Goal: Transaction & Acquisition: Purchase product/service

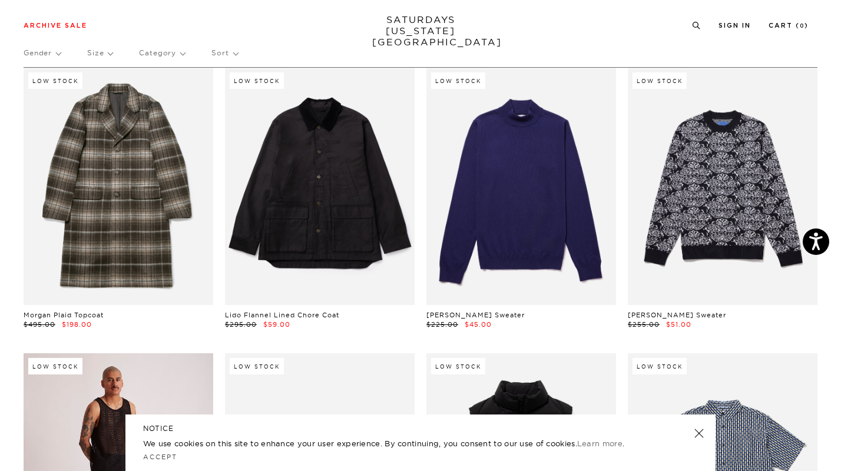
scroll to position [48, 0]
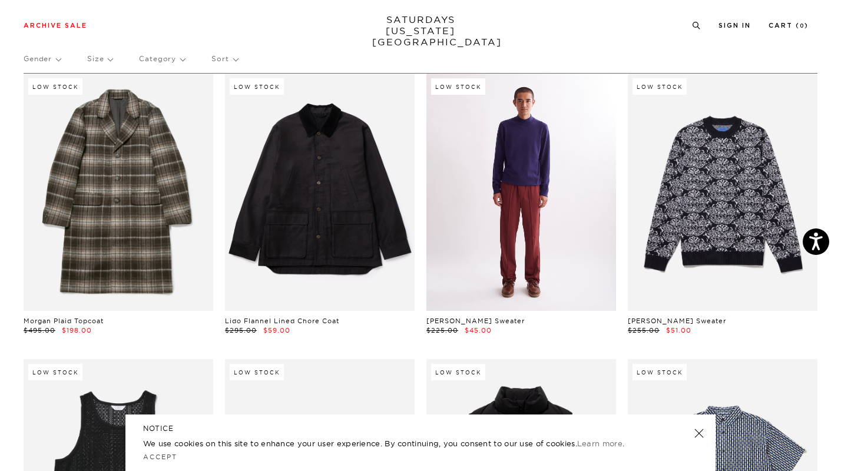
click at [515, 165] on link at bounding box center [521, 192] width 190 height 237
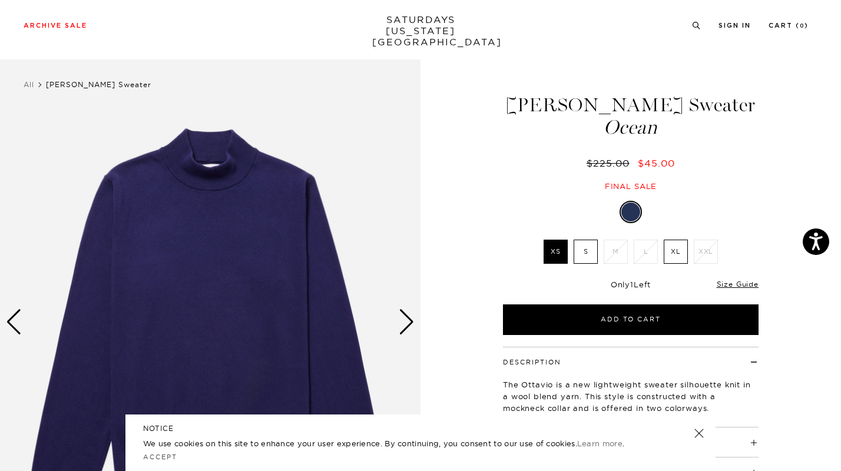
scroll to position [31, 0]
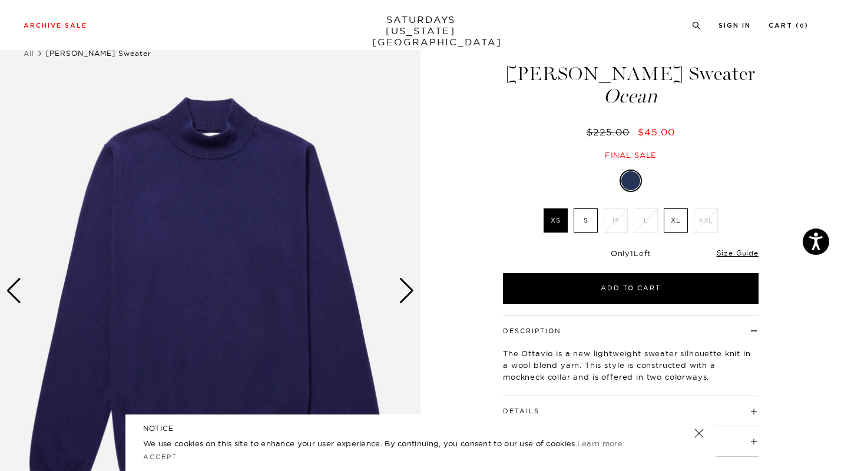
click at [409, 291] on div "Next slide" at bounding box center [407, 291] width 16 height 26
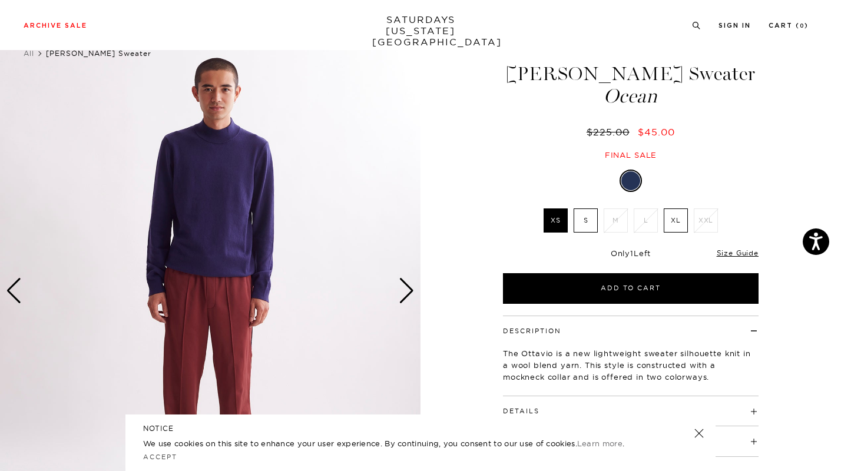
click at [409, 291] on div "Next slide" at bounding box center [407, 291] width 16 height 26
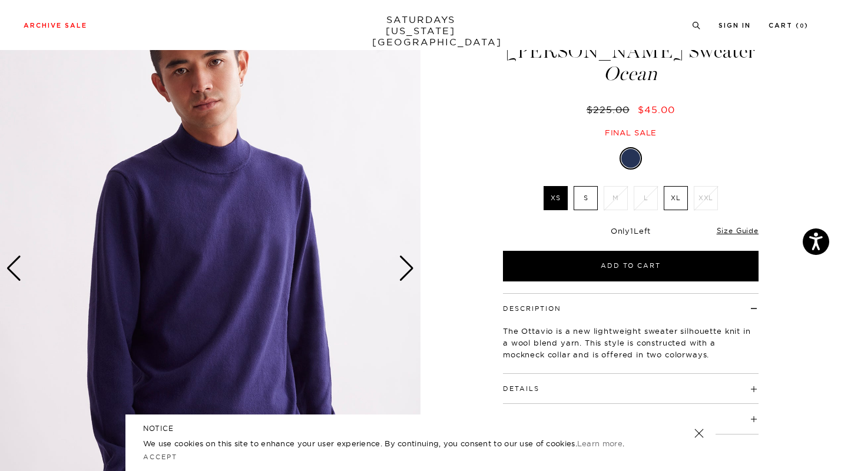
scroll to position [53, 0]
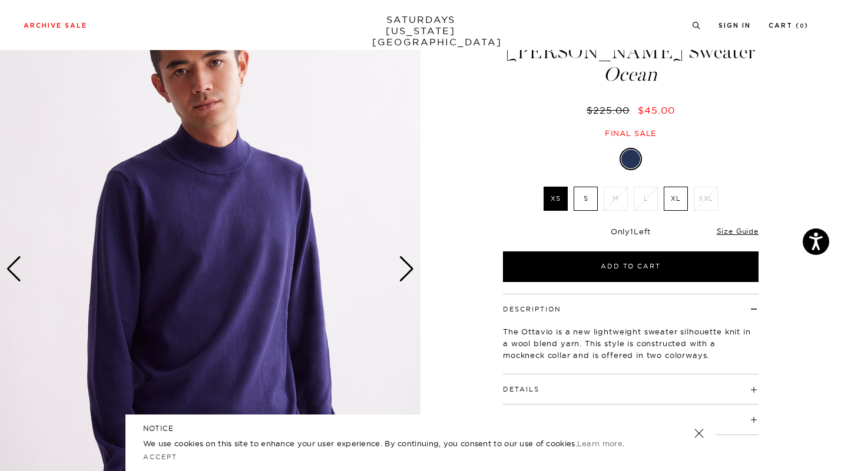
click at [403, 271] on div "Next slide" at bounding box center [407, 269] width 16 height 26
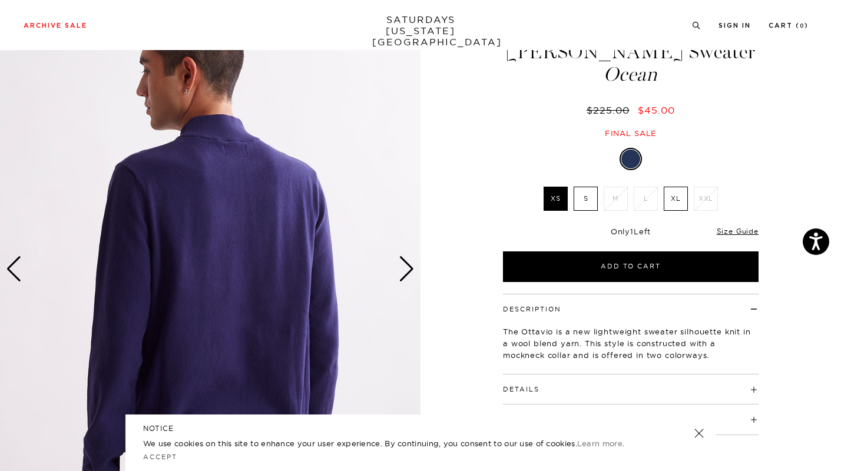
click at [403, 271] on div "Next slide" at bounding box center [407, 269] width 16 height 26
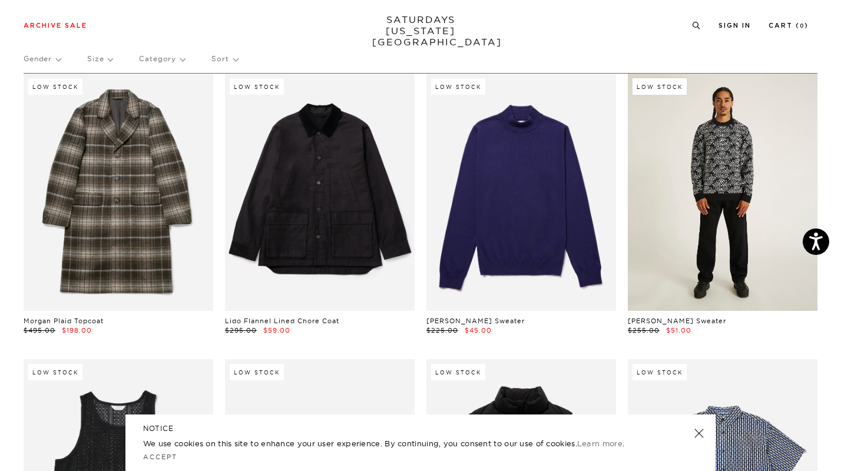
click at [766, 214] on link at bounding box center [723, 192] width 190 height 237
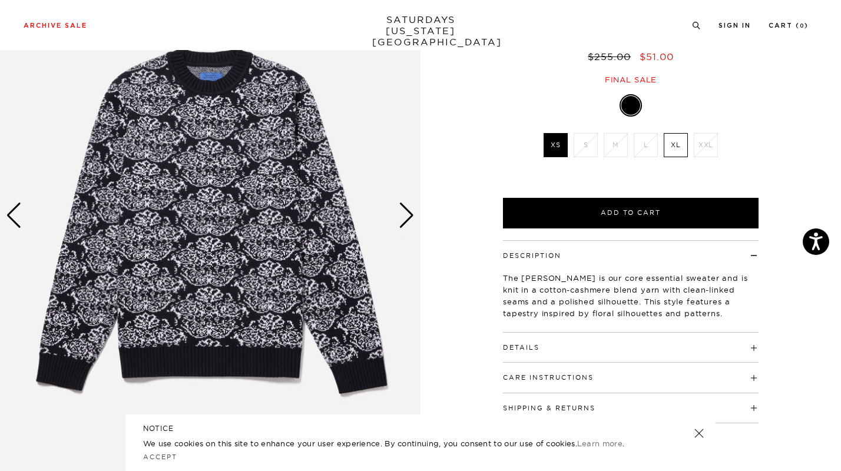
scroll to position [86, 0]
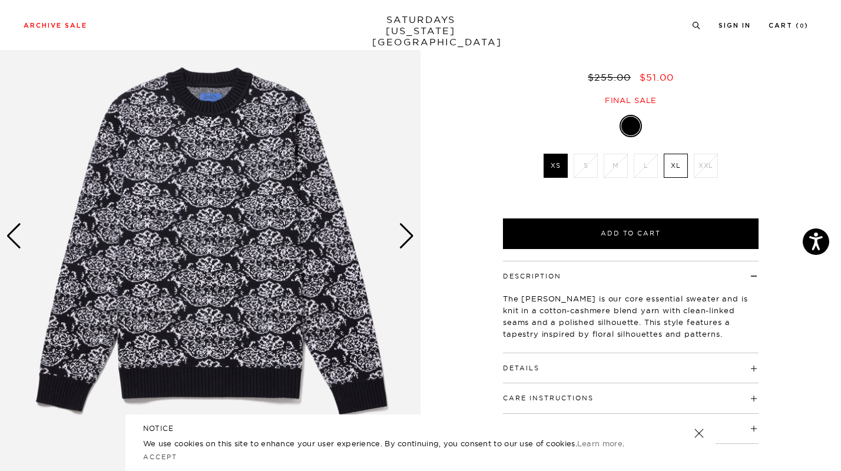
click at [404, 230] on div "Next slide" at bounding box center [407, 236] width 16 height 26
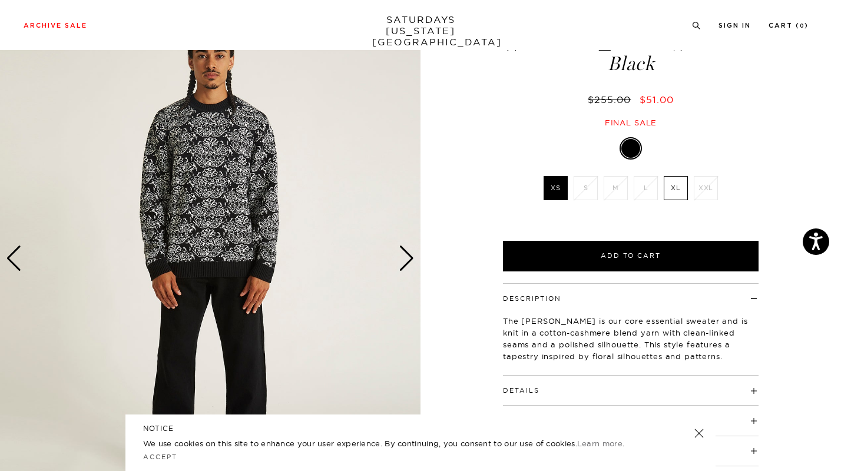
scroll to position [56, 0]
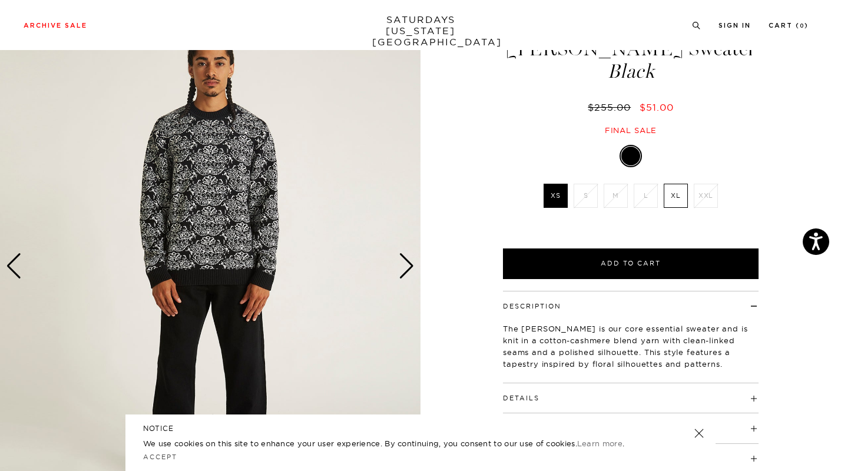
click at [405, 266] on div "Next slide" at bounding box center [407, 266] width 16 height 26
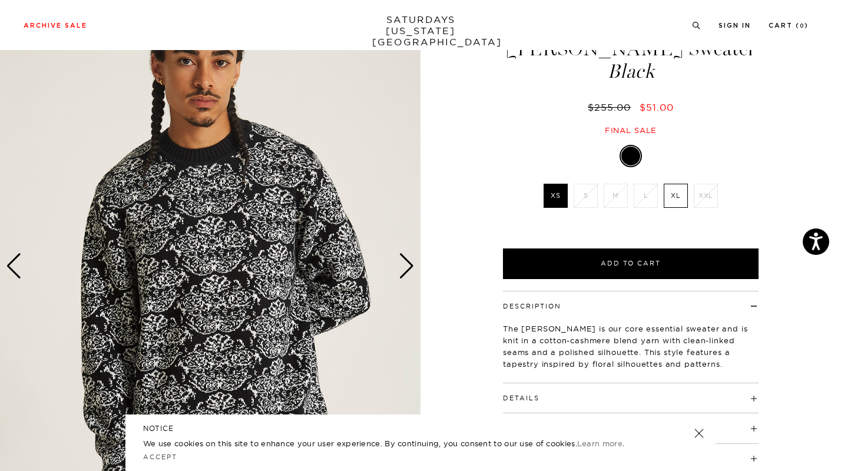
click at [405, 267] on div "Next slide" at bounding box center [407, 266] width 16 height 26
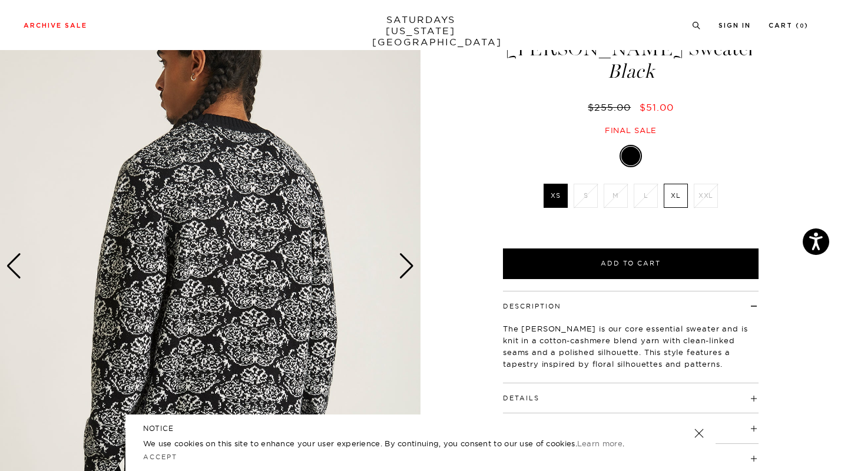
click at [405, 267] on div "Next slide" at bounding box center [407, 266] width 16 height 26
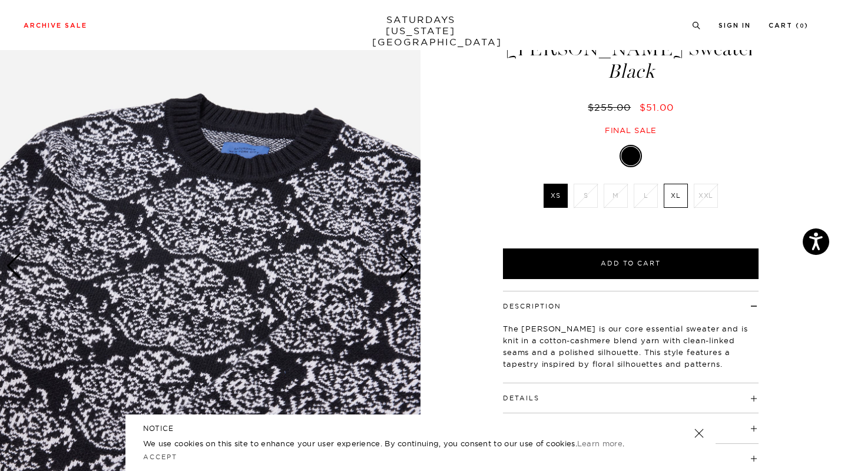
click at [405, 267] on div "Next slide" at bounding box center [407, 266] width 16 height 26
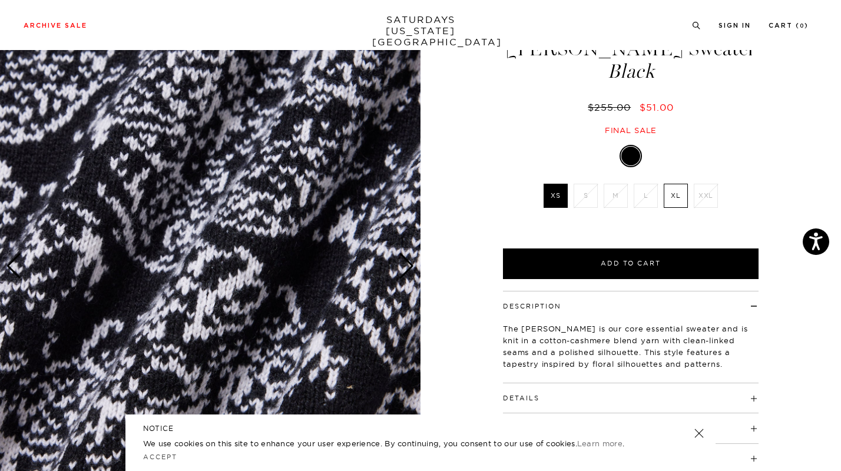
click at [557, 194] on label "XS" at bounding box center [555, 196] width 24 height 24
click at [0, 0] on input "XS" at bounding box center [0, 0] width 0 height 0
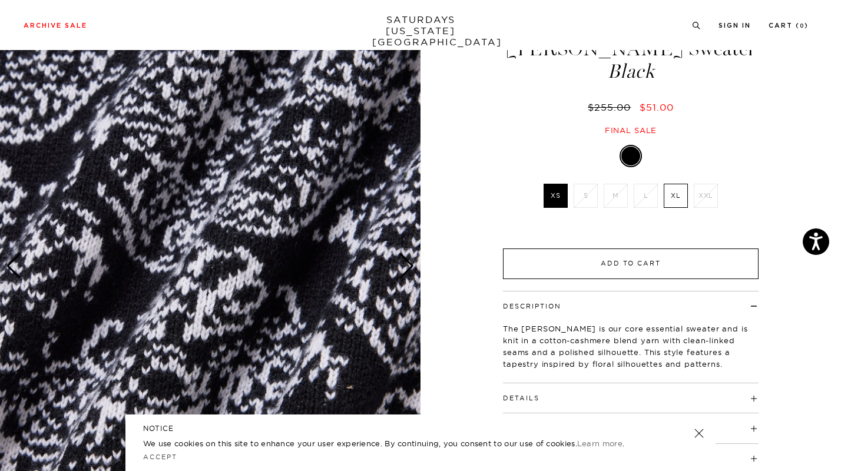
click at [608, 264] on button "Add to Cart" at bounding box center [630, 263] width 255 height 31
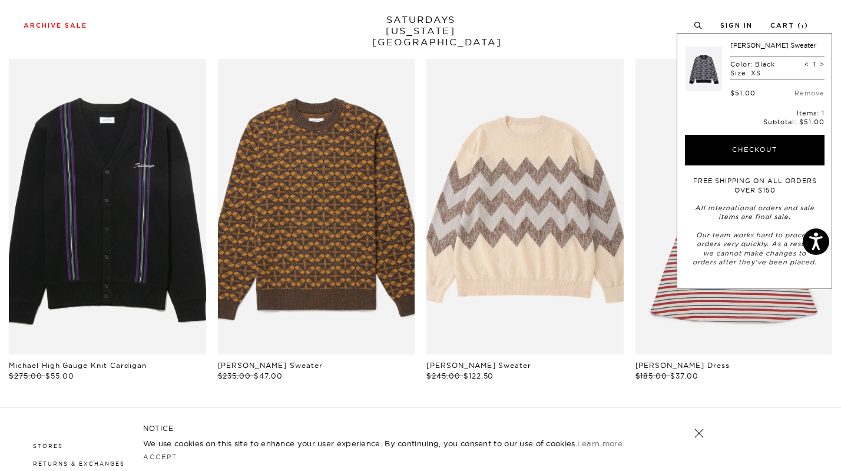
scroll to position [614, 0]
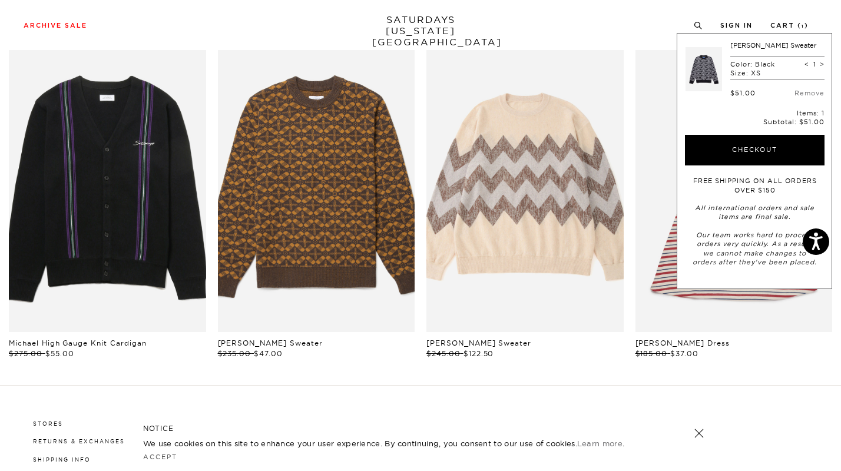
click at [557, 23] on div "Archive Sale Men's Tees Shirts Shorts Swim Knitwear Pants Sweats" at bounding box center [416, 24] width 785 height 11
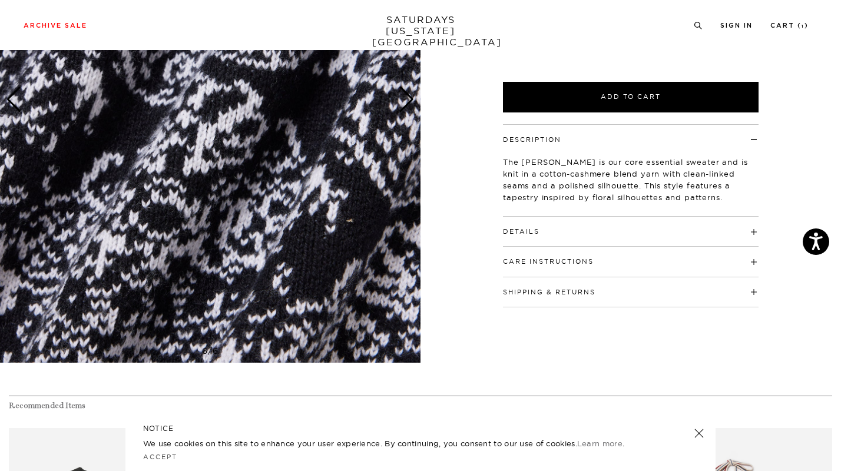
scroll to position [0, 0]
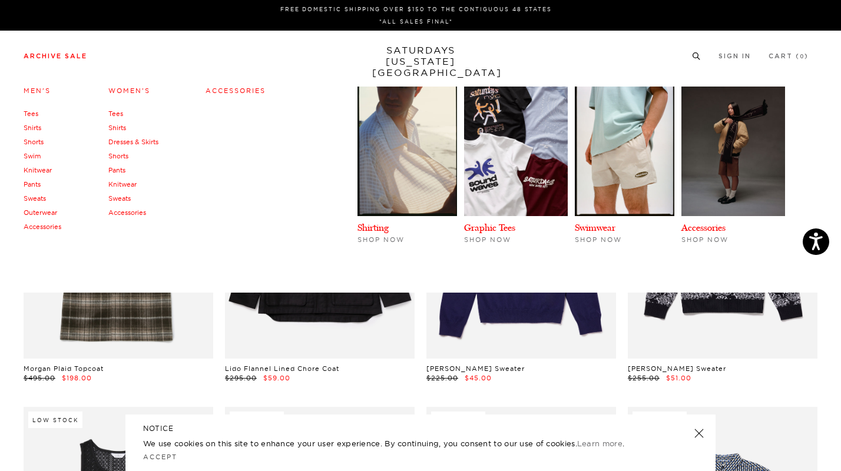
click at [60, 52] on li "Archive Sale Men's Tees Shirts Shorts Swim Knitwear Pants Sweats Outerwear" at bounding box center [56, 55] width 64 height 11
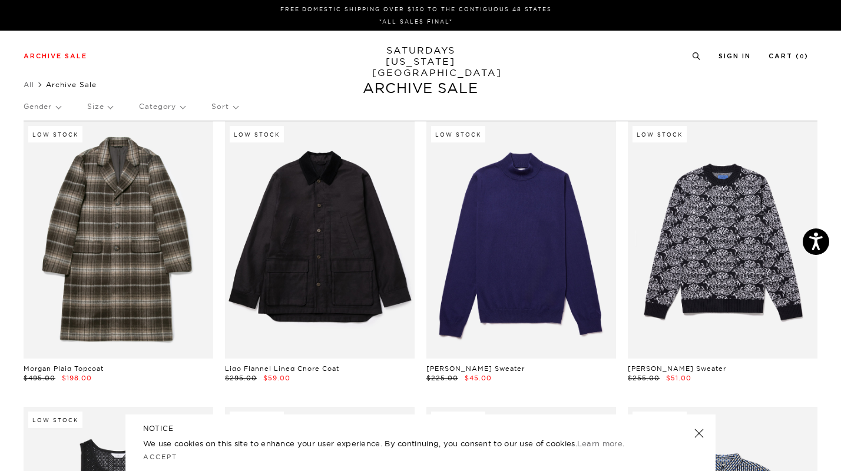
click at [235, 108] on p "Sort" at bounding box center [224, 106] width 26 height 27
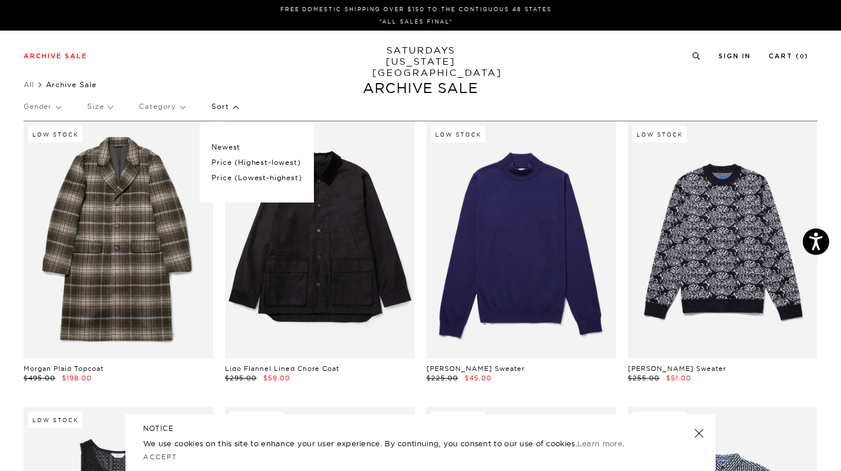
click at [226, 180] on p "Price (Lowest-highest)" at bounding box center [256, 177] width 90 height 15
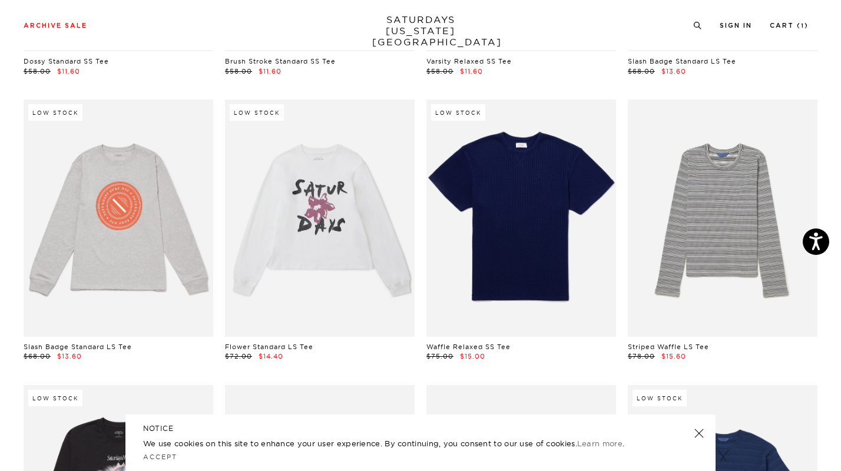
scroll to position [643, 1]
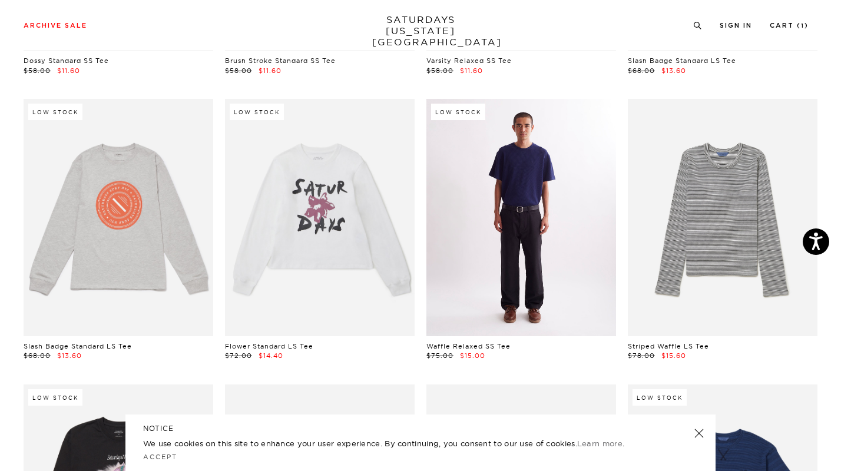
click at [556, 218] on link at bounding box center [521, 217] width 190 height 237
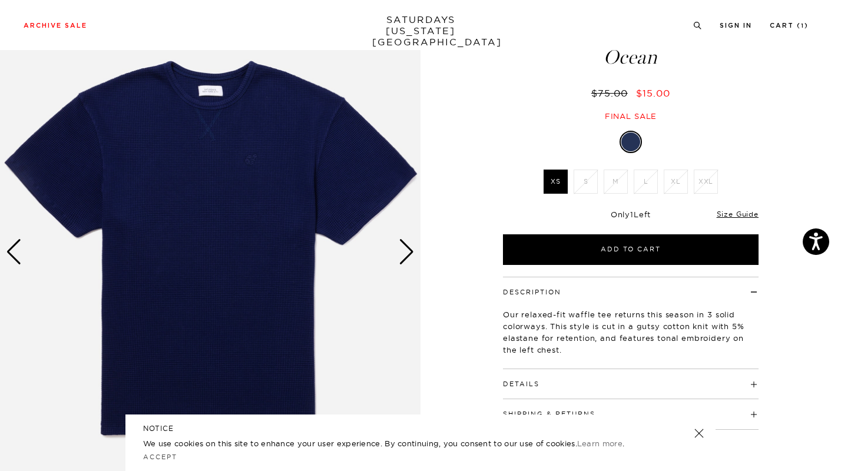
scroll to position [71, 0]
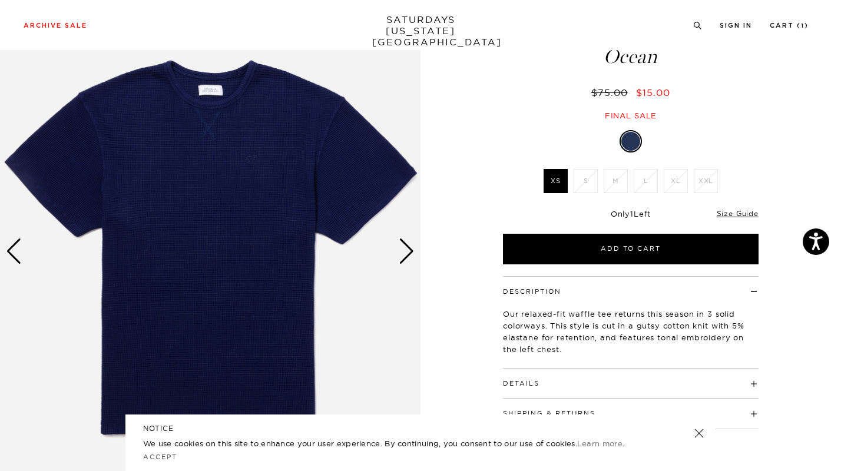
click at [404, 264] on img at bounding box center [210, 252] width 420 height 526
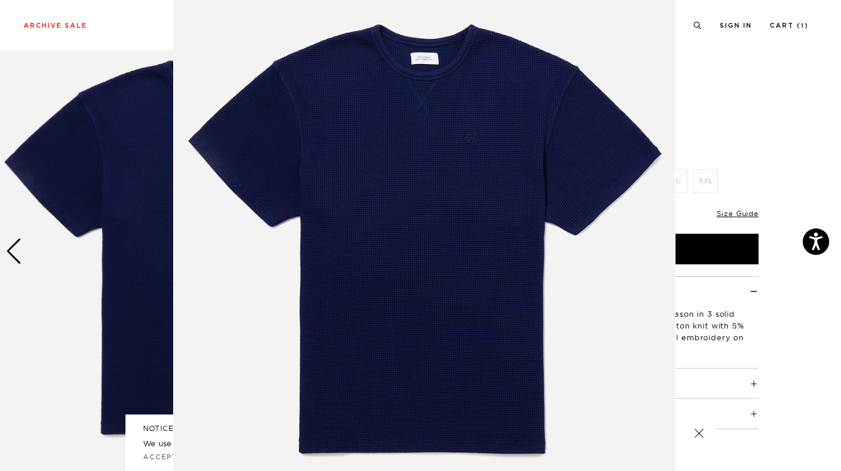
scroll to position [0, 0]
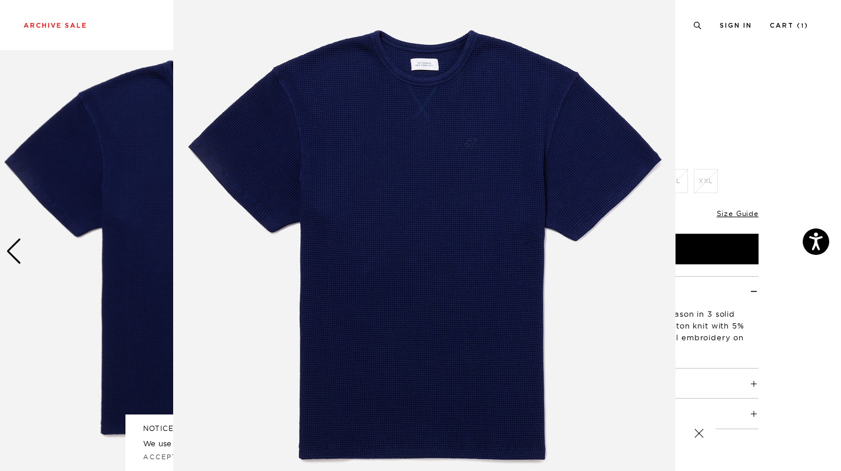
click at [41, 236] on figure at bounding box center [420, 235] width 841 height 471
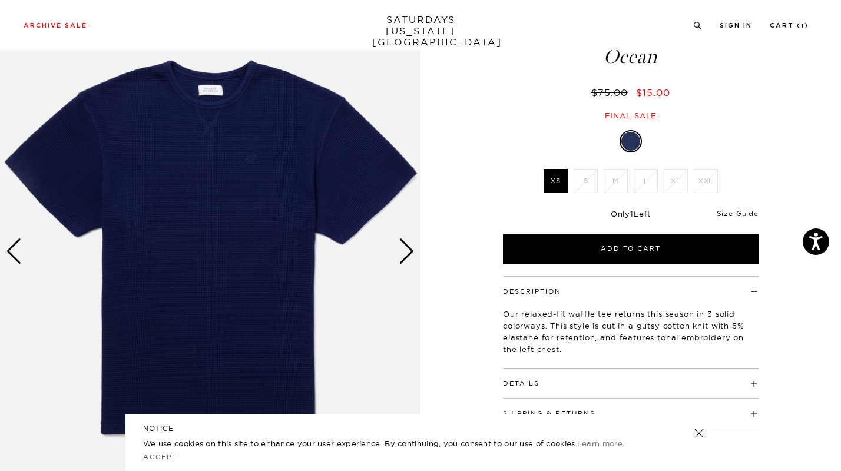
click at [406, 245] on div "Next slide" at bounding box center [407, 251] width 16 height 26
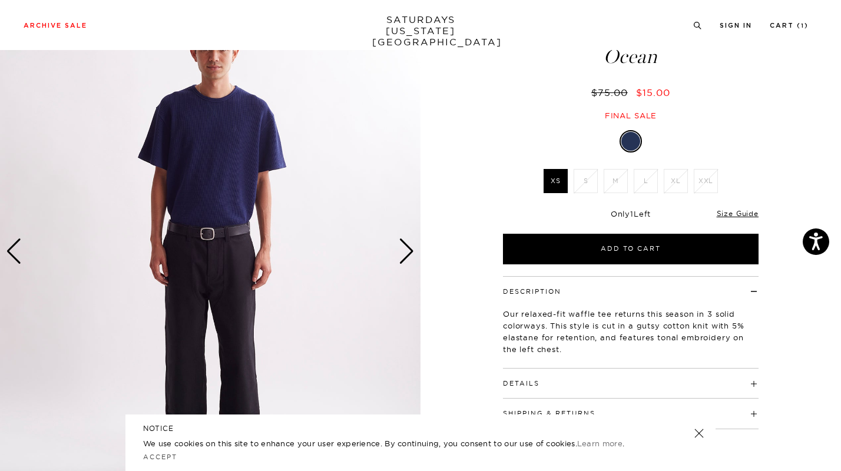
click at [406, 245] on div "Next slide" at bounding box center [407, 251] width 16 height 26
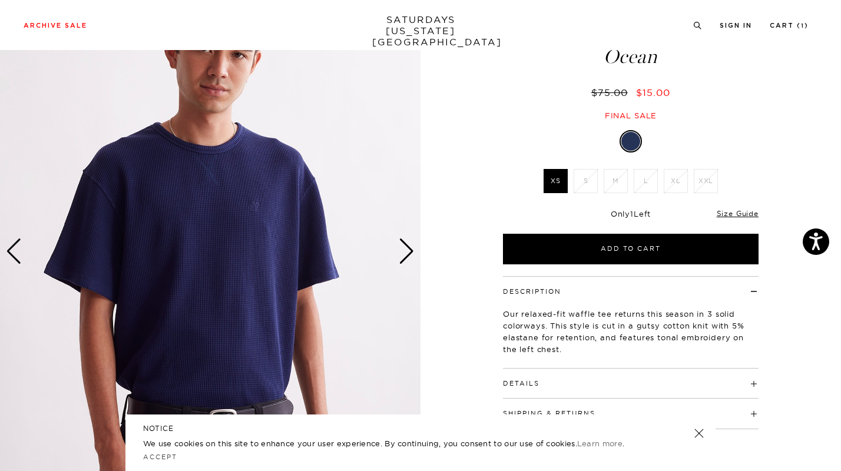
click at [407, 246] on div "Next slide" at bounding box center [407, 251] width 16 height 26
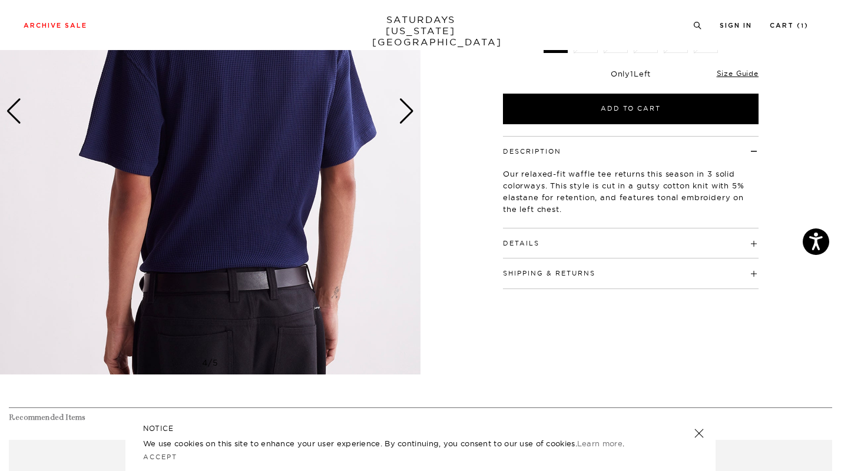
scroll to position [213, 0]
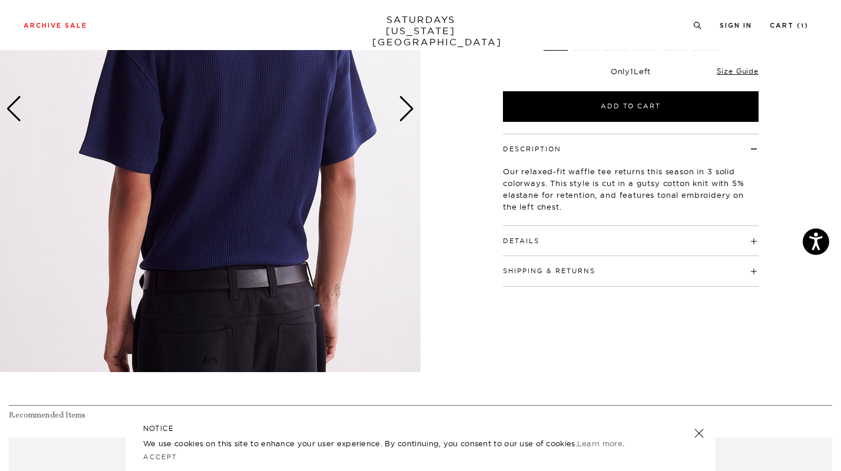
click at [545, 239] on h4 "Details" at bounding box center [630, 235] width 255 height 19
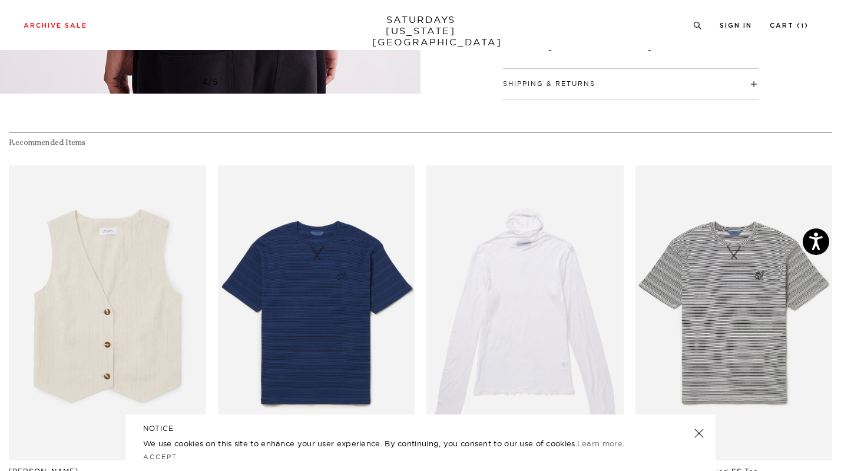
scroll to position [0, 0]
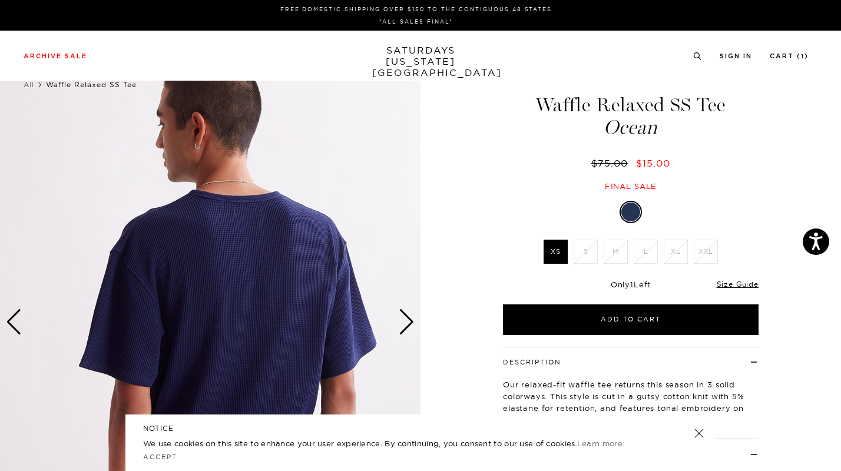
click at [407, 316] on div "Next slide" at bounding box center [407, 322] width 16 height 26
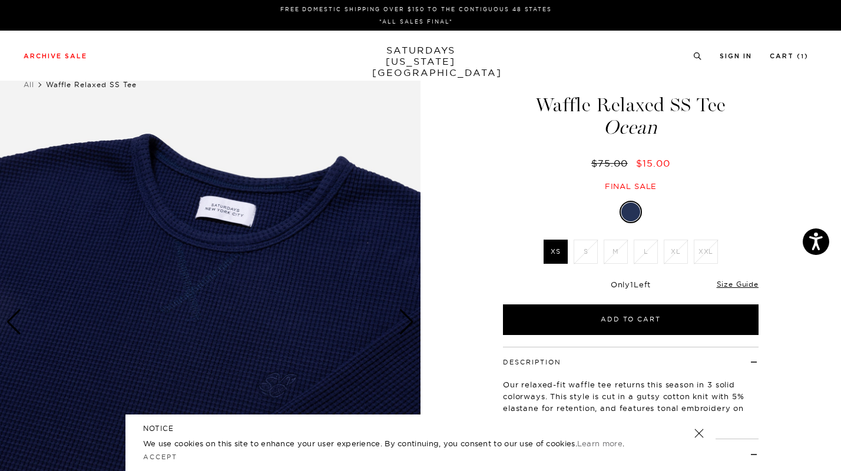
click at [407, 316] on div "Next slide" at bounding box center [407, 322] width 16 height 26
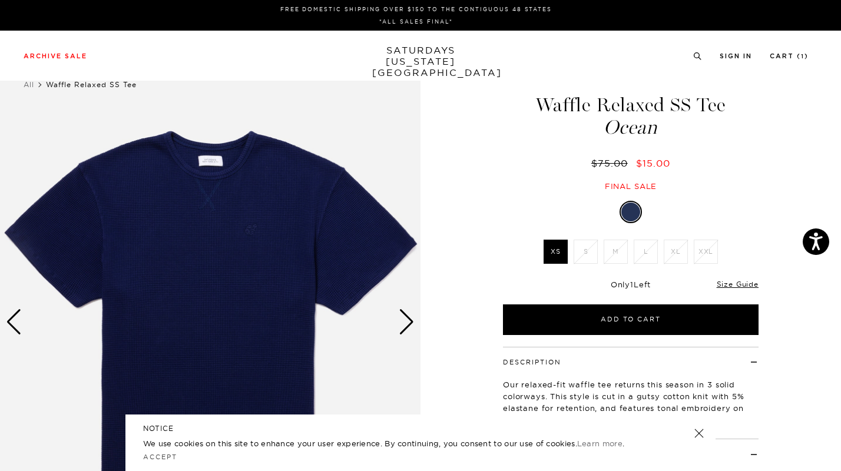
click at [407, 316] on div "Next slide" at bounding box center [407, 322] width 16 height 26
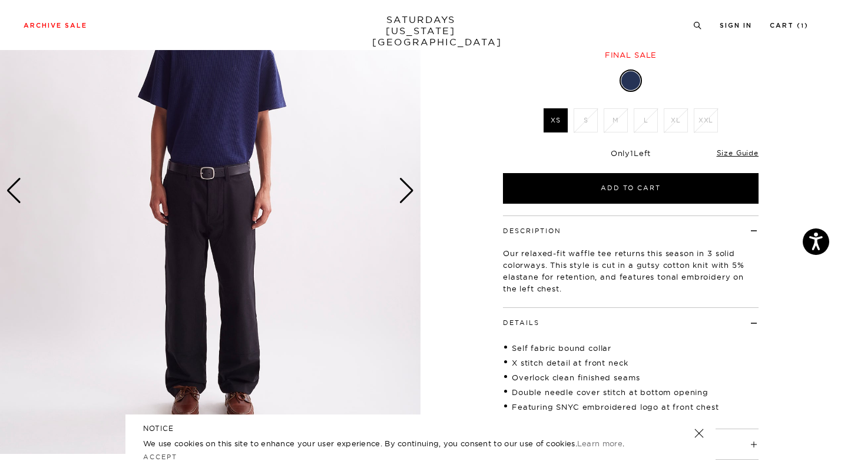
scroll to position [132, 0]
click at [728, 154] on link "Size Guide" at bounding box center [737, 152] width 42 height 9
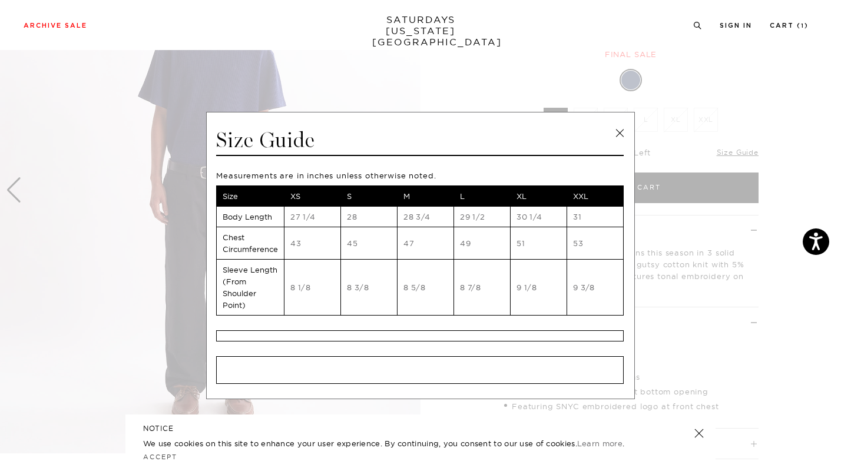
click at [616, 131] on link at bounding box center [619, 133] width 18 height 18
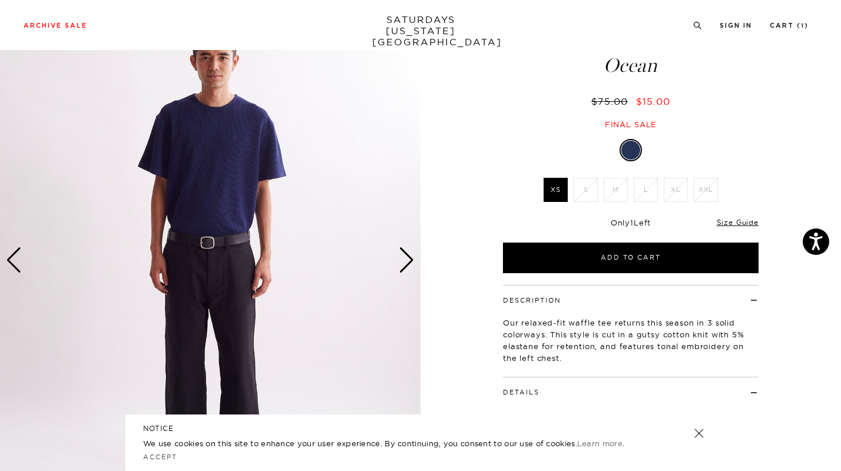
scroll to position [37, 0]
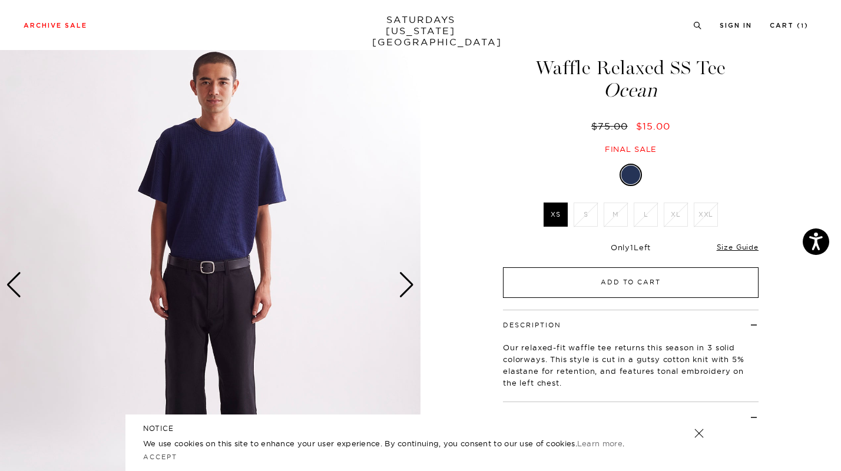
click at [633, 288] on button "Add to Cart" at bounding box center [630, 282] width 255 height 31
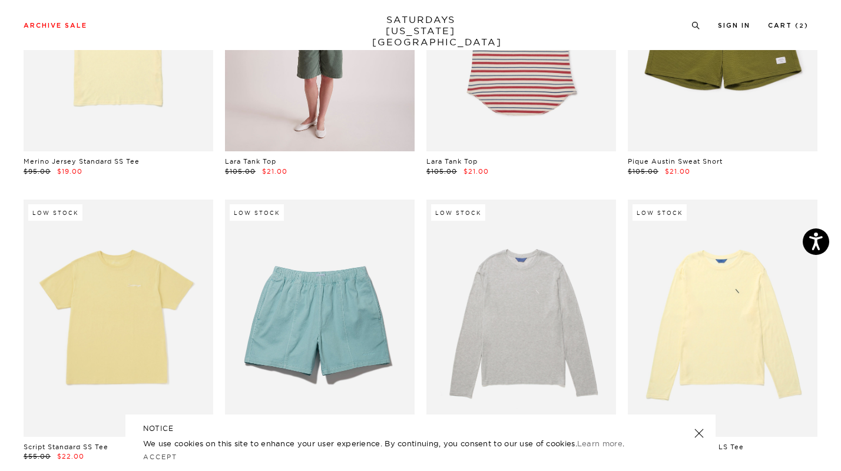
scroll to position [2178, 1]
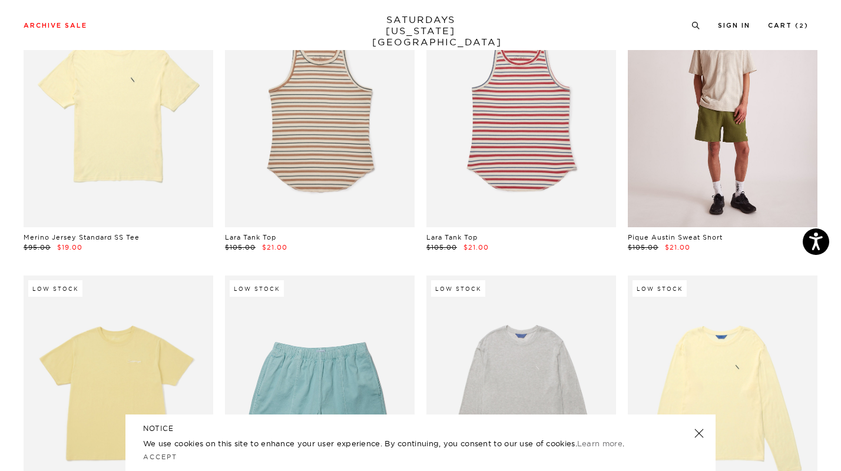
click at [748, 108] on link at bounding box center [723, 109] width 190 height 237
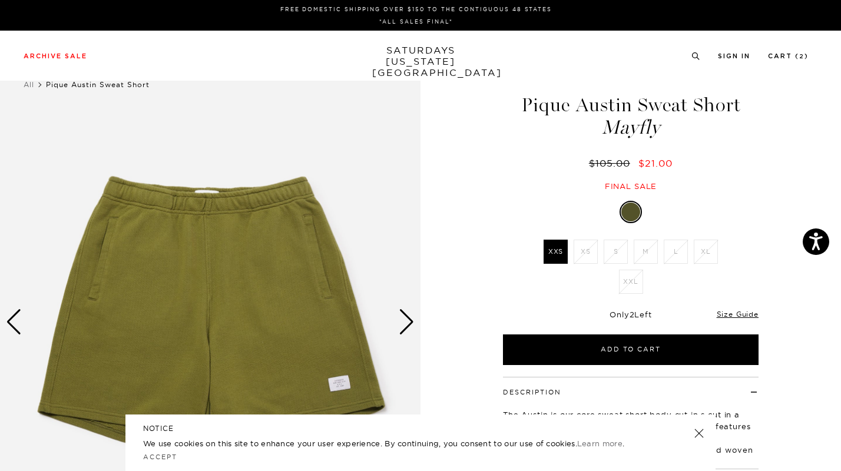
click at [395, 320] on img at bounding box center [210, 322] width 420 height 526
click at [414, 324] on div "Next slide" at bounding box center [407, 322] width 16 height 26
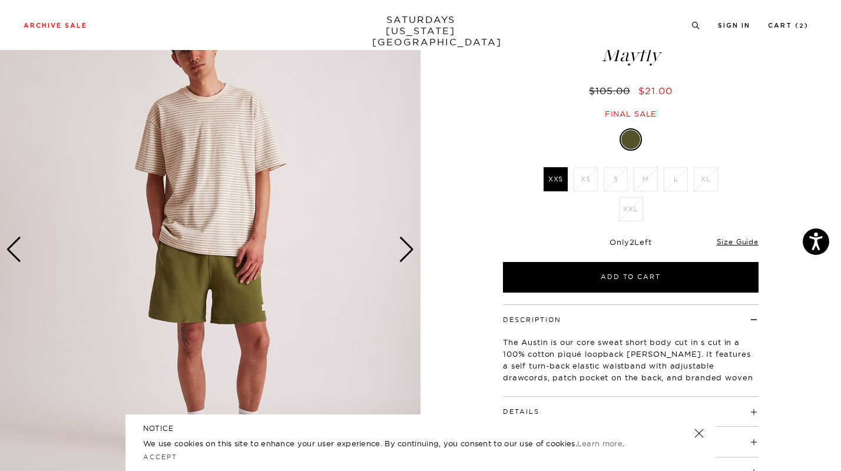
scroll to position [101, 0]
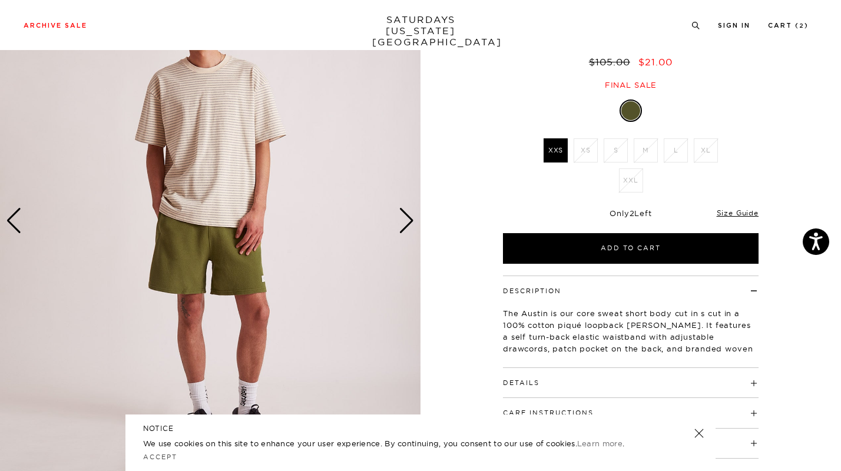
click at [410, 214] on div "Next slide" at bounding box center [407, 221] width 16 height 26
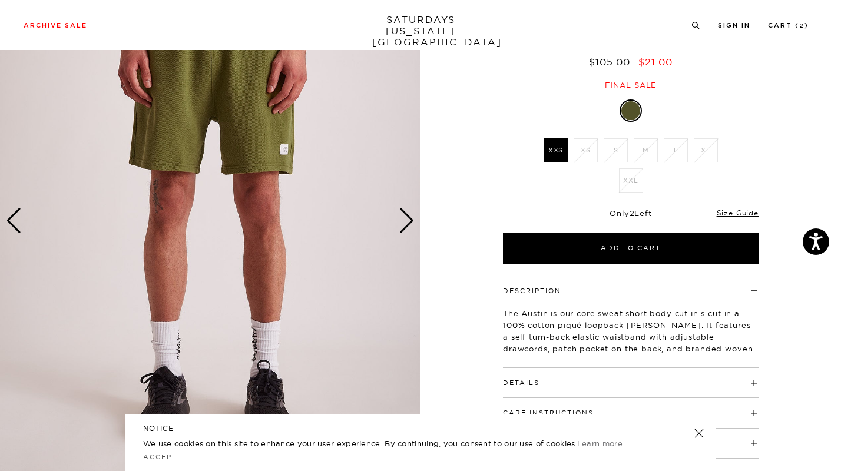
click at [410, 214] on div "Next slide" at bounding box center [407, 221] width 16 height 26
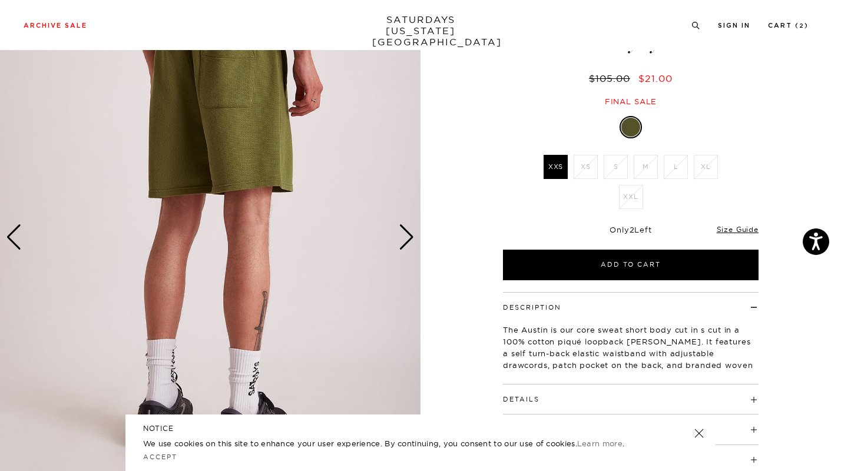
scroll to position [87, 0]
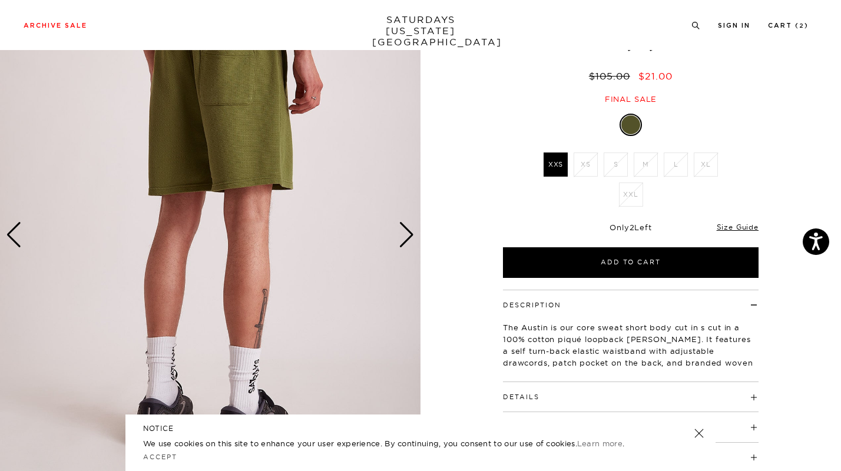
click at [407, 236] on div "Next slide" at bounding box center [407, 235] width 16 height 26
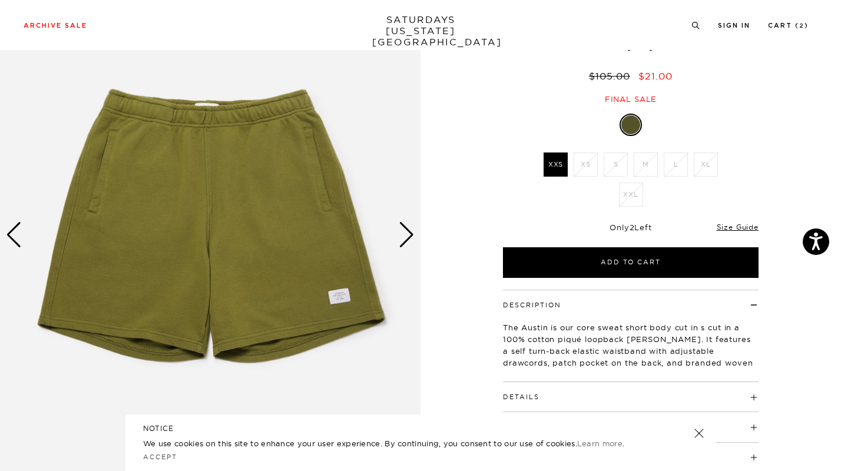
click at [407, 236] on div "Next slide" at bounding box center [407, 235] width 16 height 26
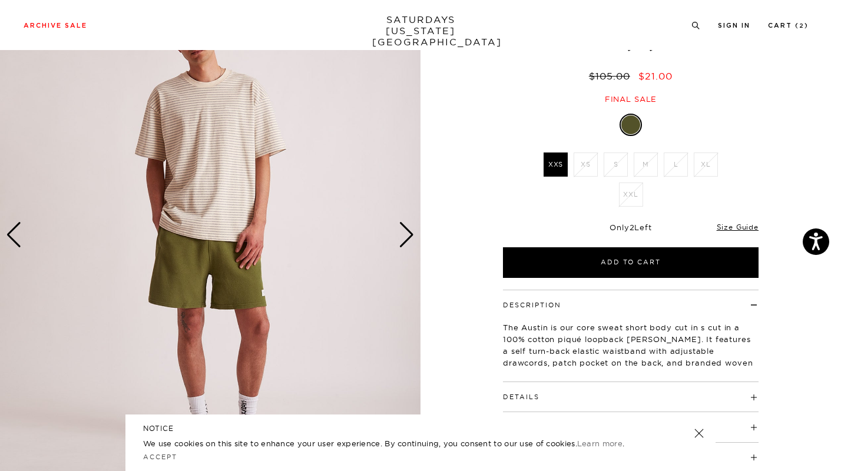
click at [407, 236] on div "Next slide" at bounding box center [407, 235] width 16 height 26
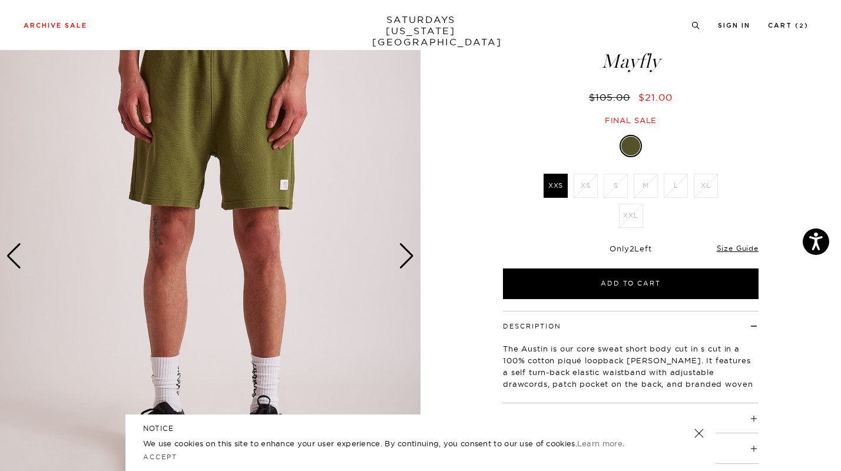
scroll to position [65, 0]
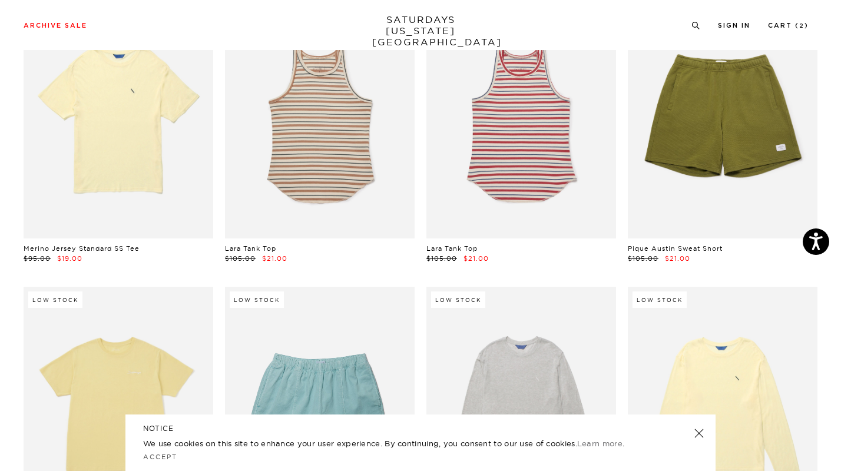
scroll to position [2155, 0]
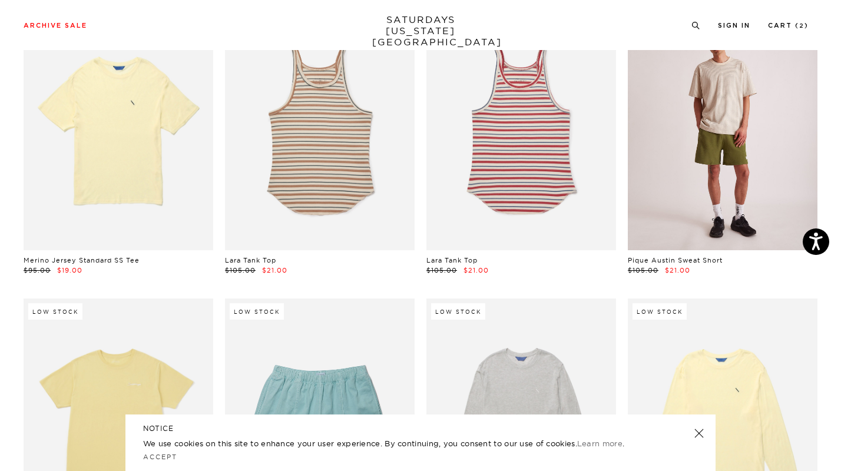
click at [731, 164] on link at bounding box center [723, 132] width 190 height 237
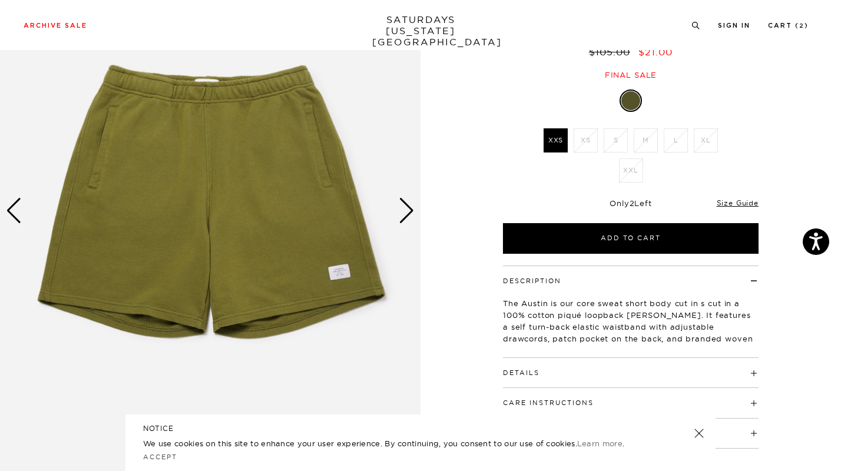
scroll to position [112, 0]
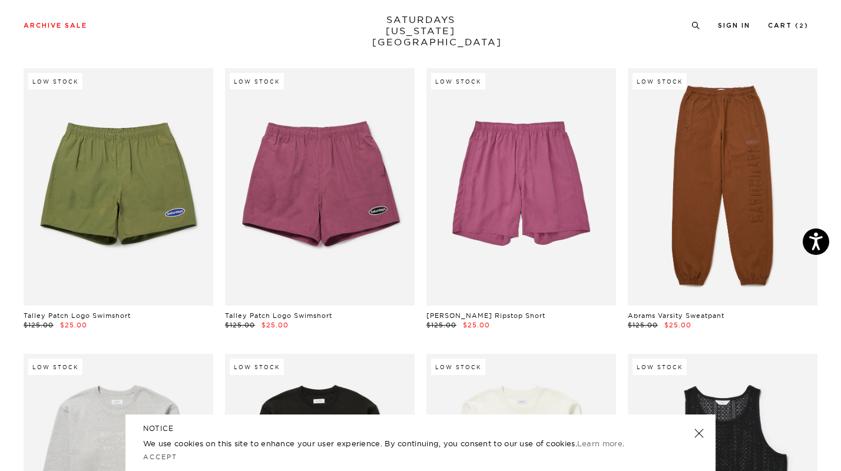
scroll to position [2953, 0]
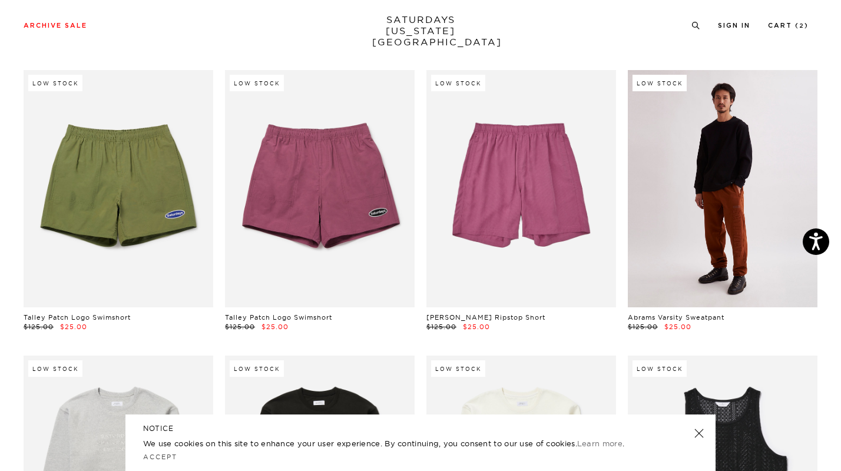
click at [769, 183] on link at bounding box center [723, 188] width 190 height 237
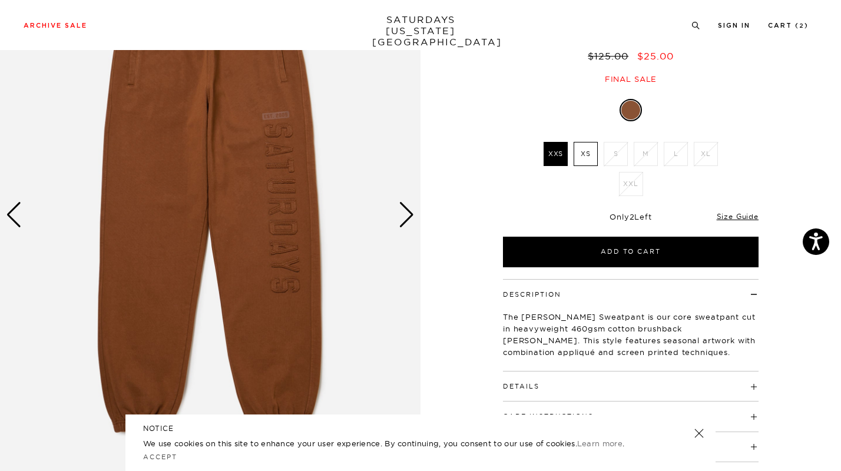
scroll to position [111, 0]
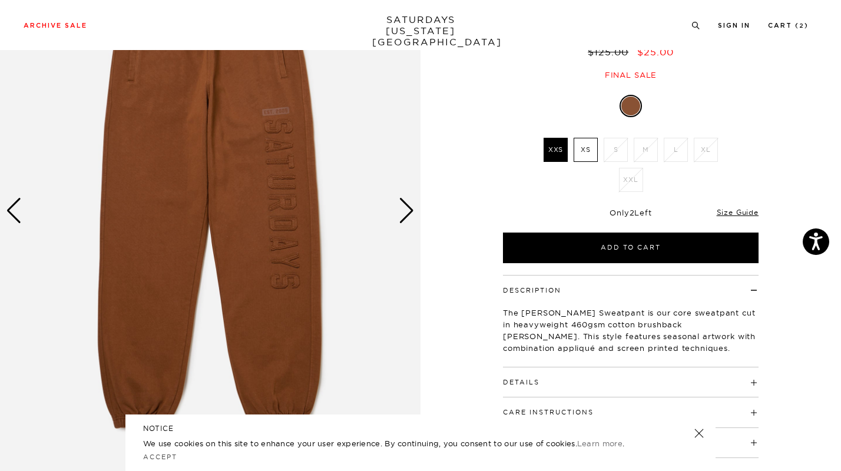
click at [407, 208] on div "Next slide" at bounding box center [407, 211] width 16 height 26
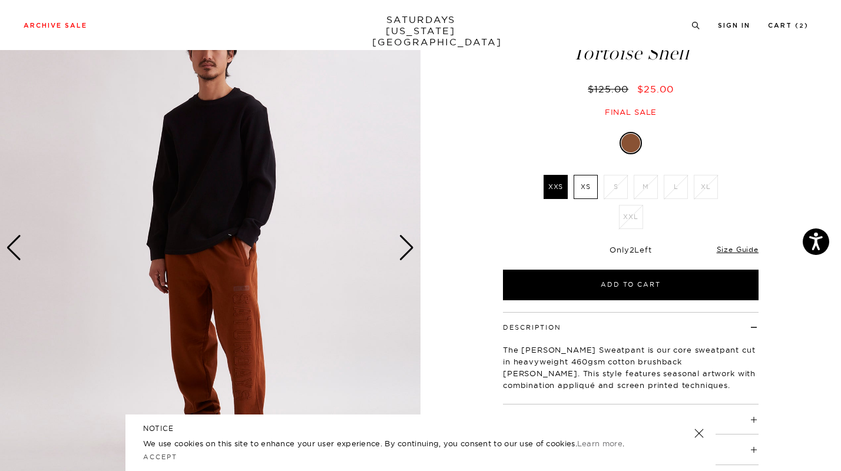
scroll to position [86, 0]
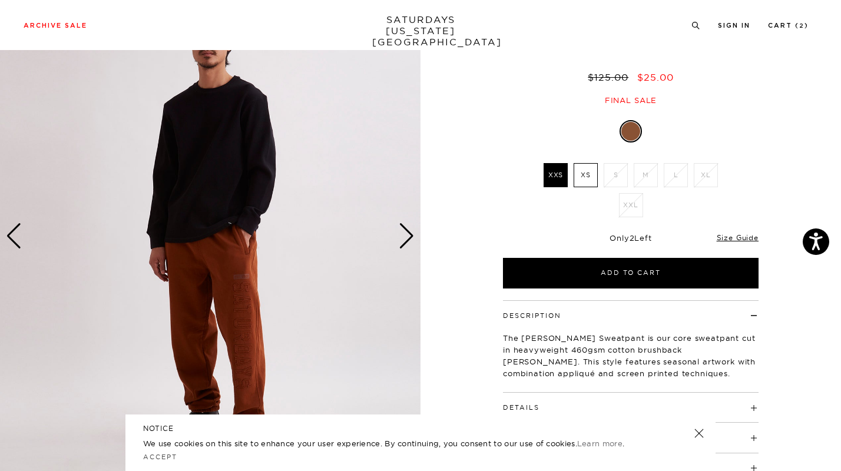
click at [587, 177] on label "XS" at bounding box center [585, 175] width 24 height 24
click at [0, 0] on input "XS" at bounding box center [0, 0] width 0 height 0
click at [555, 175] on label "XXS" at bounding box center [555, 175] width 24 height 24
click at [0, 0] on input "XXS" at bounding box center [0, 0] width 0 height 0
click at [726, 240] on link "Size Guide" at bounding box center [737, 237] width 42 height 9
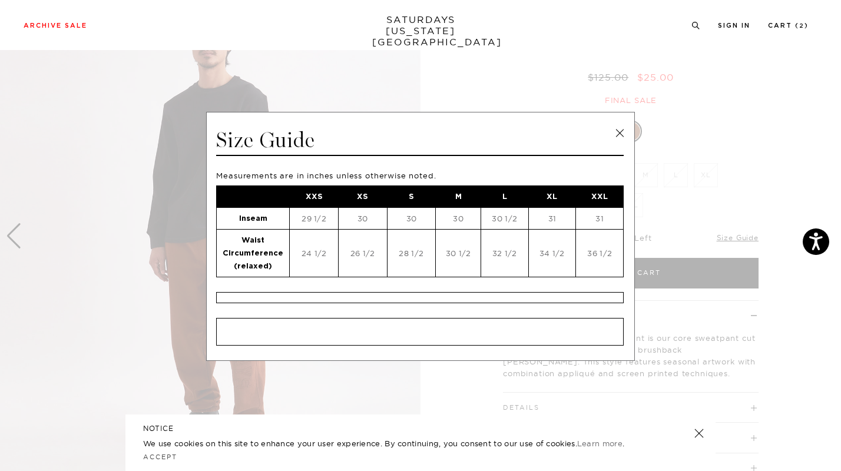
click at [621, 132] on link at bounding box center [619, 133] width 18 height 18
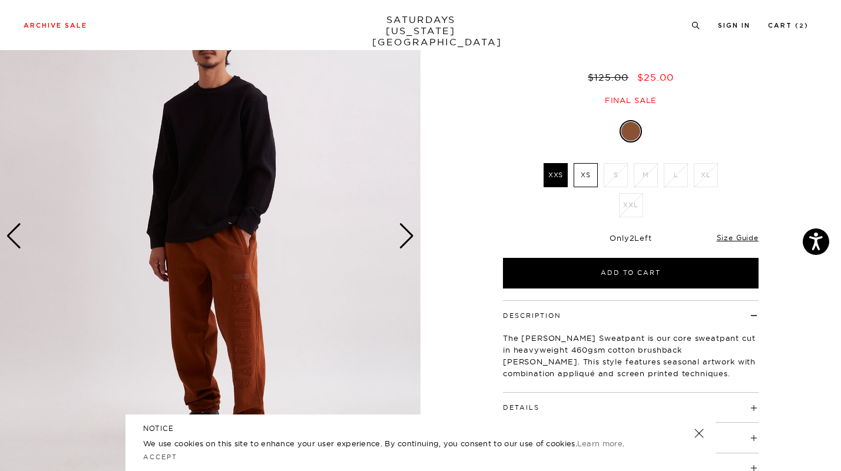
click at [558, 173] on label "XXS" at bounding box center [555, 175] width 24 height 24
click at [0, 0] on input "XXS" at bounding box center [0, 0] width 0 height 0
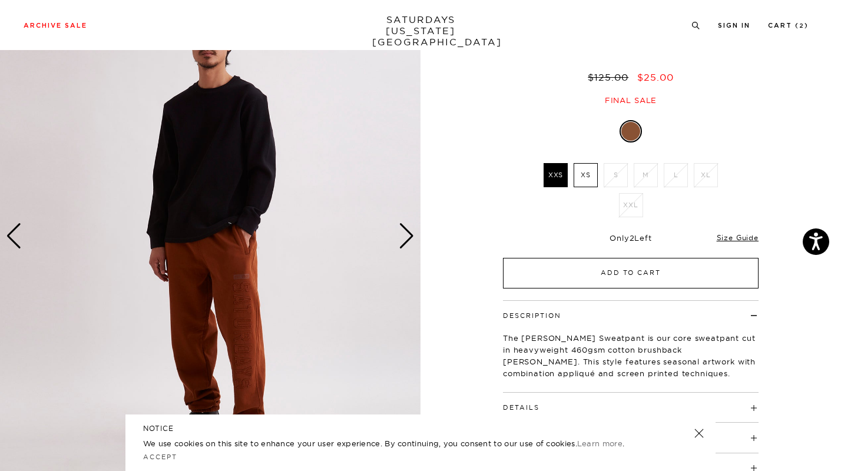
click at [576, 264] on button "Add to Cart" at bounding box center [630, 273] width 255 height 31
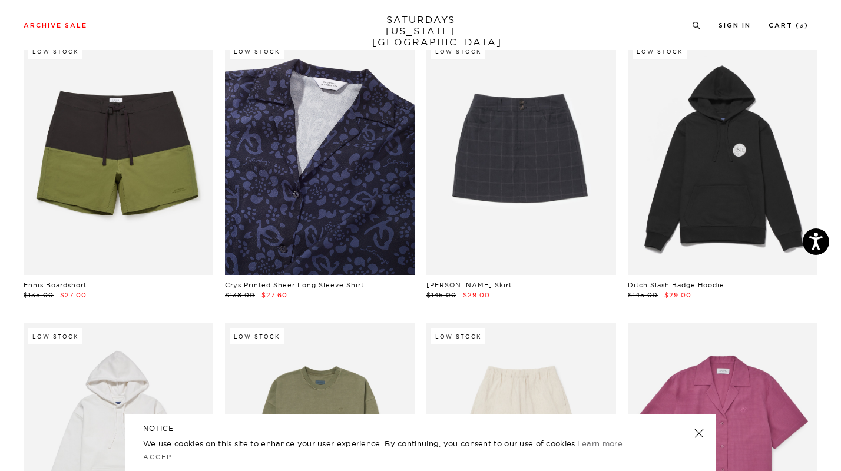
scroll to position [4970, 0]
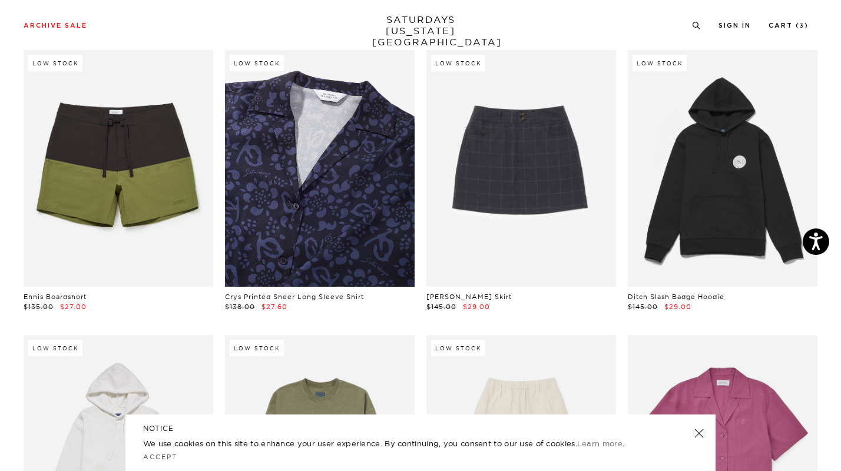
click at [303, 212] on link at bounding box center [320, 168] width 190 height 237
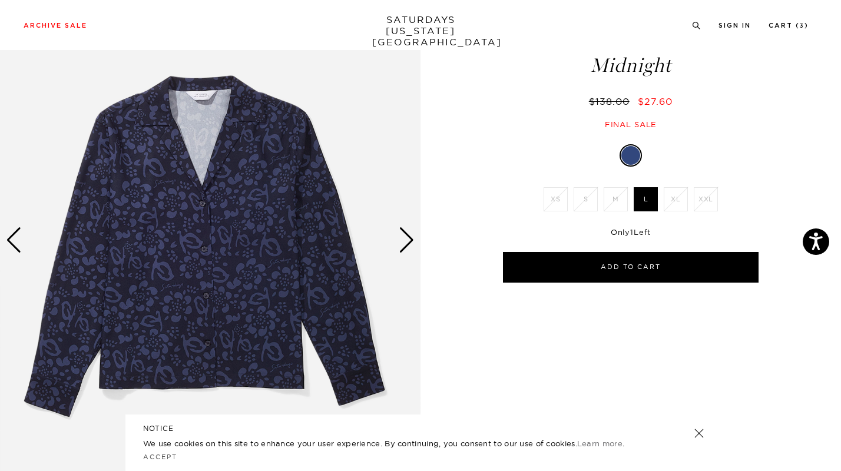
scroll to position [99, 0]
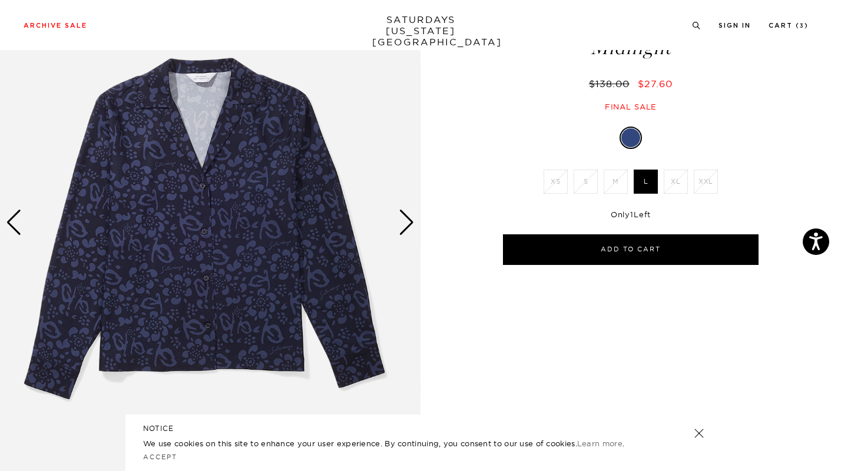
click at [404, 221] on div "Next slide" at bounding box center [407, 223] width 16 height 26
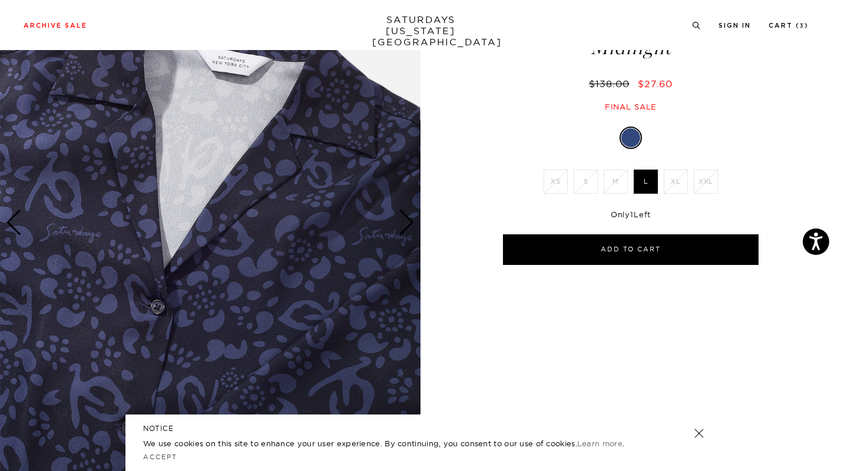
click at [404, 221] on div "Next slide" at bounding box center [407, 223] width 16 height 26
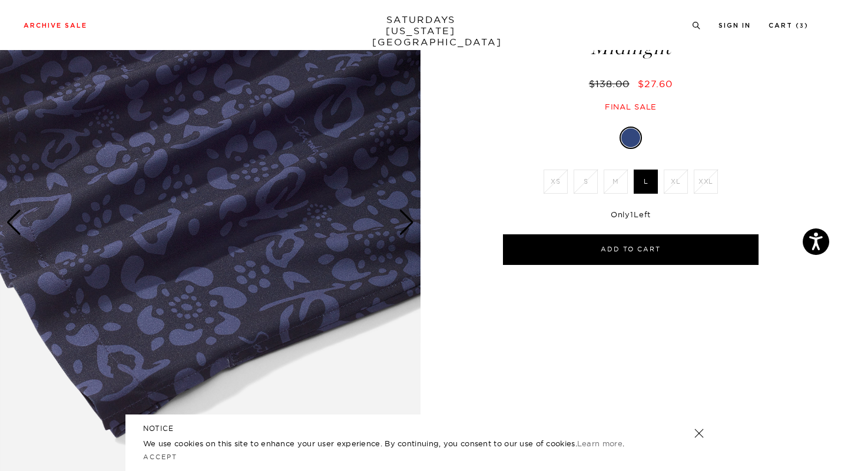
click at [404, 221] on div "Next slide" at bounding box center [407, 223] width 16 height 26
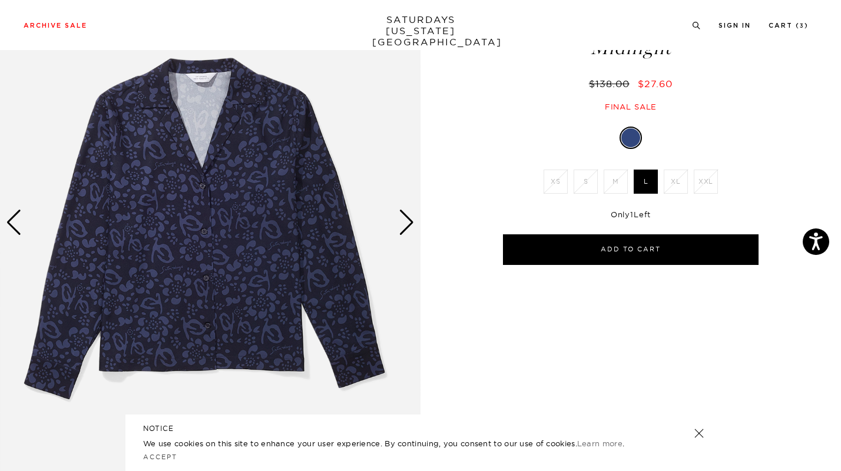
click at [404, 221] on div "Next slide" at bounding box center [407, 223] width 16 height 26
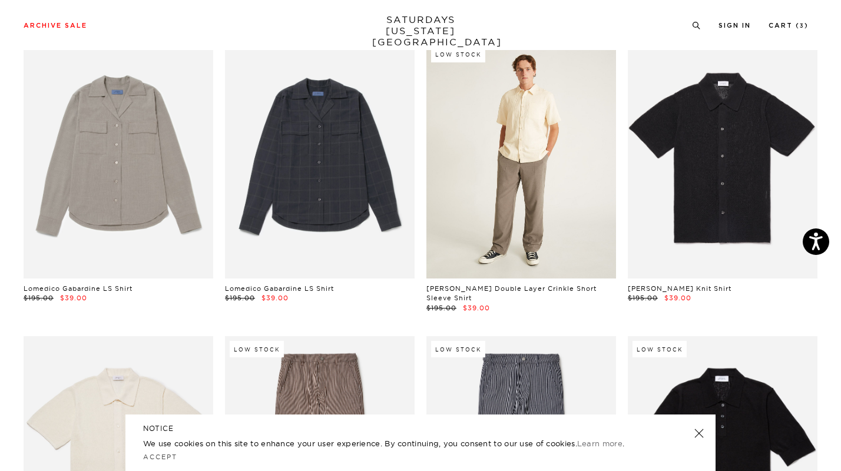
scroll to position [8687, 0]
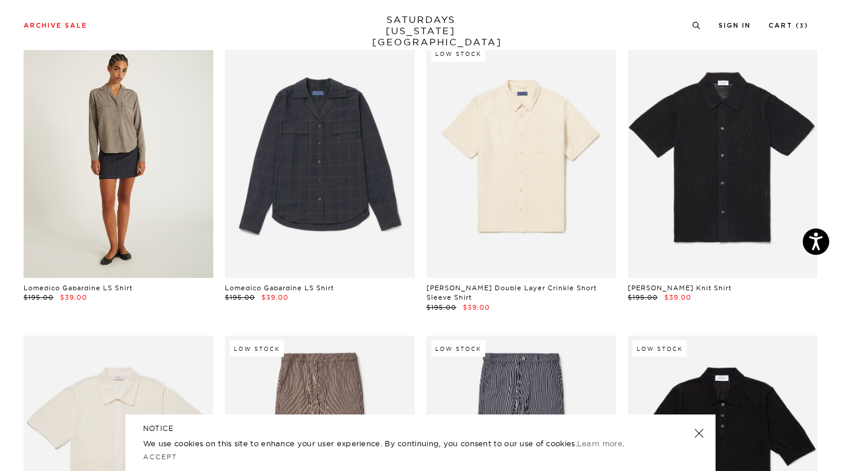
click at [169, 177] on link at bounding box center [119, 159] width 190 height 237
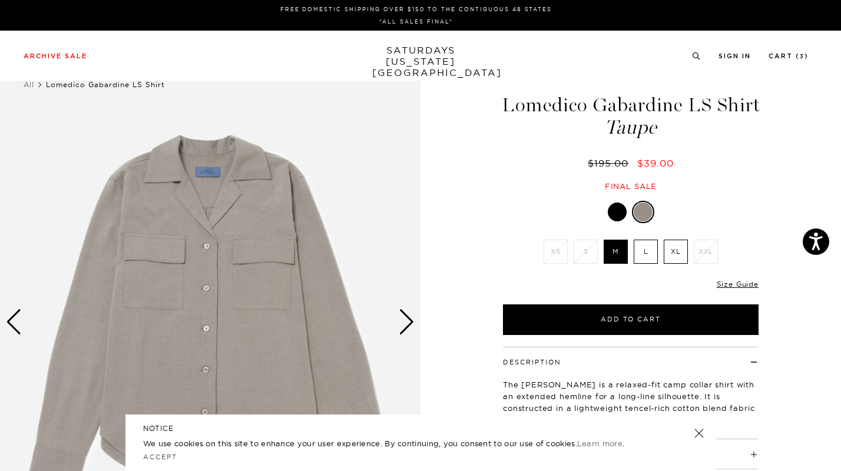
click at [406, 324] on div "Next slide" at bounding box center [407, 322] width 16 height 26
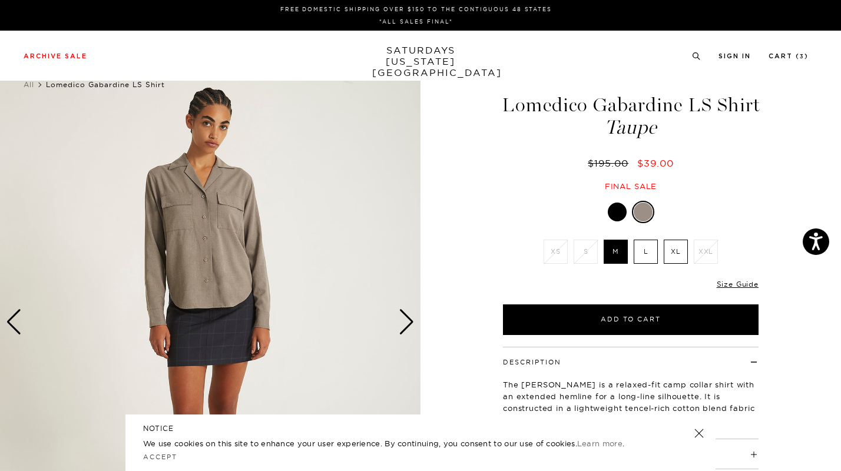
click at [406, 324] on div "Next slide" at bounding box center [407, 322] width 16 height 26
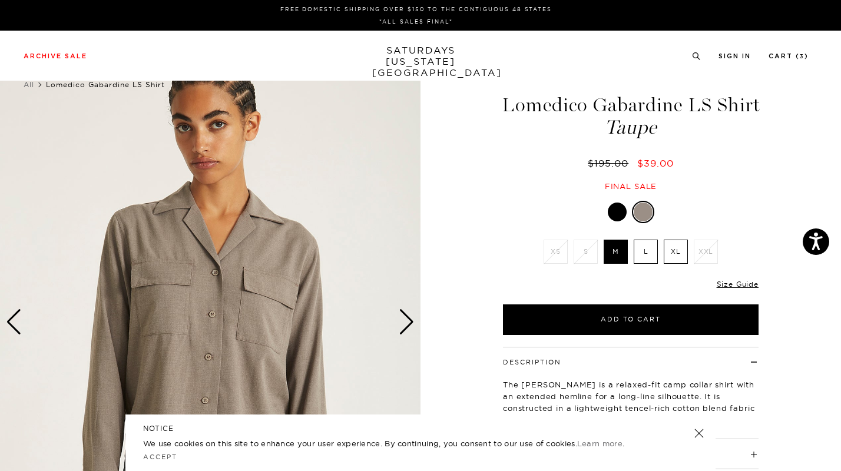
click at [406, 324] on div "Next slide" at bounding box center [407, 322] width 16 height 26
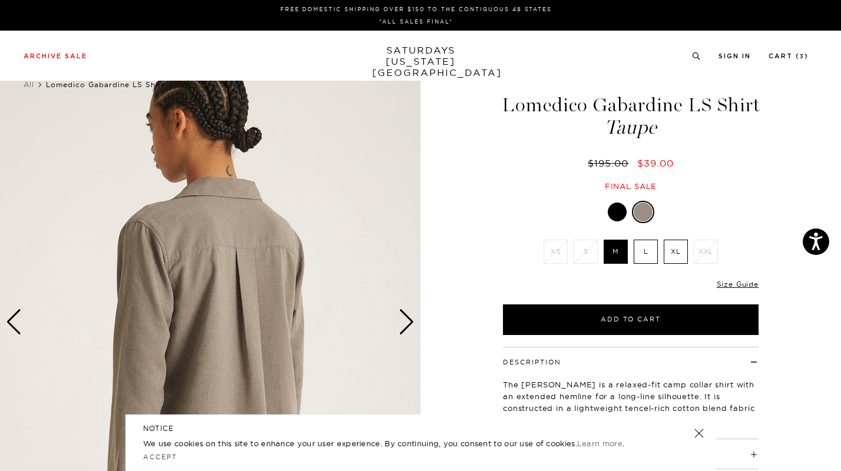
click at [406, 324] on div "Next slide" at bounding box center [407, 322] width 16 height 26
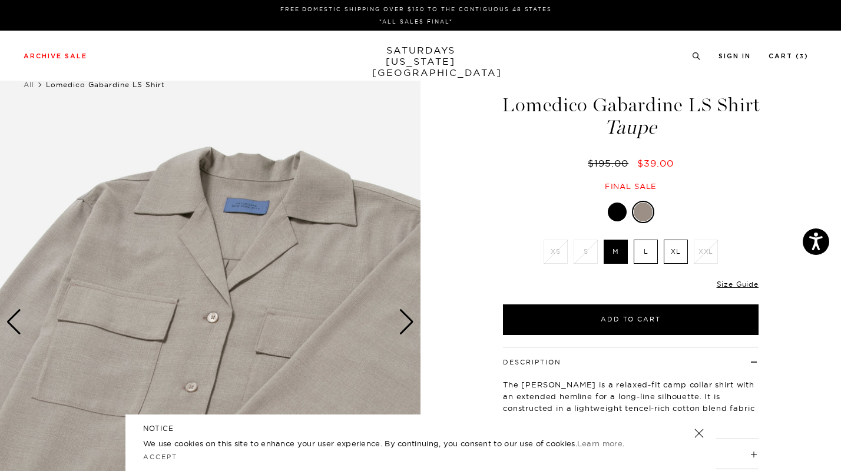
click at [407, 324] on div "Next slide" at bounding box center [407, 322] width 16 height 26
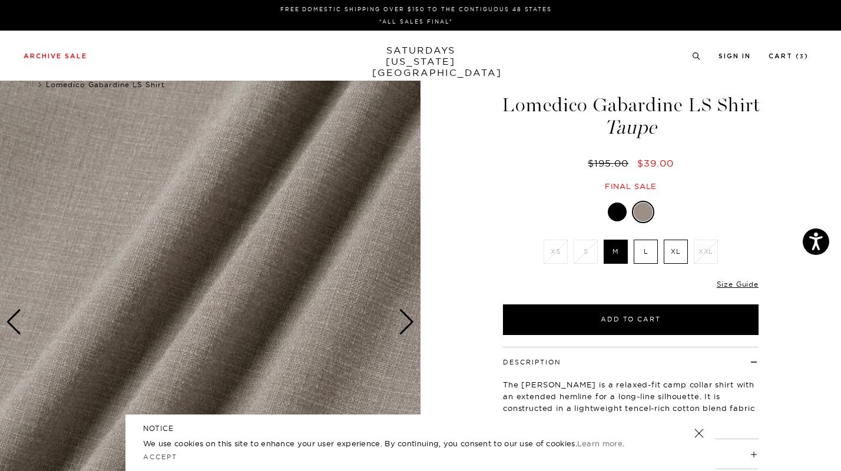
click at [407, 324] on div "Next slide" at bounding box center [407, 322] width 16 height 26
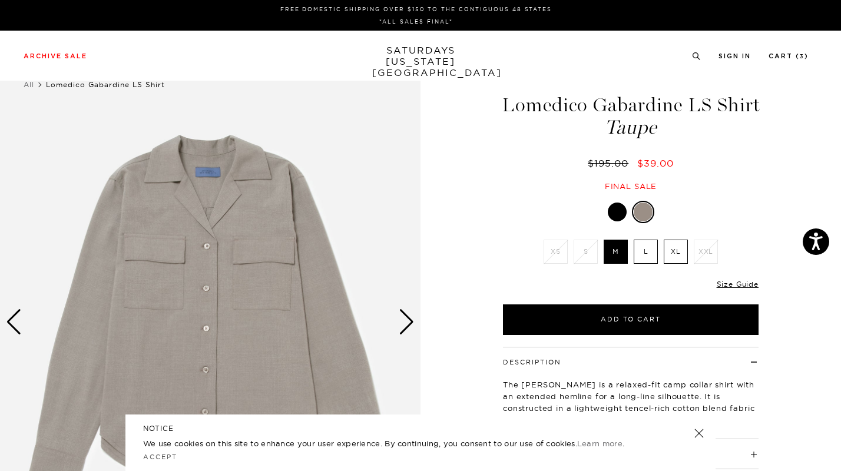
click at [407, 324] on div "Next slide" at bounding box center [407, 322] width 16 height 26
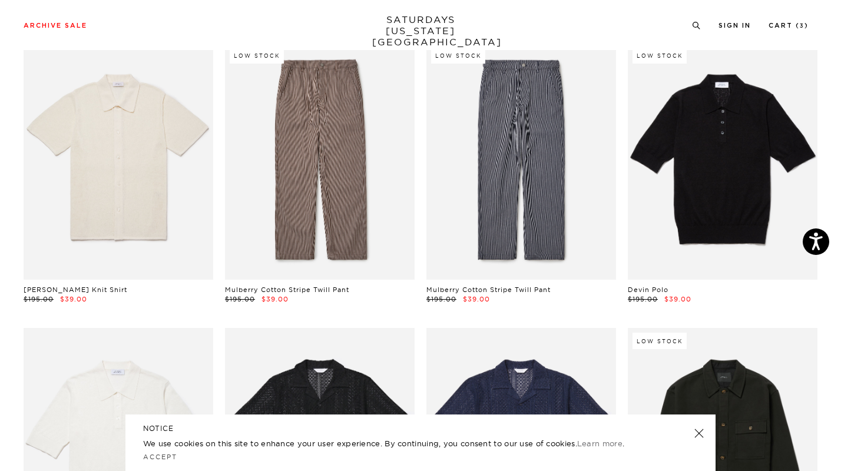
scroll to position [8982, 0]
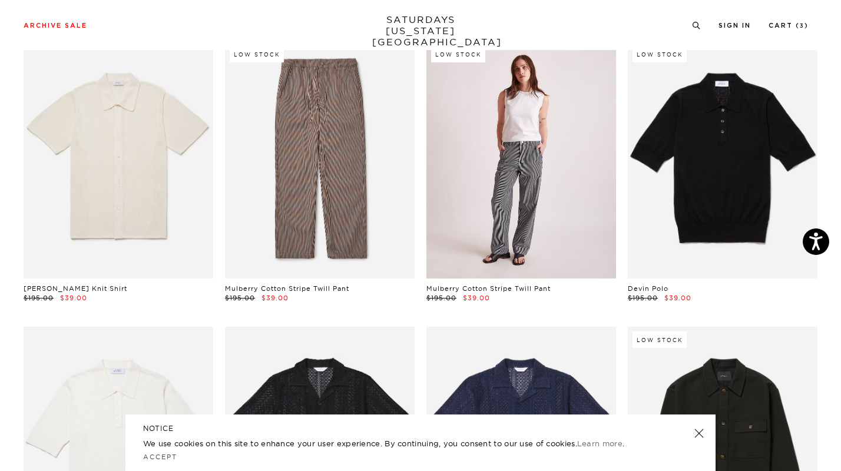
click at [498, 223] on link at bounding box center [521, 159] width 190 height 237
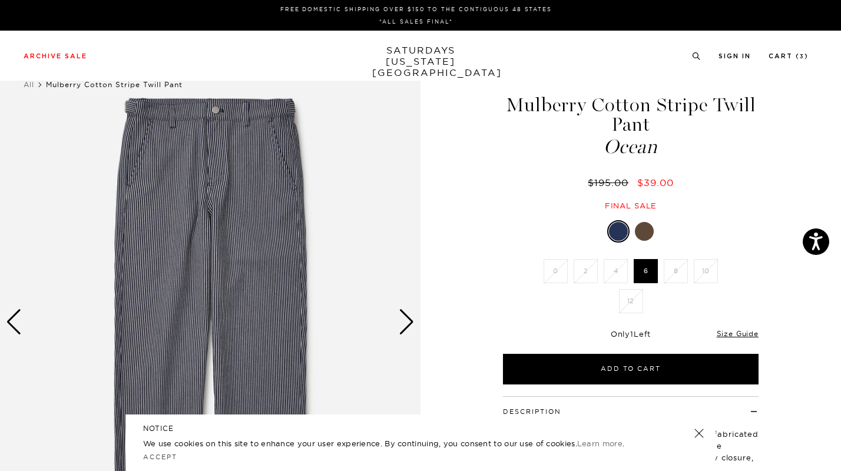
click at [411, 324] on div "Next slide" at bounding box center [407, 322] width 16 height 26
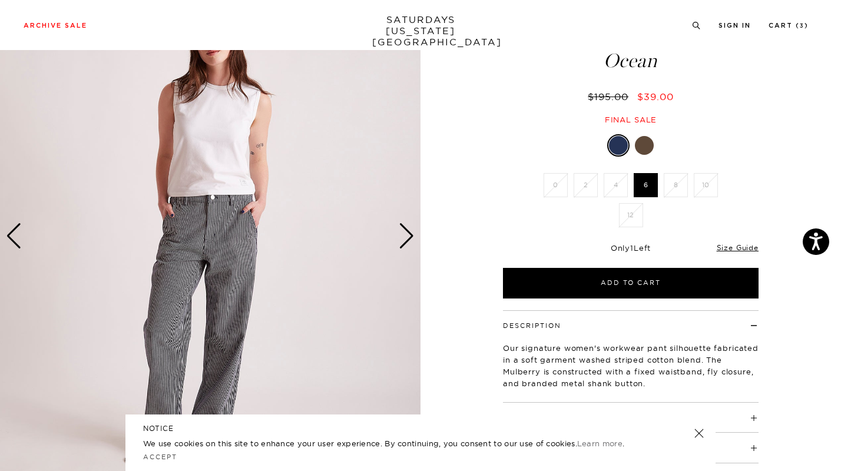
scroll to position [120, 0]
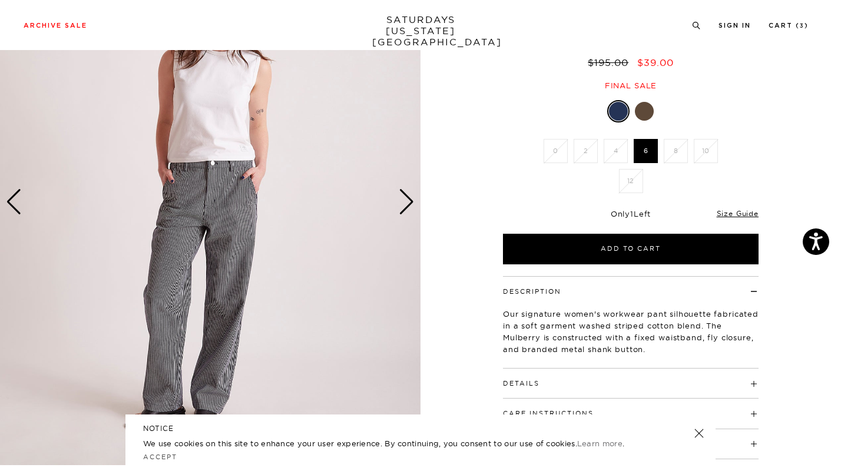
click at [413, 204] on div "Next slide" at bounding box center [407, 202] width 16 height 26
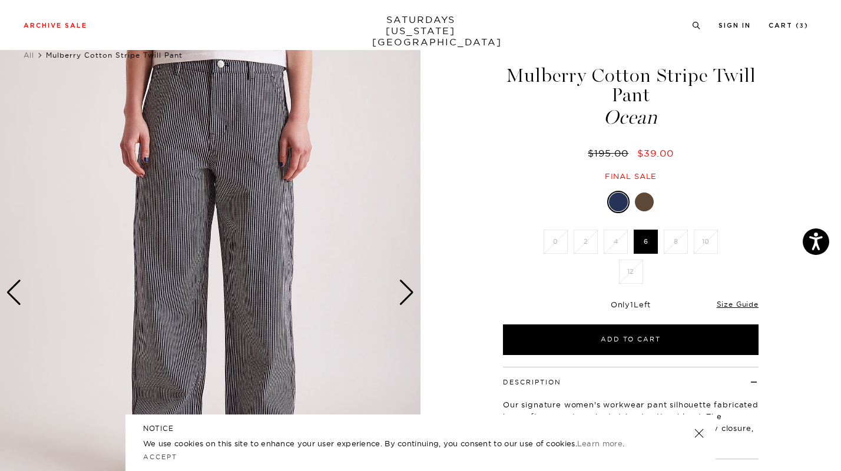
scroll to position [24, 0]
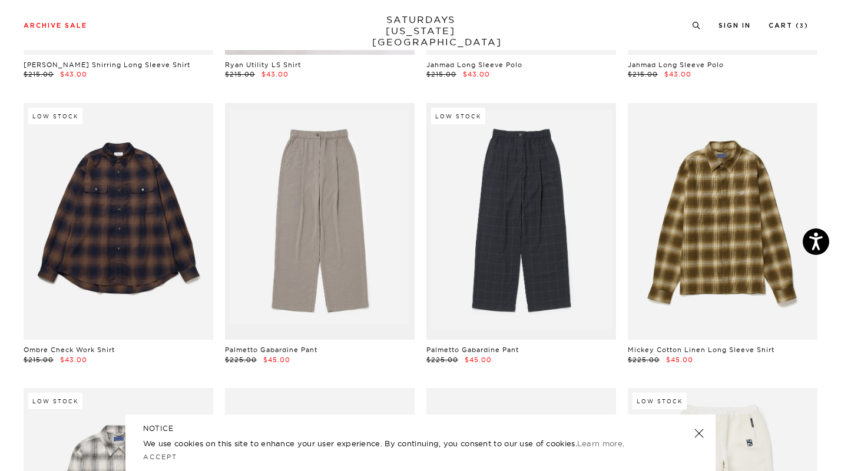
scroll to position [10635, 1]
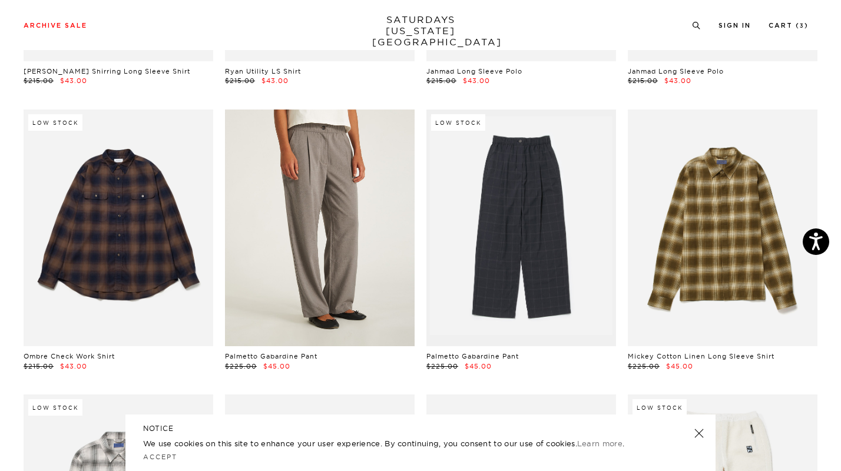
click at [363, 190] on link at bounding box center [320, 227] width 190 height 237
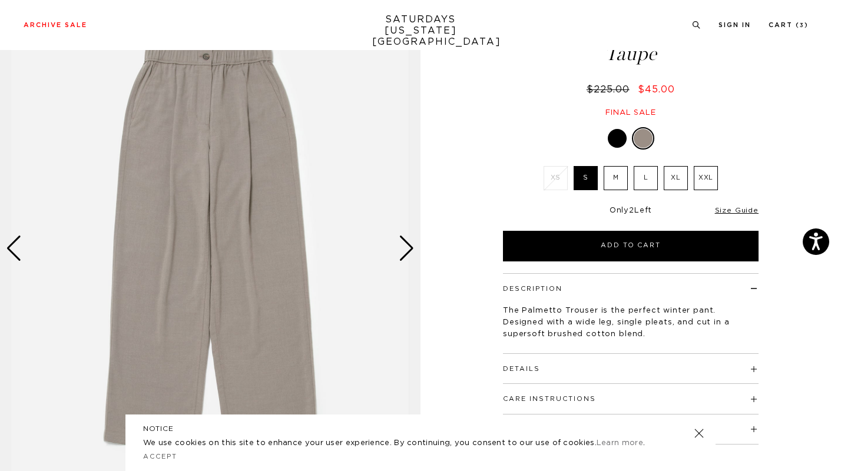
scroll to position [75, 0]
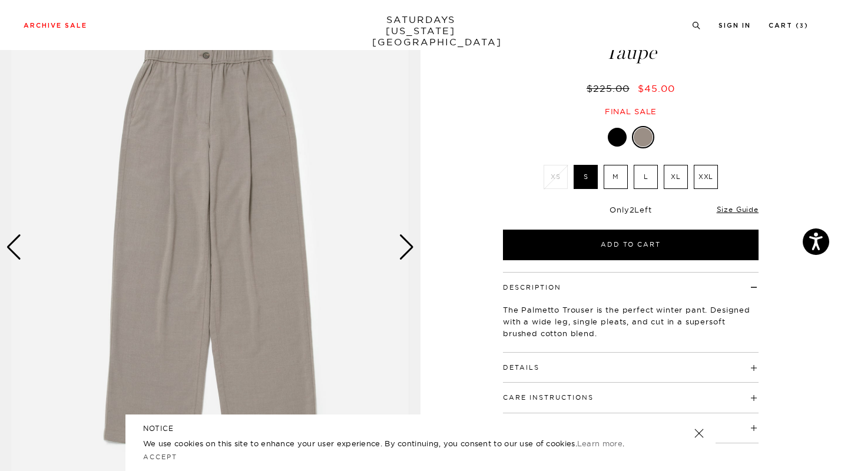
click at [405, 253] on div "Next slide" at bounding box center [407, 247] width 16 height 26
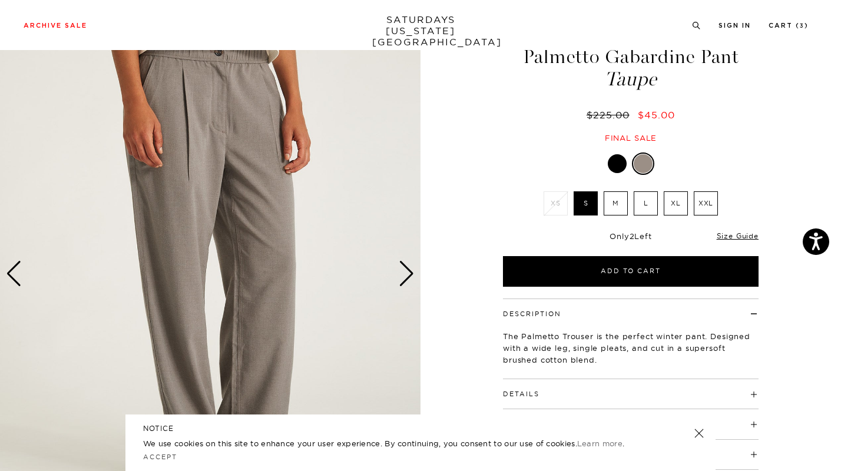
scroll to position [41, 0]
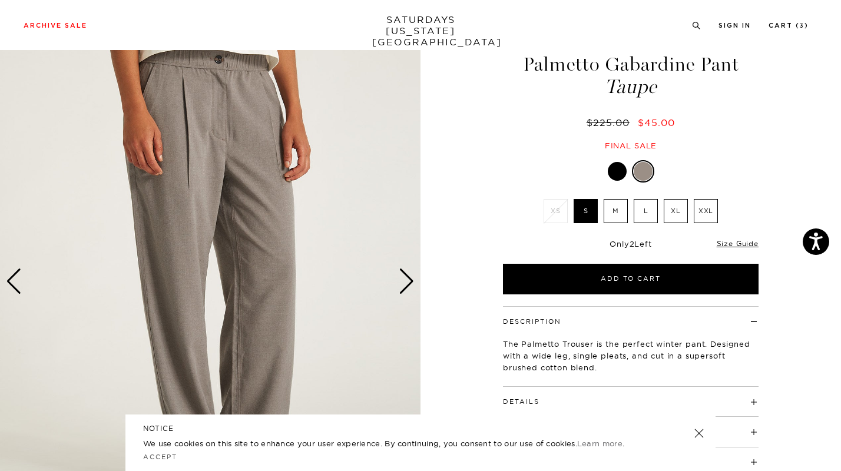
click at [409, 283] on div "Next slide" at bounding box center [407, 281] width 16 height 26
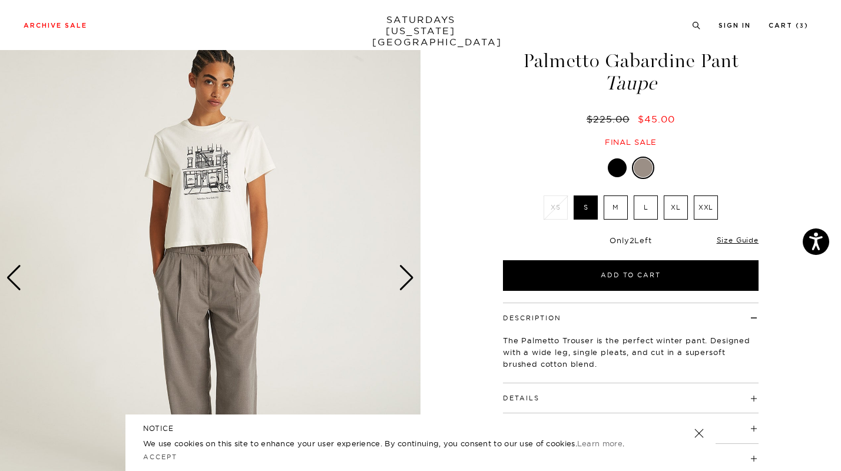
scroll to position [39, 0]
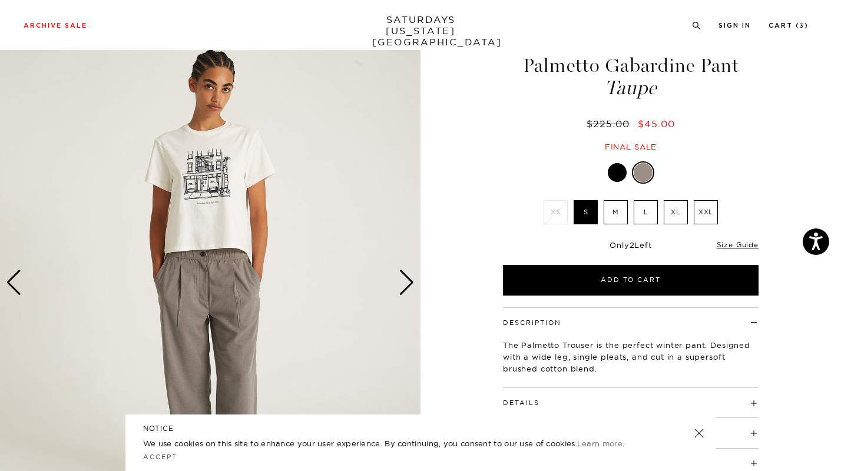
click at [622, 164] on div at bounding box center [617, 172] width 19 height 19
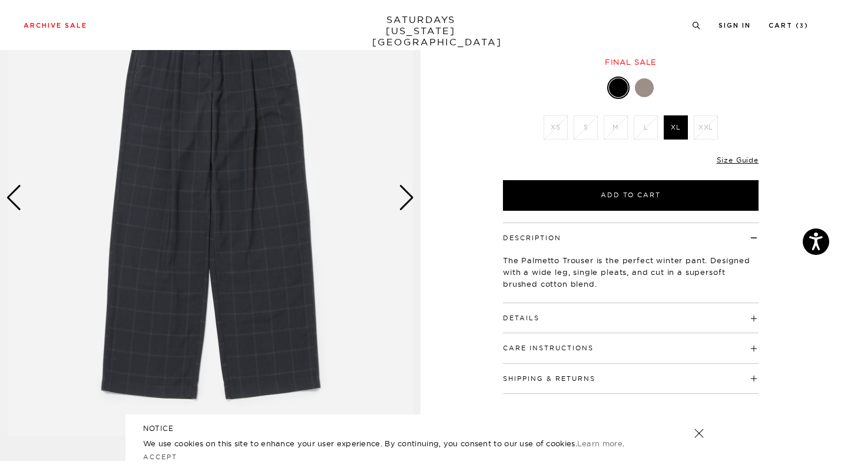
scroll to position [115, 0]
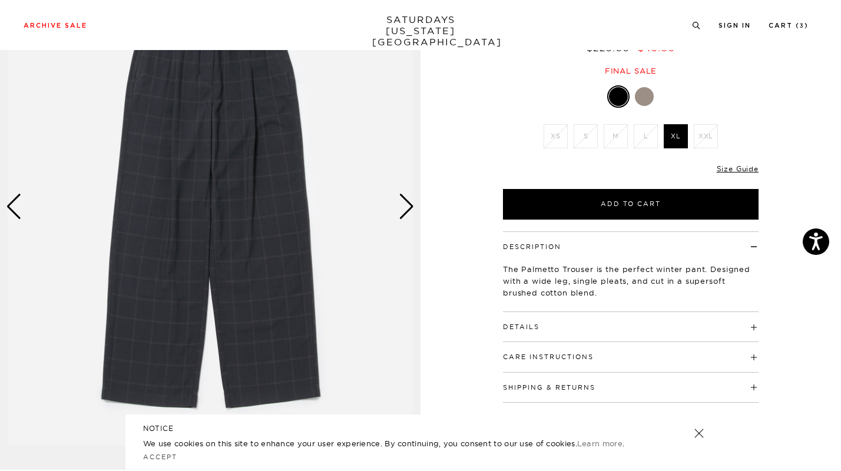
click at [408, 214] on div "Next slide" at bounding box center [407, 207] width 16 height 26
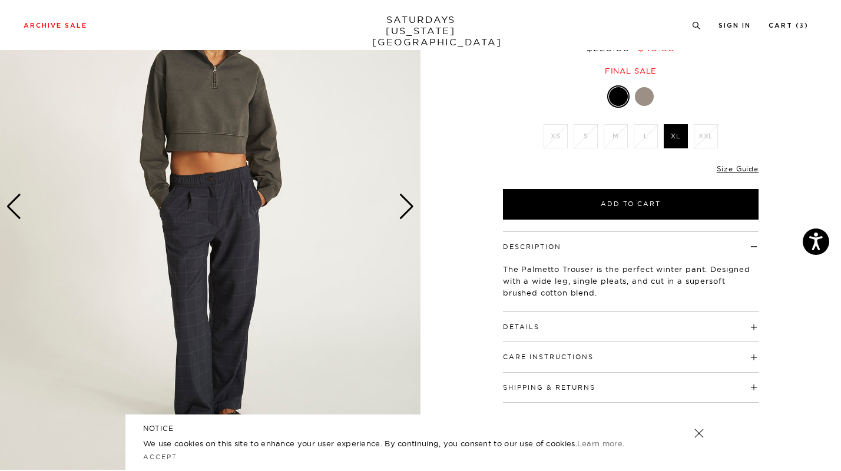
click at [408, 214] on div "Next slide" at bounding box center [407, 207] width 16 height 26
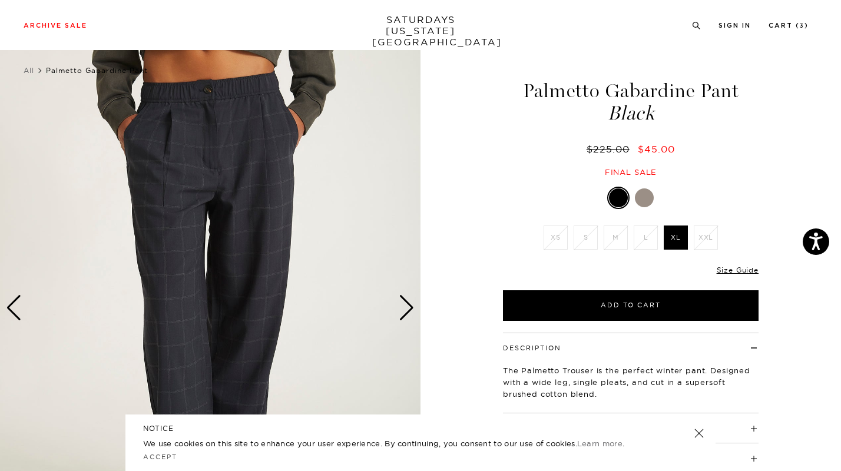
scroll to position [6, 0]
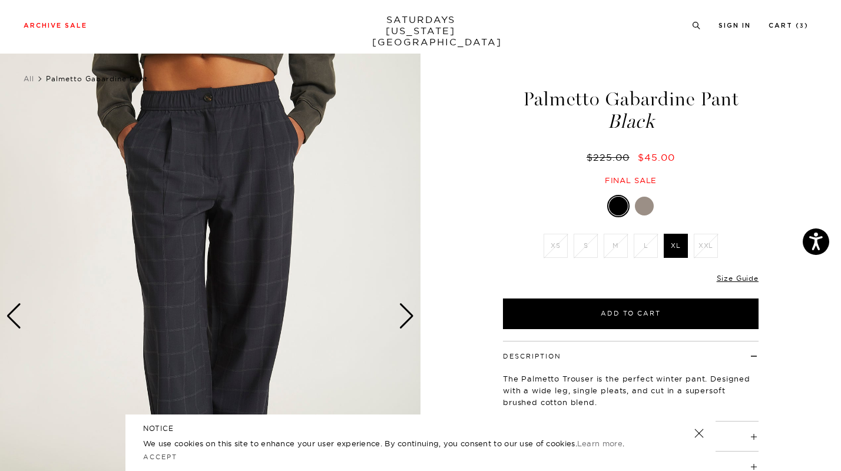
click at [647, 201] on div at bounding box center [644, 206] width 19 height 19
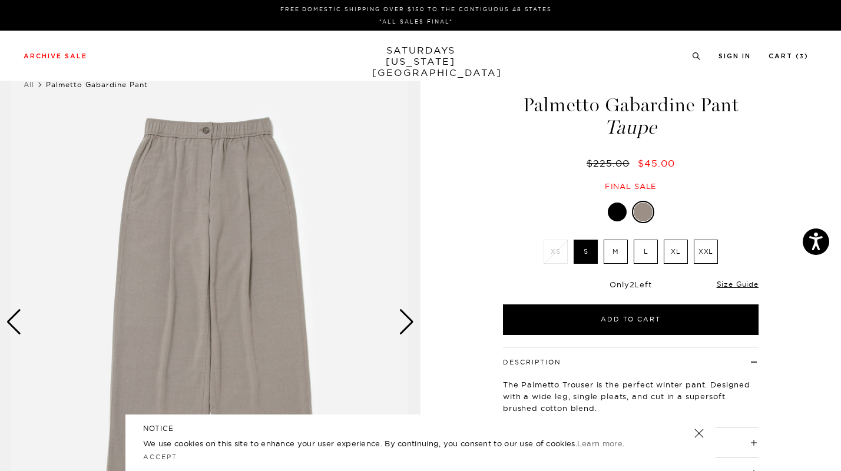
click at [404, 317] on div "Next slide" at bounding box center [407, 322] width 16 height 26
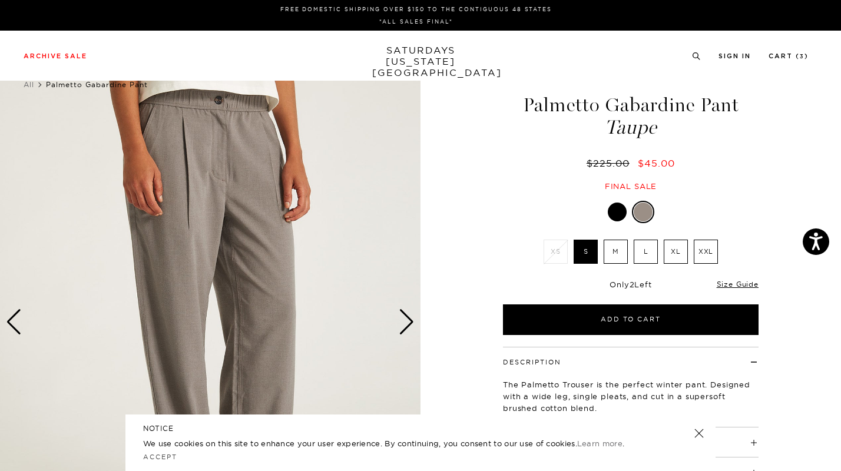
click at [404, 317] on div "Next slide" at bounding box center [407, 322] width 16 height 26
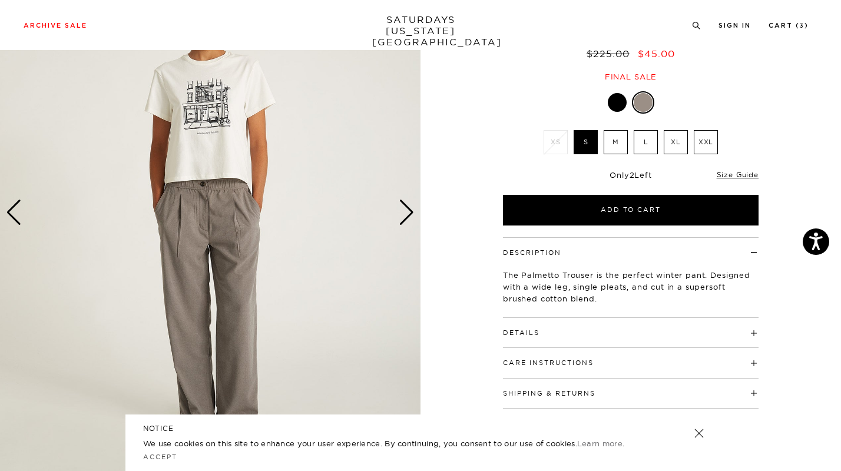
scroll to position [107, 0]
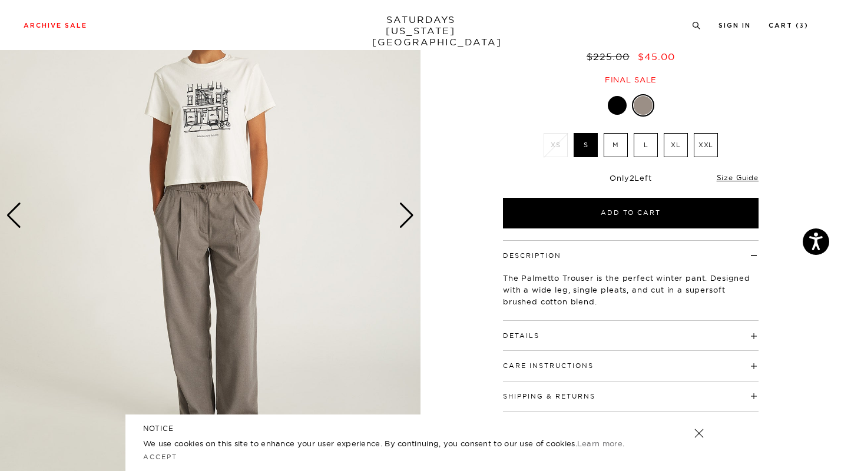
click at [410, 215] on div "Next slide" at bounding box center [407, 216] width 16 height 26
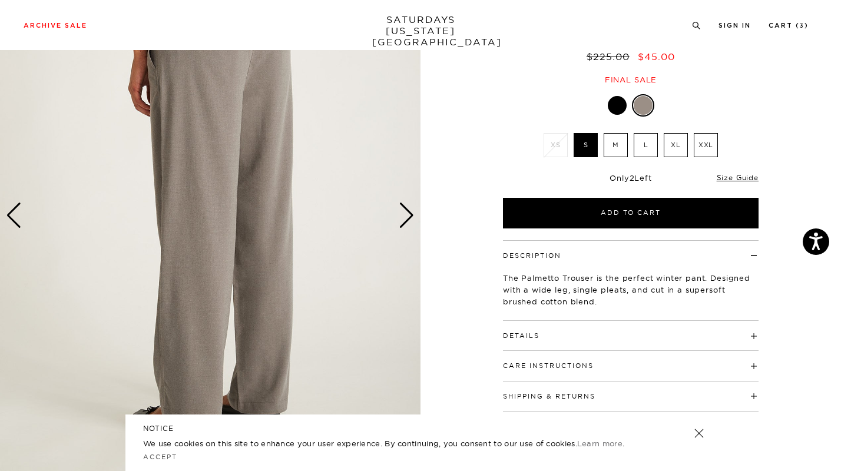
scroll to position [124, 0]
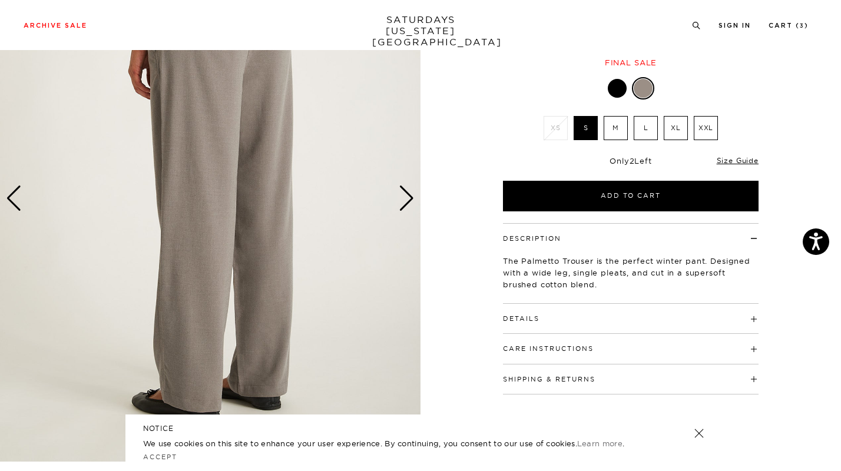
click at [403, 195] on div "Next slide" at bounding box center [407, 198] width 16 height 26
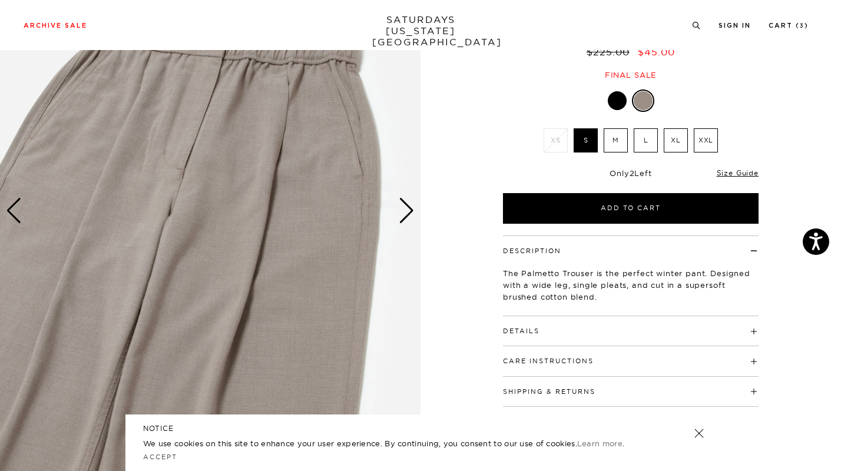
scroll to position [108, 0]
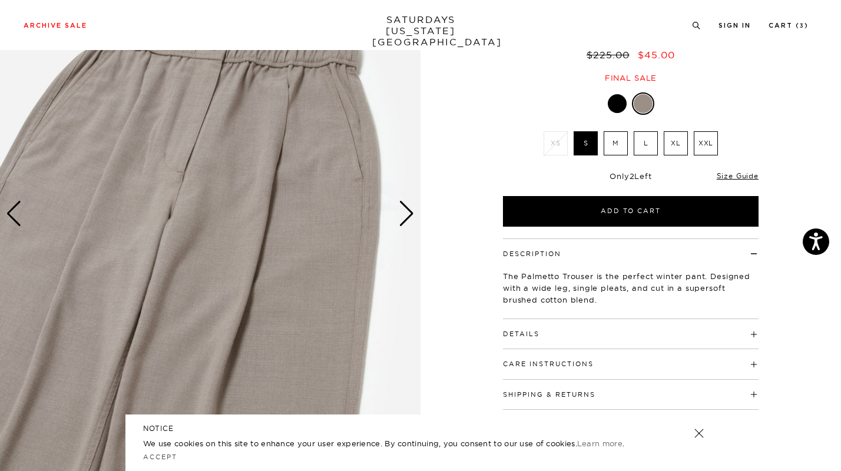
click at [409, 219] on div "Next slide" at bounding box center [407, 214] width 16 height 26
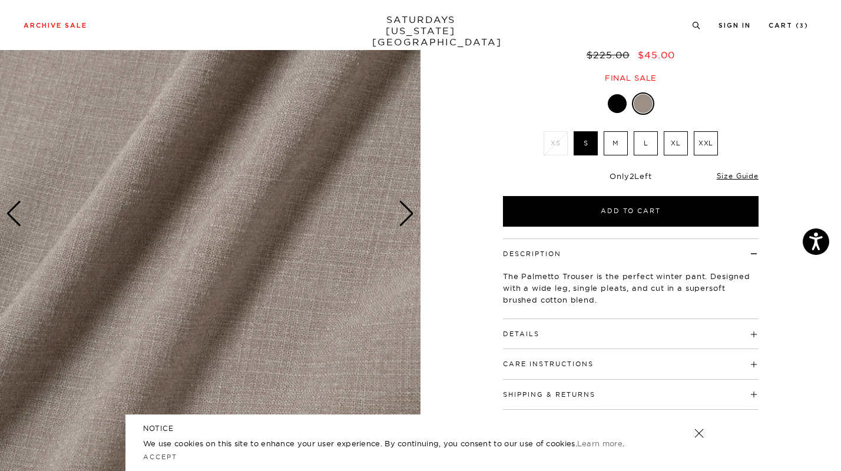
click at [409, 219] on div "Next slide" at bounding box center [407, 214] width 16 height 26
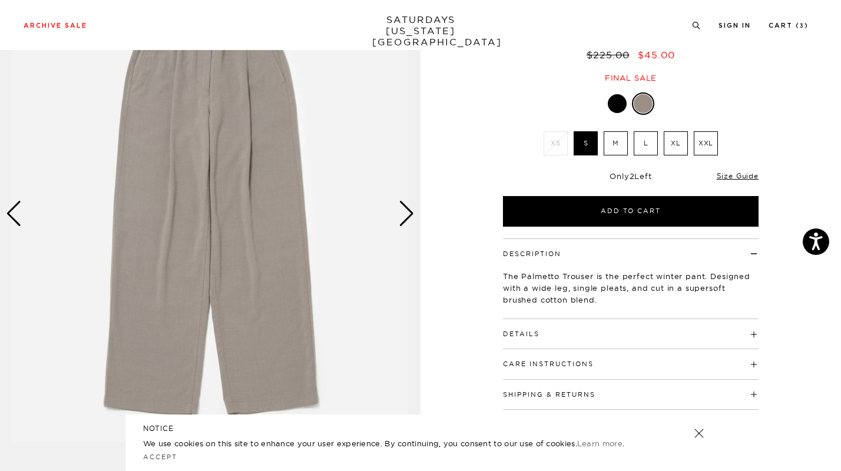
click at [409, 219] on div "Next slide" at bounding box center [407, 214] width 16 height 26
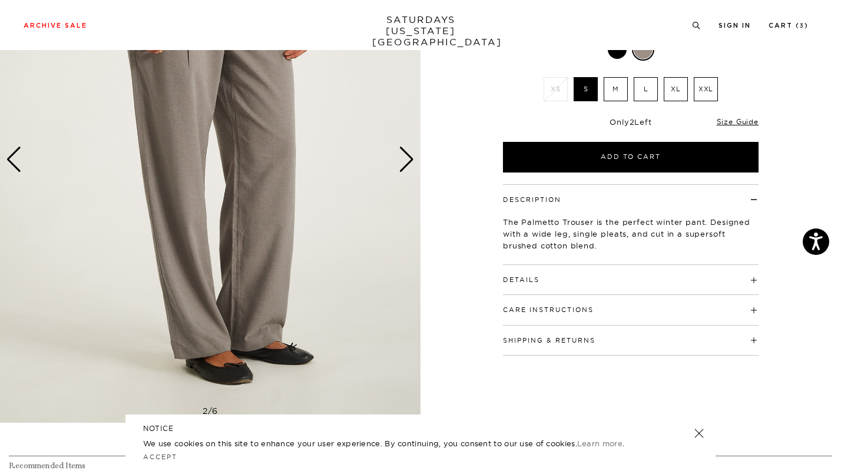
scroll to position [163, 0]
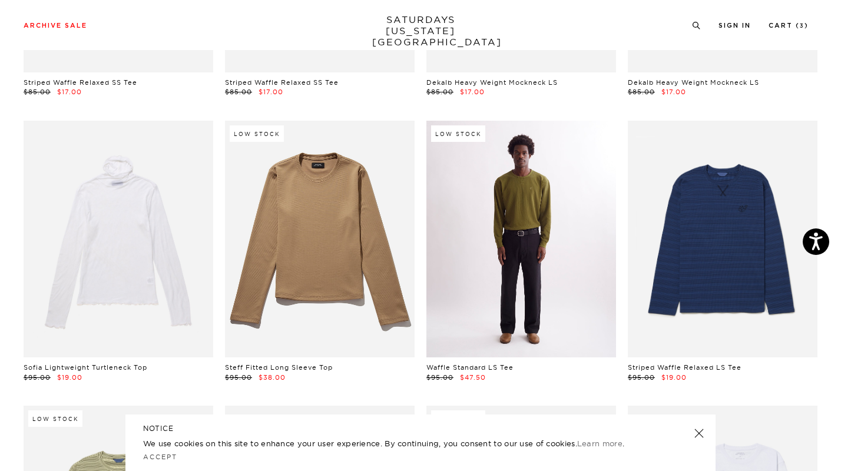
scroll to position [1478, 1]
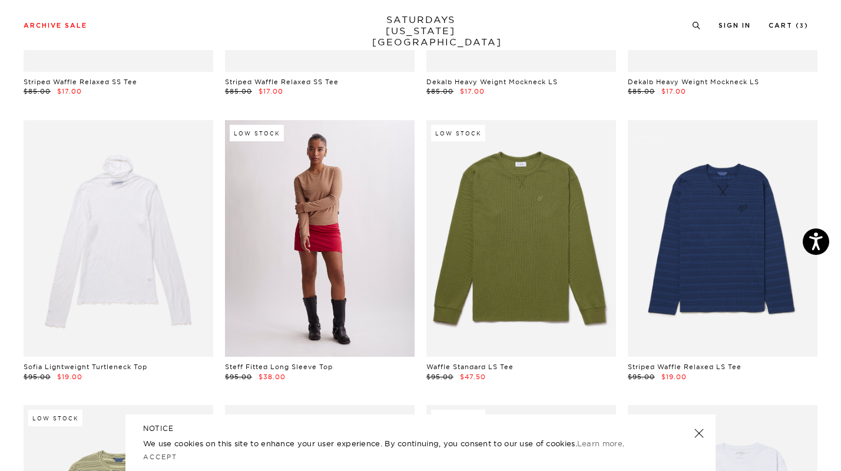
click at [358, 256] on link at bounding box center [320, 238] width 190 height 237
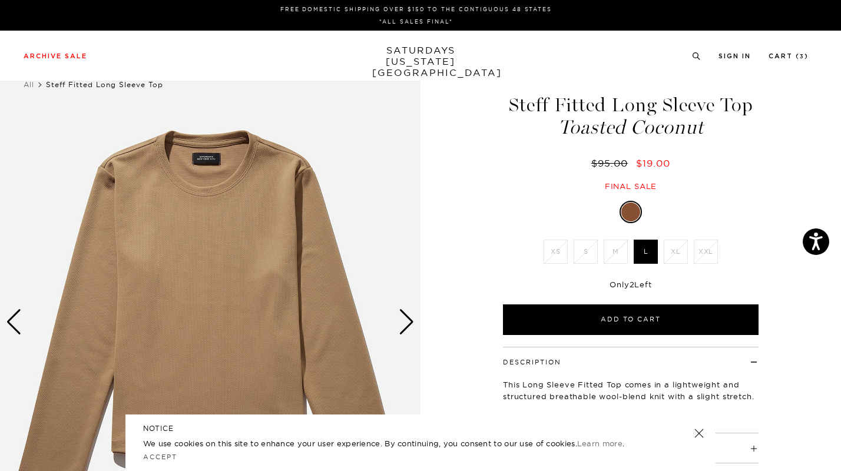
click at [412, 327] on div "Next slide" at bounding box center [407, 322] width 16 height 26
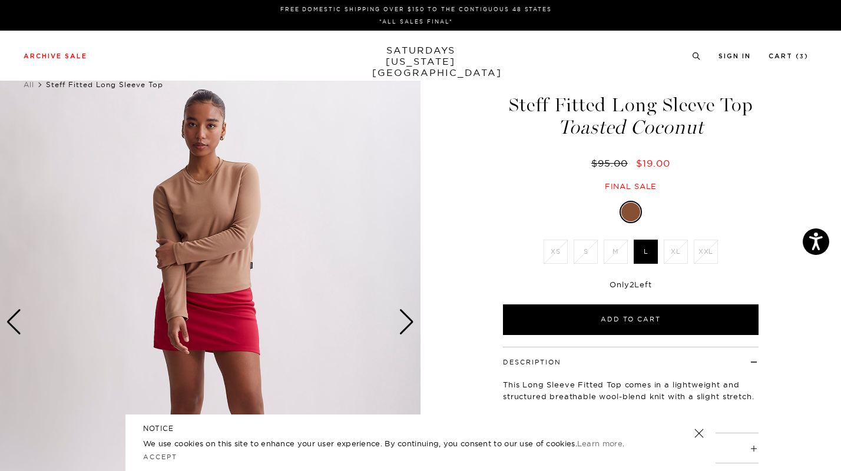
click at [412, 327] on div "Next slide" at bounding box center [407, 322] width 16 height 26
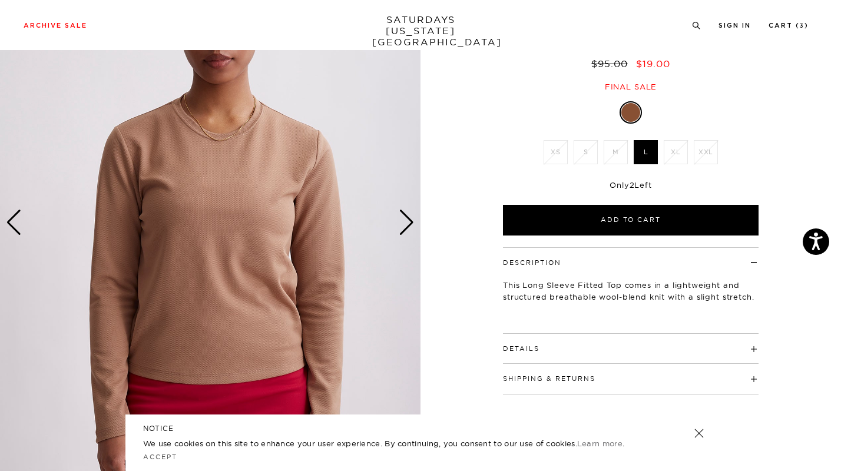
scroll to position [100, 0]
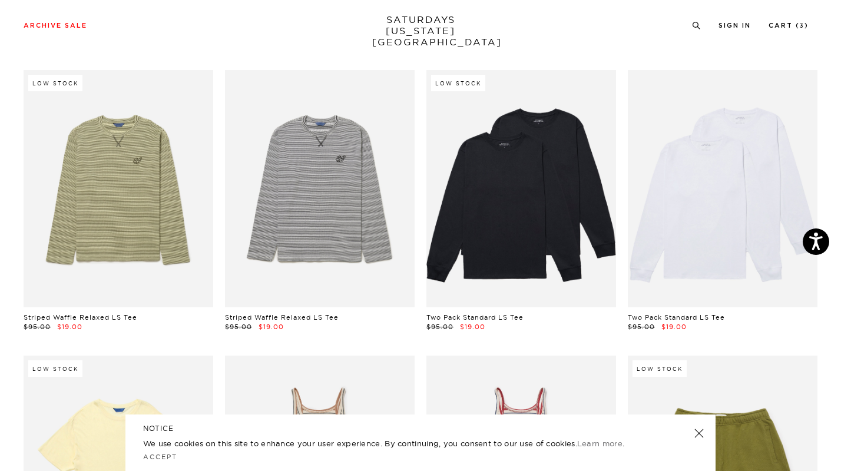
scroll to position [1814, 1]
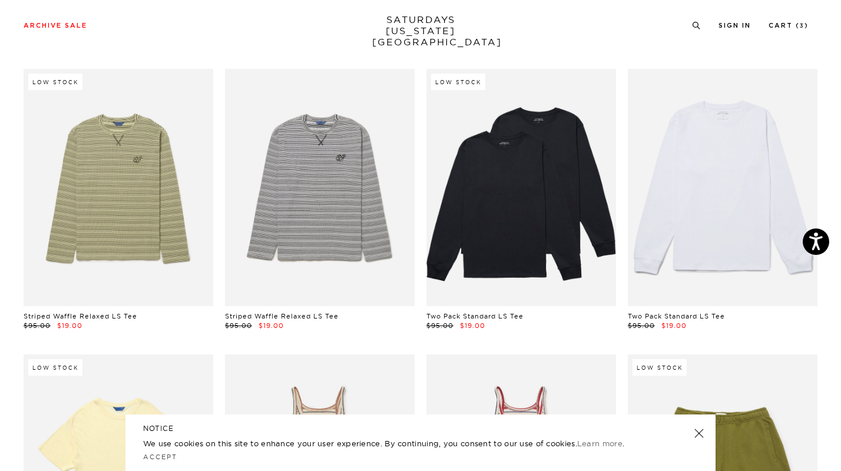
click at [703, 193] on link at bounding box center [723, 187] width 190 height 237
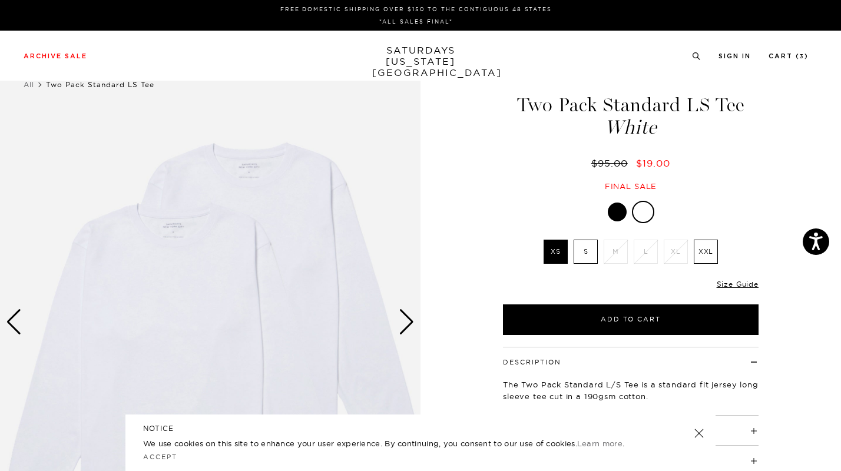
click at [397, 319] on img at bounding box center [210, 322] width 420 height 526
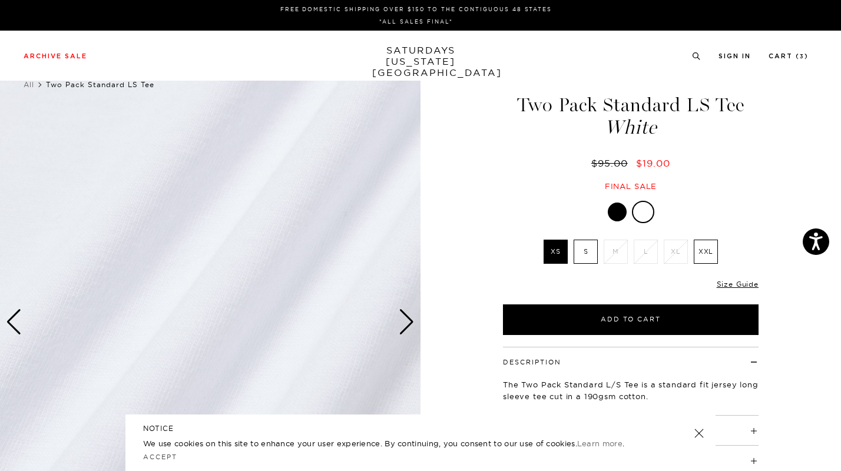
click at [397, 319] on img at bounding box center [210, 322] width 420 height 526
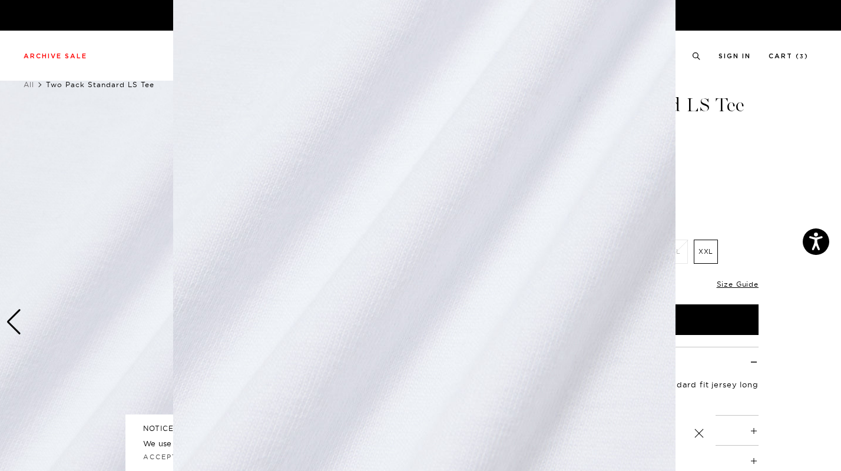
scroll to position [79, 0]
click at [356, 309] on img at bounding box center [424, 222] width 502 height 603
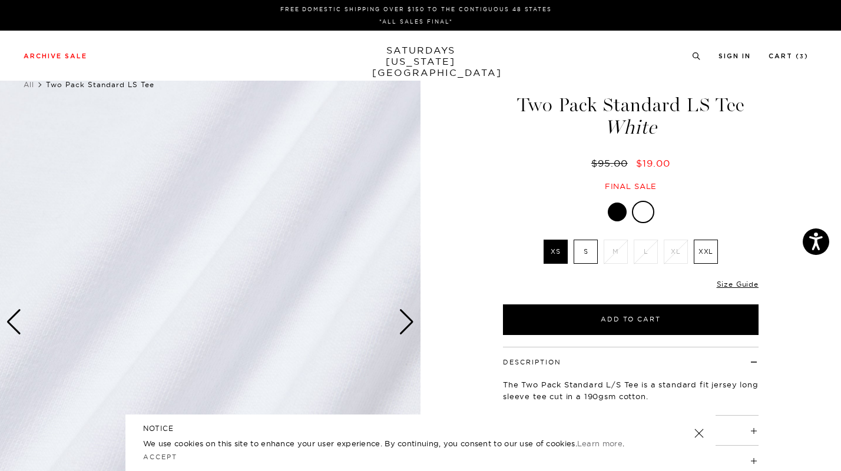
click at [407, 323] on div "Next slide" at bounding box center [407, 322] width 16 height 26
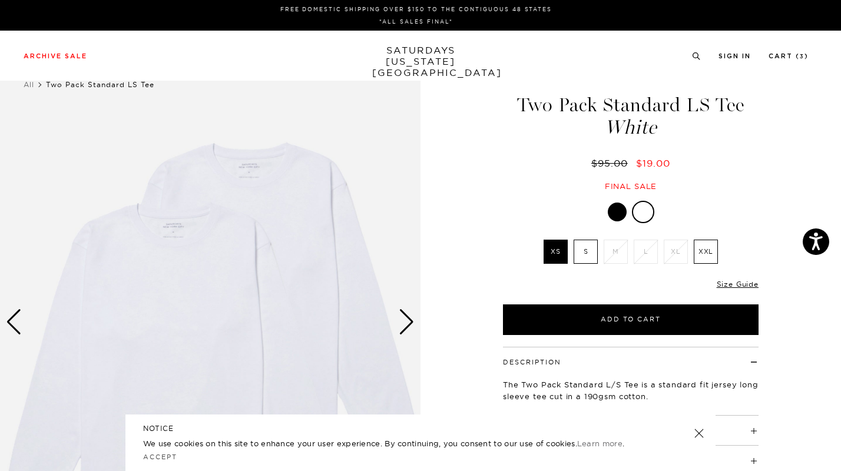
click at [407, 323] on div "Next slide" at bounding box center [407, 322] width 16 height 26
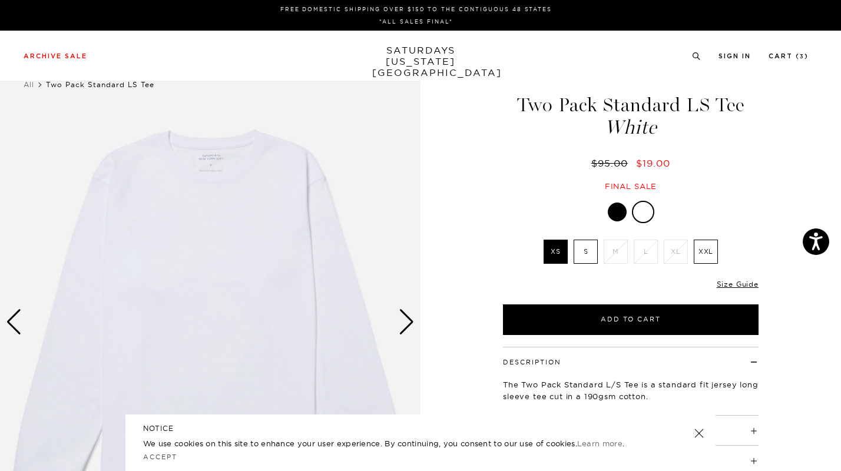
click at [407, 323] on div "Next slide" at bounding box center [407, 322] width 16 height 26
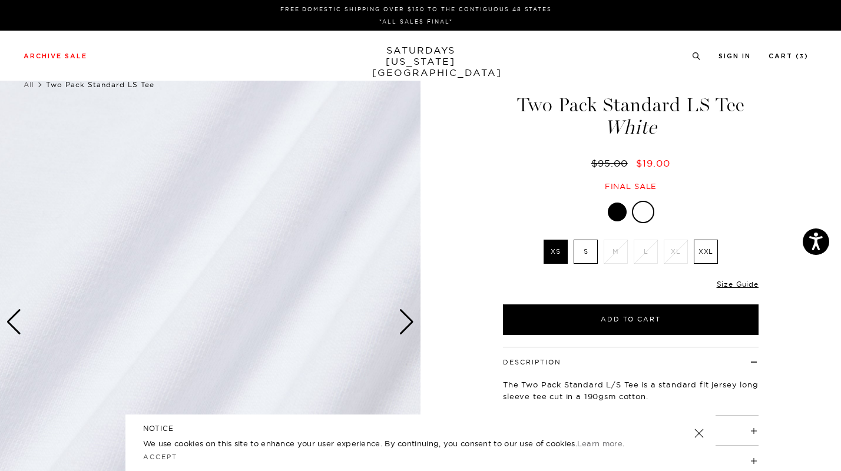
click at [407, 323] on div "Next slide" at bounding box center [407, 322] width 16 height 26
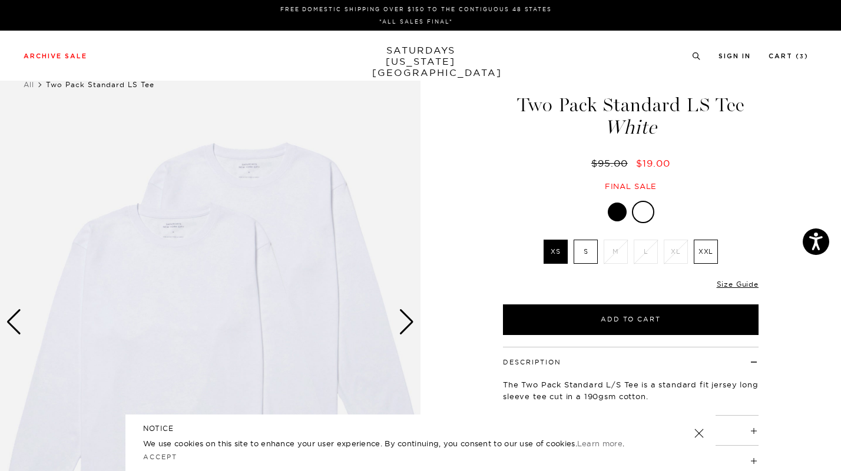
click at [407, 323] on div "Next slide" at bounding box center [407, 322] width 16 height 26
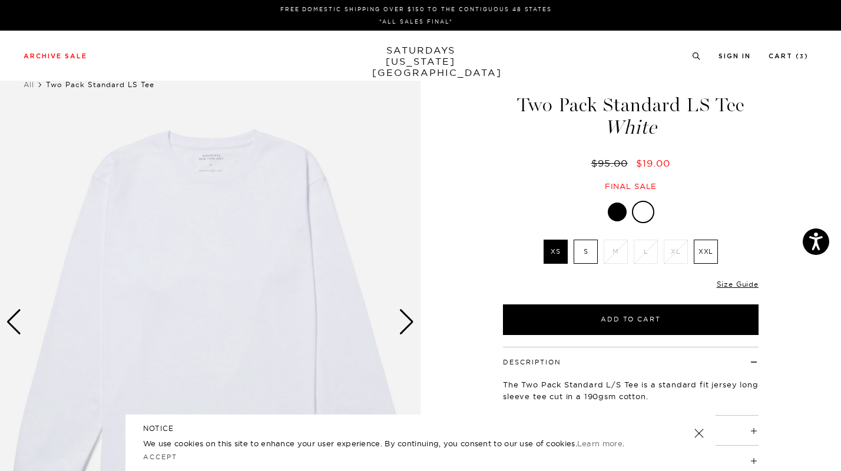
click at [585, 253] on label "S" at bounding box center [585, 252] width 24 height 24
click at [0, 0] on input "S" at bounding box center [0, 0] width 0 height 0
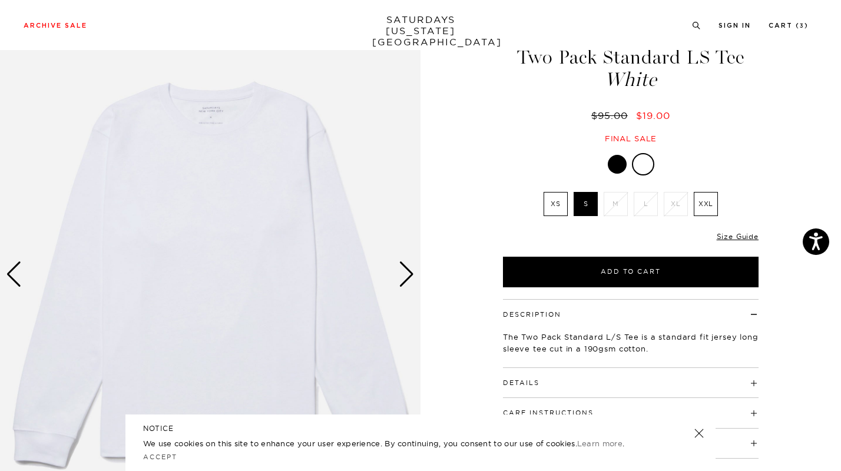
scroll to position [43, 0]
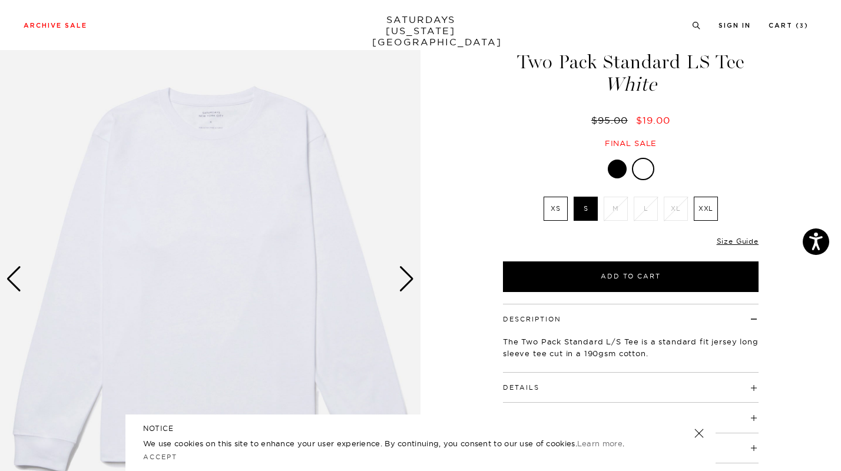
click at [582, 213] on label "S" at bounding box center [585, 209] width 24 height 24
click at [0, 0] on input "S" at bounding box center [0, 0] width 0 height 0
click at [724, 241] on link "Size Guide" at bounding box center [737, 241] width 42 height 9
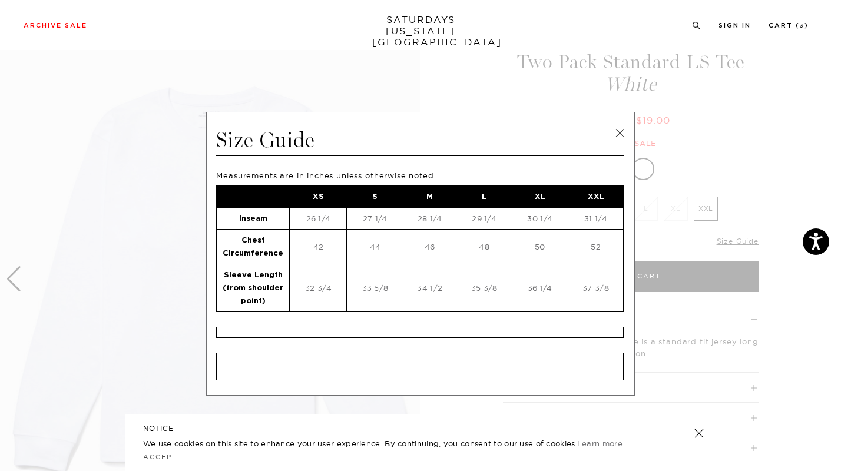
click at [620, 132] on link at bounding box center [619, 133] width 18 height 18
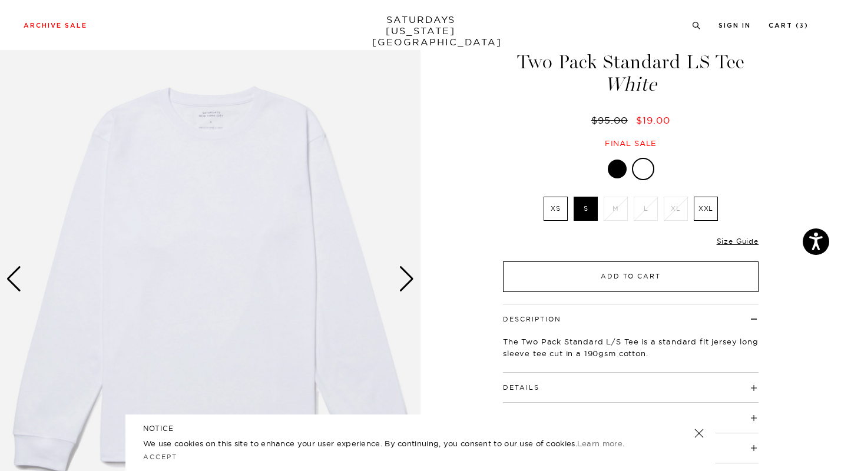
click at [598, 271] on button "Add to Cart" at bounding box center [630, 276] width 255 height 31
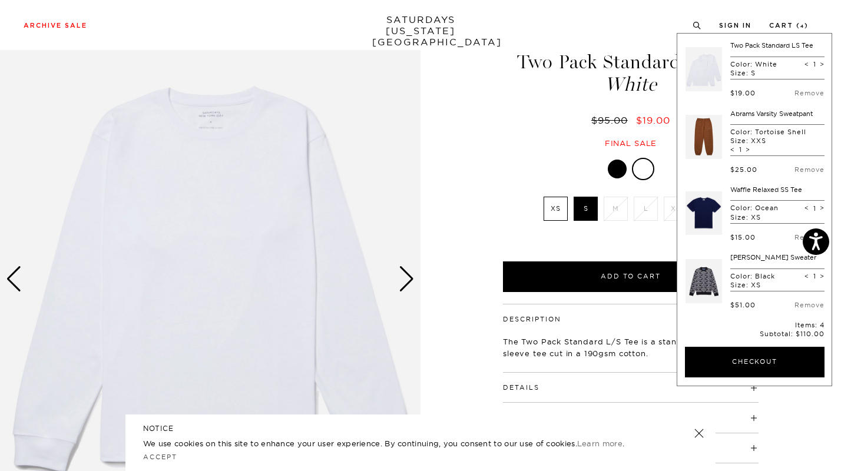
click at [500, 89] on div "Two Pack Standard LS Tee White $95.00 $19.00 Final sale" at bounding box center [630, 88] width 294 height 120
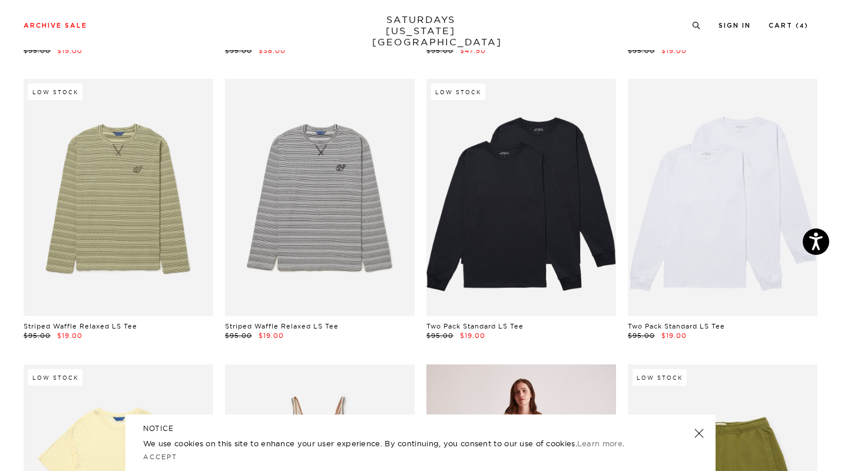
scroll to position [1779, 1]
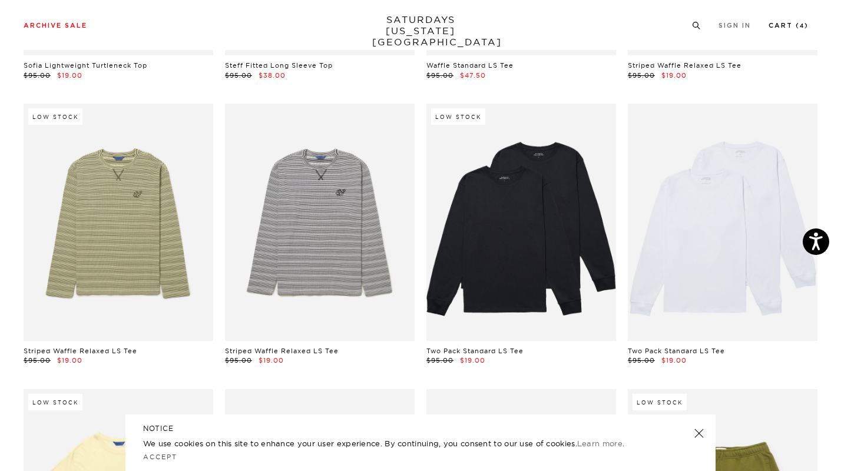
click at [798, 29] on link "Cart ( 4 )" at bounding box center [788, 25] width 40 height 6
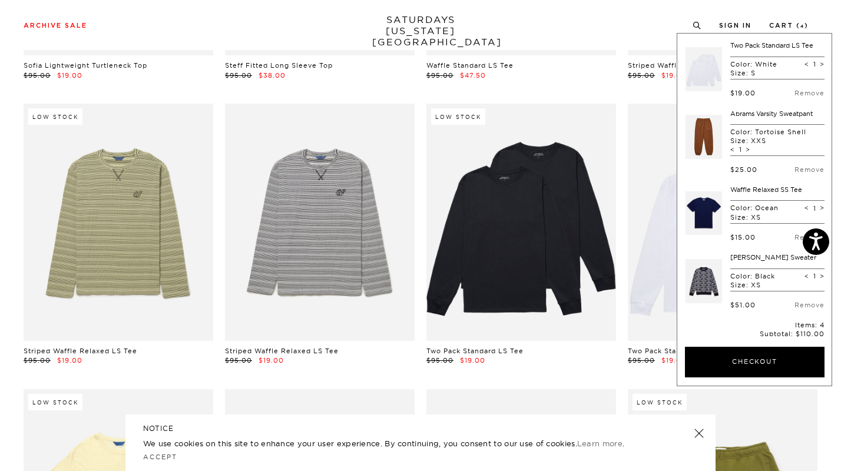
click at [559, 26] on div "Archive Sale Men's Tees Shirts Shorts Swim Knitwear Pants Sweats" at bounding box center [416, 24] width 785 height 11
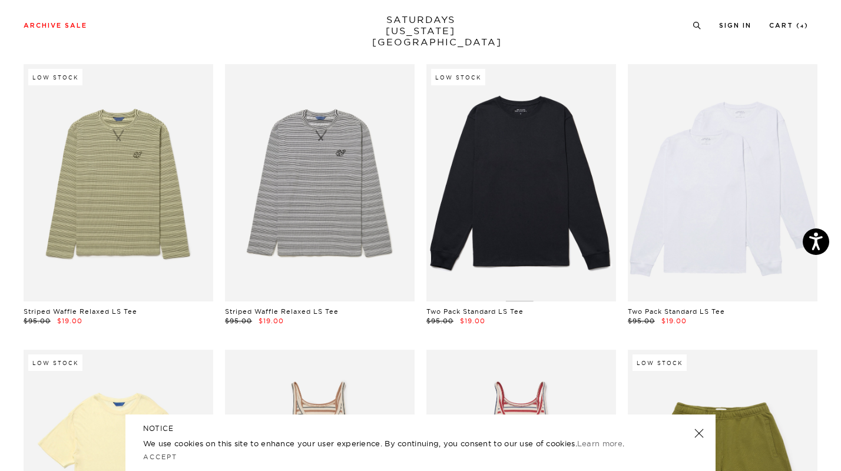
scroll to position [1818, 1]
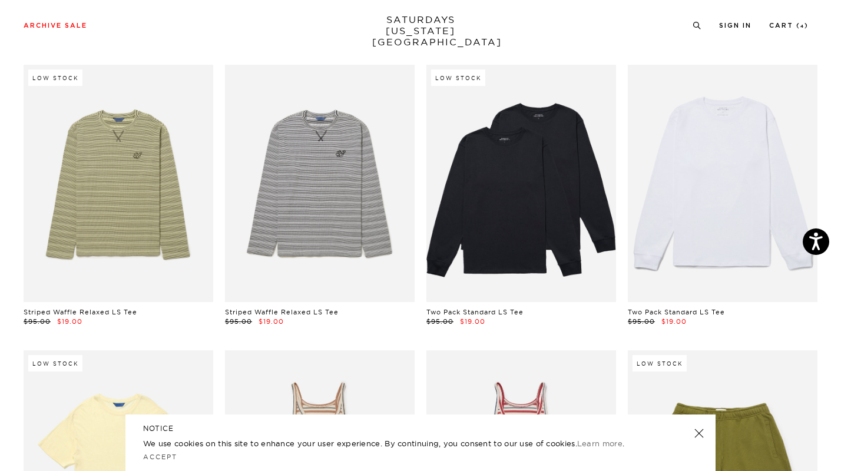
click at [695, 172] on link at bounding box center [723, 183] width 190 height 237
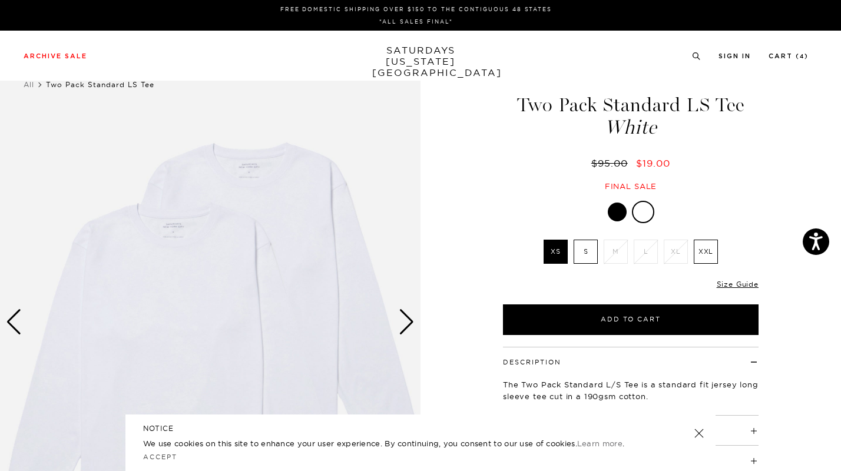
click at [560, 255] on label "XS" at bounding box center [555, 252] width 24 height 24
click at [0, 0] on input "XS" at bounding box center [0, 0] width 0 height 0
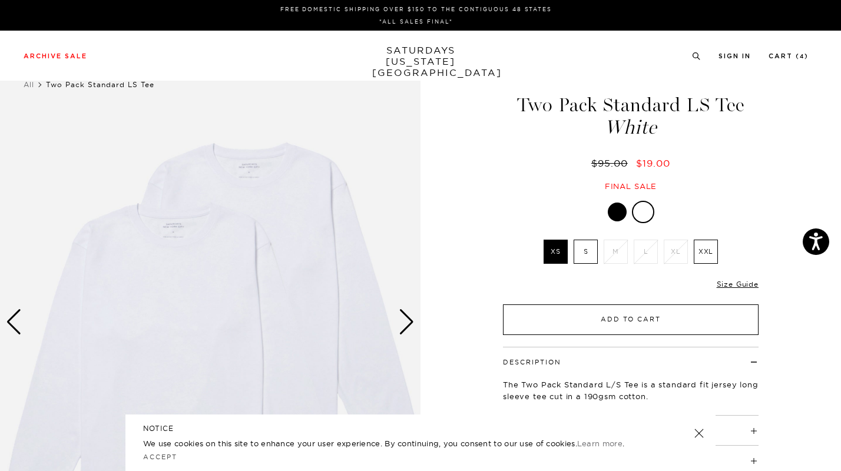
click at [581, 324] on button "Add to Cart" at bounding box center [630, 319] width 255 height 31
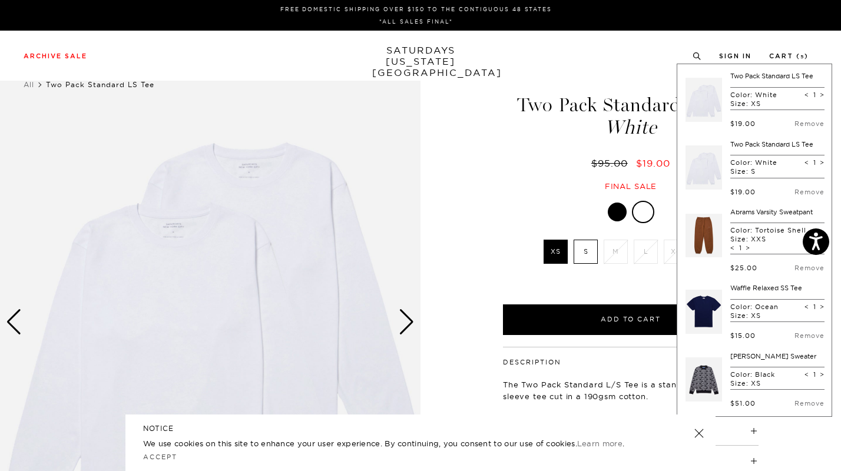
click at [479, 105] on div "1 / 3 Two Pack Standard LS Tee White $95.00 $19.00 White" at bounding box center [420, 322] width 841 height 526
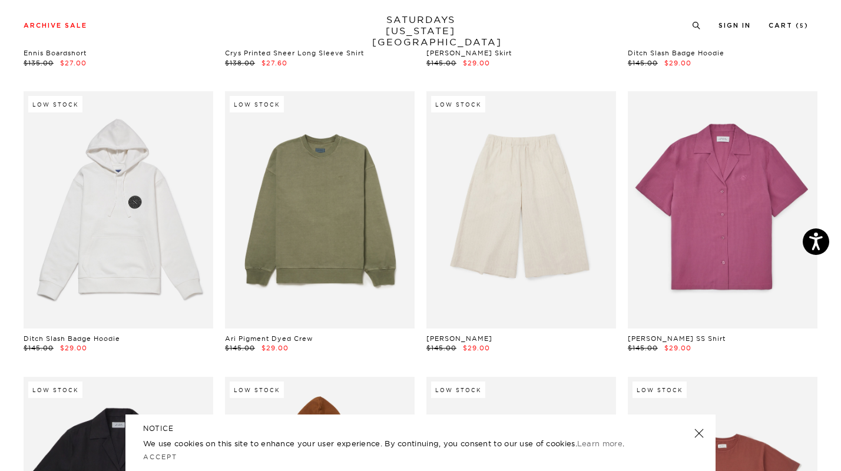
scroll to position [5209, 1]
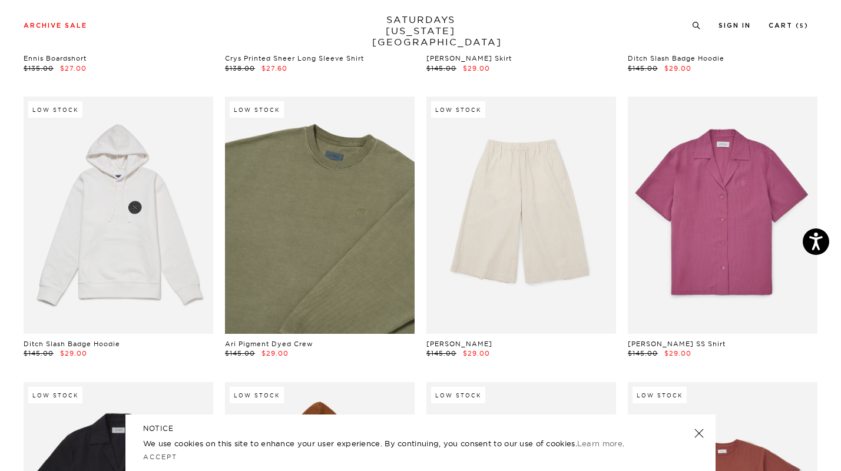
click at [341, 187] on link at bounding box center [320, 215] width 190 height 237
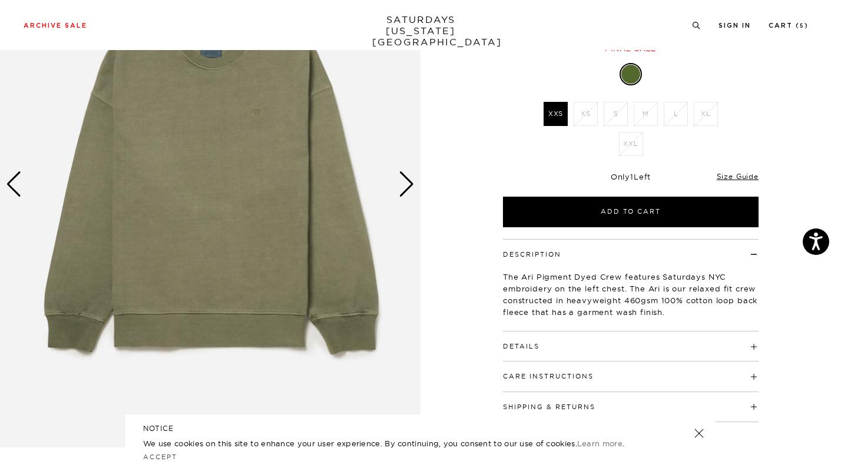
scroll to position [139, 0]
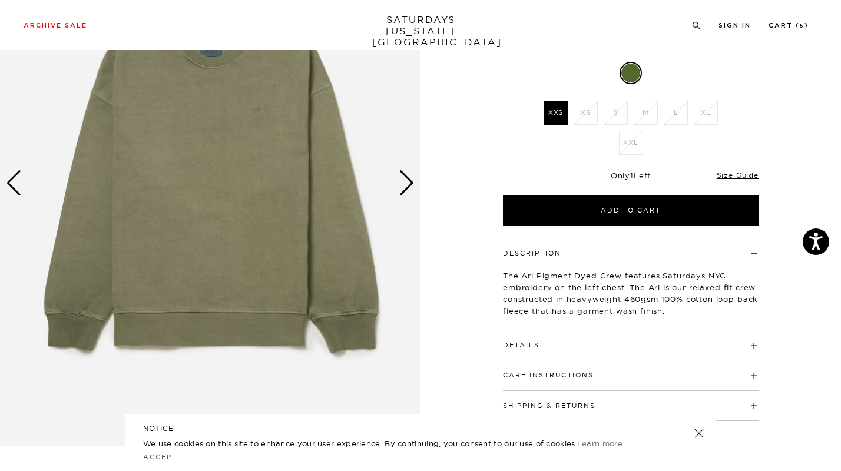
click at [410, 182] on div "Next slide" at bounding box center [407, 183] width 16 height 26
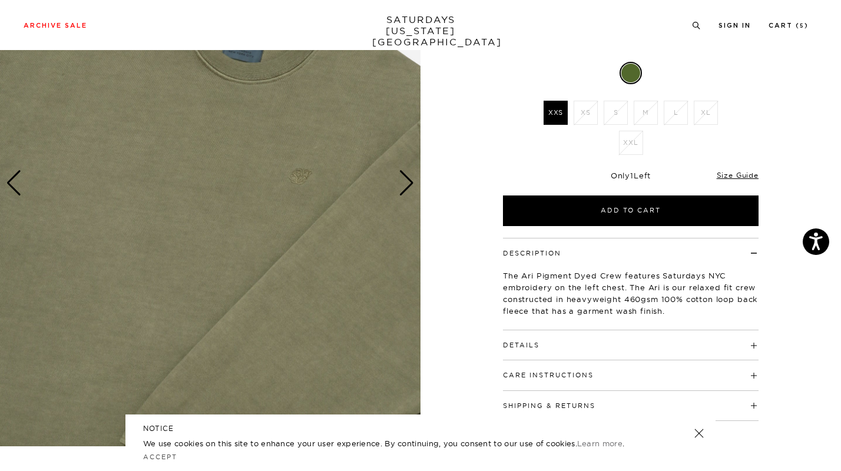
click at [410, 182] on div "Next slide" at bounding box center [407, 183] width 16 height 26
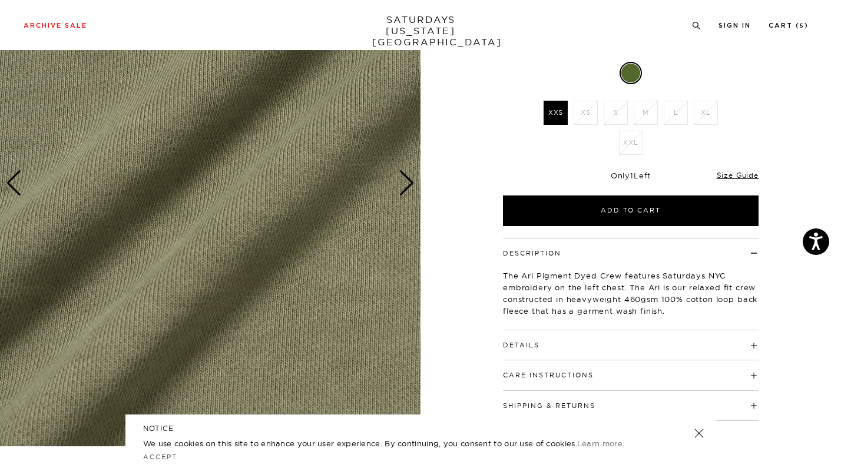
click at [410, 182] on div "Next slide" at bounding box center [407, 183] width 16 height 26
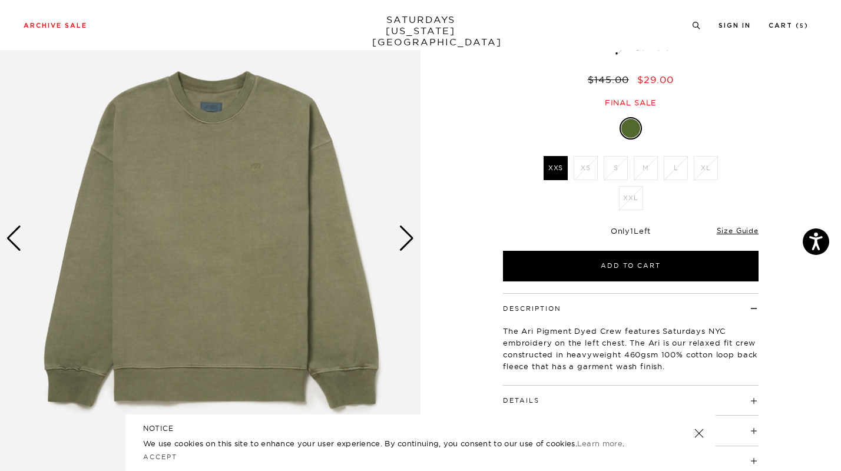
scroll to position [82, 0]
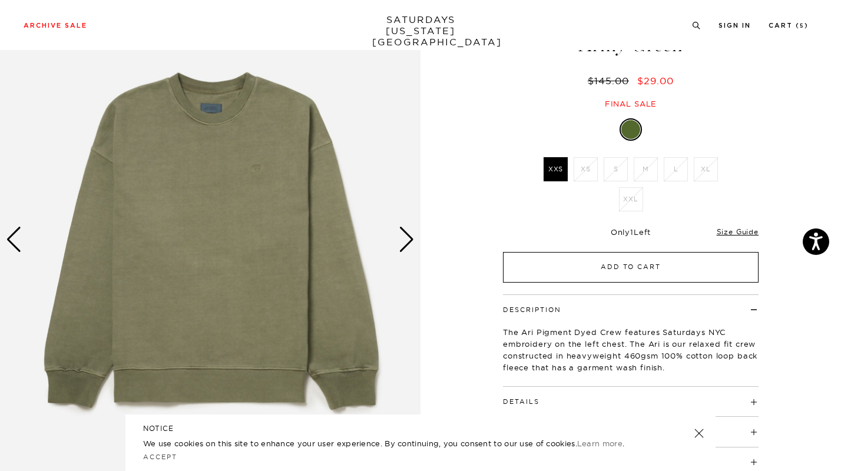
click at [584, 270] on button "Add to Cart" at bounding box center [630, 267] width 255 height 31
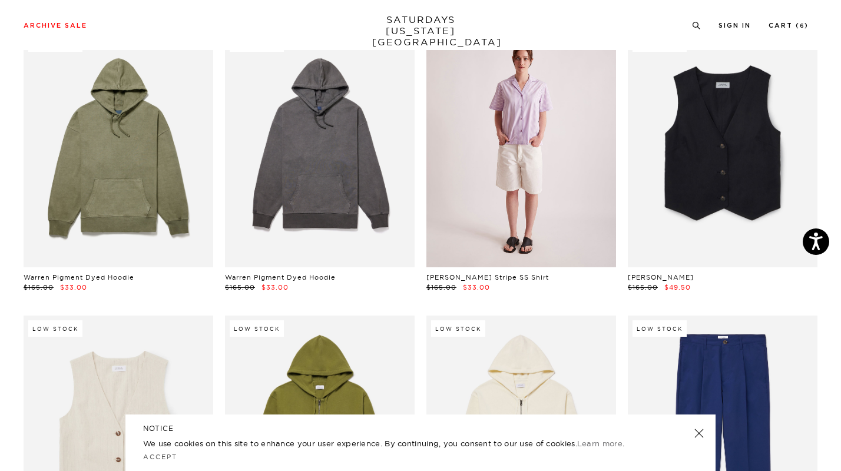
scroll to position [6687, 1]
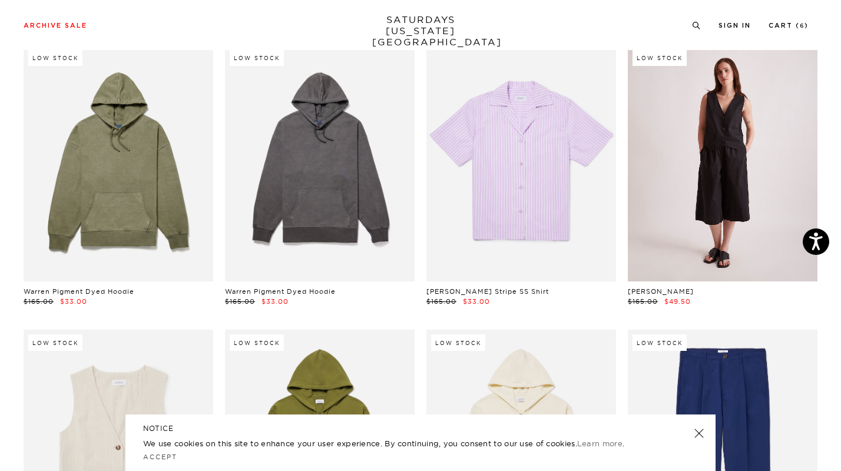
click at [758, 227] on link at bounding box center [723, 163] width 190 height 237
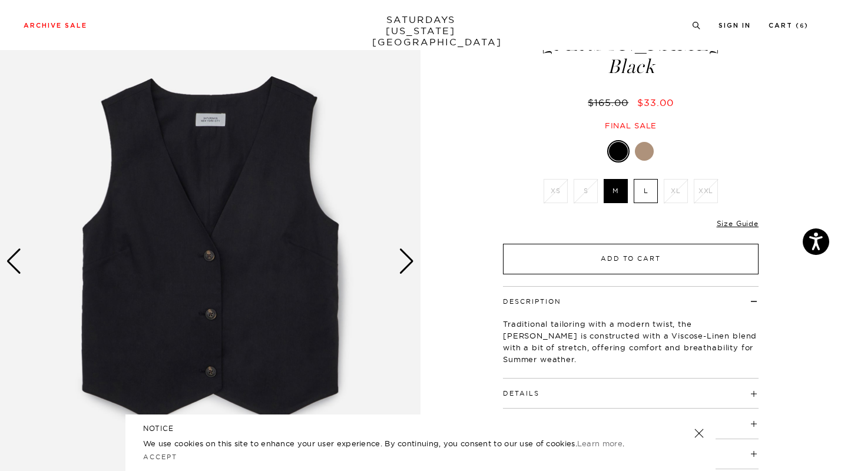
scroll to position [62, 0]
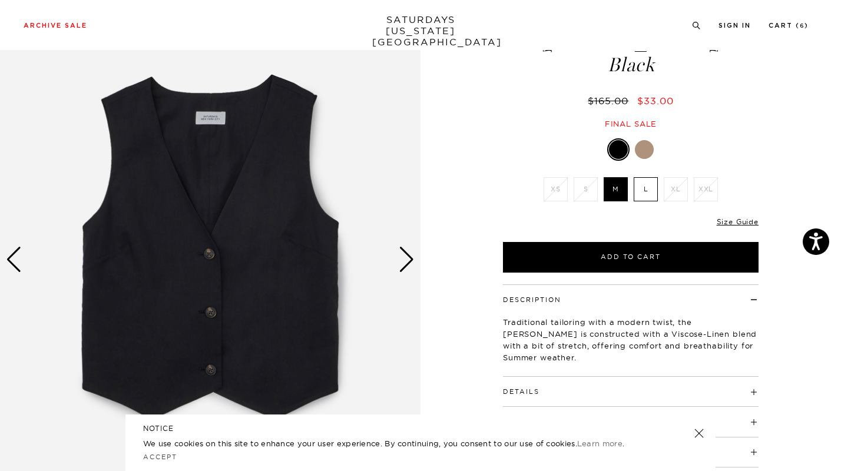
click at [411, 256] on div "Next slide" at bounding box center [407, 260] width 16 height 26
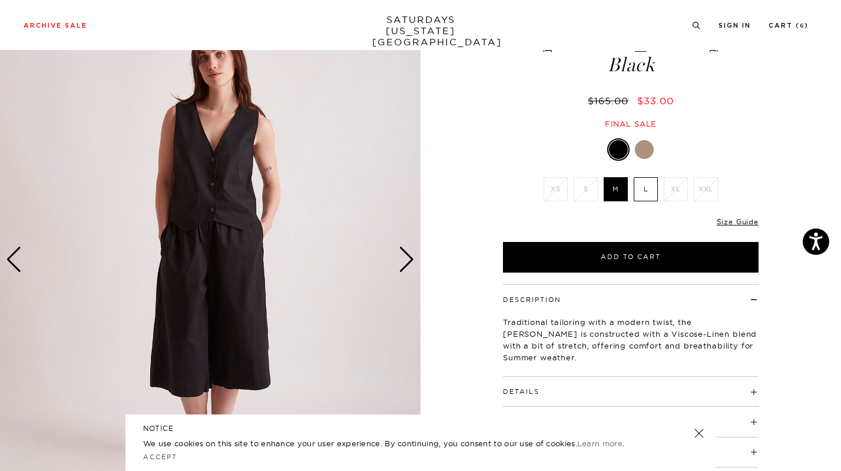
click at [411, 256] on div "Next slide" at bounding box center [407, 260] width 16 height 26
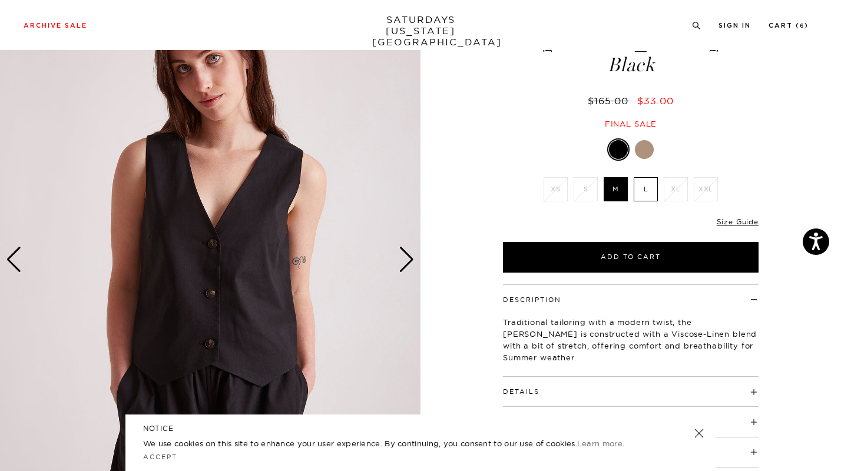
click at [411, 256] on div "Next slide" at bounding box center [407, 260] width 16 height 26
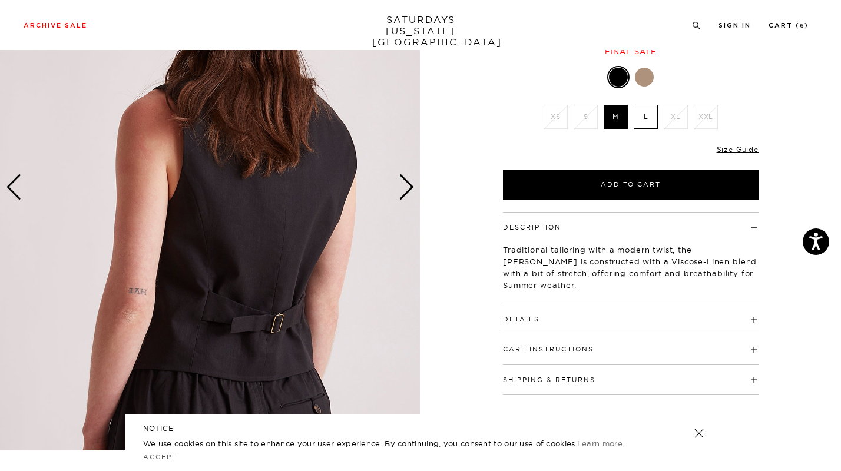
scroll to position [131, 0]
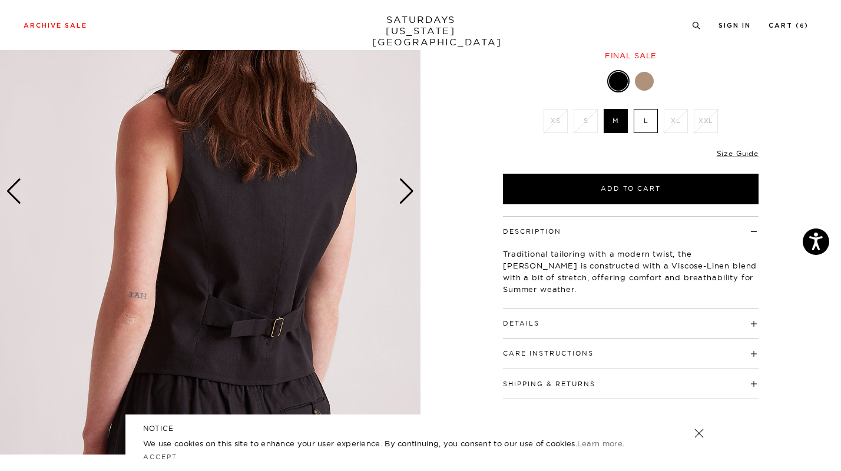
click at [405, 195] on div "Next slide" at bounding box center [407, 191] width 16 height 26
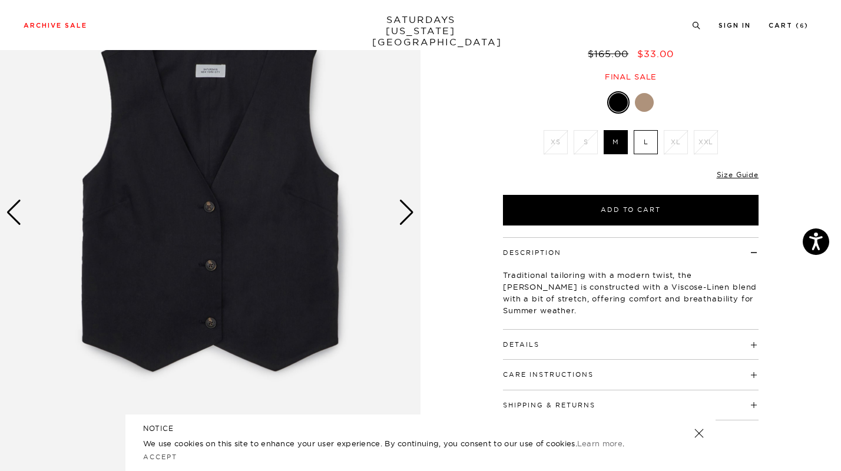
scroll to position [110, 0]
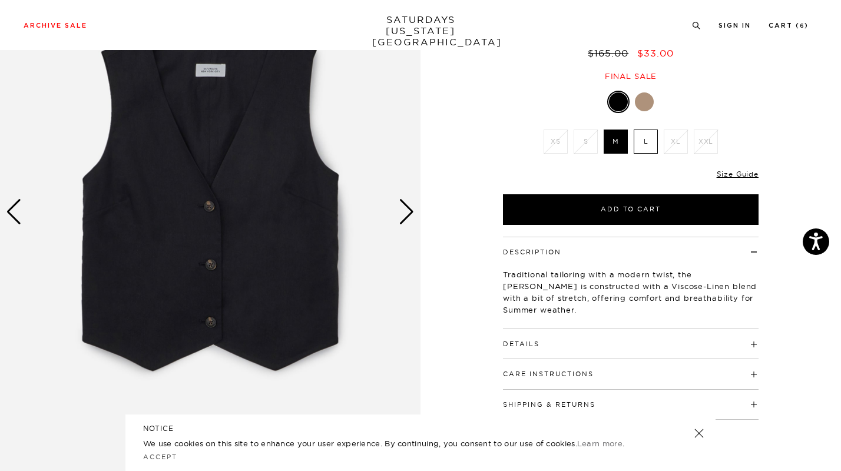
click at [642, 105] on div at bounding box center [644, 101] width 19 height 19
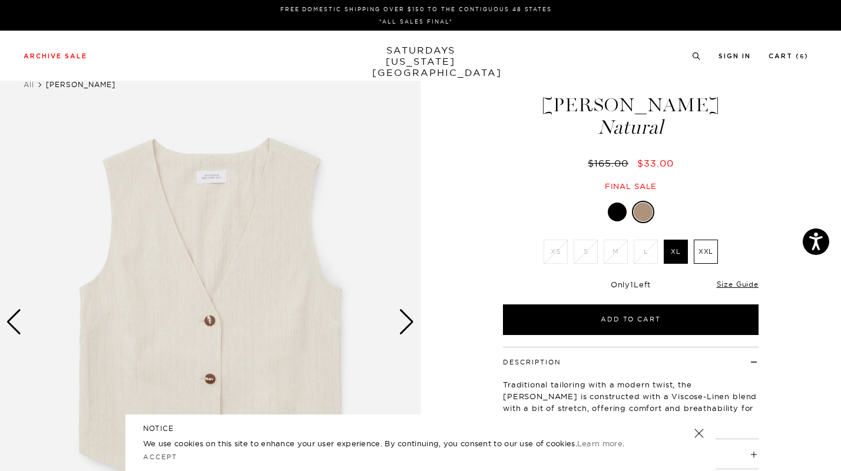
click at [407, 322] on div "Next slide" at bounding box center [407, 322] width 16 height 26
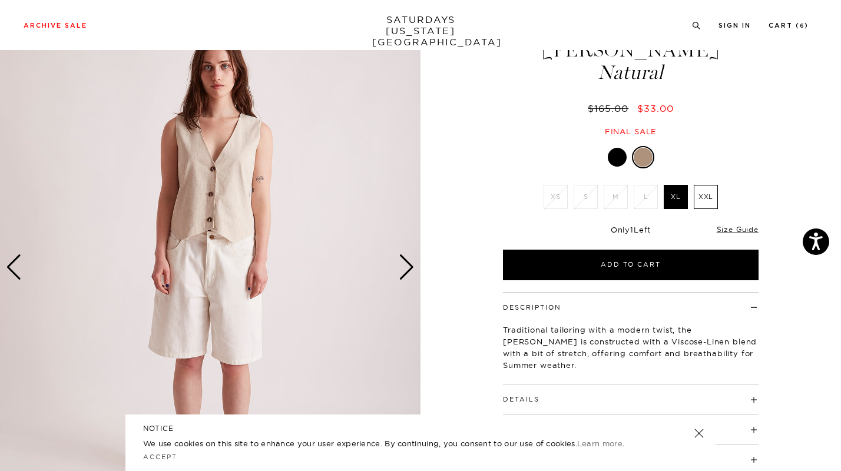
scroll to position [56, 0]
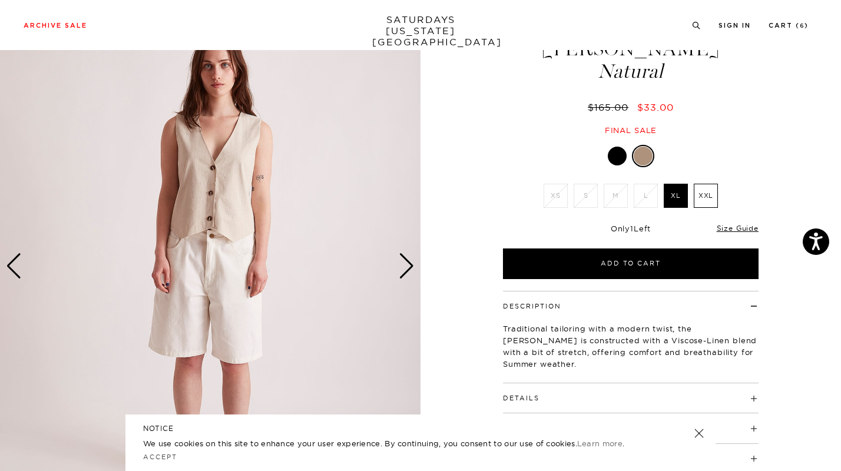
click at [408, 260] on div "Next slide" at bounding box center [407, 266] width 16 height 26
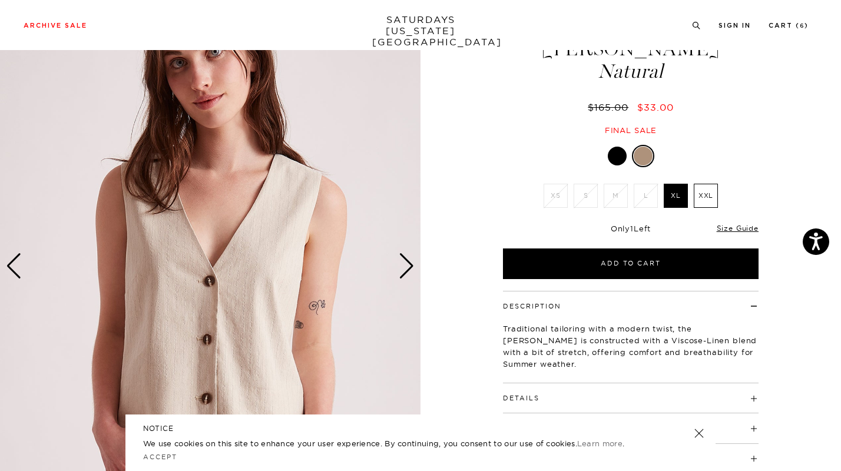
click at [408, 260] on div "Next slide" at bounding box center [407, 266] width 16 height 26
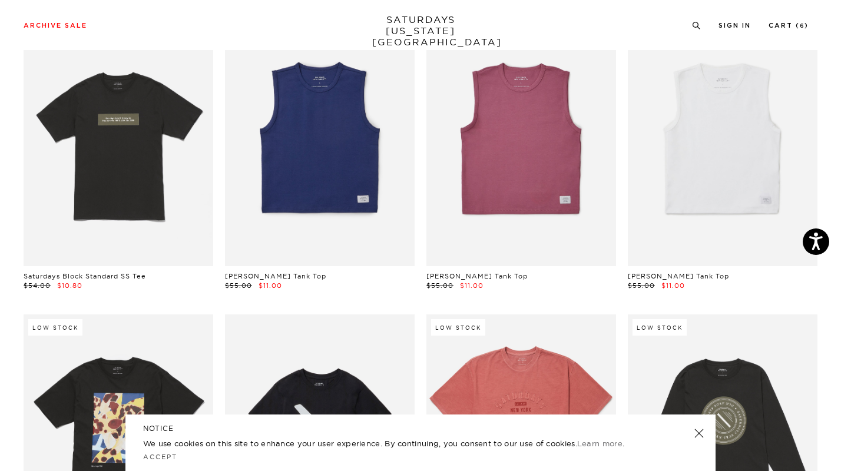
scroll to position [0, 4]
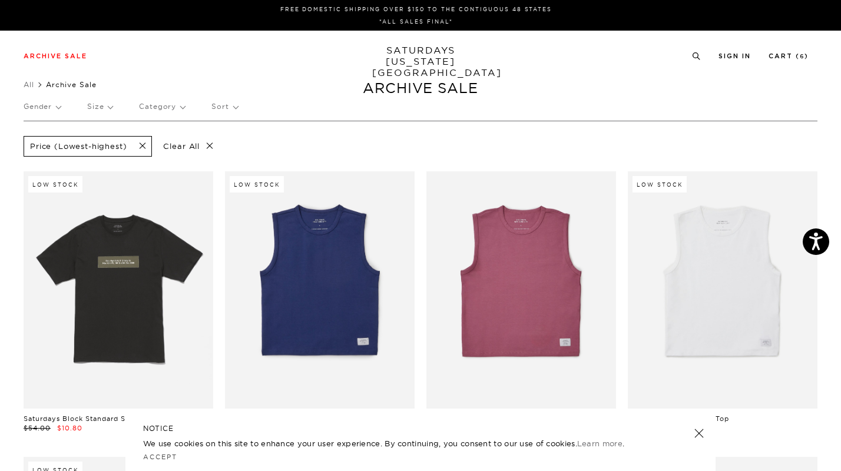
click at [172, 108] on p "Category" at bounding box center [162, 106] width 46 height 27
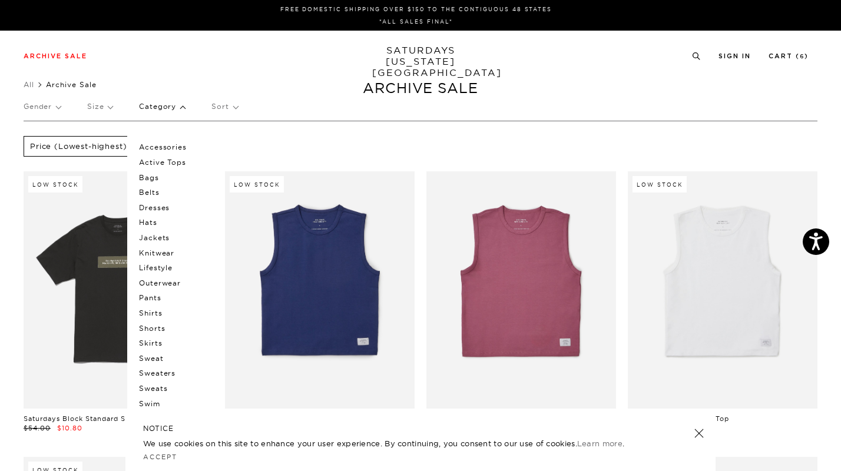
click at [152, 235] on p "Jackets" at bounding box center [174, 237] width 71 height 15
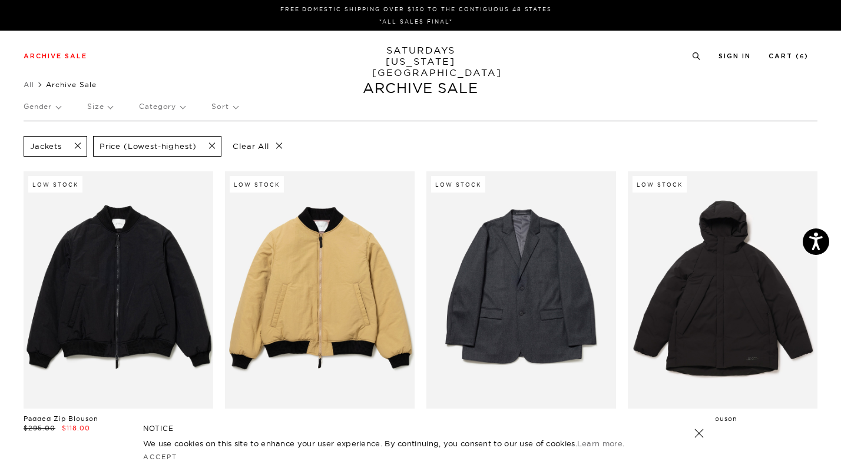
click at [78, 147] on span at bounding box center [74, 146] width 25 height 11
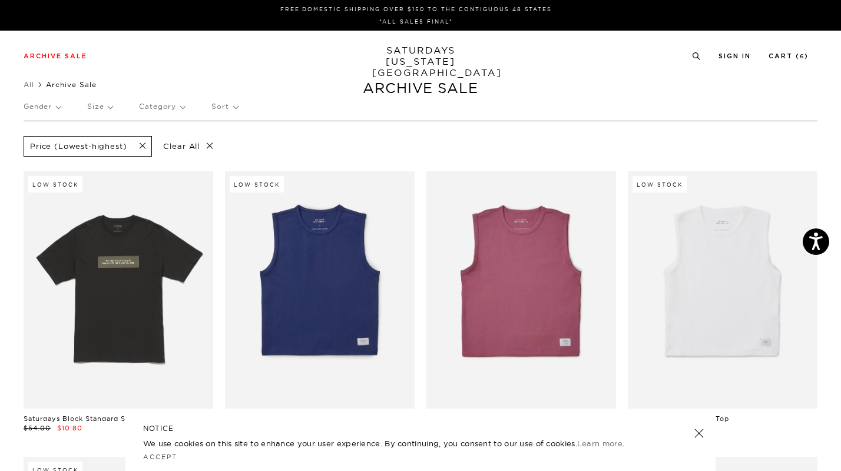
click at [161, 108] on p "Category" at bounding box center [162, 106] width 46 height 27
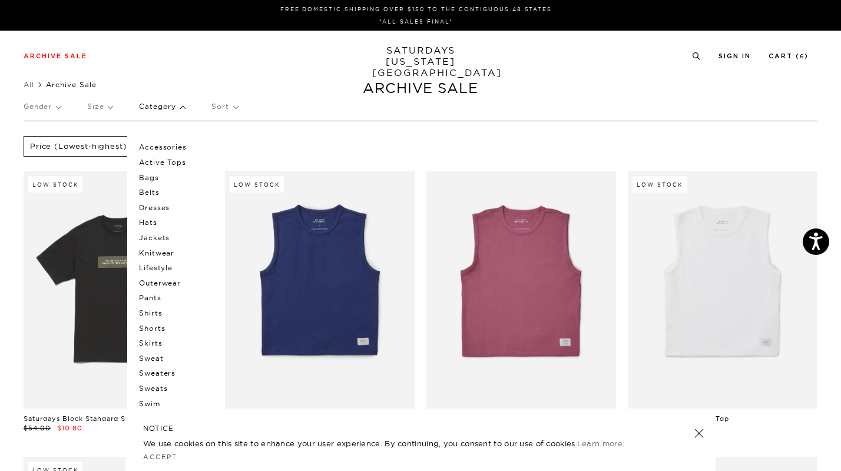
click at [170, 373] on p "Sweaters" at bounding box center [174, 373] width 71 height 15
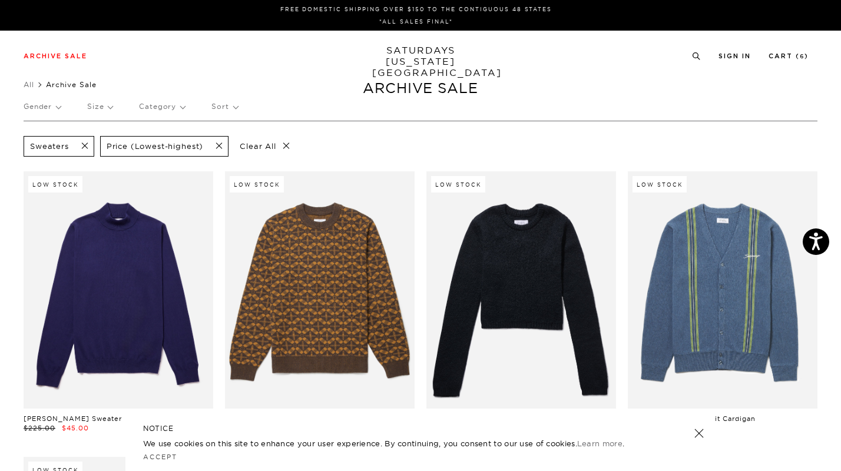
click at [172, 102] on p "Category" at bounding box center [162, 106] width 46 height 27
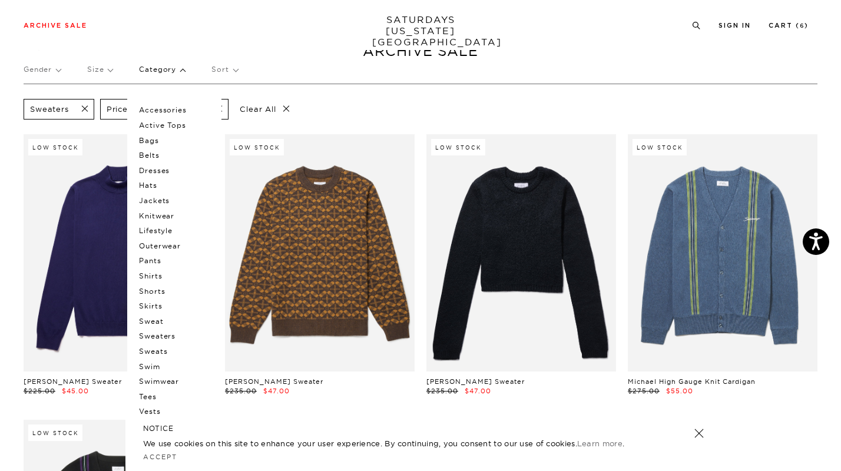
scroll to position [44, 0]
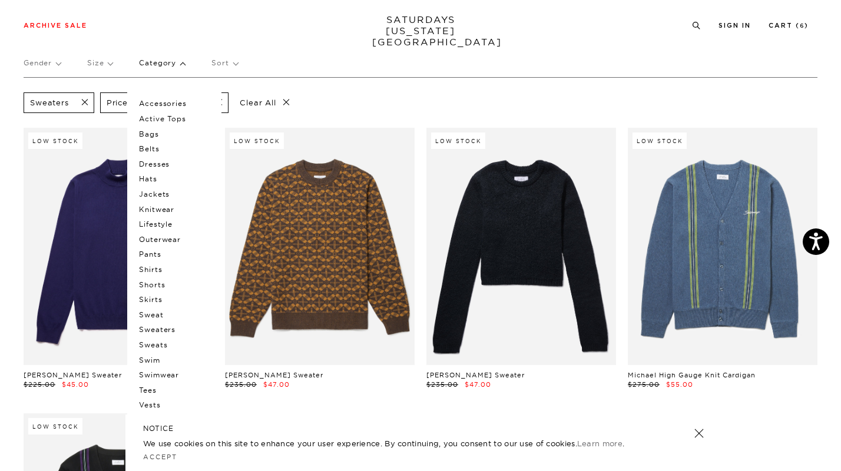
click at [168, 239] on p "Outerwear" at bounding box center [174, 239] width 71 height 15
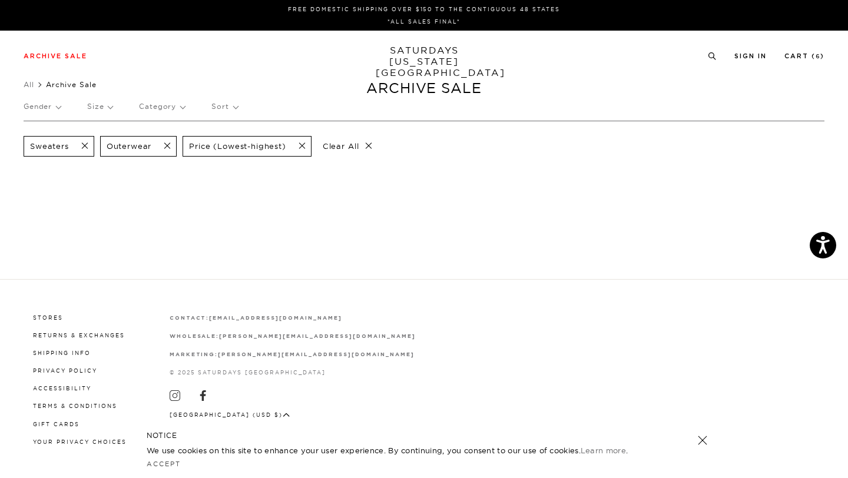
click at [84, 144] on span at bounding box center [81, 146] width 25 height 11
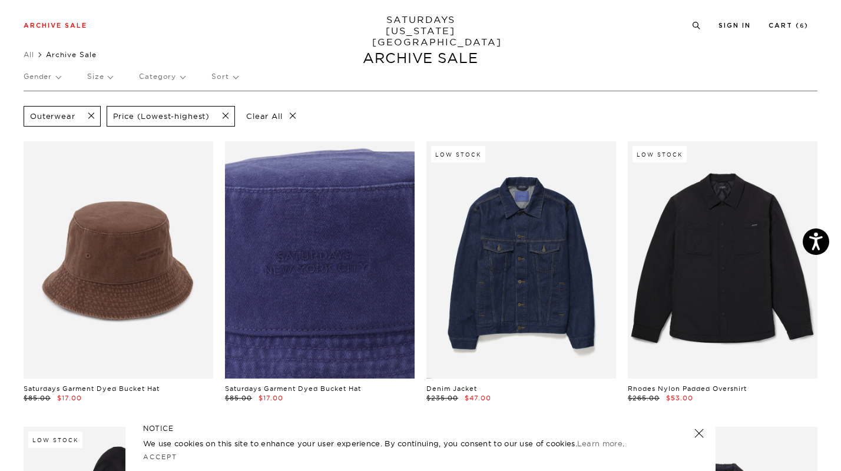
scroll to position [29, 4]
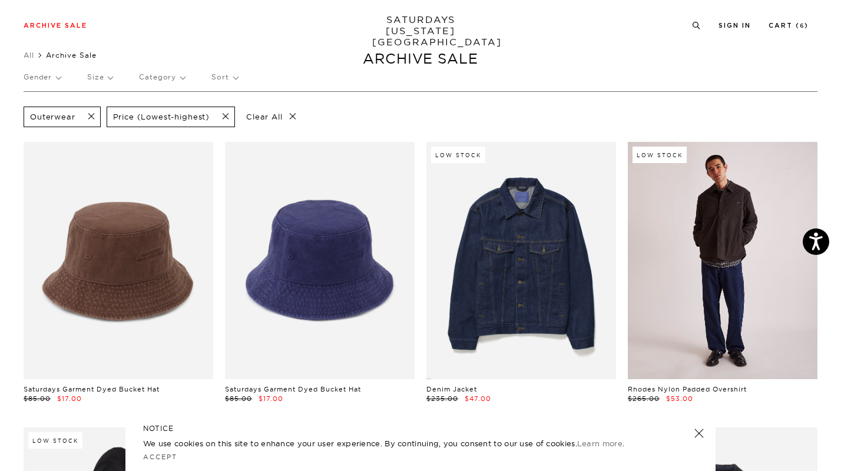
click at [703, 274] on link at bounding box center [723, 260] width 190 height 237
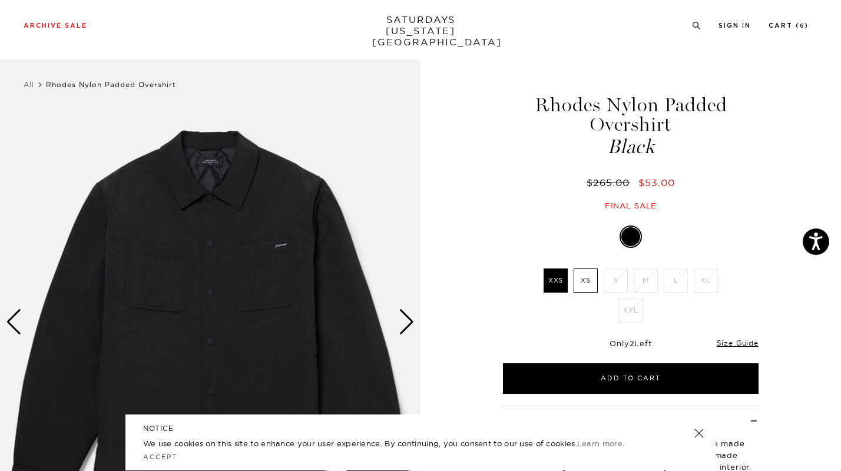
scroll to position [108, 0]
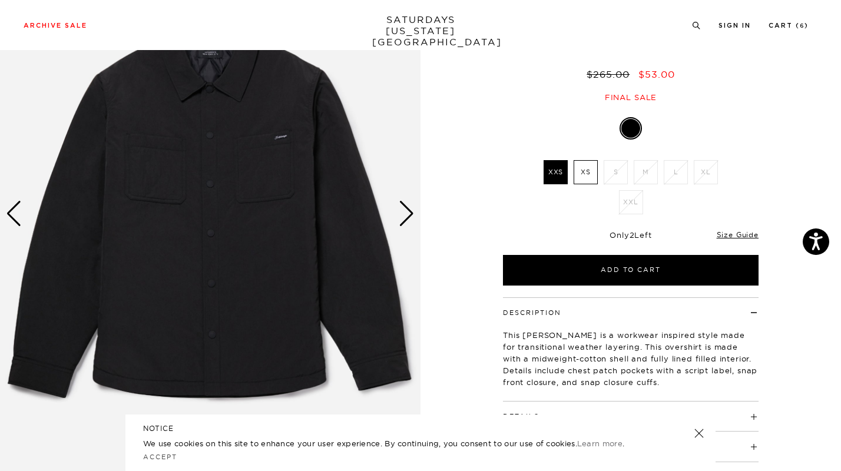
click at [404, 211] on div "Next slide" at bounding box center [407, 214] width 16 height 26
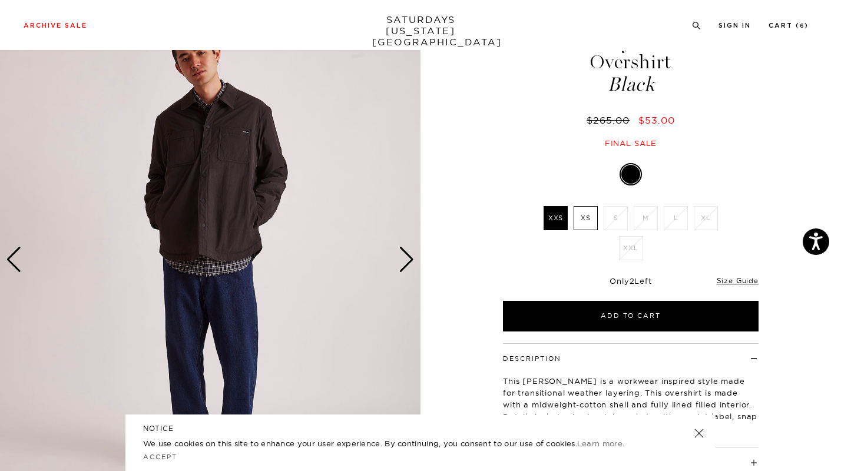
scroll to position [51, 0]
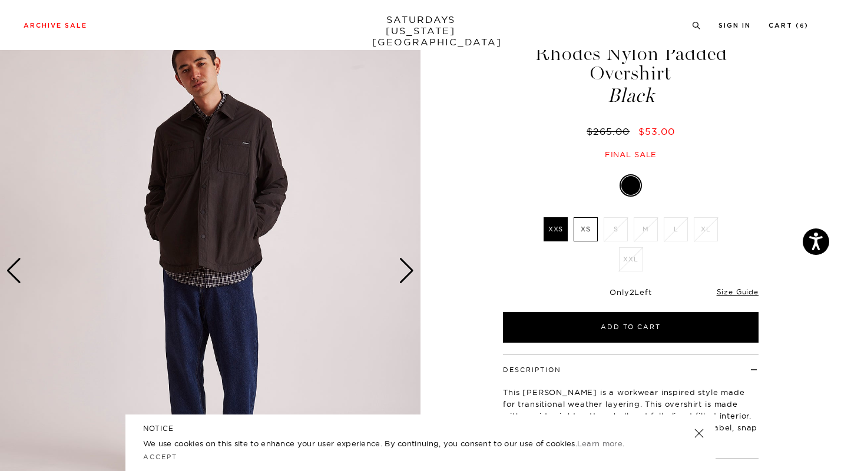
click at [409, 271] on div "Next slide" at bounding box center [407, 271] width 16 height 26
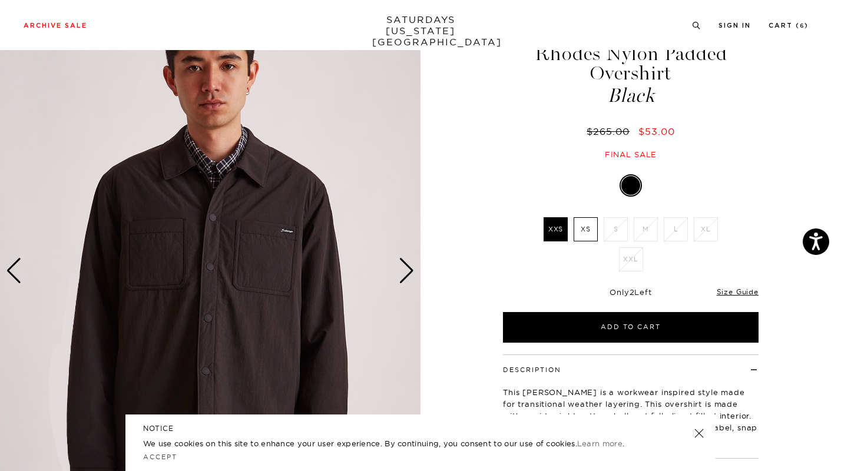
click at [408, 273] on div "Next slide" at bounding box center [407, 271] width 16 height 26
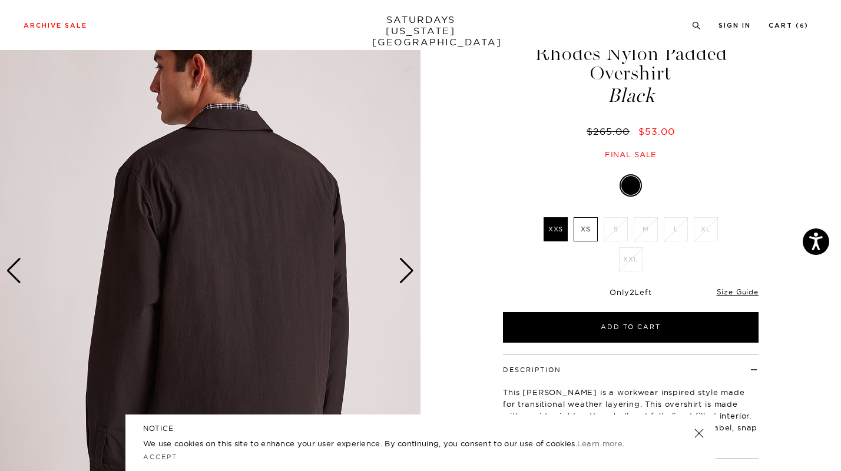
click at [408, 273] on div "Next slide" at bounding box center [407, 271] width 16 height 26
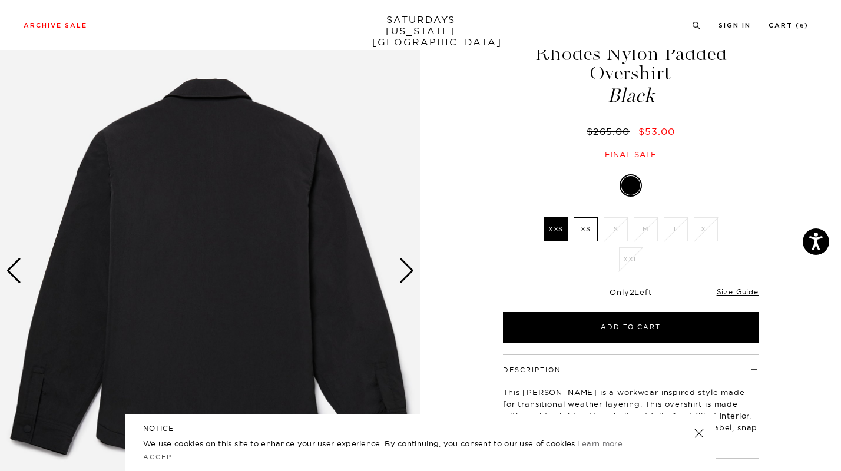
click at [11, 266] on div "Previous slide" at bounding box center [14, 271] width 16 height 26
click at [11, 271] on div "Previous slide" at bounding box center [14, 271] width 16 height 26
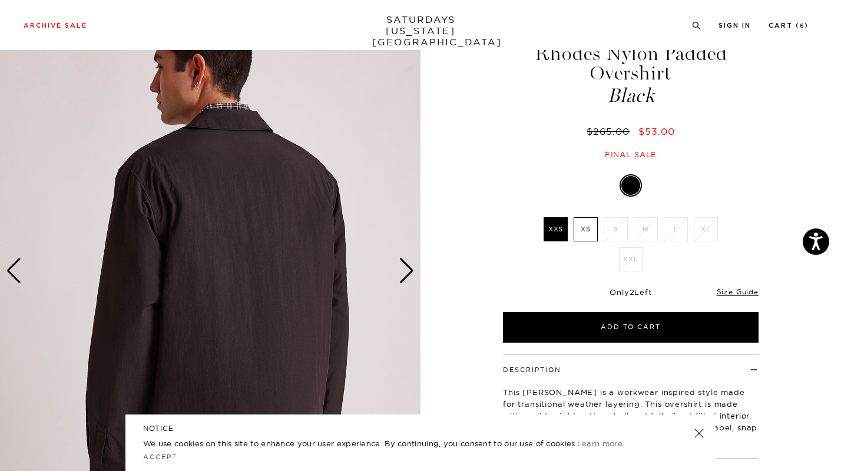
click at [416, 274] on img at bounding box center [210, 271] width 420 height 526
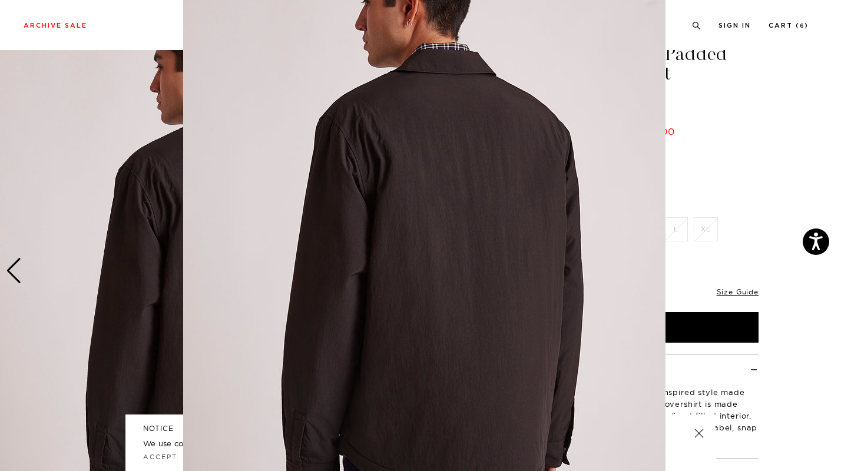
scroll to position [0, 0]
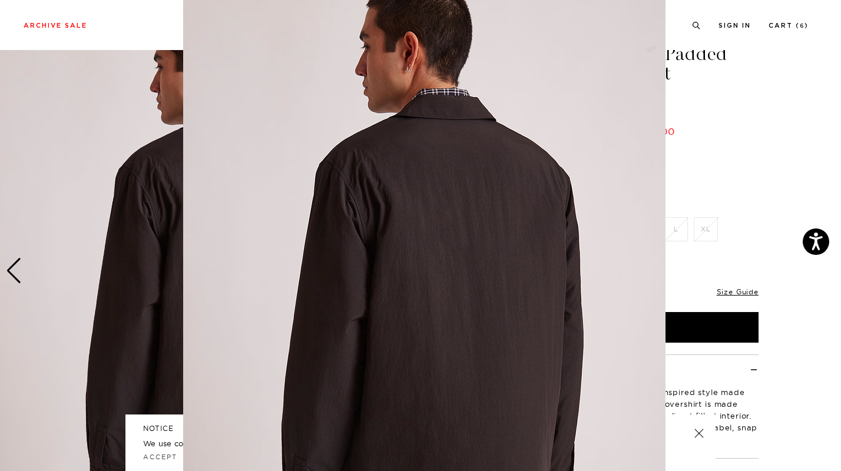
click at [388, 258] on img at bounding box center [424, 280] width 482 height 603
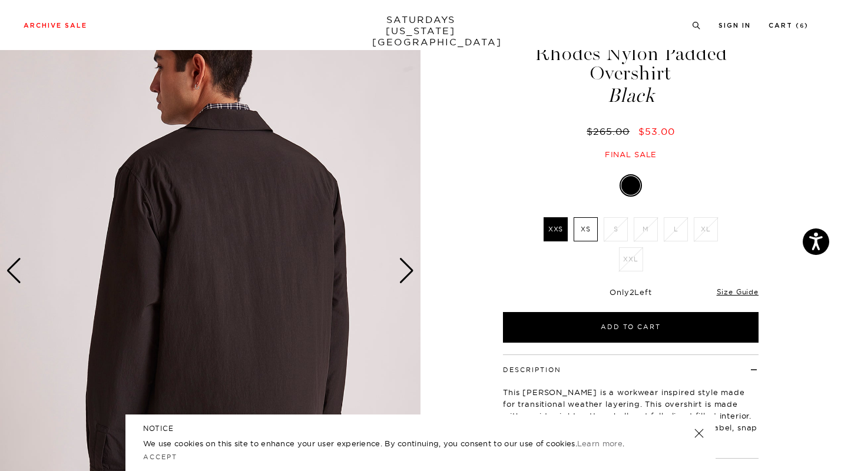
click at [409, 277] on div "Next slide" at bounding box center [407, 271] width 16 height 26
click at [408, 267] on div "Next slide" at bounding box center [407, 271] width 16 height 26
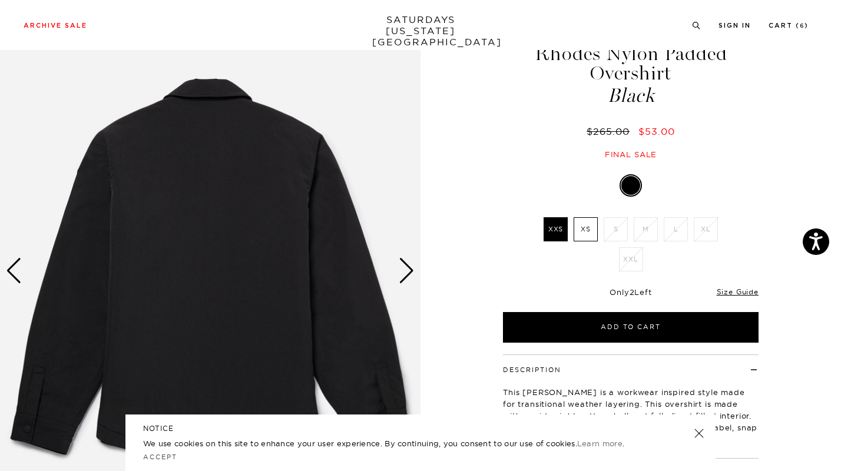
click at [408, 267] on div "Next slide" at bounding box center [407, 271] width 16 height 26
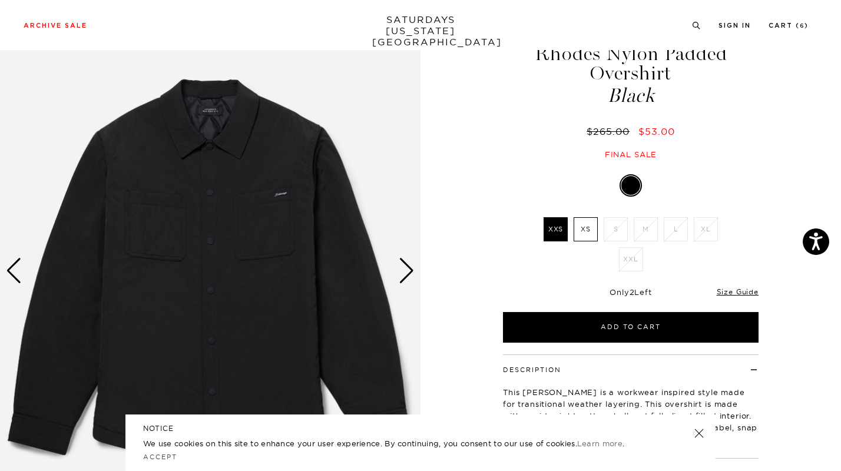
click at [408, 267] on div "Next slide" at bounding box center [407, 271] width 16 height 26
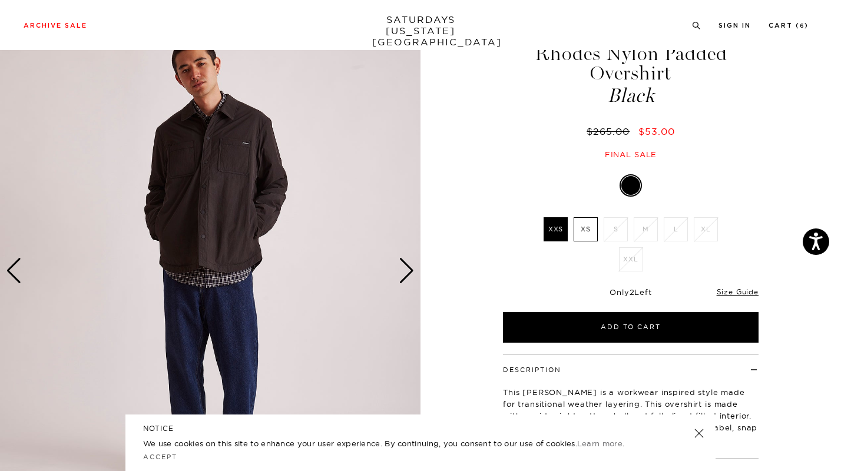
click at [207, 82] on img at bounding box center [210, 271] width 420 height 526
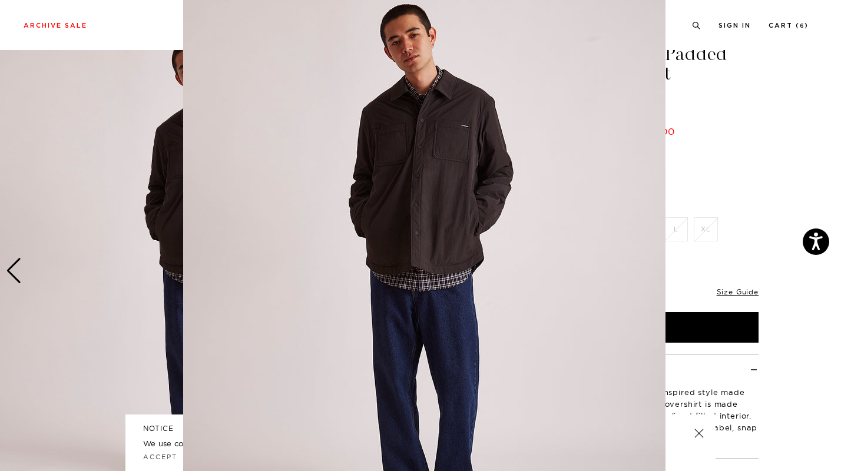
scroll to position [35, 0]
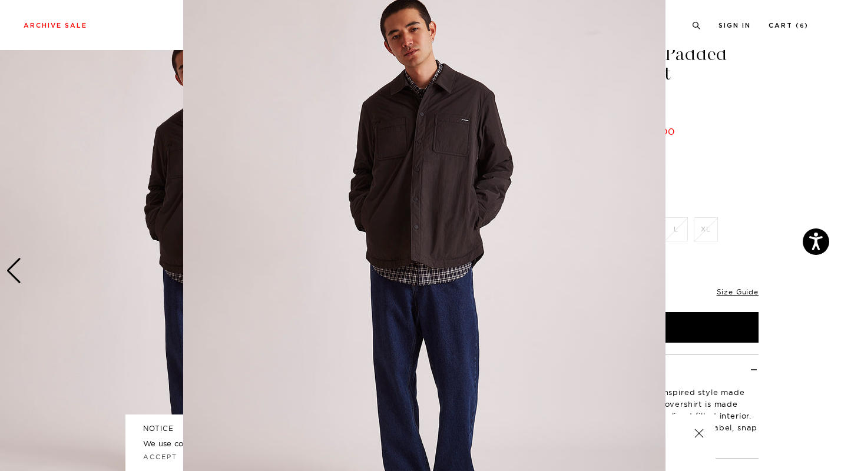
click at [136, 182] on figure at bounding box center [420, 235] width 841 height 471
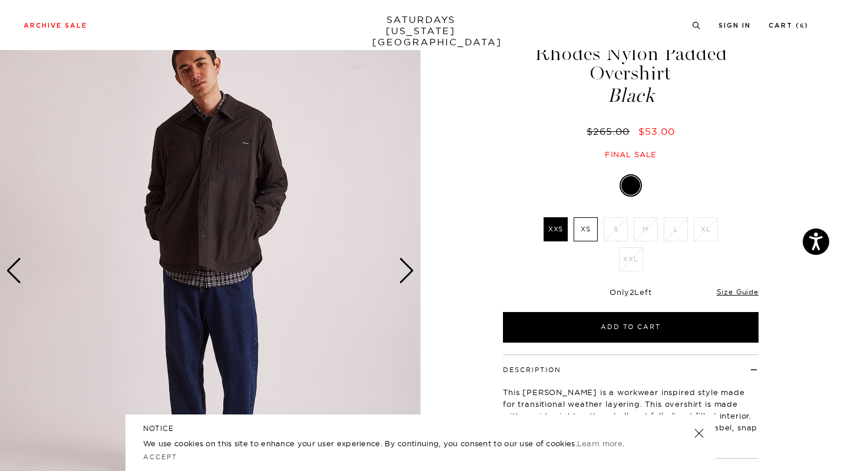
scroll to position [0, 0]
click at [701, 437] on link at bounding box center [699, 433] width 16 height 16
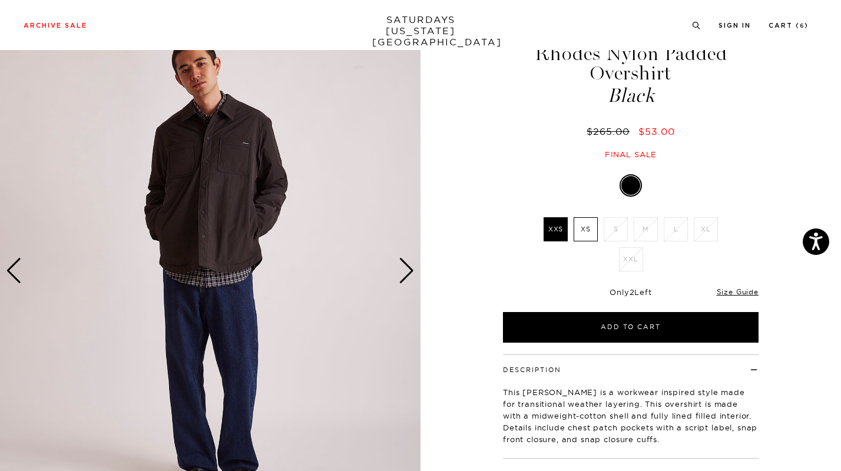
click at [200, 131] on img at bounding box center [210, 271] width 420 height 526
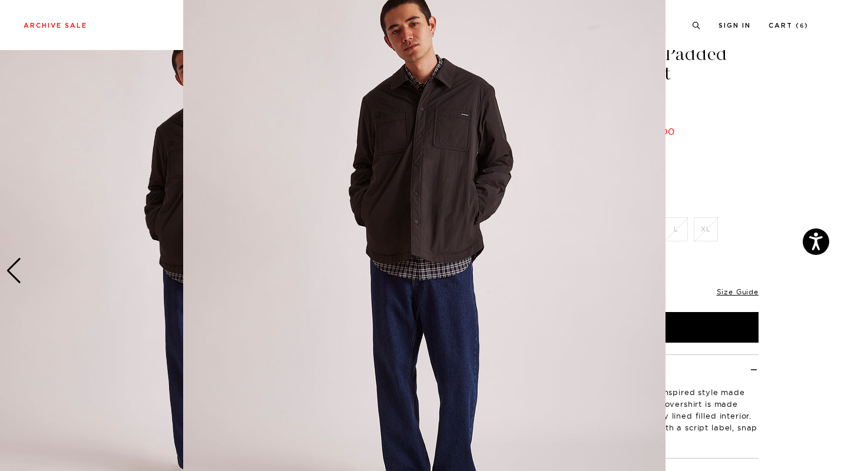
scroll to position [39, 0]
click at [434, 143] on img at bounding box center [424, 262] width 482 height 603
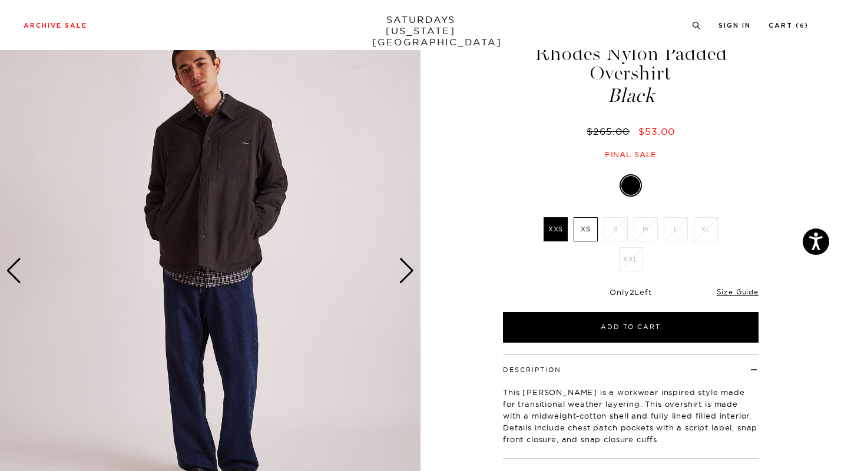
scroll to position [0, 0]
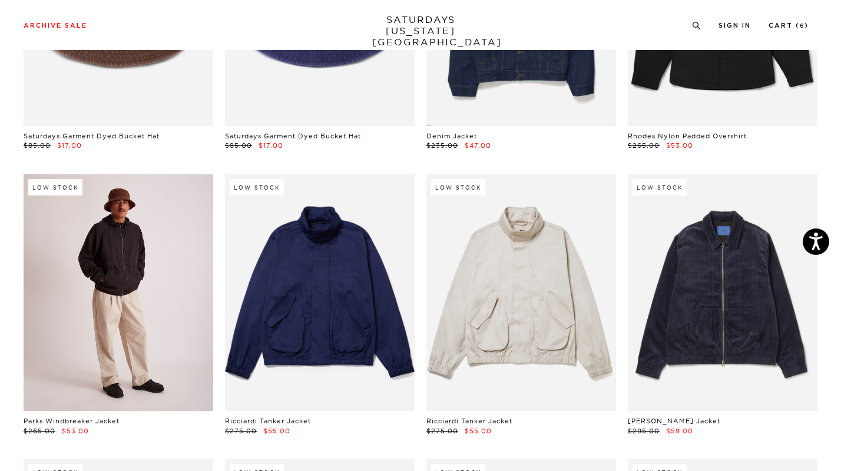
scroll to position [311, 0]
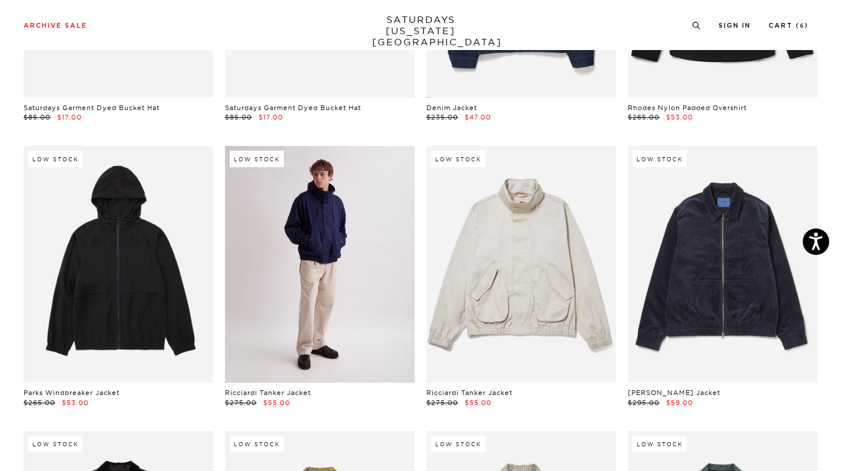
click at [341, 245] on link at bounding box center [320, 264] width 190 height 237
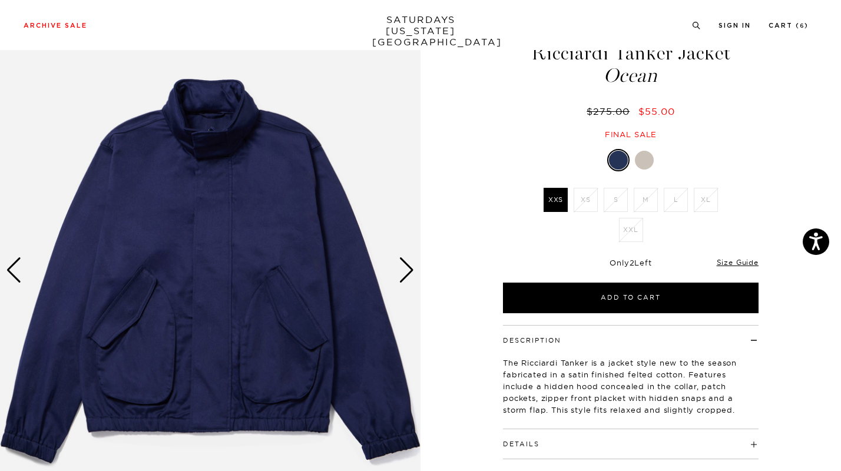
scroll to position [52, 0]
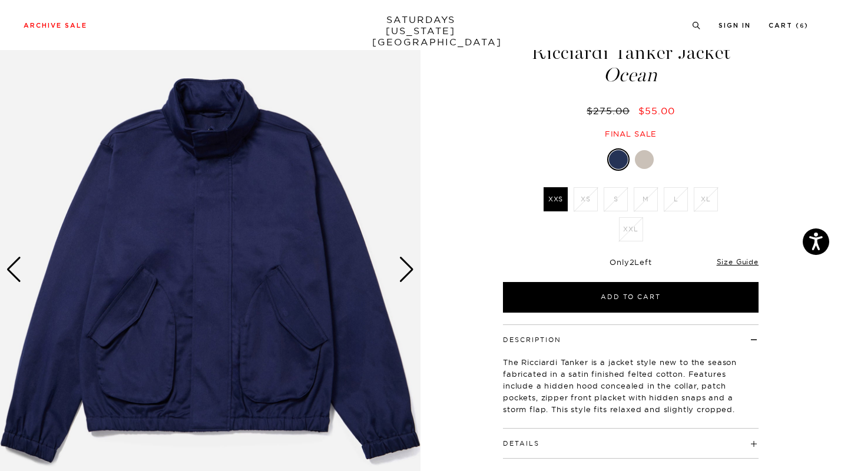
click at [407, 270] on div "Next slide" at bounding box center [407, 270] width 16 height 26
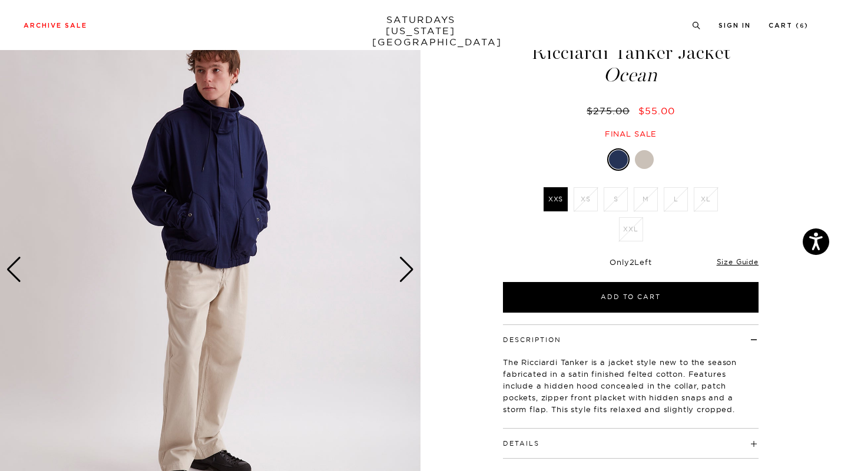
click at [407, 270] on div "Next slide" at bounding box center [407, 270] width 16 height 26
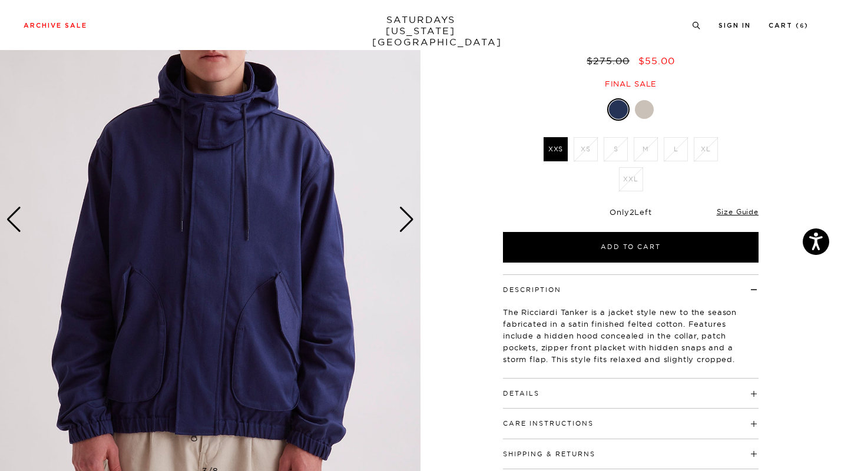
scroll to position [96, 0]
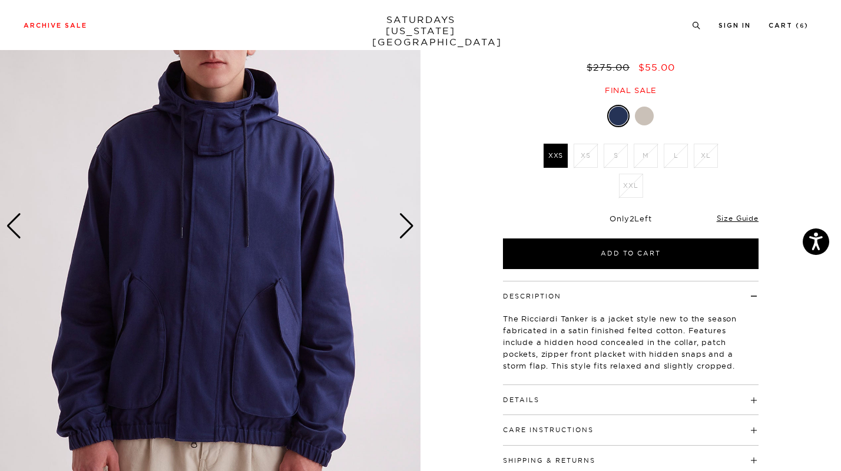
click at [409, 226] on div "Next slide" at bounding box center [407, 226] width 16 height 26
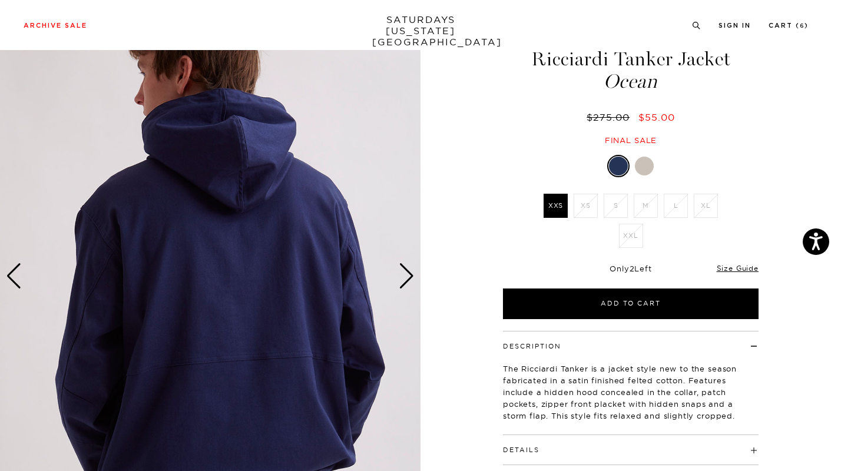
scroll to position [0, 0]
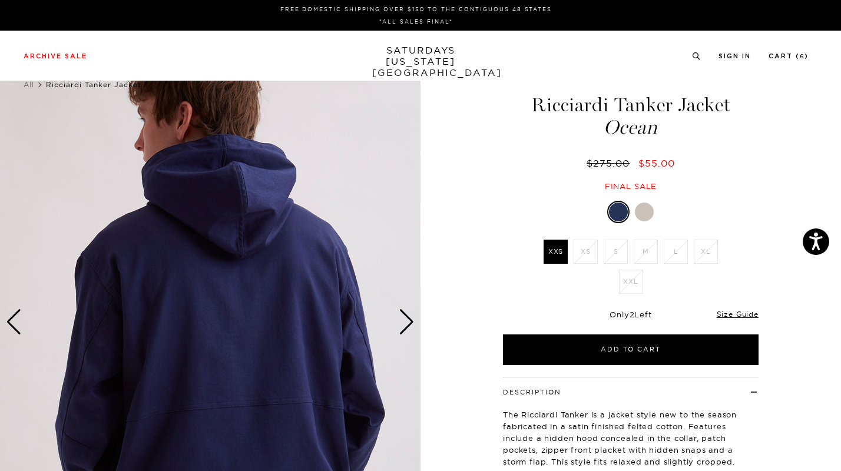
click at [408, 333] on div "Next slide" at bounding box center [407, 322] width 16 height 26
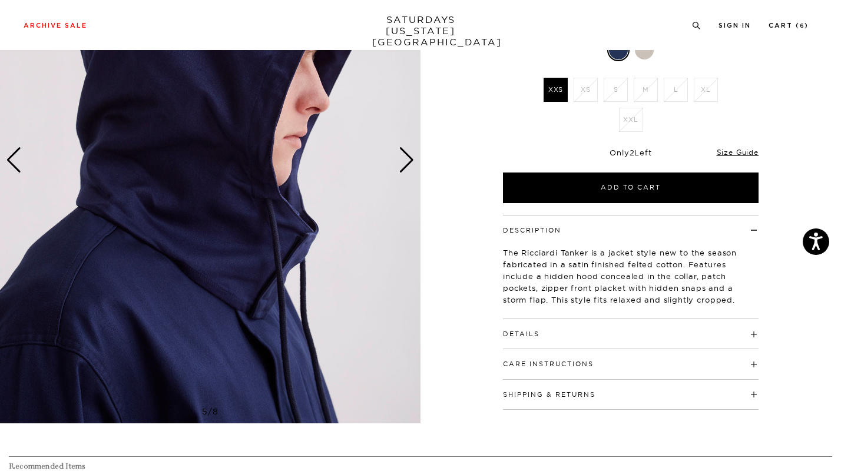
scroll to position [161, 0]
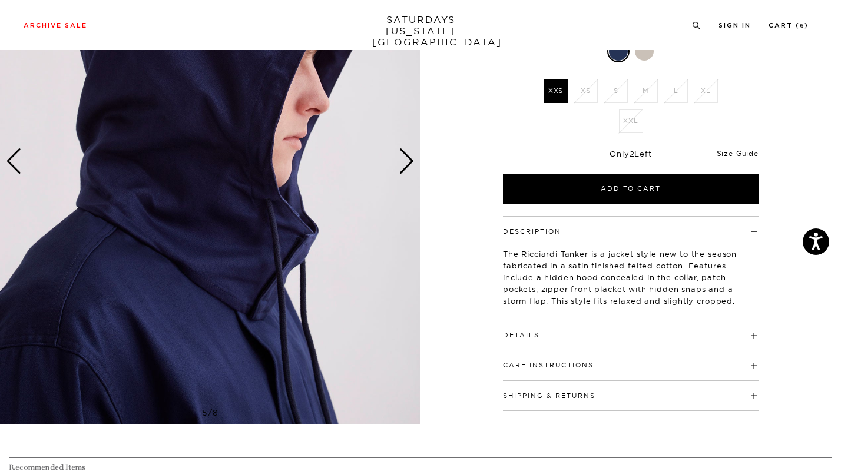
click at [405, 149] on div "Next slide" at bounding box center [407, 161] width 16 height 26
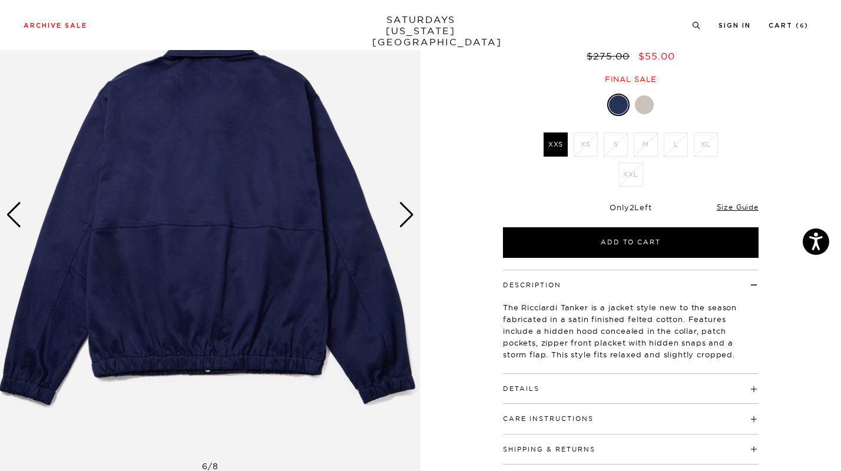
scroll to position [108, 0]
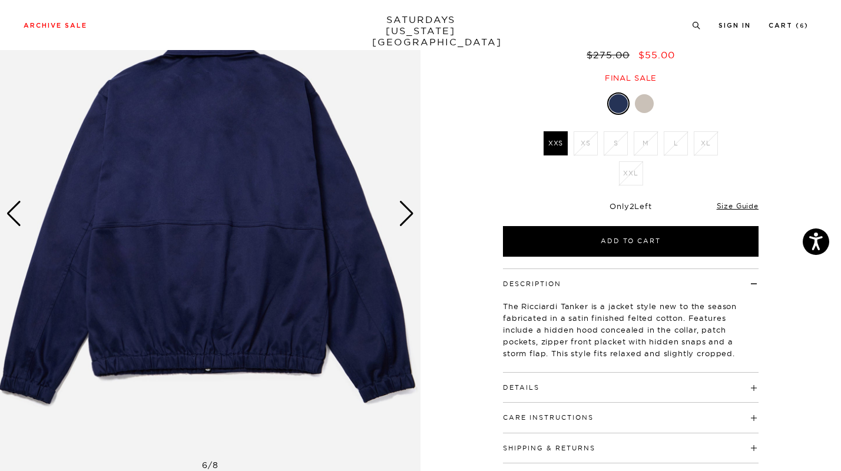
click at [407, 213] on div "Next slide" at bounding box center [407, 214] width 16 height 26
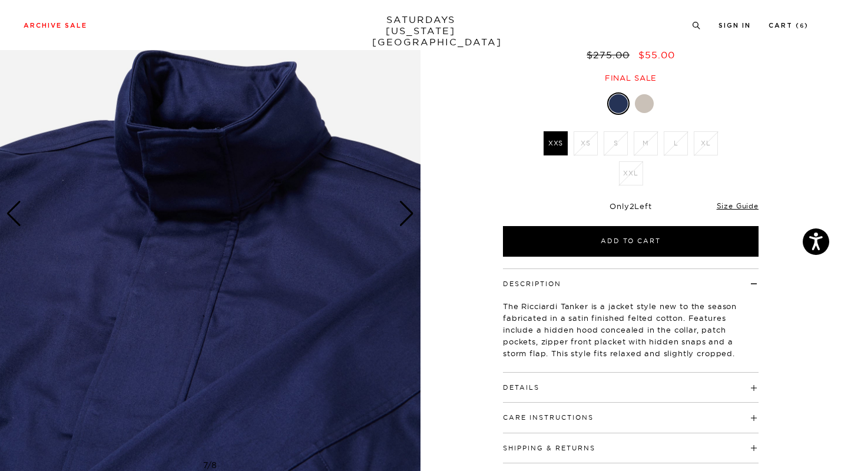
click at [407, 213] on div "Next slide" at bounding box center [407, 214] width 16 height 26
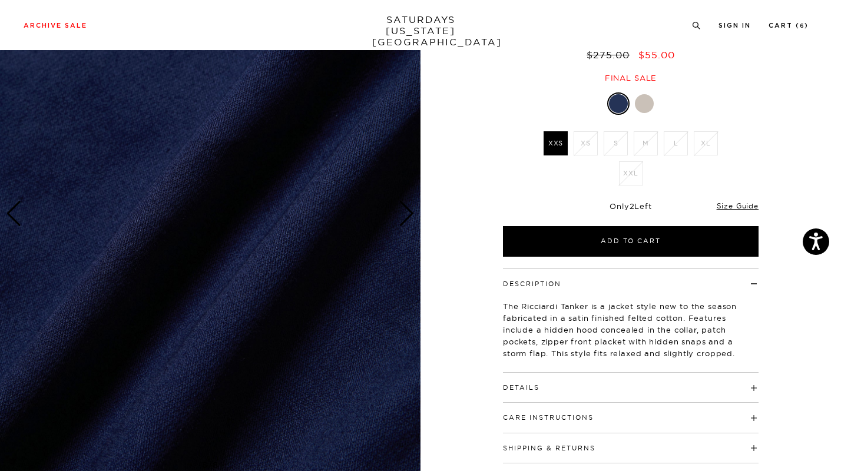
click at [407, 213] on div "Next slide" at bounding box center [407, 214] width 16 height 26
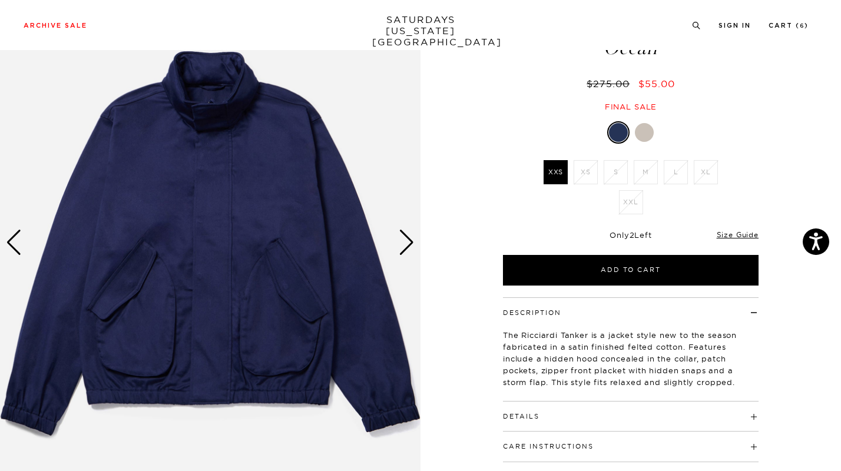
scroll to position [78, 0]
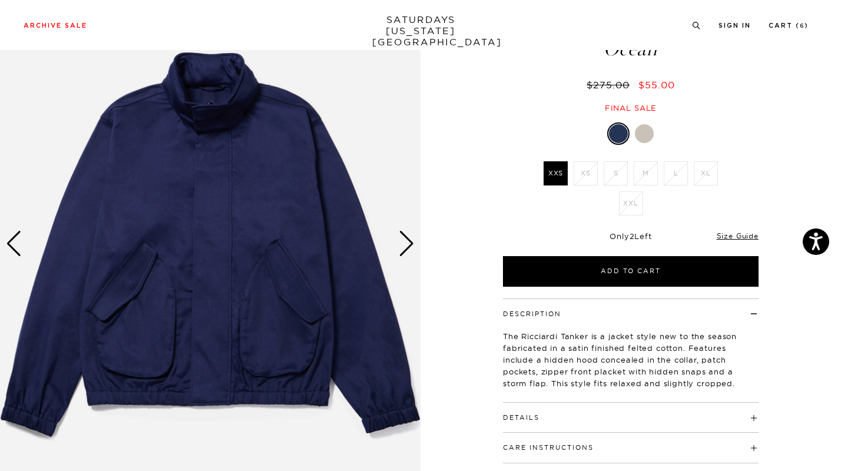
click at [647, 140] on div at bounding box center [644, 133] width 19 height 19
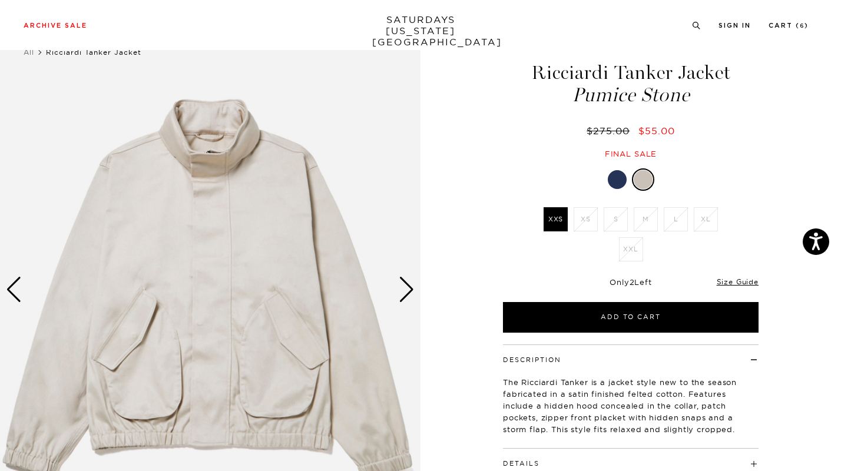
scroll to position [33, 0]
click at [407, 291] on div "Next slide" at bounding box center [407, 289] width 16 height 26
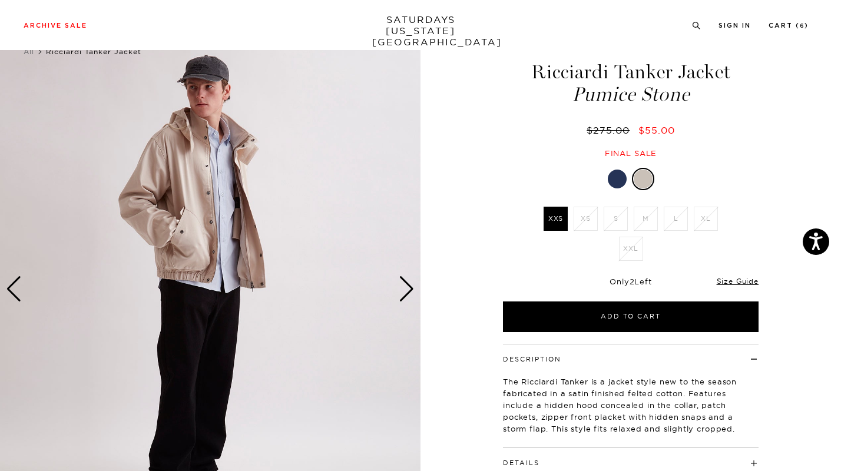
click at [407, 291] on div "Next slide" at bounding box center [407, 289] width 16 height 26
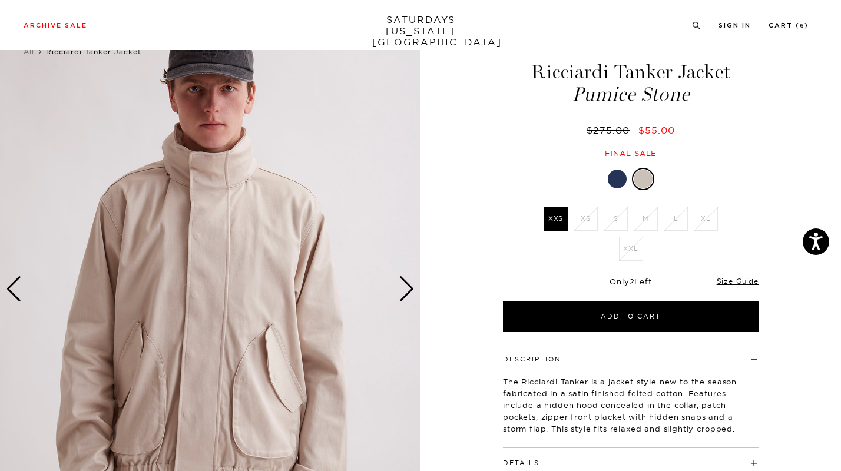
click at [407, 291] on div "Next slide" at bounding box center [407, 289] width 16 height 26
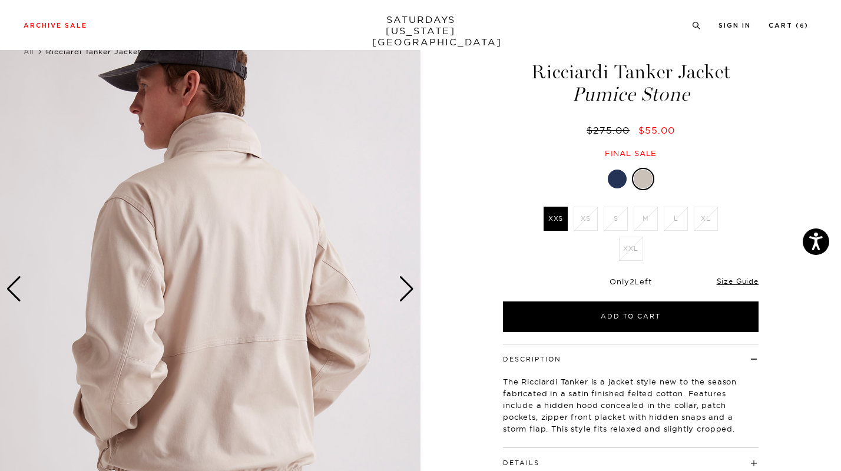
click at [407, 291] on div "Next slide" at bounding box center [407, 289] width 16 height 26
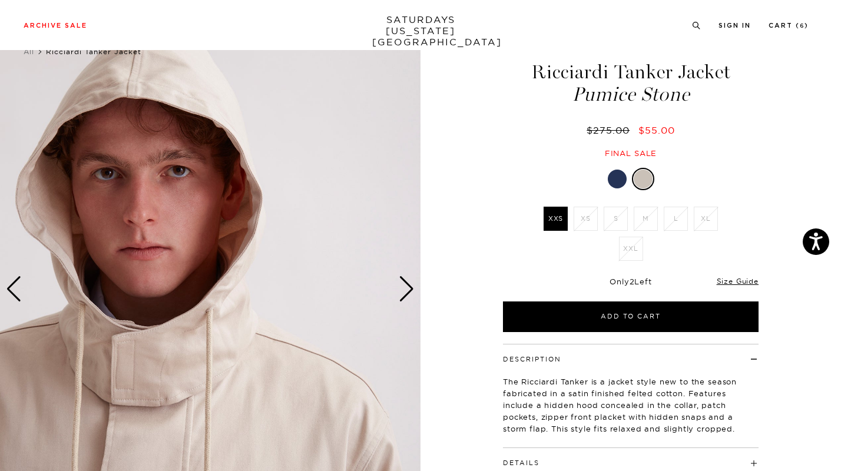
click at [407, 291] on div "Next slide" at bounding box center [407, 289] width 16 height 26
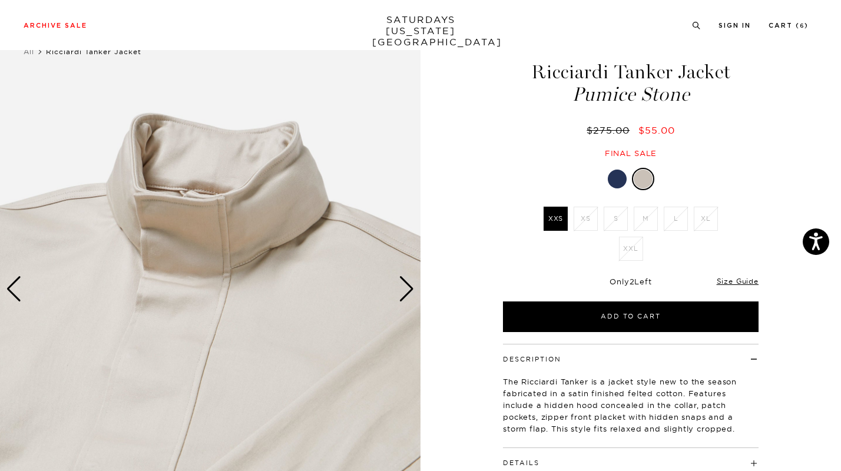
click at [407, 291] on div "Next slide" at bounding box center [407, 289] width 16 height 26
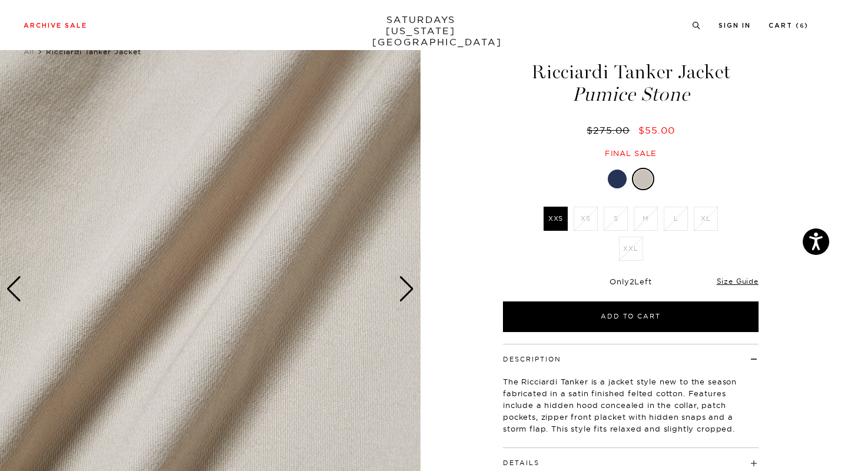
click at [408, 292] on div "Next slide" at bounding box center [407, 289] width 16 height 26
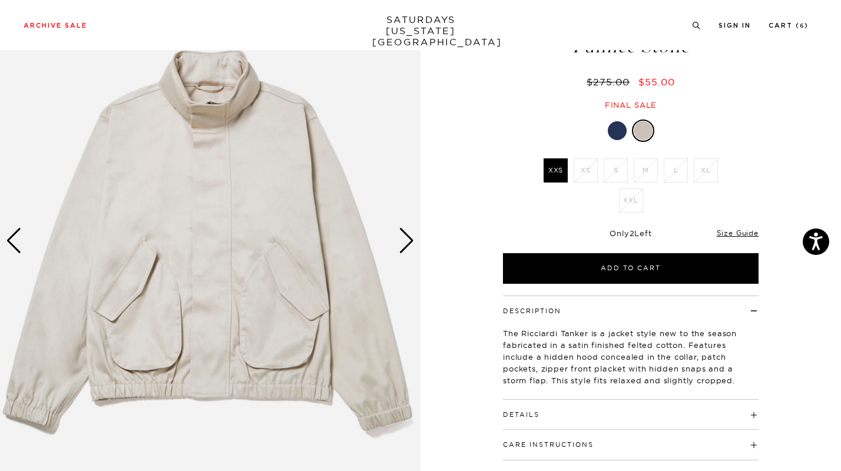
scroll to position [82, 0]
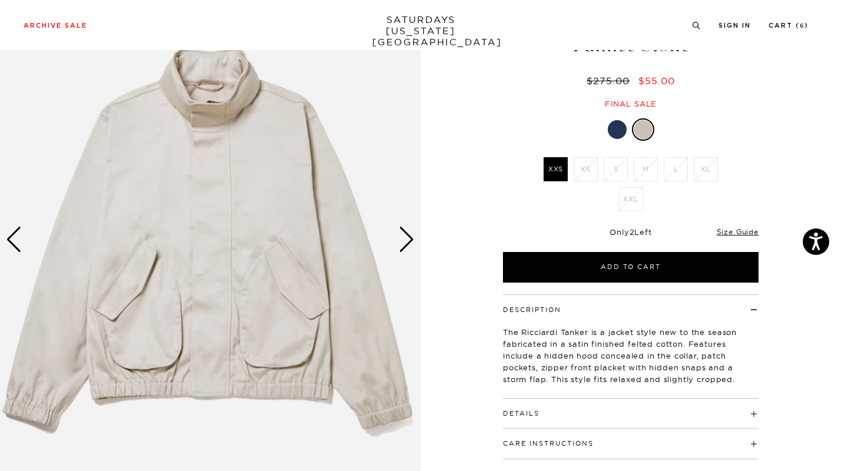
click at [410, 234] on div "Next slide" at bounding box center [407, 240] width 16 height 26
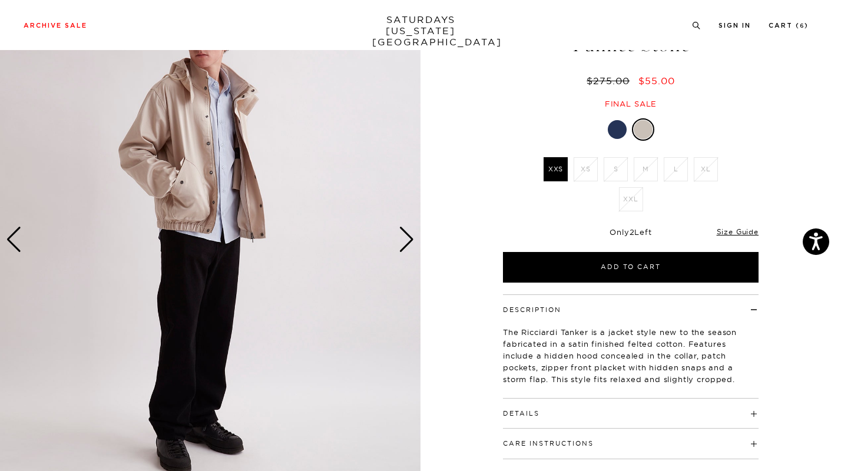
click at [619, 128] on div at bounding box center [617, 129] width 19 height 19
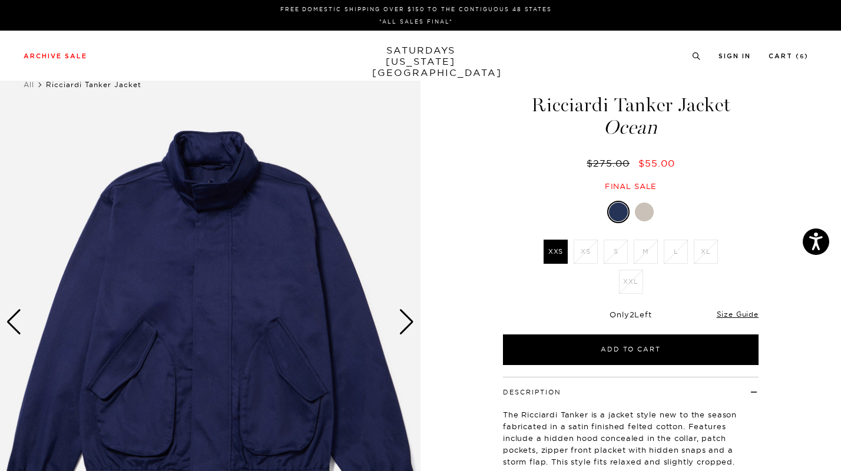
click at [410, 318] on div "Next slide" at bounding box center [407, 322] width 16 height 26
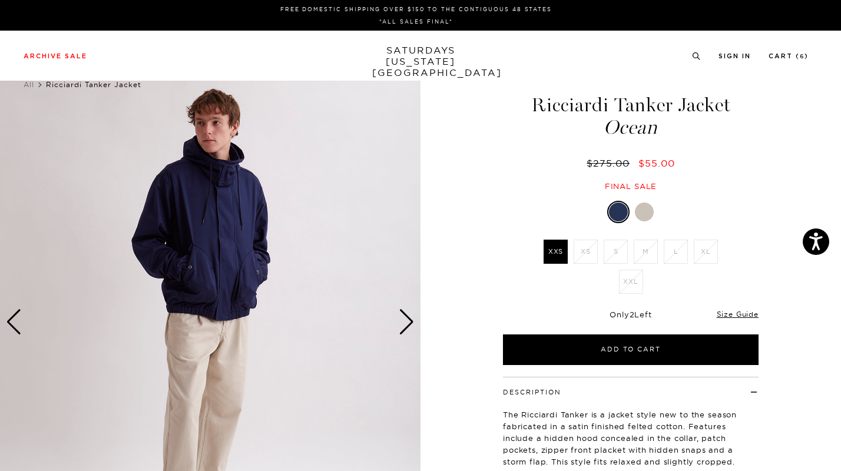
click at [638, 209] on div at bounding box center [644, 212] width 19 height 19
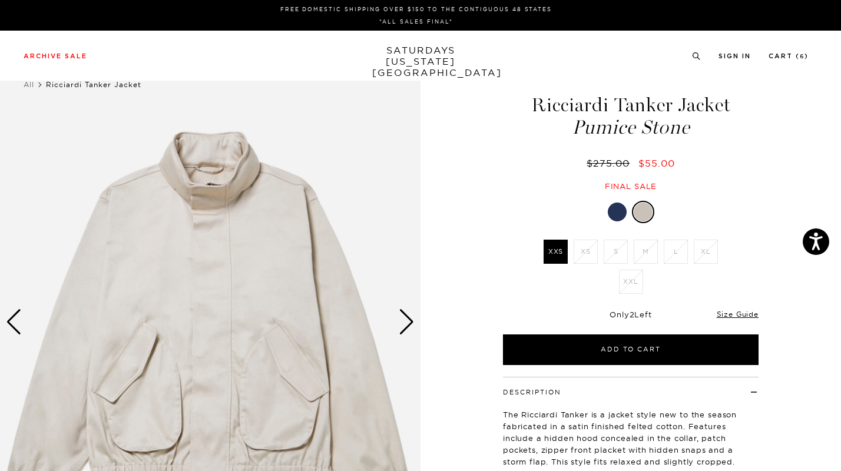
click at [387, 326] on img at bounding box center [210, 322] width 420 height 526
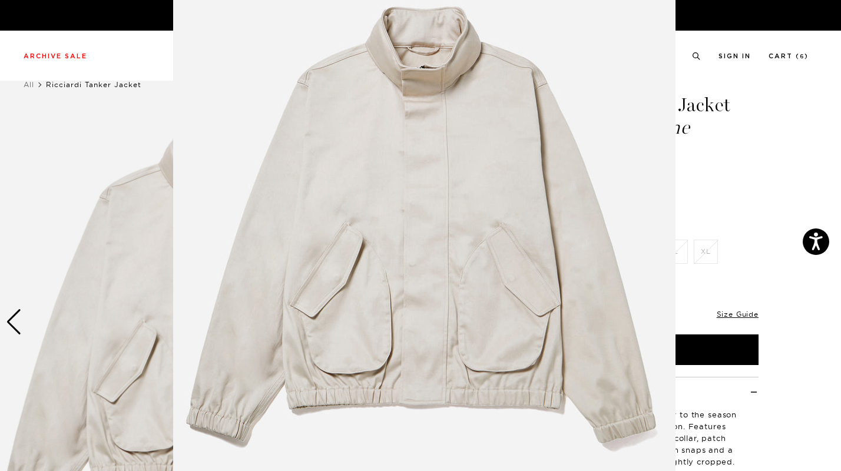
scroll to position [77, 0]
click at [449, 298] on img at bounding box center [424, 224] width 502 height 603
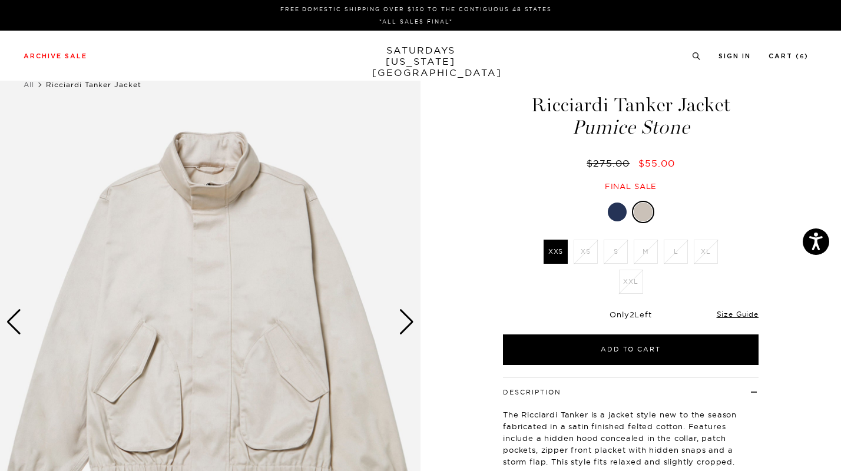
click at [414, 311] on img at bounding box center [210, 322] width 420 height 526
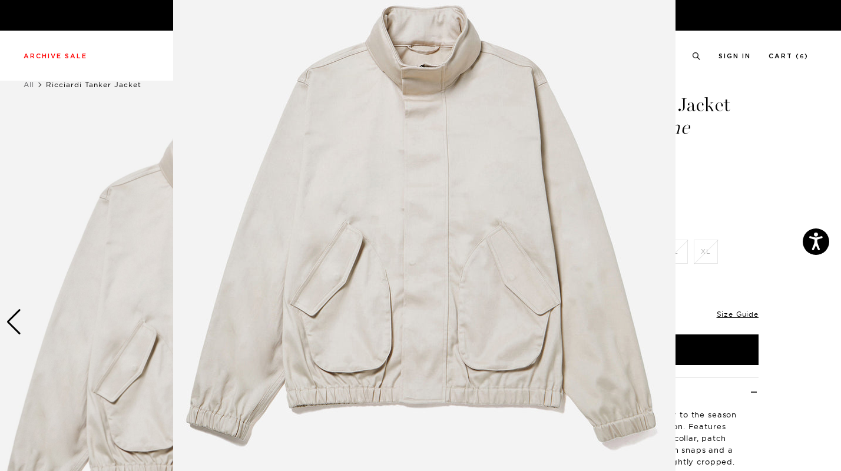
scroll to position [78, 0]
click at [414, 311] on img at bounding box center [424, 223] width 502 height 603
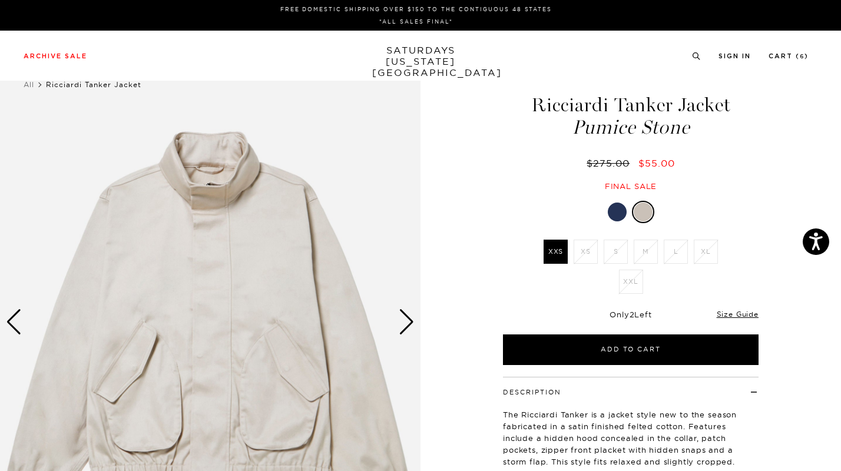
scroll to position [0, 0]
click at [404, 327] on div "Next slide" at bounding box center [407, 322] width 16 height 26
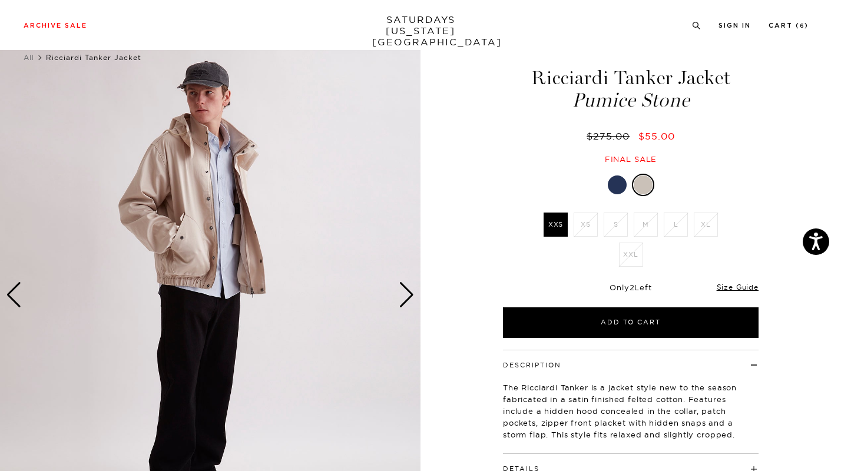
scroll to position [26, 0]
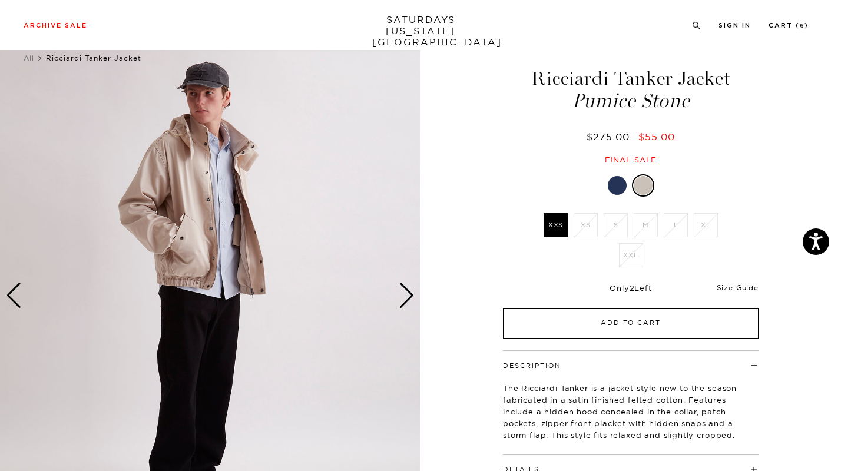
click at [576, 324] on button "Add to Cart" at bounding box center [630, 323] width 255 height 31
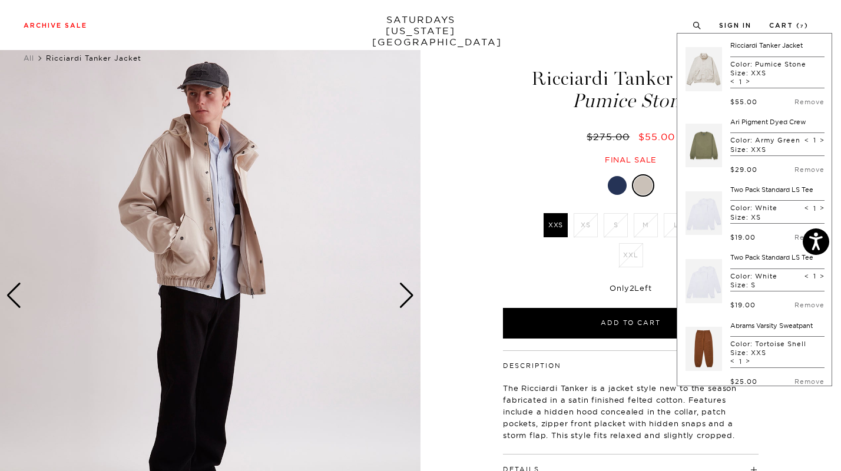
click at [627, 188] on div at bounding box center [630, 185] width 255 height 22
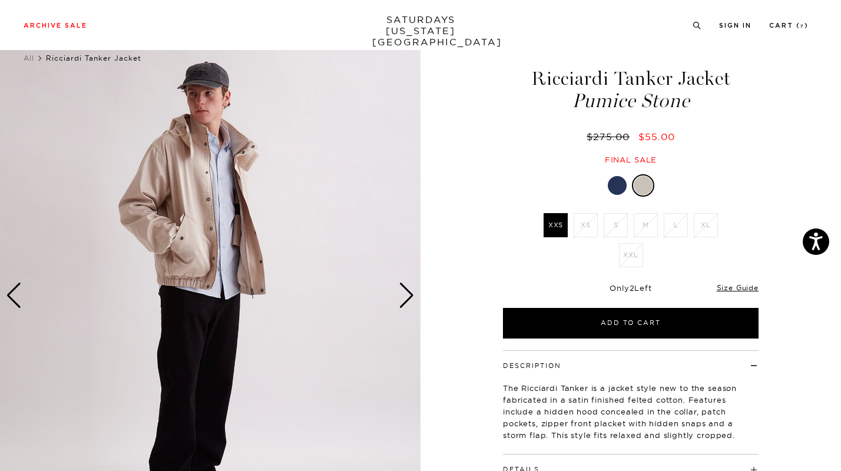
click at [620, 188] on div at bounding box center [617, 185] width 19 height 19
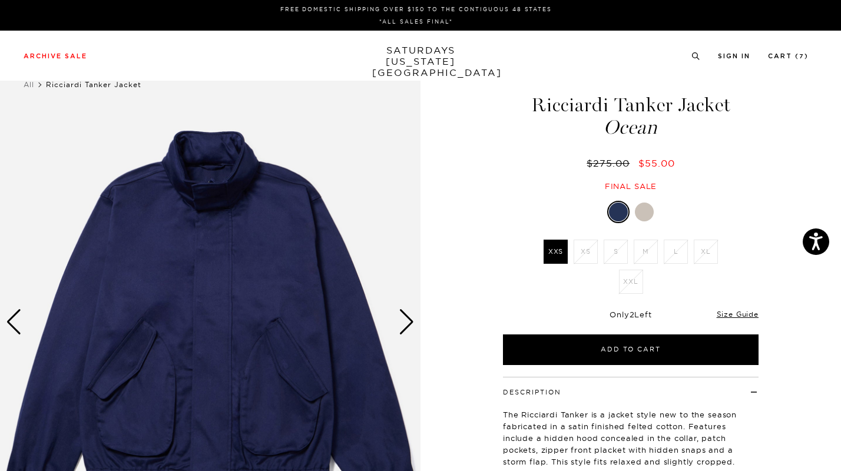
click at [400, 314] on div "Next slide" at bounding box center [407, 322] width 16 height 26
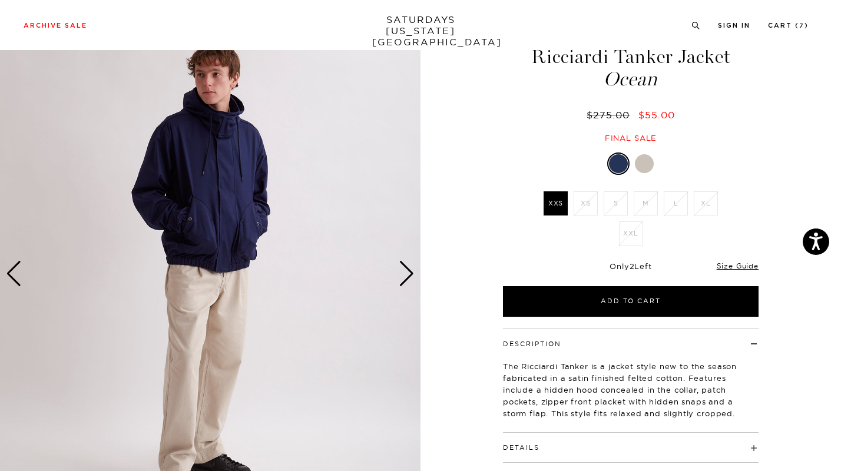
scroll to position [33, 0]
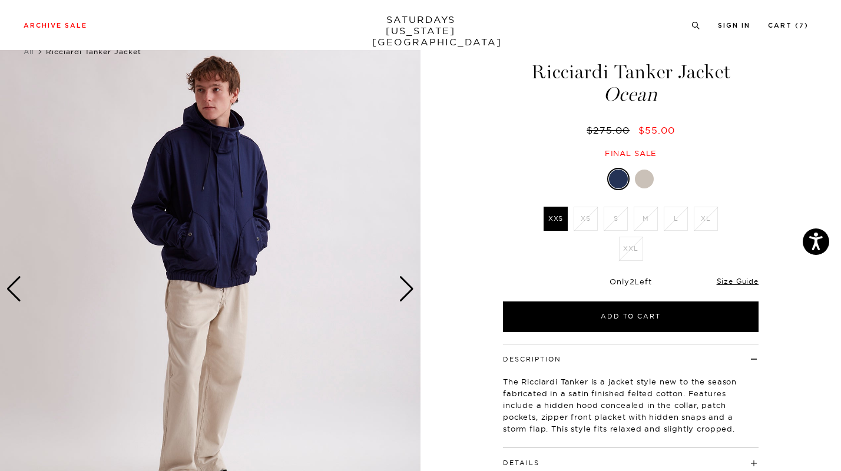
click at [406, 290] on div "Next slide" at bounding box center [407, 289] width 16 height 26
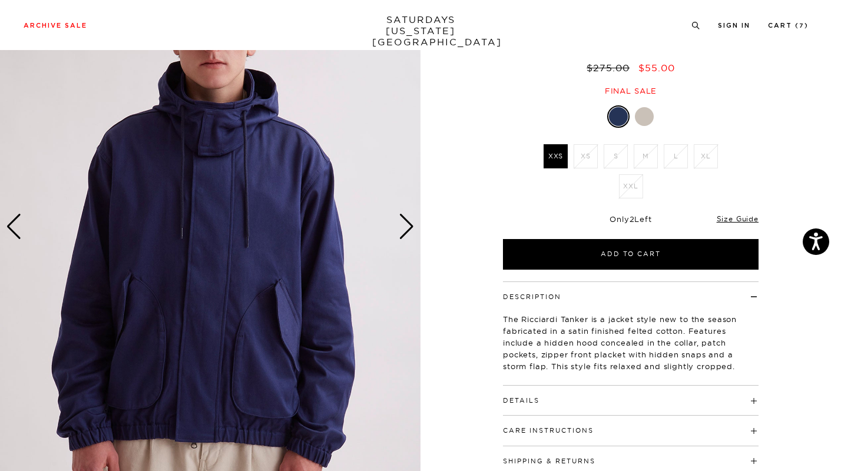
scroll to position [42, 0]
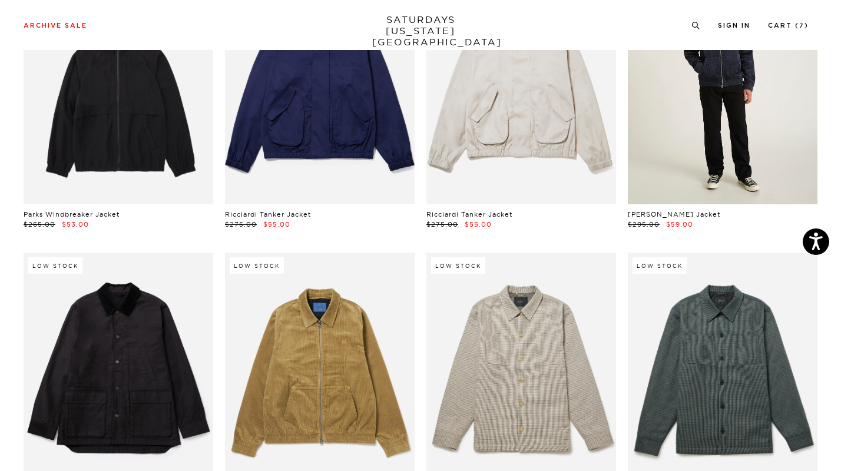
scroll to position [489, 0]
click at [731, 137] on link at bounding box center [723, 86] width 190 height 237
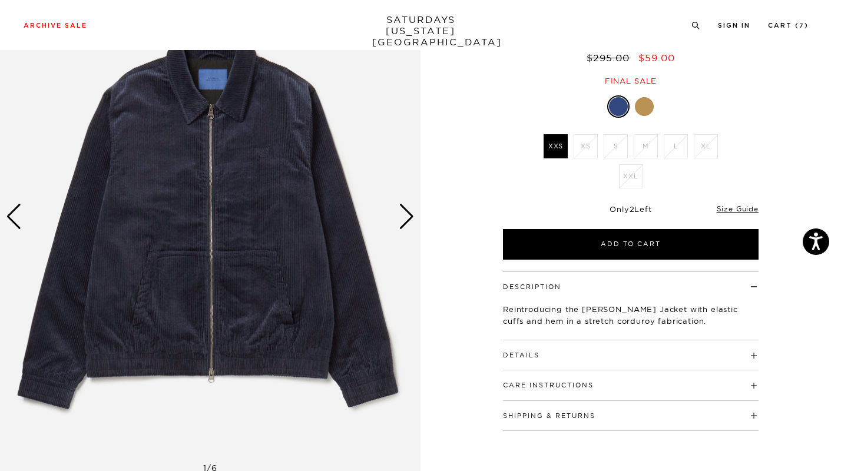
scroll to position [80, 0]
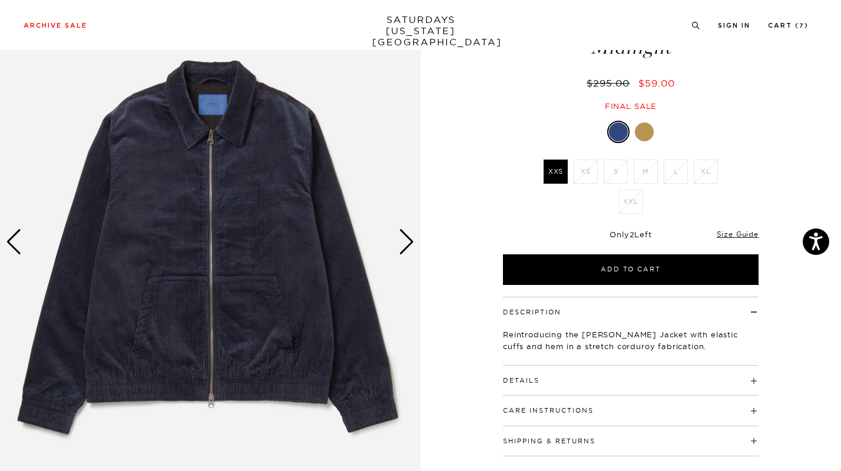
click at [404, 237] on div "Next slide" at bounding box center [407, 242] width 16 height 26
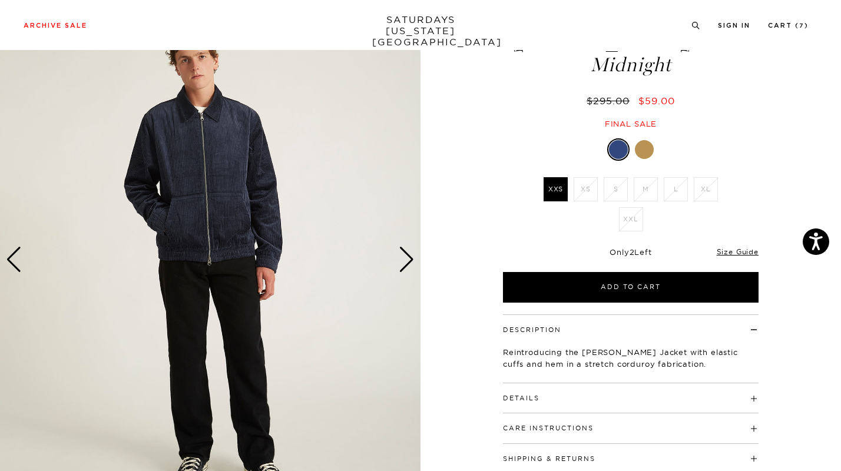
scroll to position [64, 0]
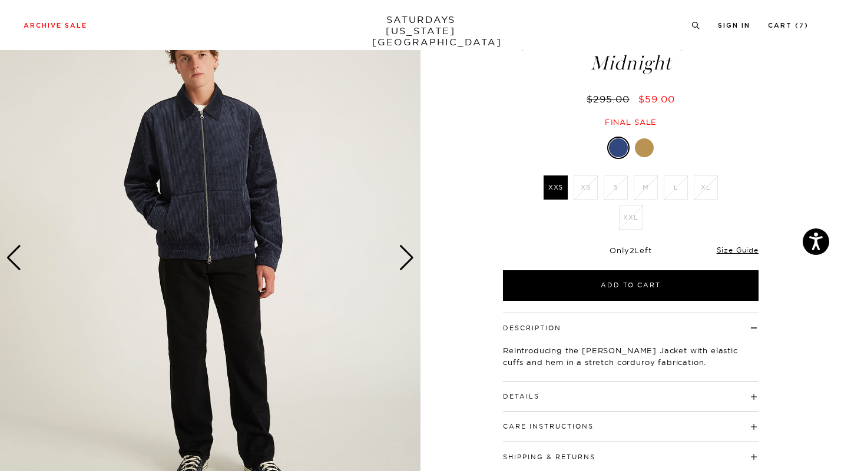
click at [409, 255] on div "Next slide" at bounding box center [407, 258] width 16 height 26
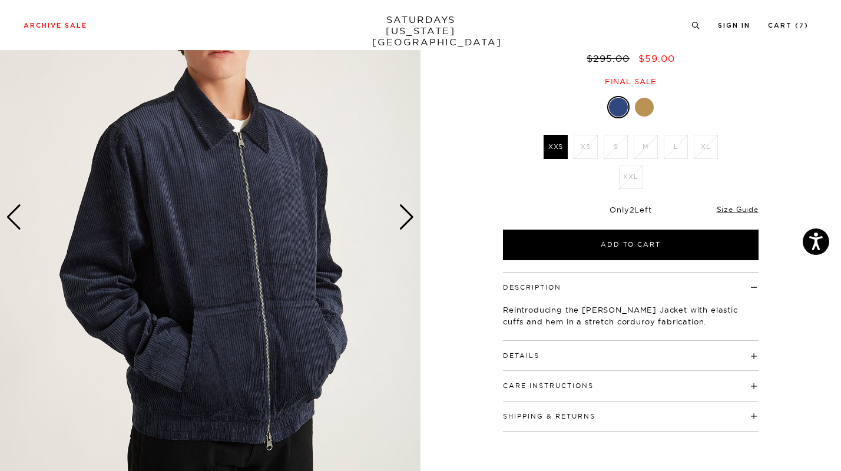
scroll to position [106, 0]
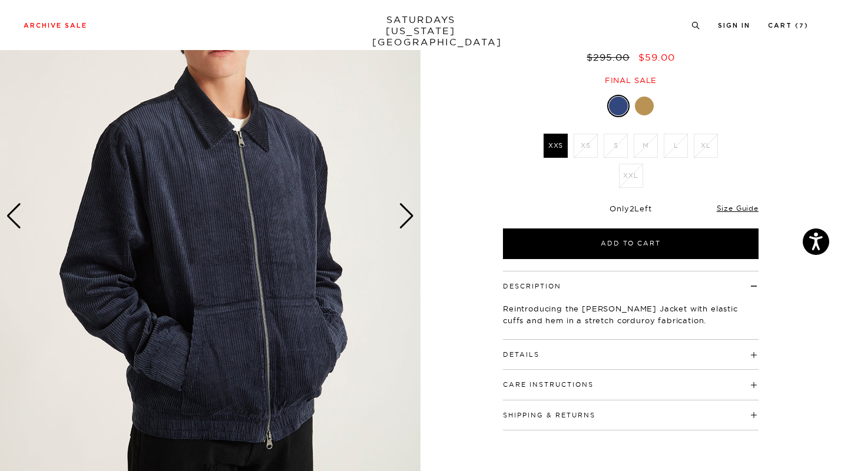
click at [411, 214] on div "Next slide" at bounding box center [407, 216] width 16 height 26
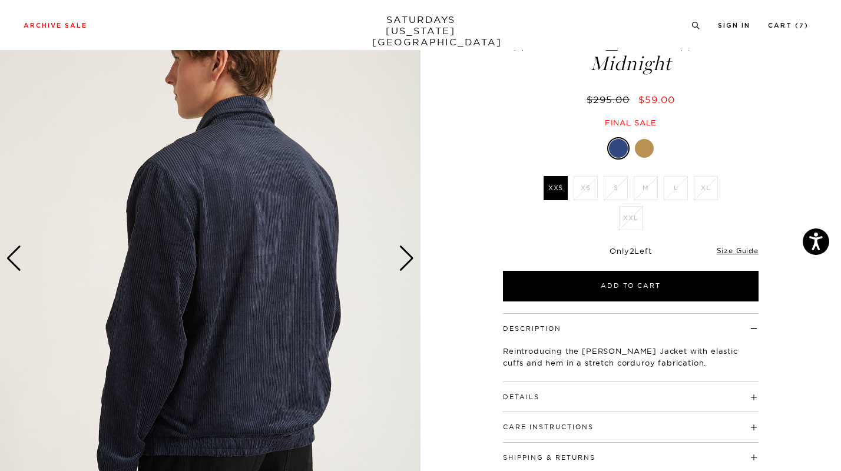
scroll to position [50, 0]
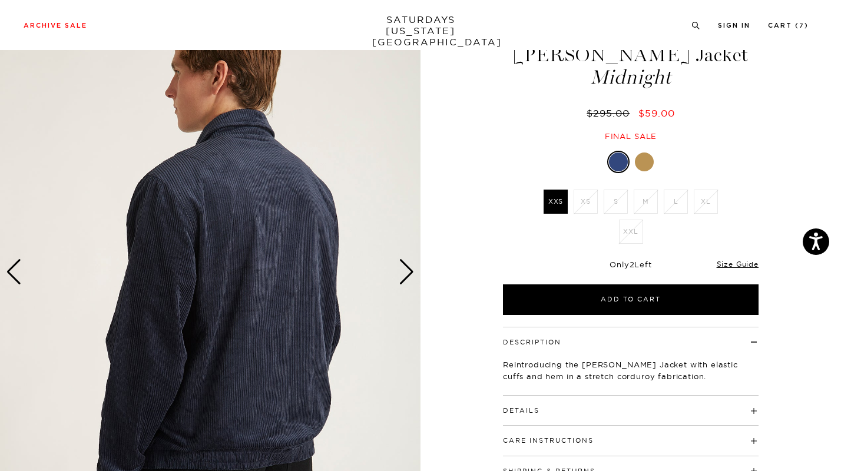
click at [406, 270] on div "Next slide" at bounding box center [407, 272] width 16 height 26
click at [410, 268] on div "Next slide" at bounding box center [407, 272] width 16 height 26
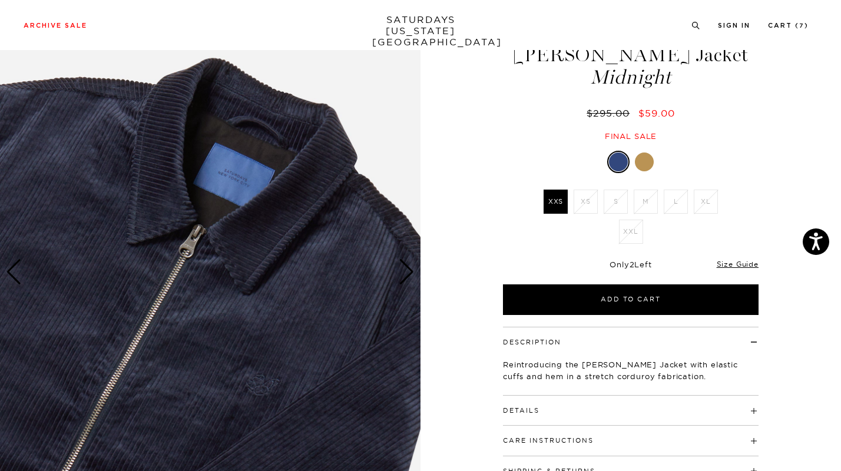
click at [410, 268] on div "Next slide" at bounding box center [407, 272] width 16 height 26
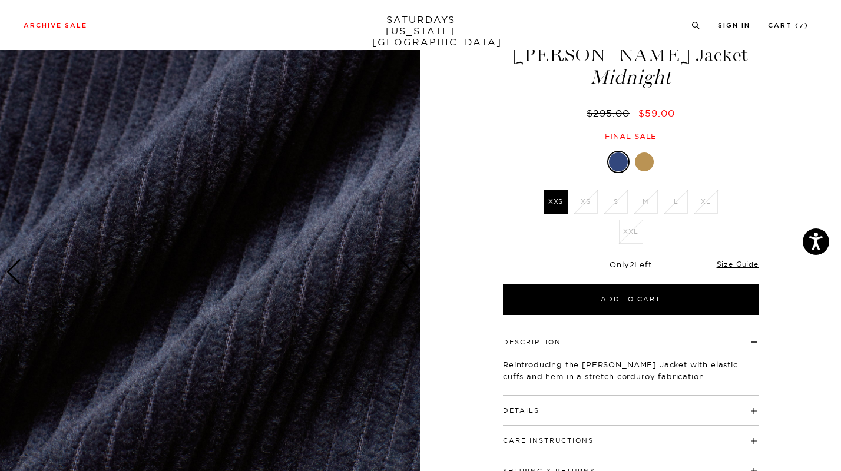
click at [410, 268] on div "Next slide" at bounding box center [407, 272] width 16 height 26
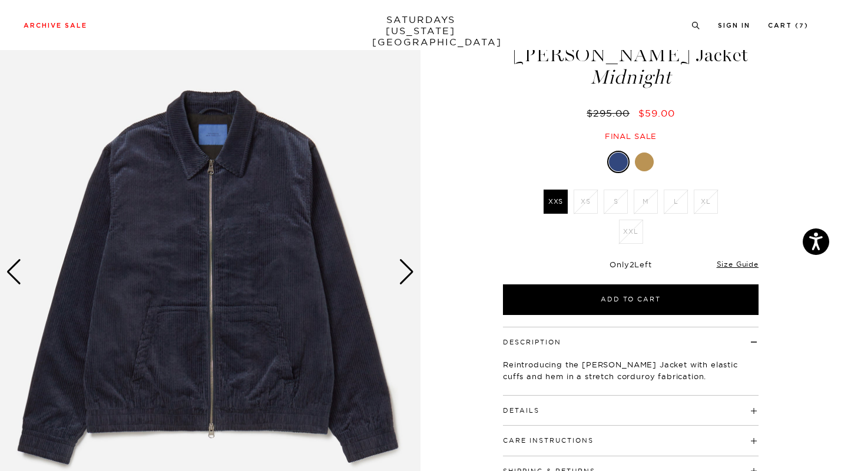
click at [410, 268] on div "Next slide" at bounding box center [407, 272] width 16 height 26
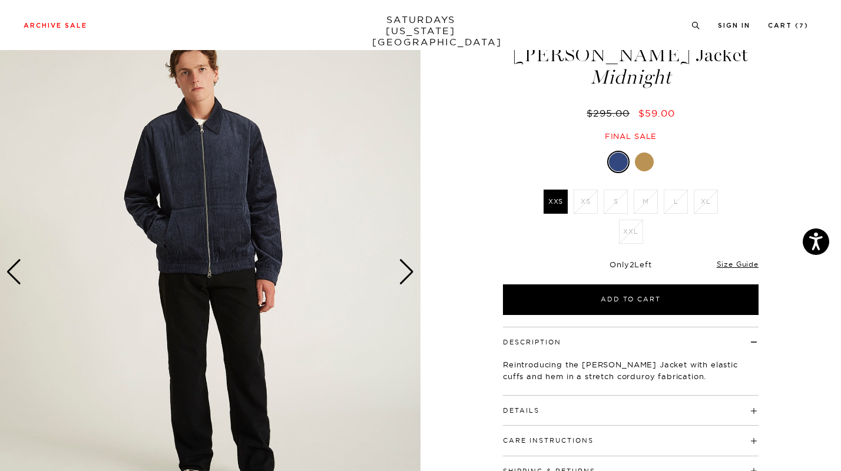
click at [646, 154] on div at bounding box center [644, 161] width 19 height 19
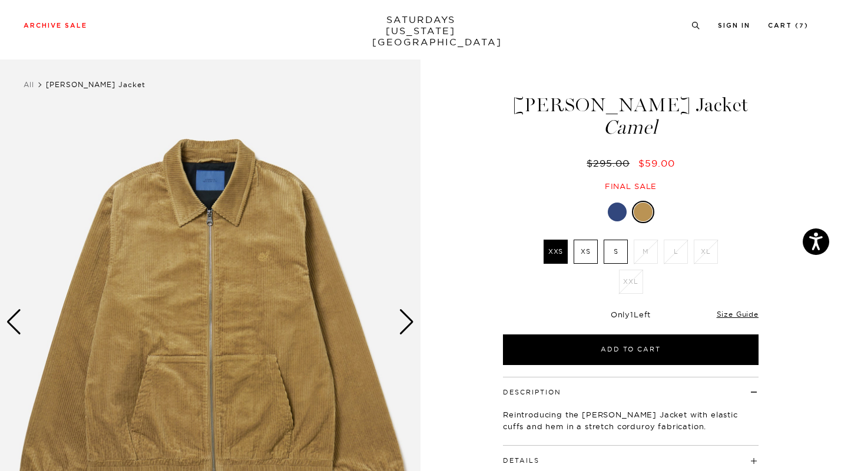
scroll to position [72, 0]
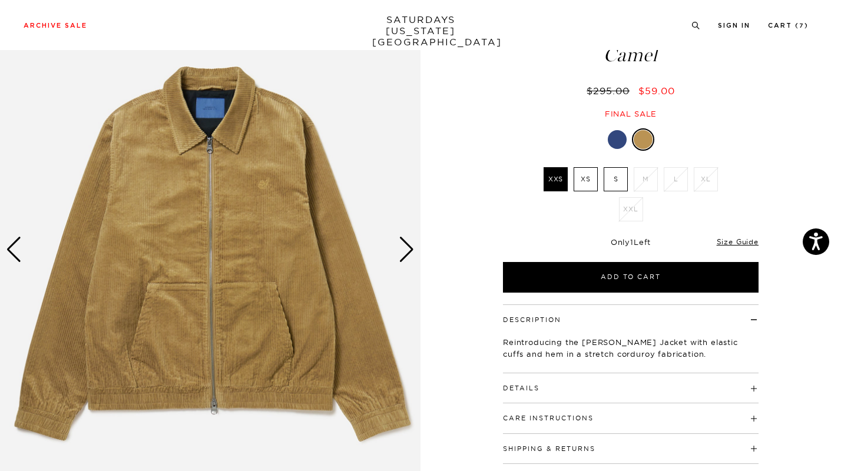
click at [403, 253] on div "Next slide" at bounding box center [407, 250] width 16 height 26
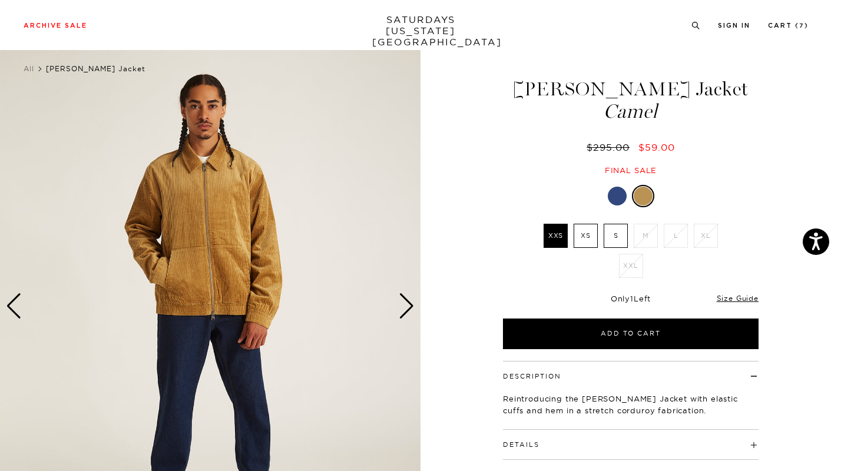
scroll to position [14, 0]
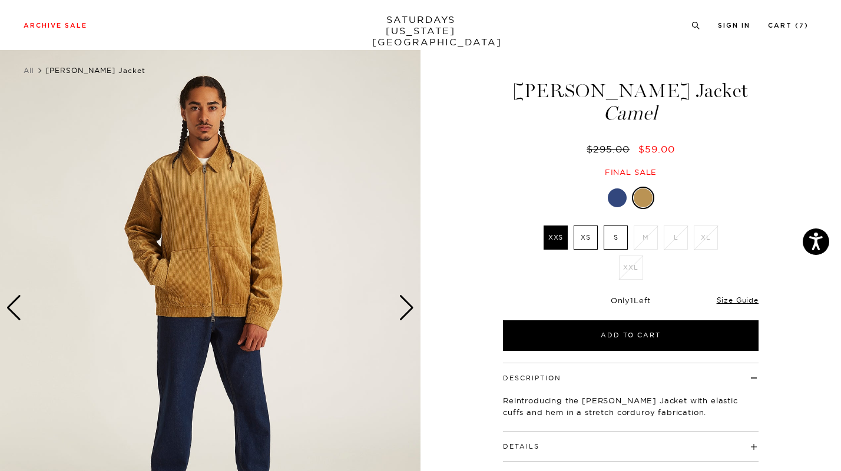
click at [406, 303] on div "Next slide" at bounding box center [407, 308] width 16 height 26
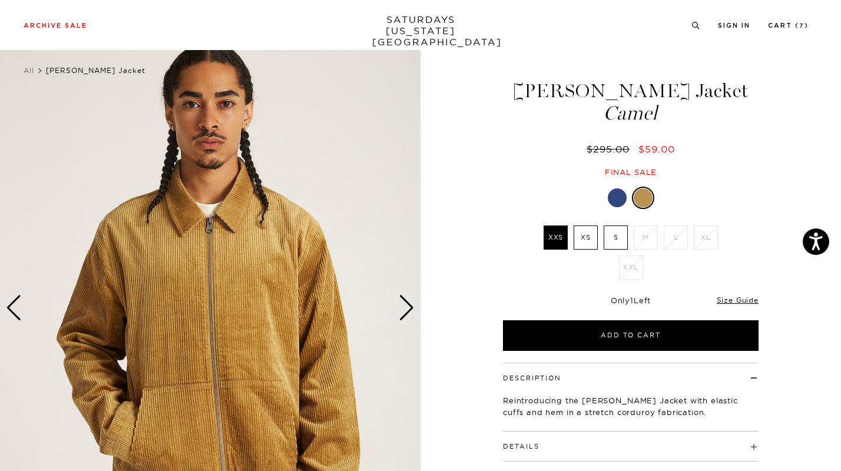
click at [406, 303] on div "Next slide" at bounding box center [407, 308] width 16 height 26
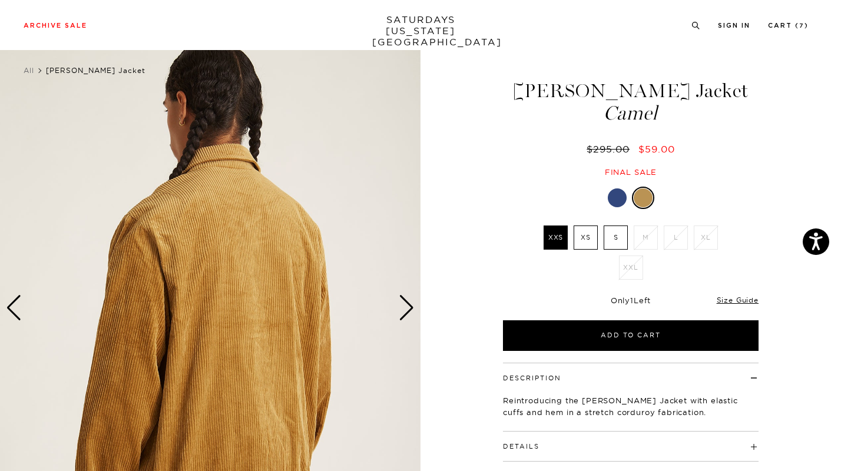
click at [406, 303] on div "Next slide" at bounding box center [407, 308] width 16 height 26
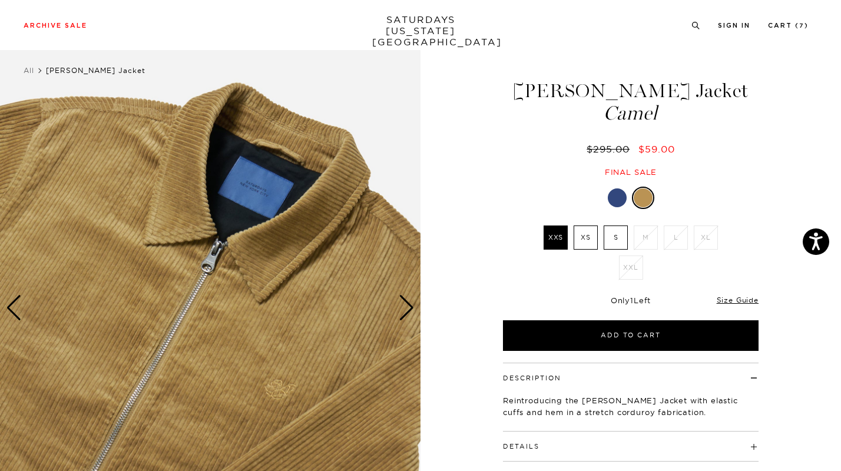
click at [406, 303] on div "Next slide" at bounding box center [407, 308] width 16 height 26
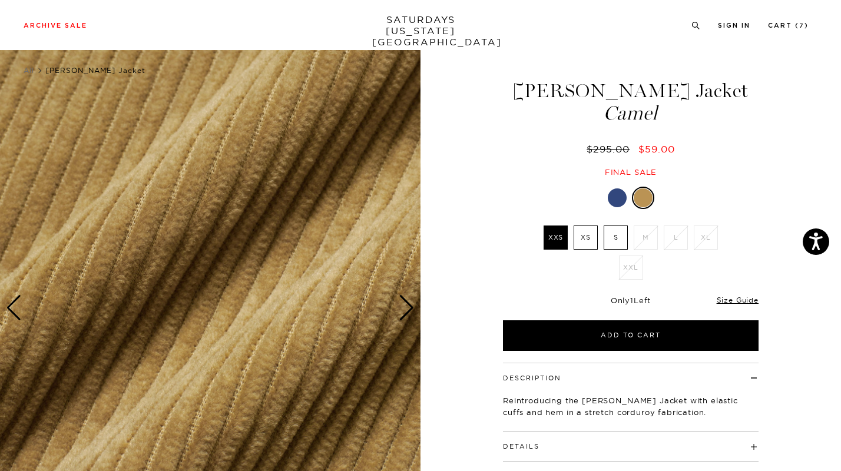
click at [406, 303] on div "Next slide" at bounding box center [407, 308] width 16 height 26
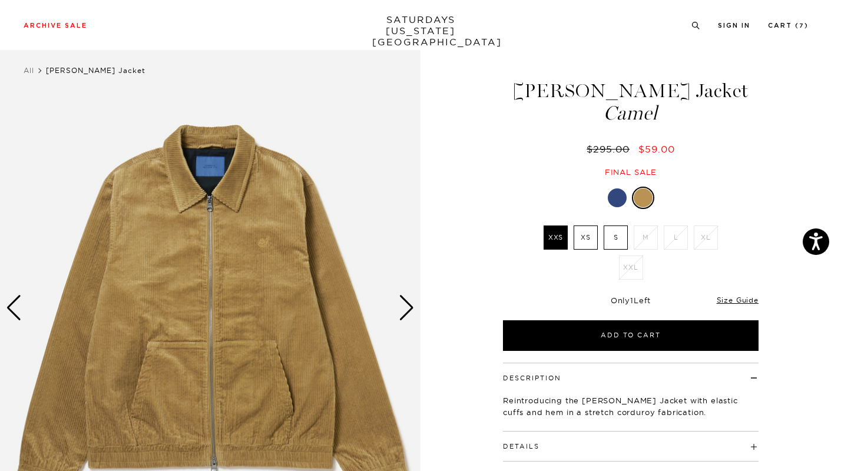
click at [406, 303] on div "Next slide" at bounding box center [407, 308] width 16 height 26
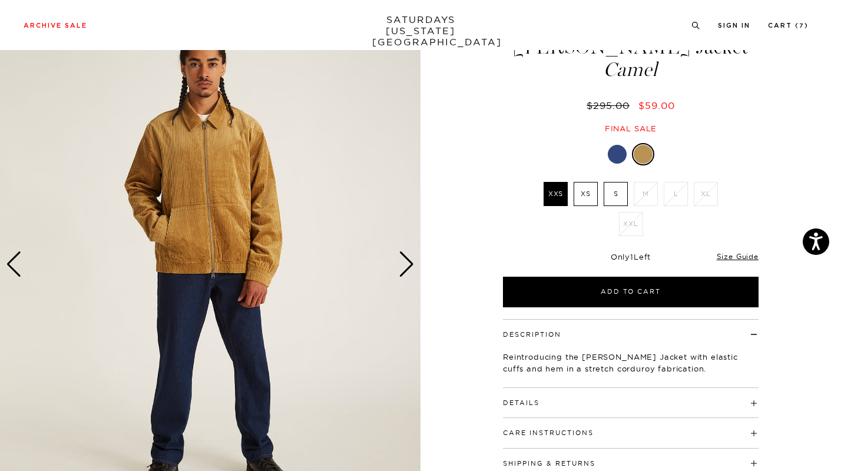
scroll to position [57, 0]
click at [404, 257] on div "Next slide" at bounding box center [407, 265] width 16 height 26
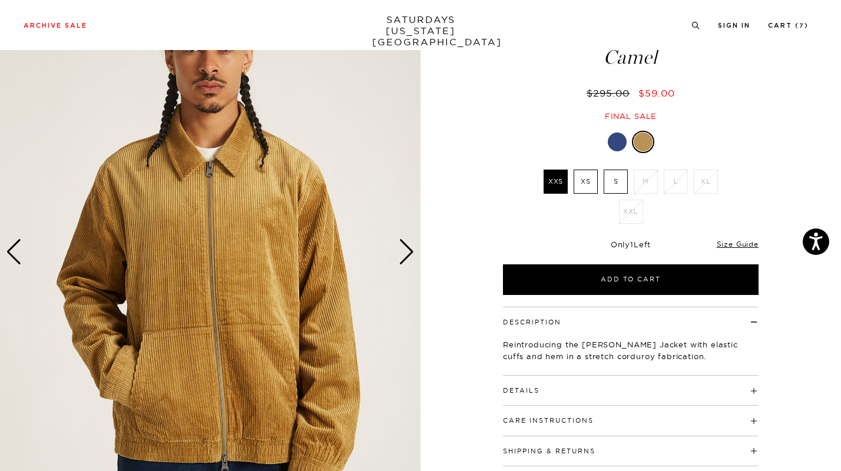
scroll to position [71, 0]
click at [409, 251] on div "Next slide" at bounding box center [407, 251] width 16 height 26
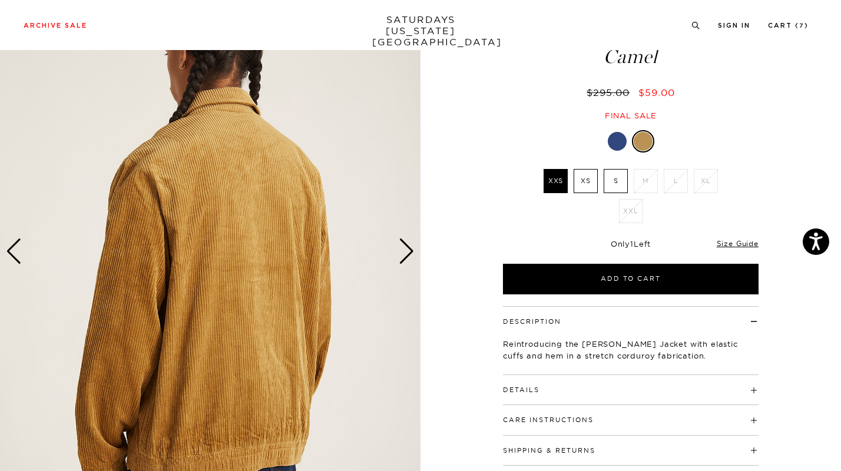
click at [409, 251] on div "Next slide" at bounding box center [407, 251] width 16 height 26
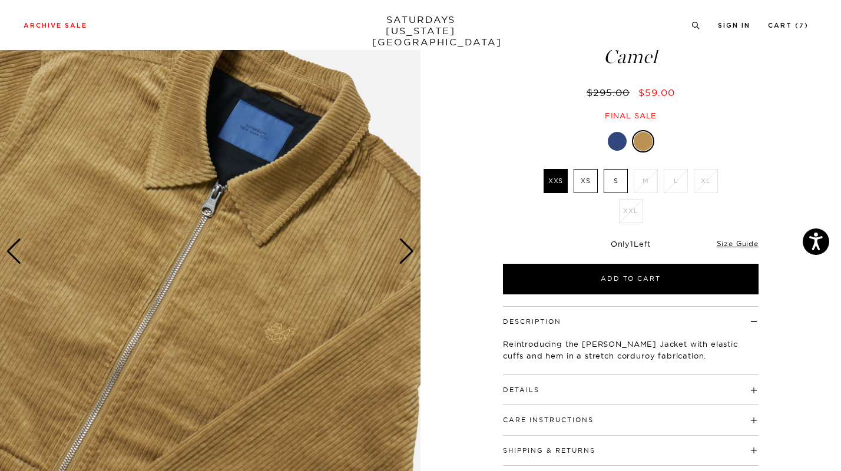
click at [409, 251] on div "Next slide" at bounding box center [407, 251] width 16 height 26
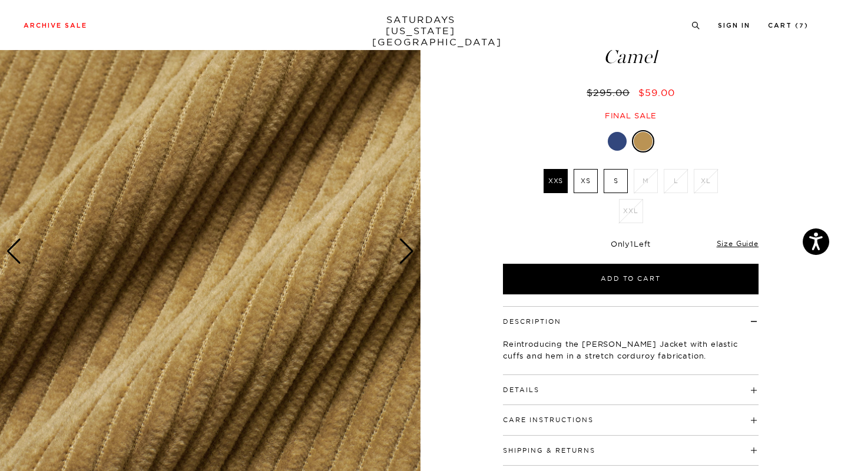
click at [409, 251] on div "Next slide" at bounding box center [407, 251] width 16 height 26
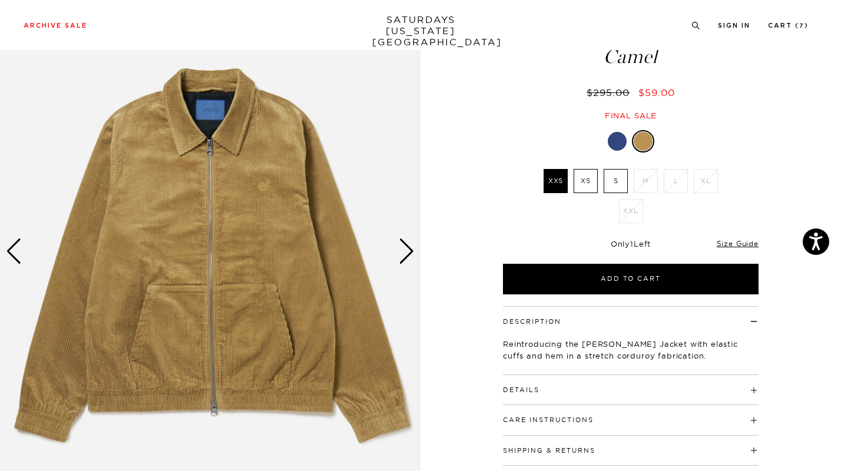
click at [409, 251] on div "Next slide" at bounding box center [407, 251] width 16 height 26
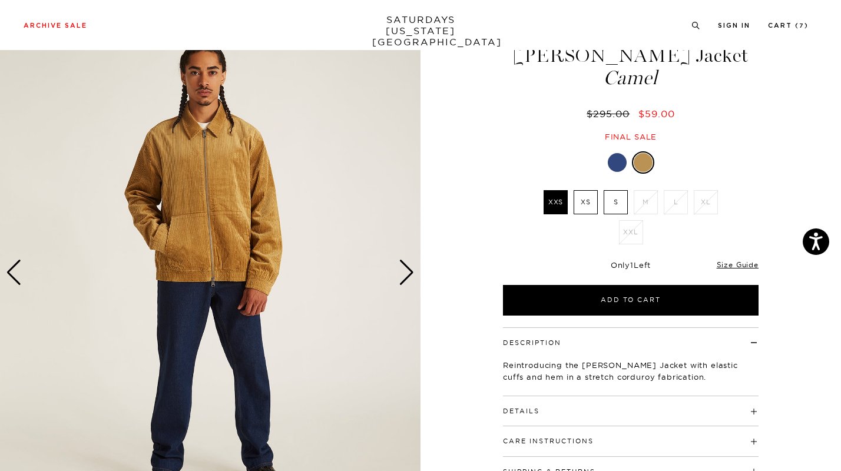
scroll to position [50, 0]
click at [409, 270] on div "Next slide" at bounding box center [407, 272] width 16 height 26
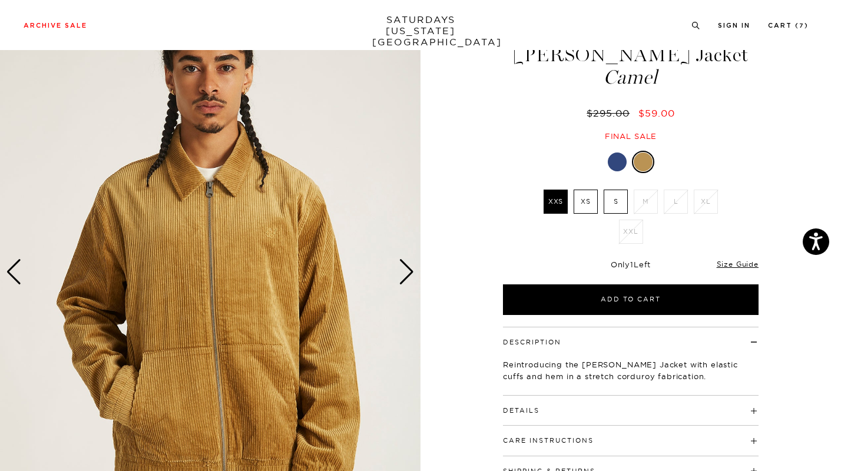
click at [618, 156] on div at bounding box center [617, 161] width 19 height 19
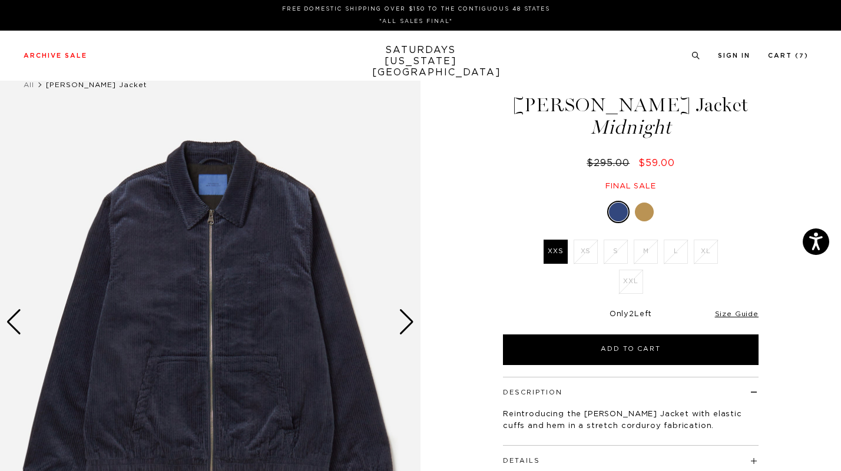
click at [403, 328] on div "Next slide" at bounding box center [407, 322] width 16 height 26
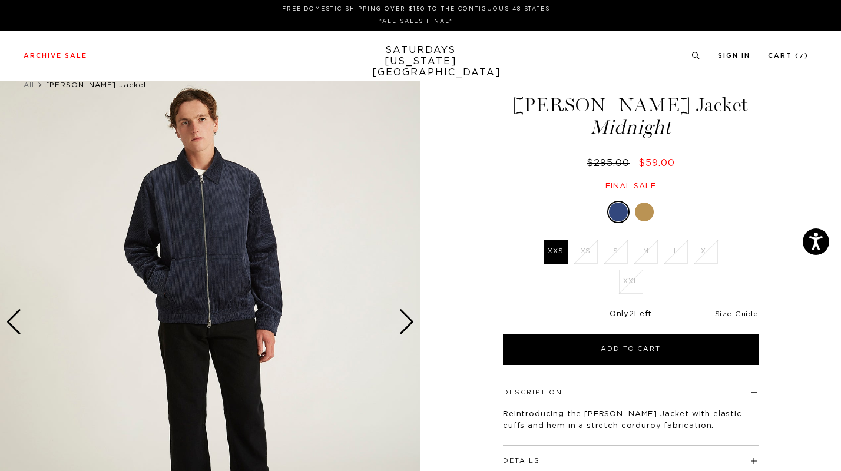
click at [405, 323] on div "Next slide" at bounding box center [407, 322] width 16 height 26
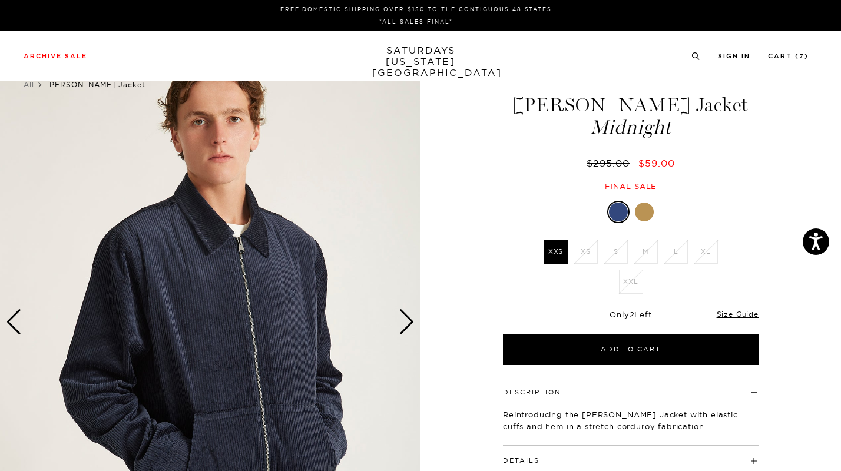
click at [405, 323] on div "Next slide" at bounding box center [407, 322] width 16 height 26
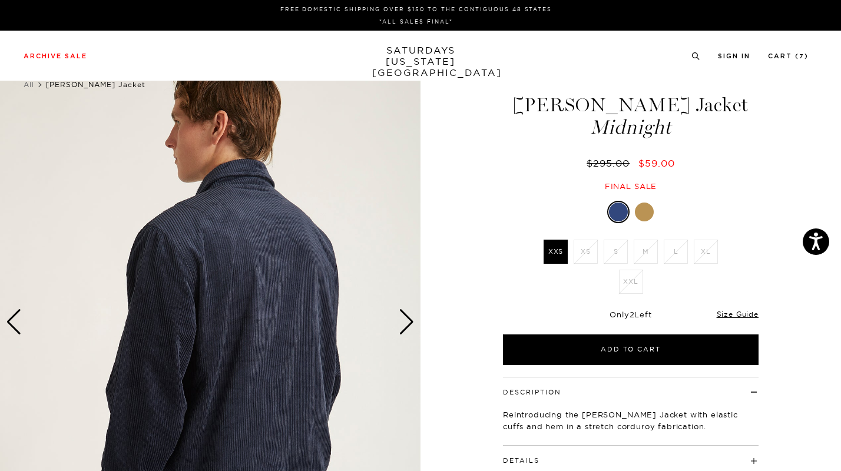
click at [405, 323] on div "Next slide" at bounding box center [407, 322] width 16 height 26
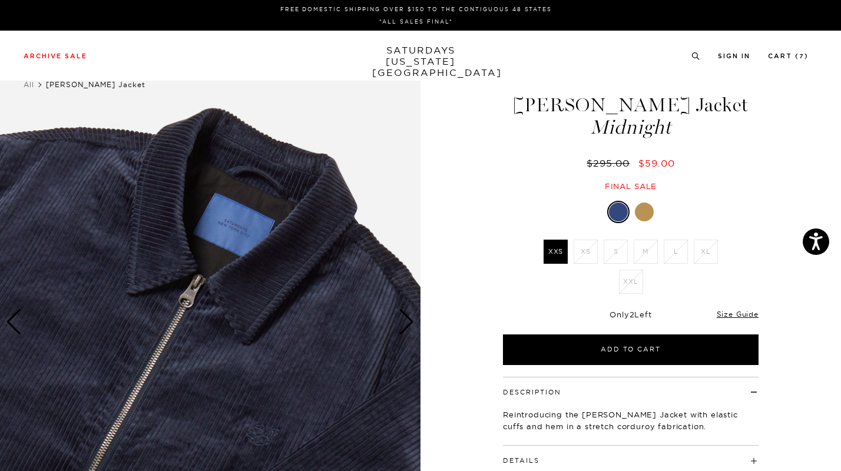
click at [405, 323] on div "Next slide" at bounding box center [407, 322] width 16 height 26
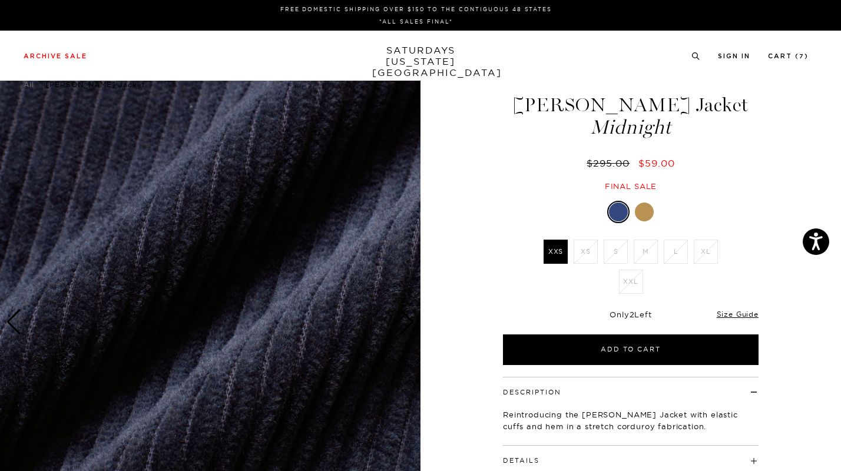
click at [405, 323] on div "Next slide" at bounding box center [407, 322] width 16 height 26
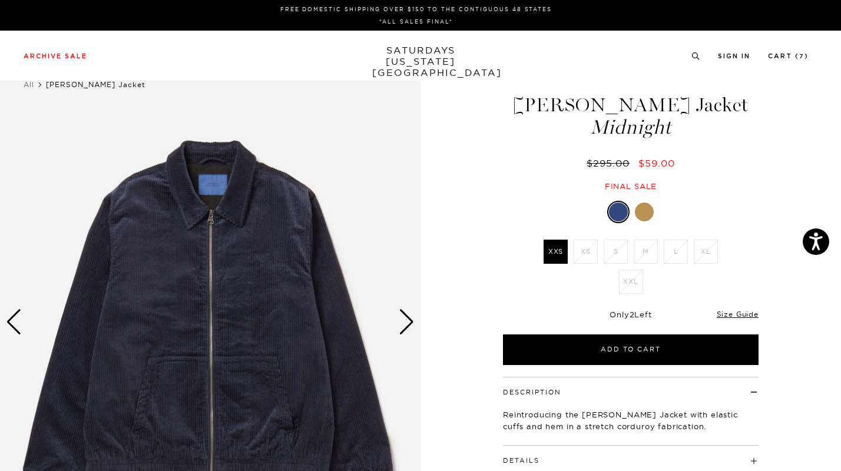
click at [643, 207] on div at bounding box center [644, 212] width 19 height 19
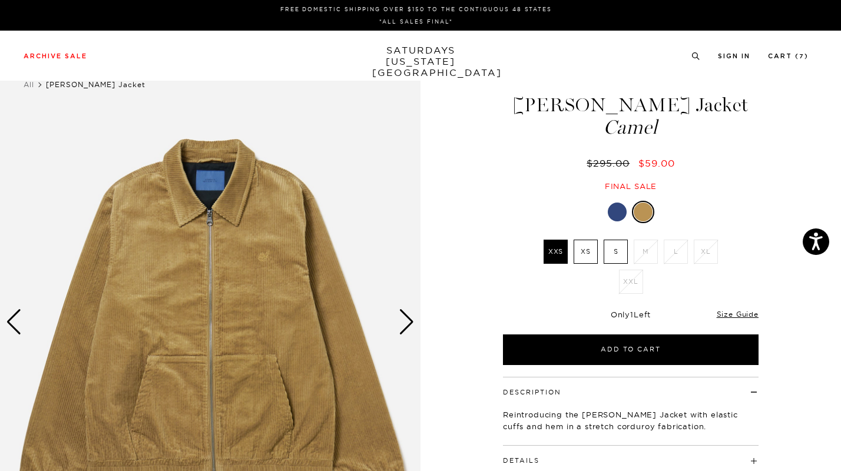
click at [401, 315] on div "Next slide" at bounding box center [407, 322] width 16 height 26
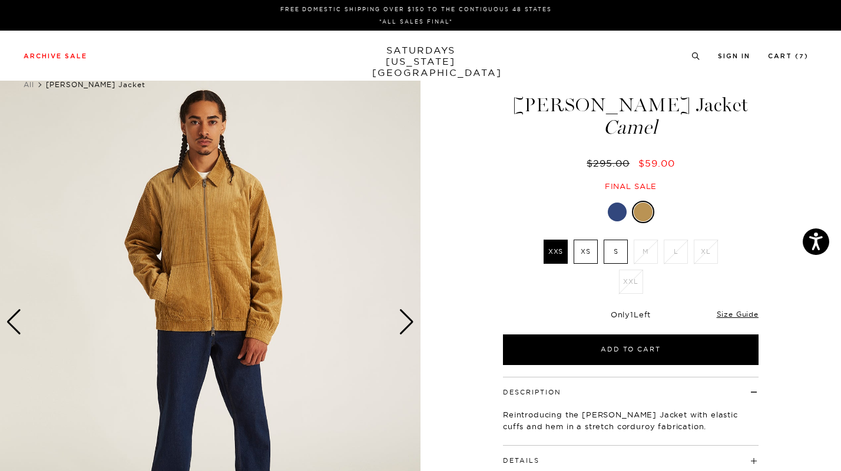
click at [401, 315] on div "Next slide" at bounding box center [407, 322] width 16 height 26
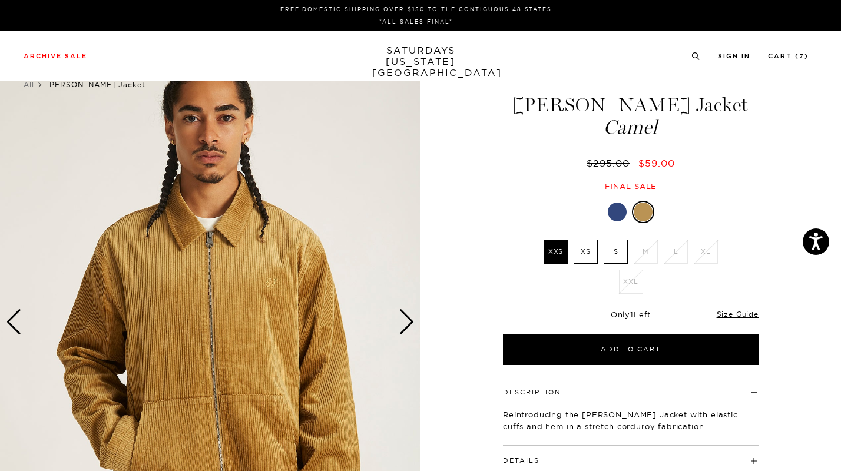
click at [401, 315] on div "Next slide" at bounding box center [407, 322] width 16 height 26
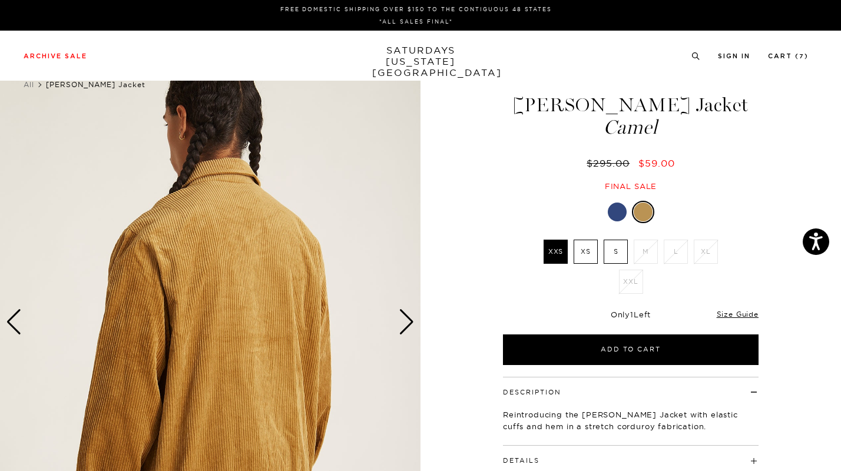
click at [401, 315] on div "Next slide" at bounding box center [407, 322] width 16 height 26
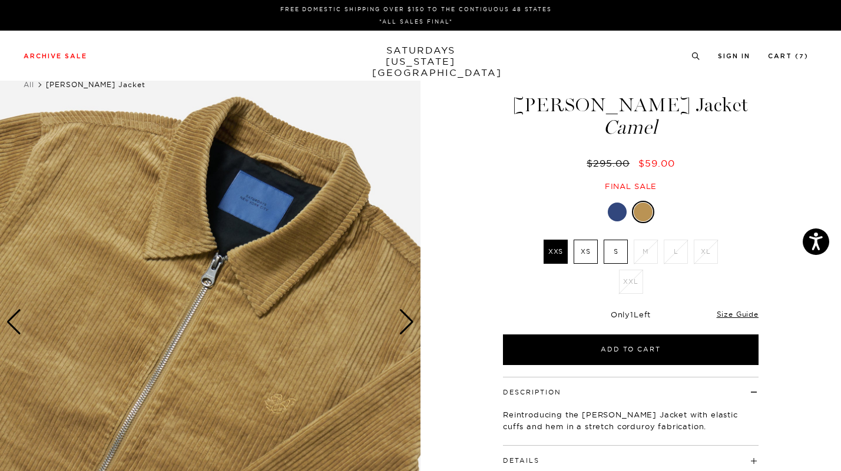
click at [401, 315] on div "Next slide" at bounding box center [407, 322] width 16 height 26
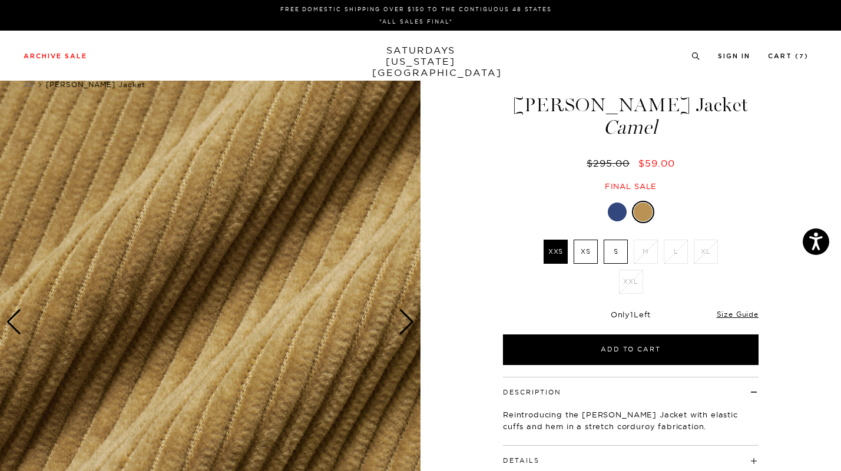
click at [401, 315] on div "Next slide" at bounding box center [407, 322] width 16 height 26
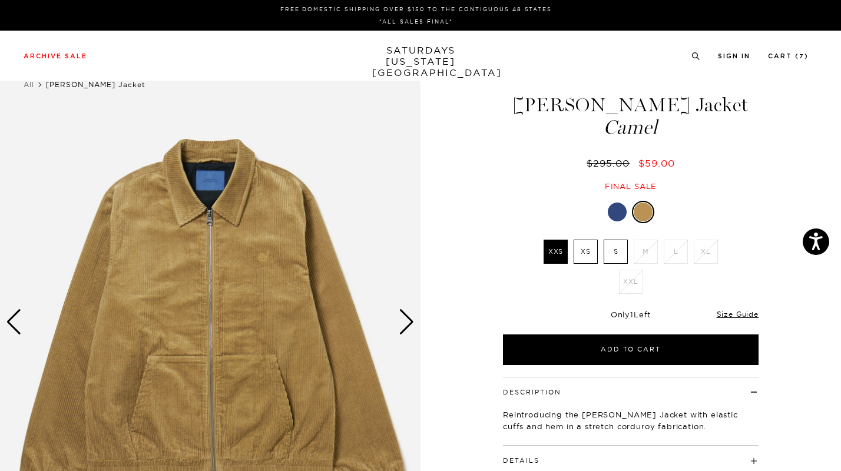
click at [401, 315] on div "Next slide" at bounding box center [407, 322] width 16 height 26
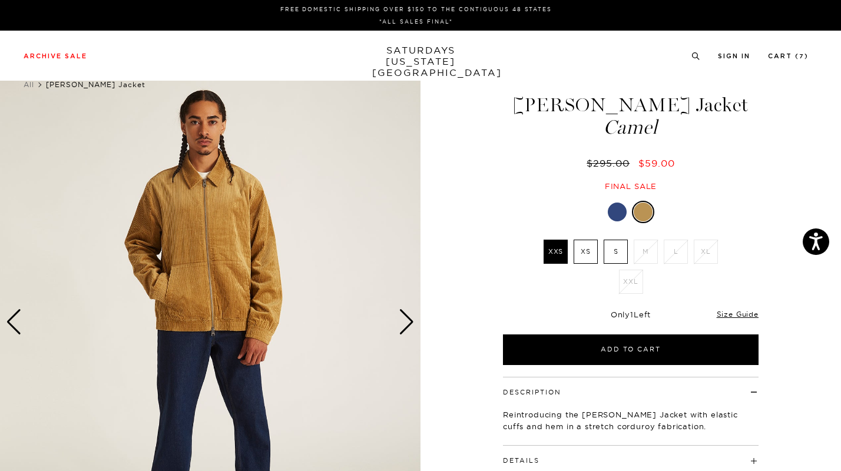
click at [591, 248] on label "XS" at bounding box center [585, 252] width 24 height 24
click at [0, 0] on input "XS" at bounding box center [0, 0] width 0 height 0
click at [563, 255] on label "XXS" at bounding box center [555, 252] width 24 height 24
click at [0, 0] on input "XXS" at bounding box center [0, 0] width 0 height 0
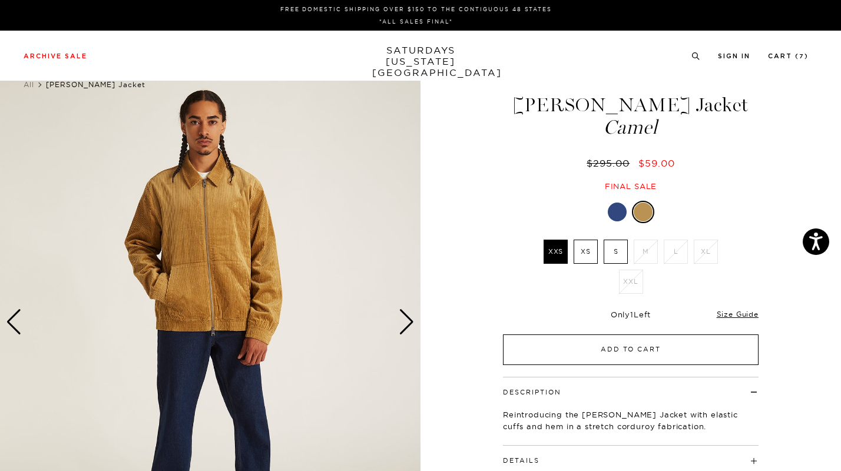
click at [623, 345] on button "Add to Cart" at bounding box center [630, 349] width 255 height 31
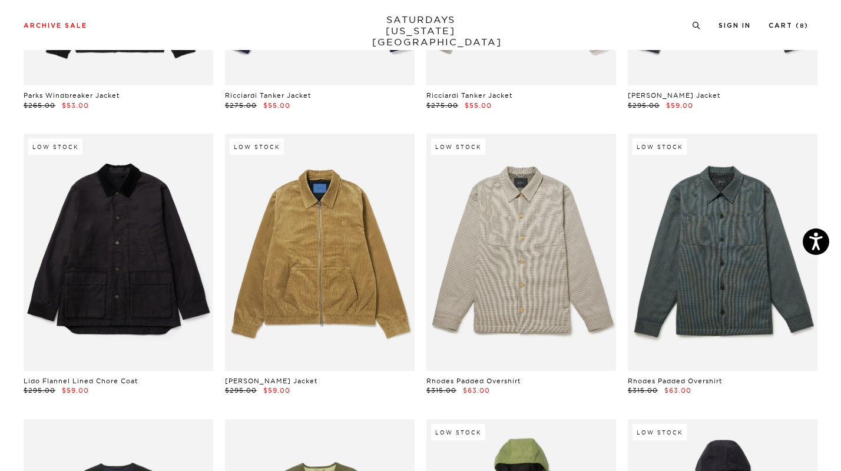
scroll to position [609, 0]
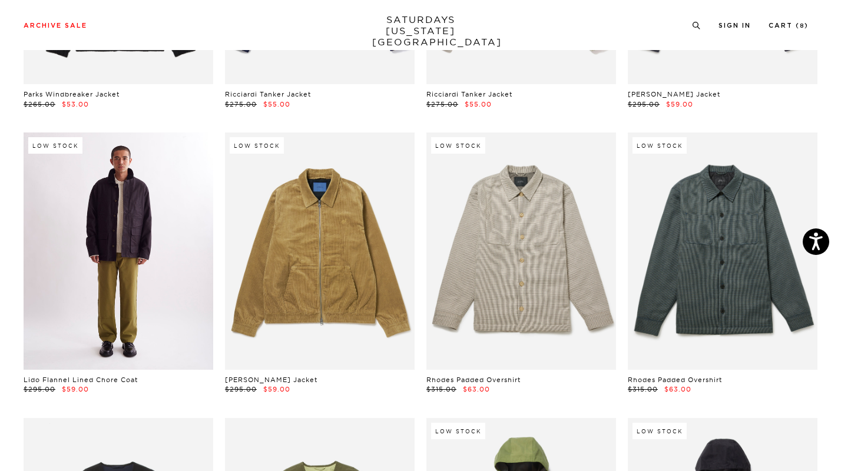
click at [144, 283] on link at bounding box center [119, 250] width 190 height 237
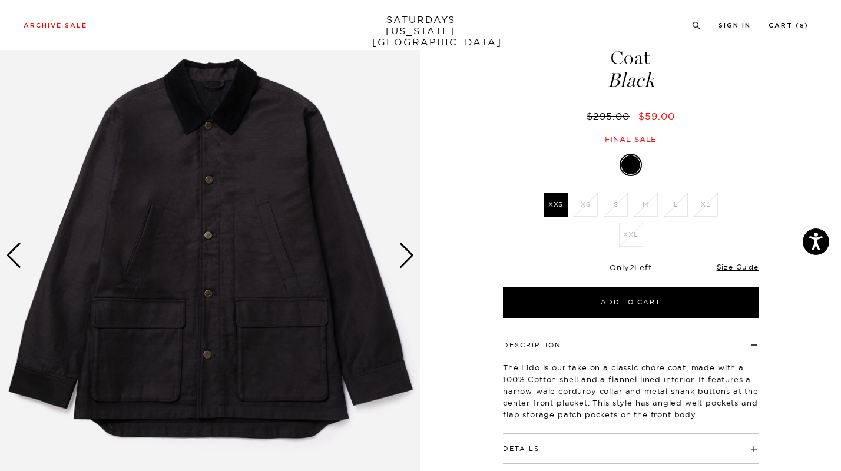
scroll to position [71, 0]
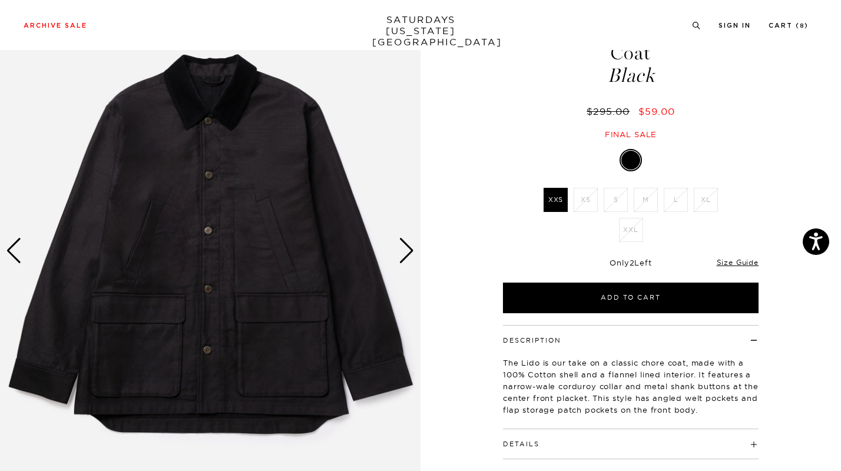
click at [405, 250] on div "Next slide" at bounding box center [407, 251] width 16 height 26
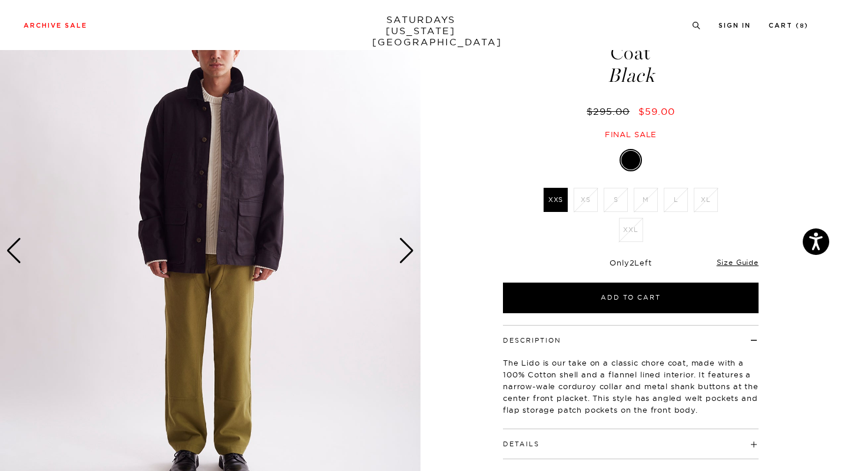
click at [405, 250] on div "Next slide" at bounding box center [407, 251] width 16 height 26
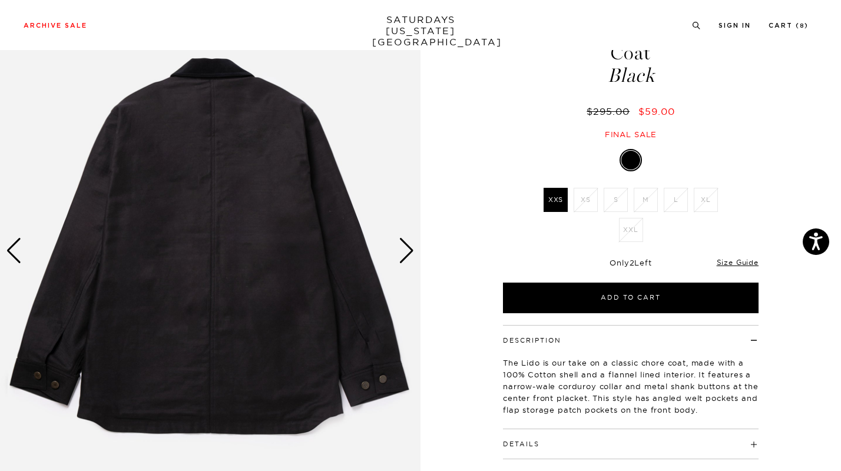
click at [405, 250] on div "Next slide" at bounding box center [407, 251] width 16 height 26
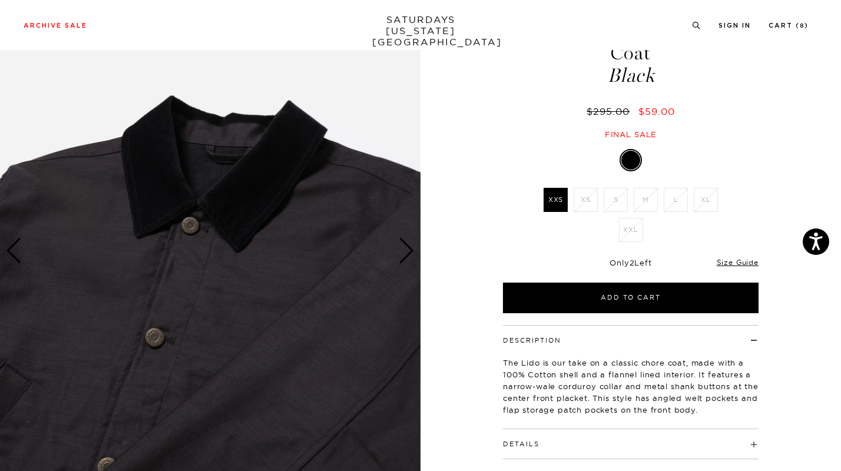
click at [405, 251] on div "Next slide" at bounding box center [407, 251] width 16 height 26
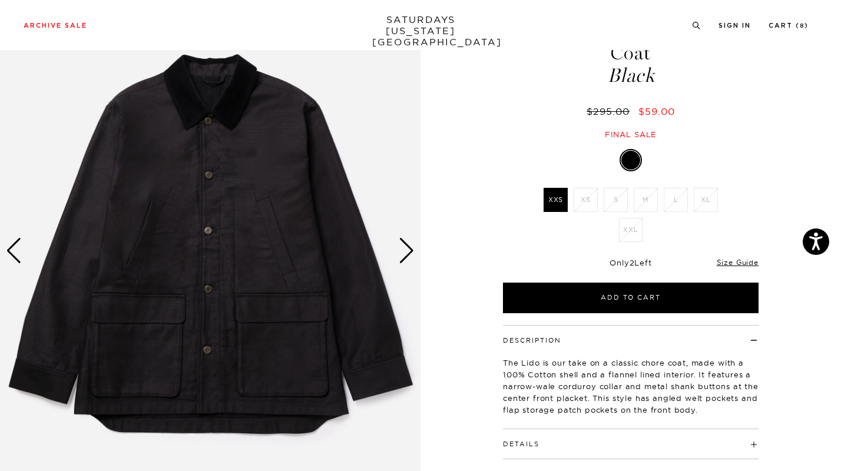
click at [405, 251] on div "Next slide" at bounding box center [407, 251] width 16 height 26
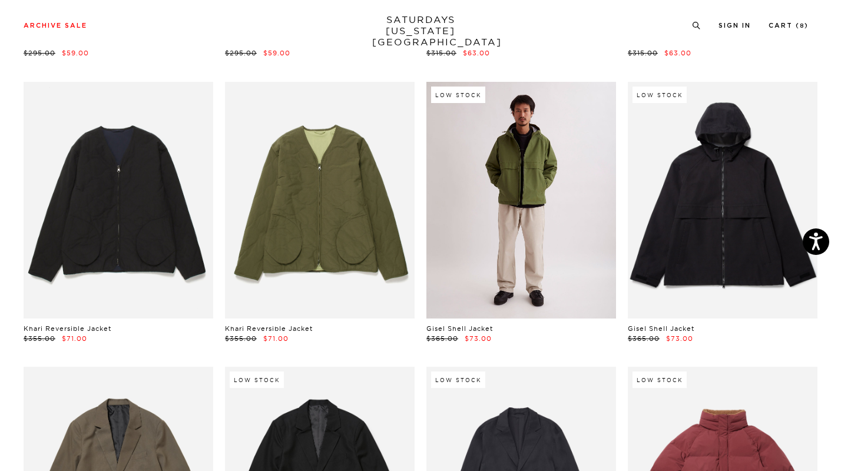
scroll to position [947, 0]
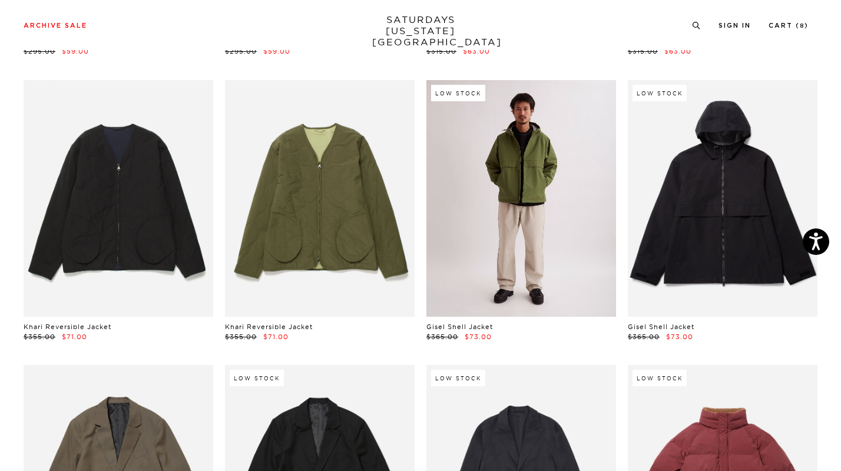
click at [569, 240] on link at bounding box center [521, 198] width 190 height 237
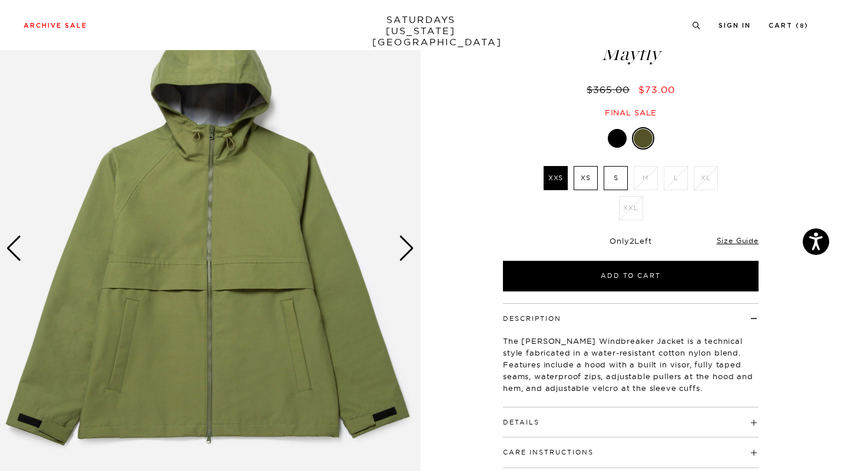
scroll to position [75, 0]
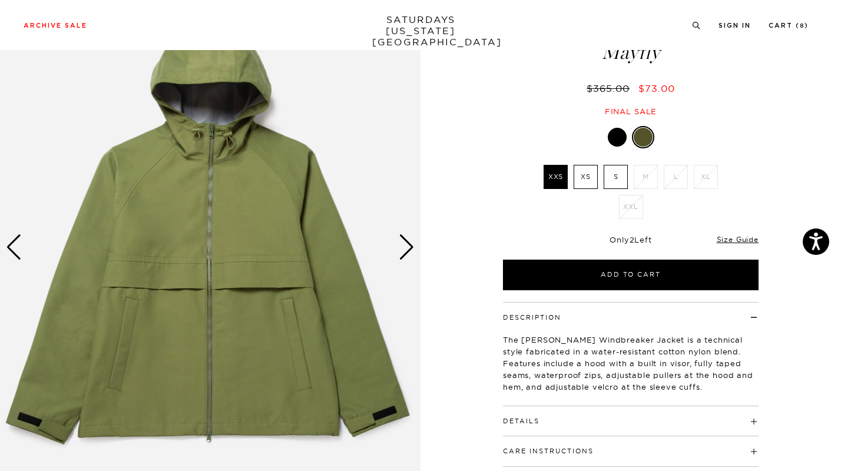
click at [406, 245] on div "Next slide" at bounding box center [407, 247] width 16 height 26
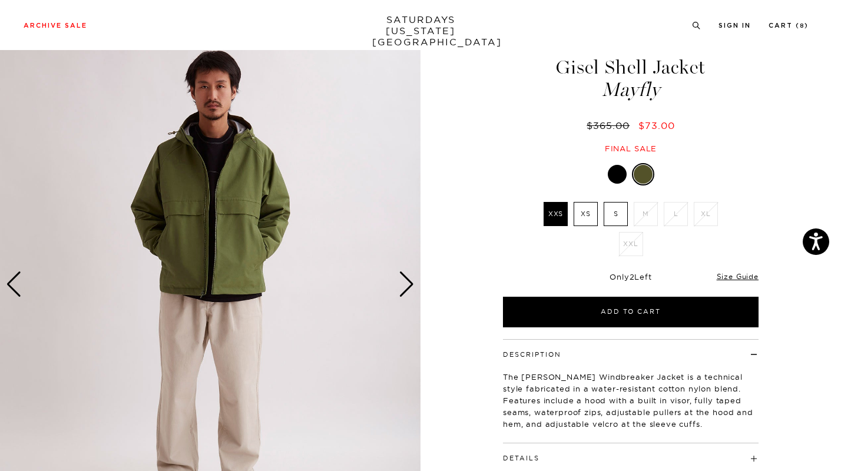
scroll to position [38, 0]
click at [410, 286] on div "Next slide" at bounding box center [407, 284] width 16 height 26
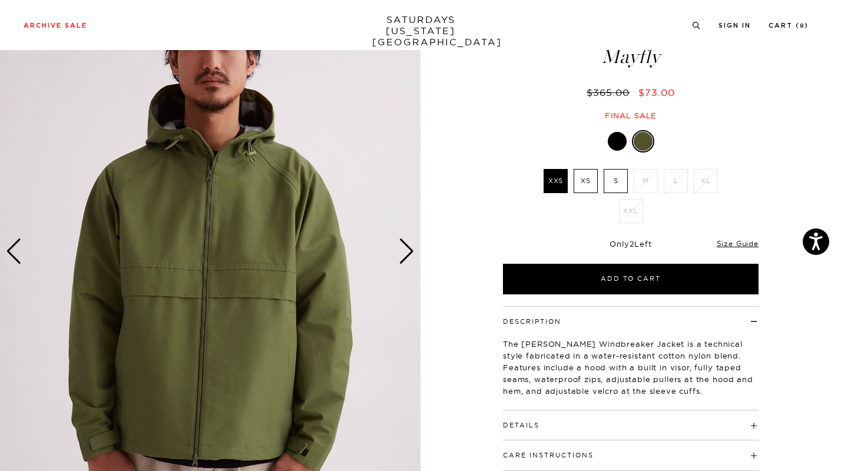
scroll to position [62, 0]
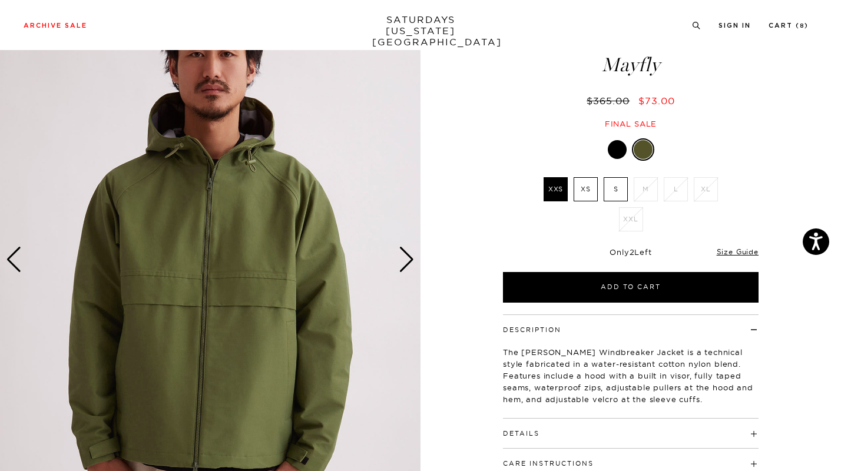
click at [409, 251] on div "Next slide" at bounding box center [407, 260] width 16 height 26
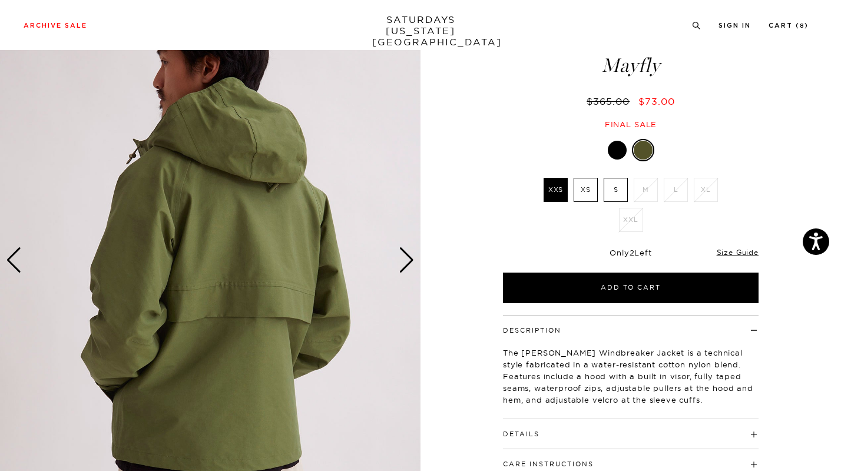
scroll to position [61, 0]
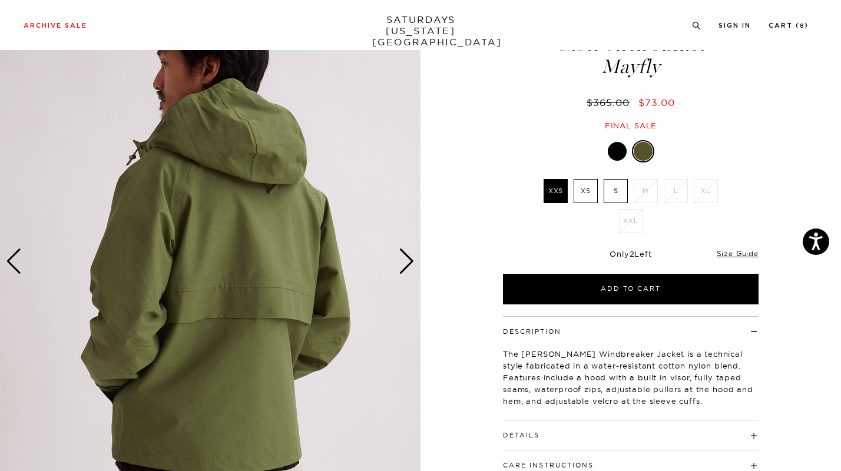
click at [403, 260] on div "Next slide" at bounding box center [407, 261] width 16 height 26
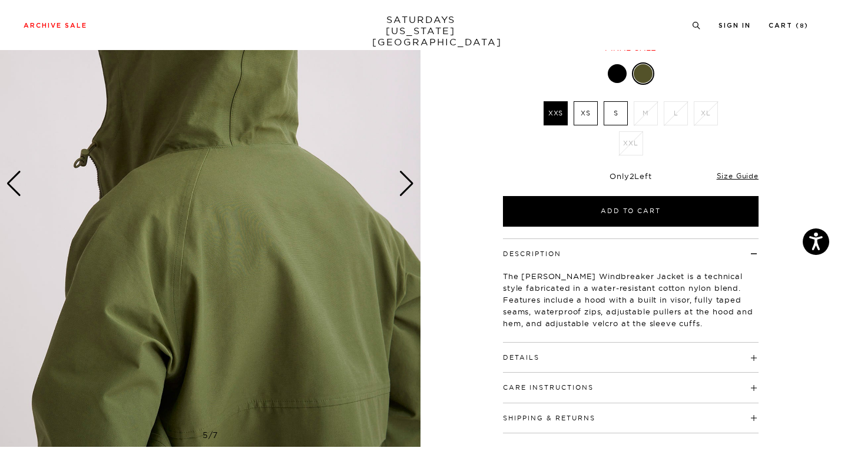
scroll to position [132, 0]
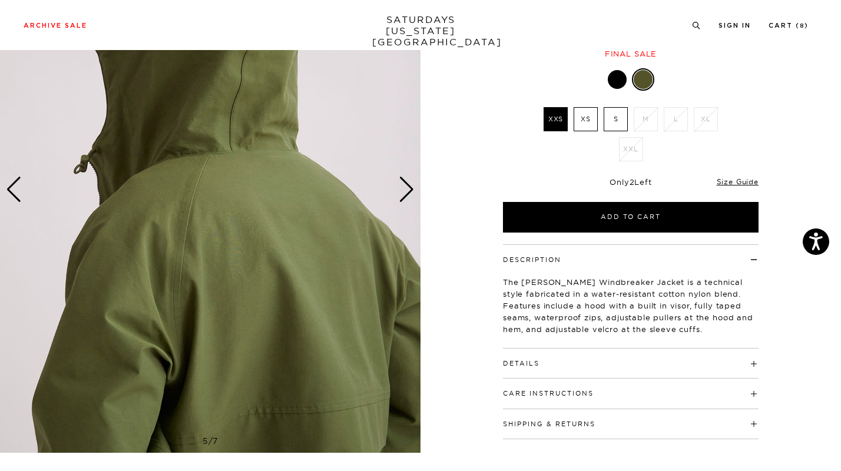
click at [413, 185] on div "Next slide" at bounding box center [407, 190] width 16 height 26
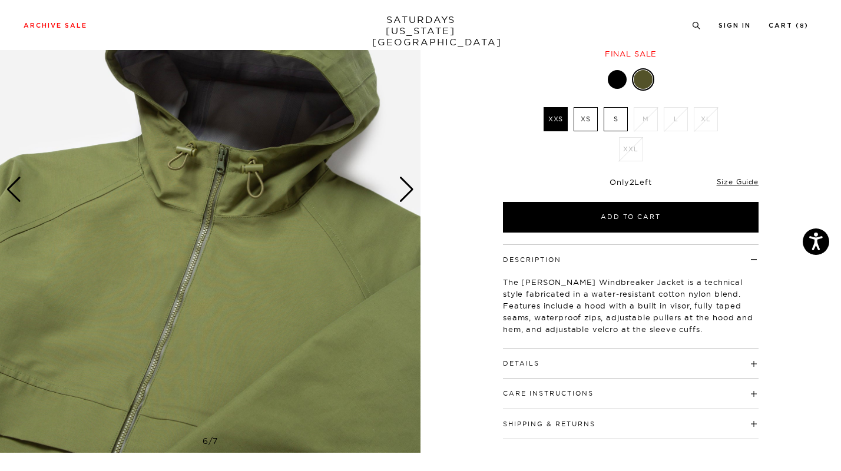
click at [413, 185] on div "Next slide" at bounding box center [407, 190] width 16 height 26
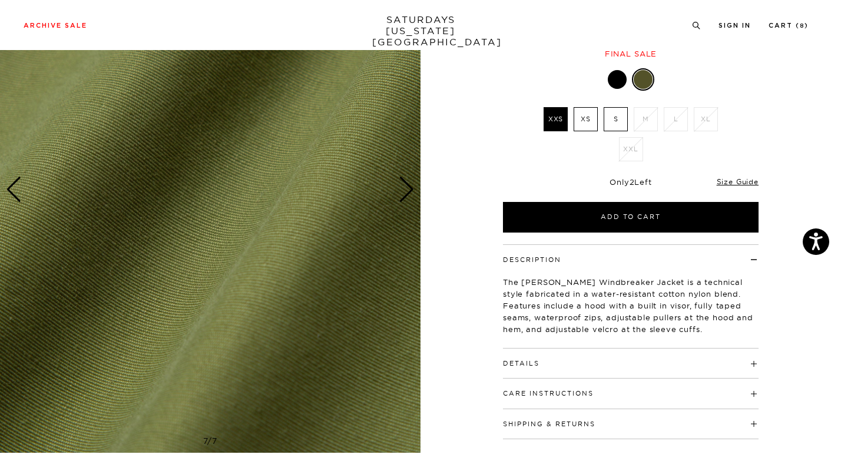
click at [413, 185] on div "Next slide" at bounding box center [407, 190] width 16 height 26
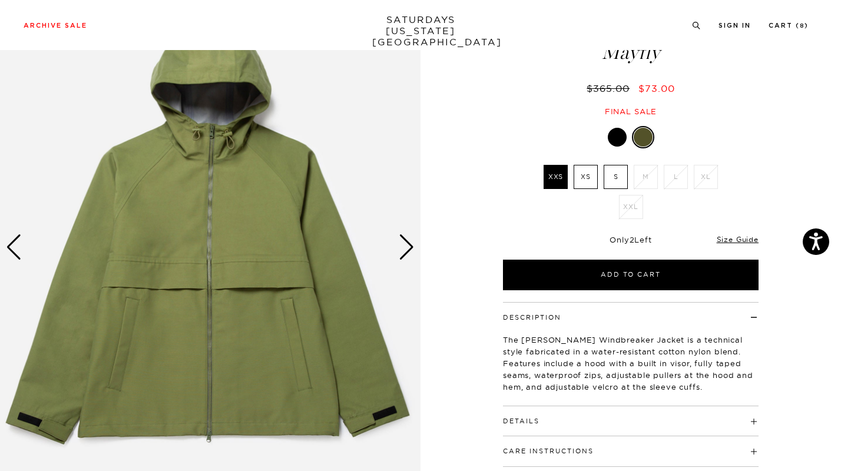
scroll to position [74, 0]
click at [406, 245] on div "Next slide" at bounding box center [407, 248] width 16 height 26
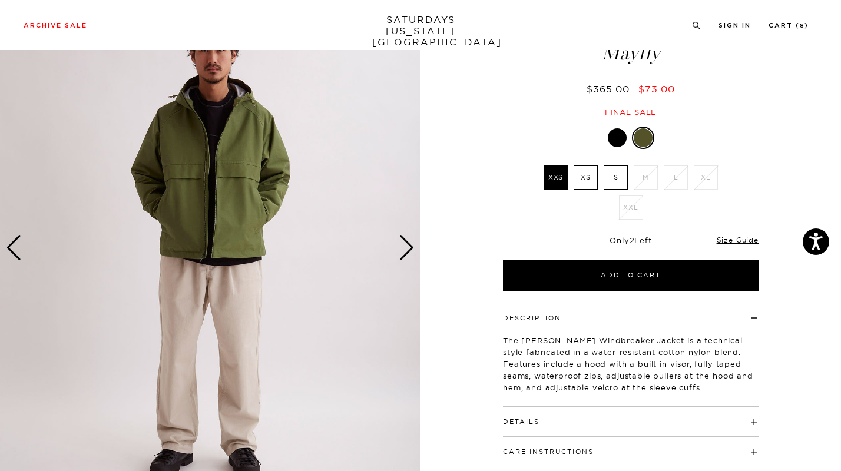
click at [405, 244] on div "Next slide" at bounding box center [407, 248] width 16 height 26
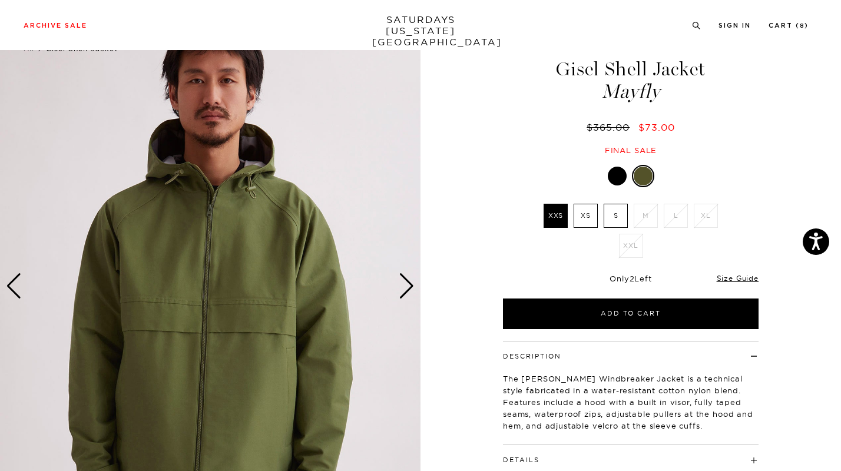
scroll to position [35, 0]
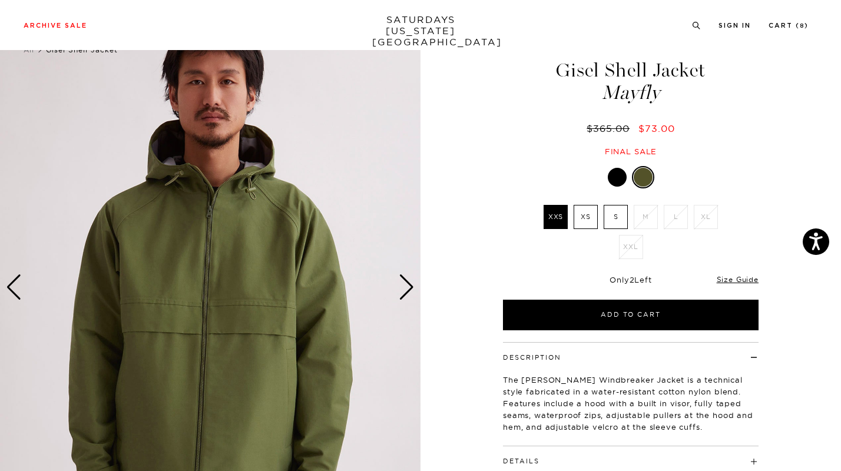
click at [612, 170] on div at bounding box center [617, 177] width 19 height 19
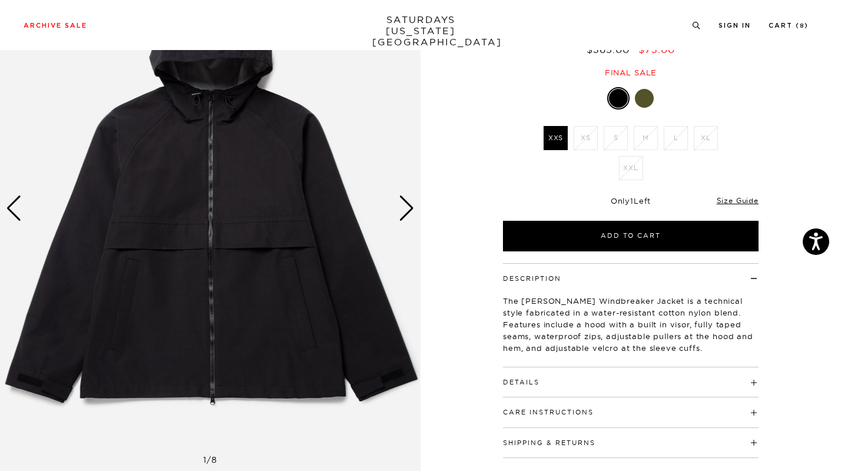
scroll to position [117, 0]
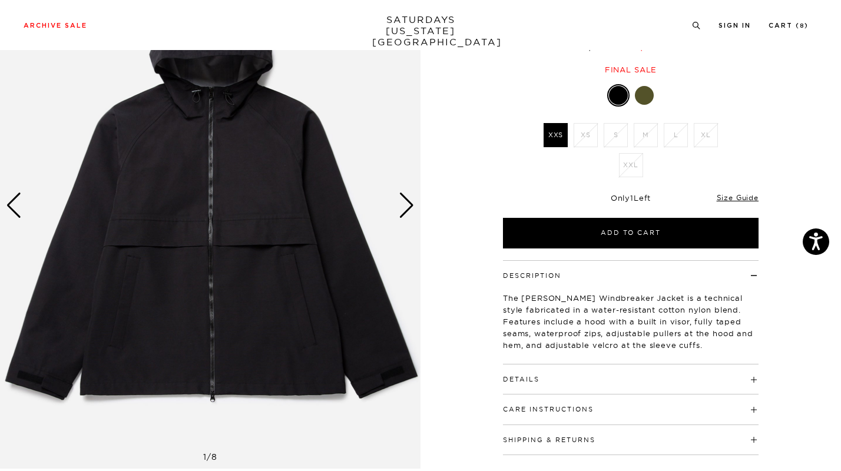
click at [404, 194] on div "Next slide" at bounding box center [407, 206] width 16 height 26
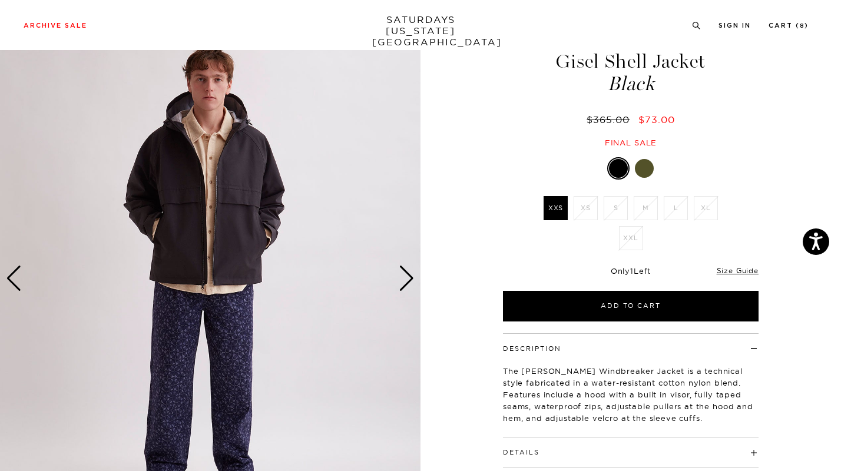
scroll to position [18, 0]
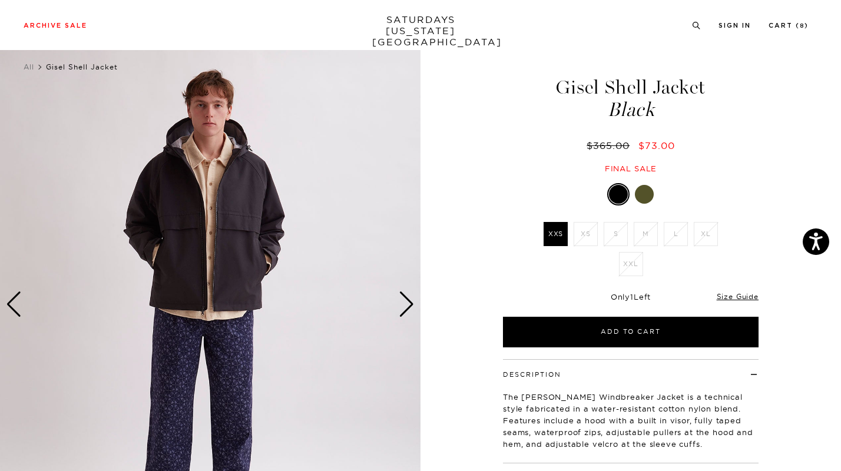
click at [411, 308] on div "Next slide" at bounding box center [407, 304] width 16 height 26
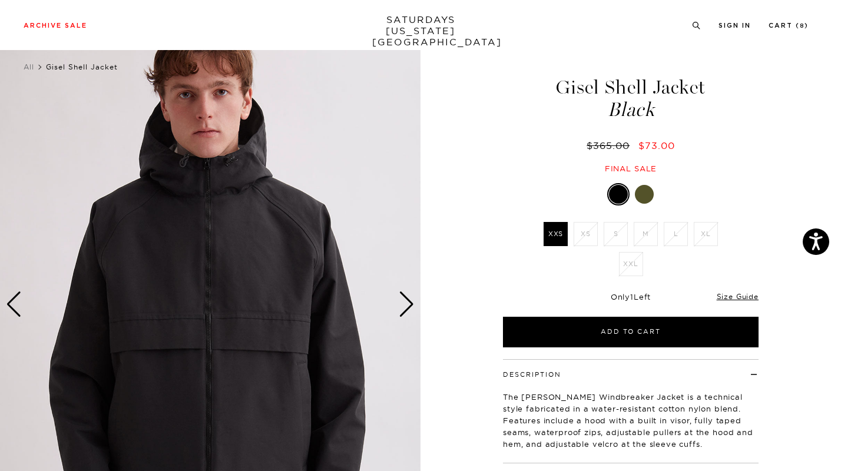
click at [411, 308] on div "Next slide" at bounding box center [407, 304] width 16 height 26
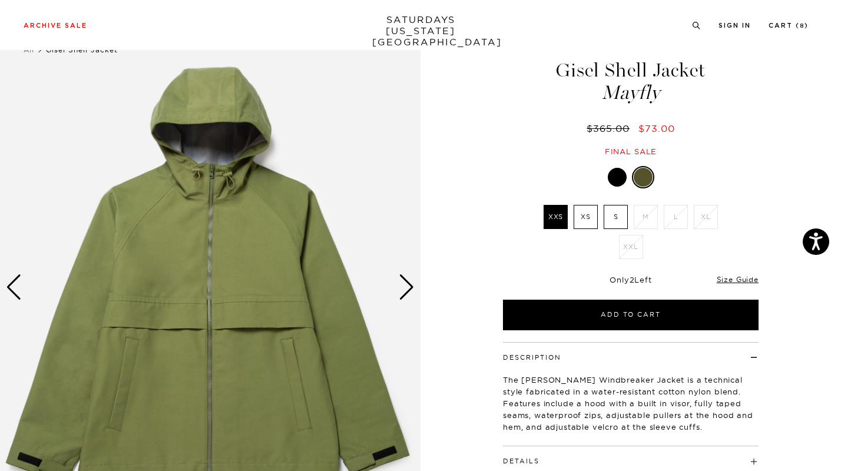
click at [405, 282] on div "Next slide" at bounding box center [407, 287] width 16 height 26
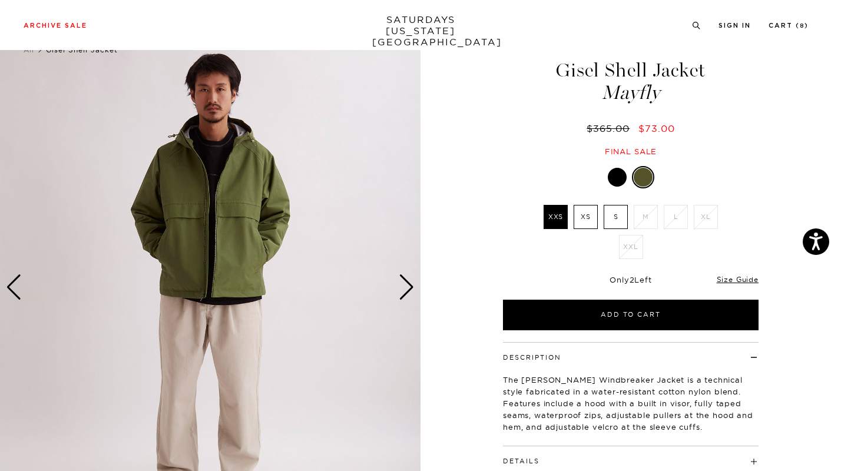
click at [404, 282] on div "Next slide" at bounding box center [407, 287] width 16 height 26
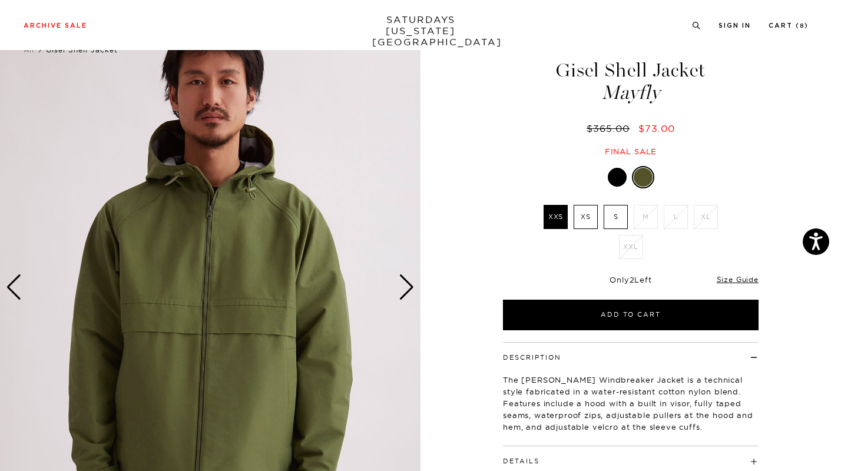
click at [404, 282] on div "Next slide" at bounding box center [407, 287] width 16 height 26
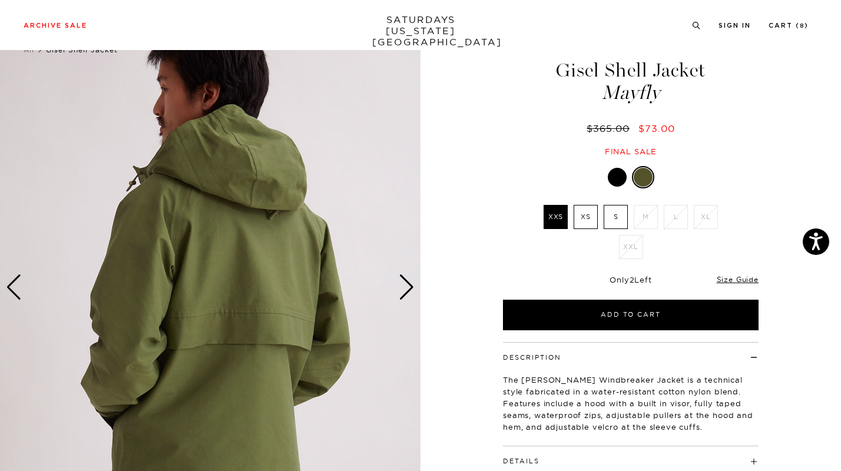
click at [404, 282] on div "Next slide" at bounding box center [407, 287] width 16 height 26
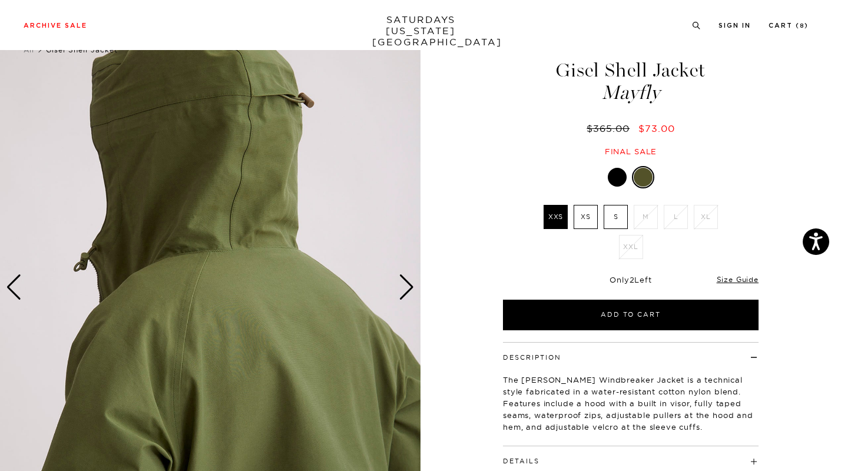
click at [404, 282] on div "Next slide" at bounding box center [407, 287] width 16 height 26
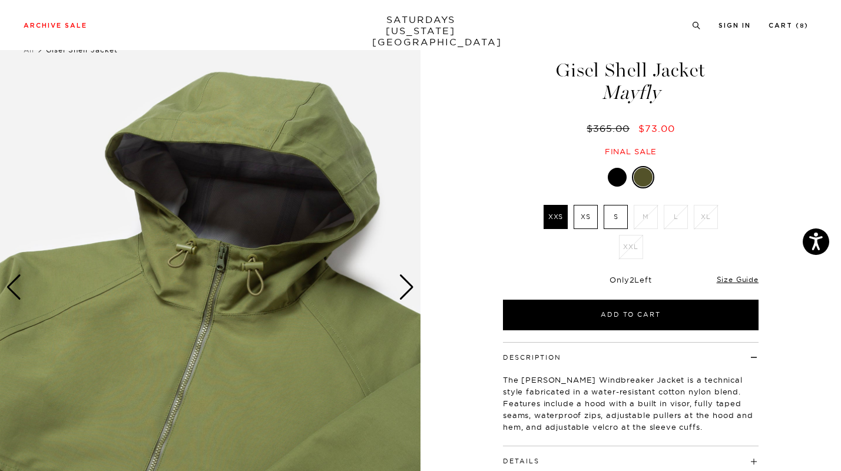
click at [404, 282] on div "Next slide" at bounding box center [407, 287] width 16 height 26
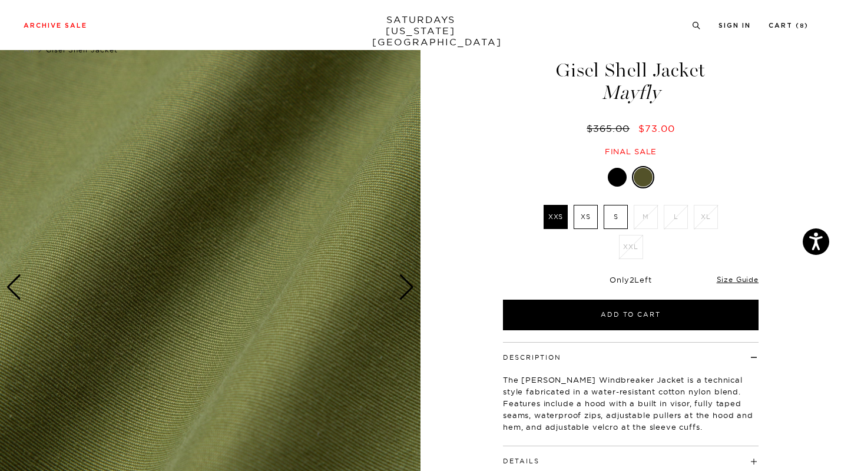
click at [404, 282] on div "Next slide" at bounding box center [407, 287] width 16 height 26
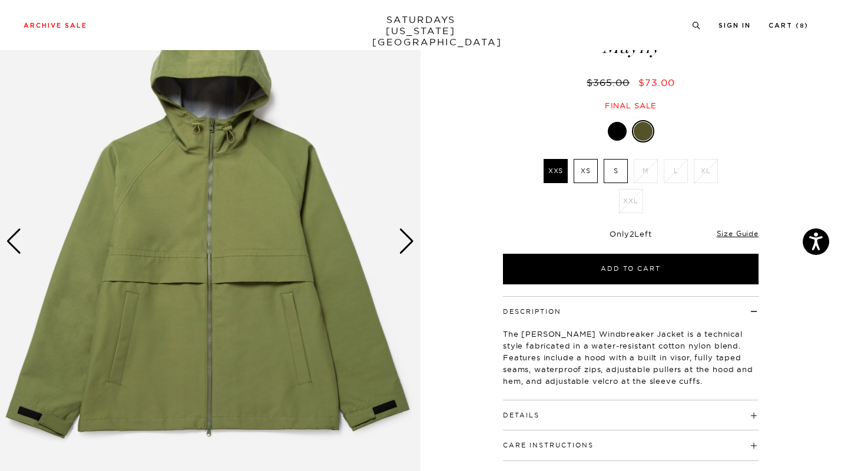
scroll to position [79, 0]
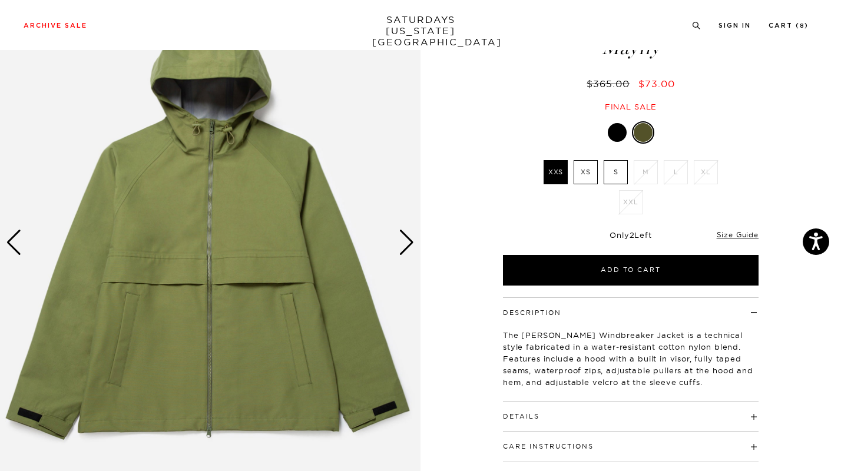
click at [582, 179] on label "XS" at bounding box center [585, 172] width 24 height 24
click at [0, 0] on input "XS" at bounding box center [0, 0] width 0 height 0
click at [561, 174] on label "XXS" at bounding box center [555, 172] width 24 height 24
click at [0, 0] on input "XXS" at bounding box center [0, 0] width 0 height 0
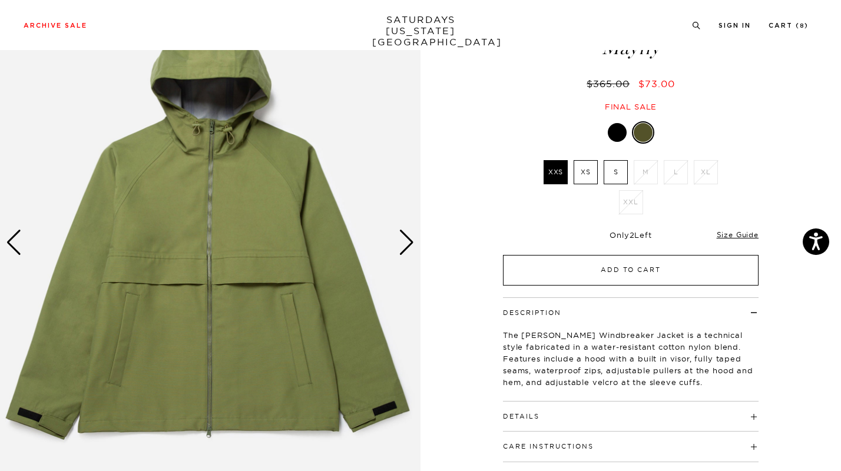
click at [629, 272] on button "Add to Cart" at bounding box center [630, 270] width 255 height 31
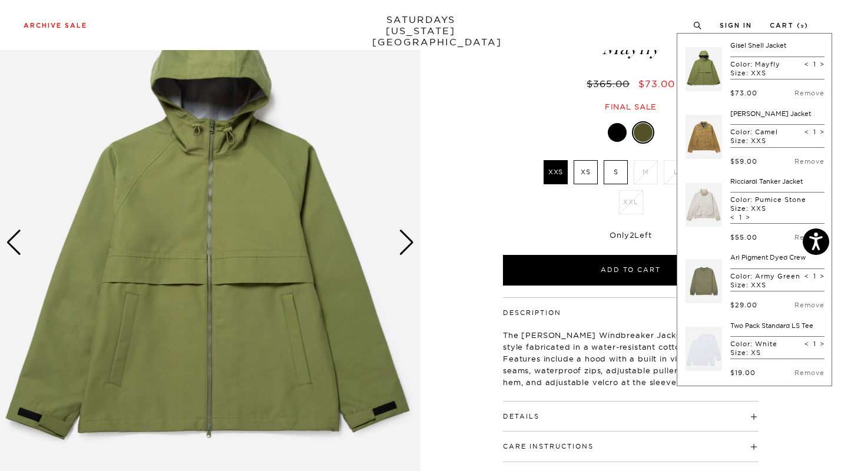
scroll to position [472, 0]
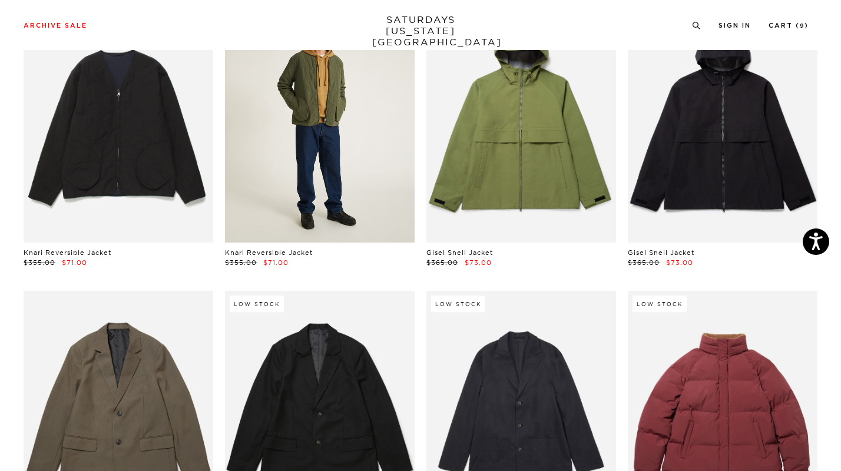
scroll to position [1017, 0]
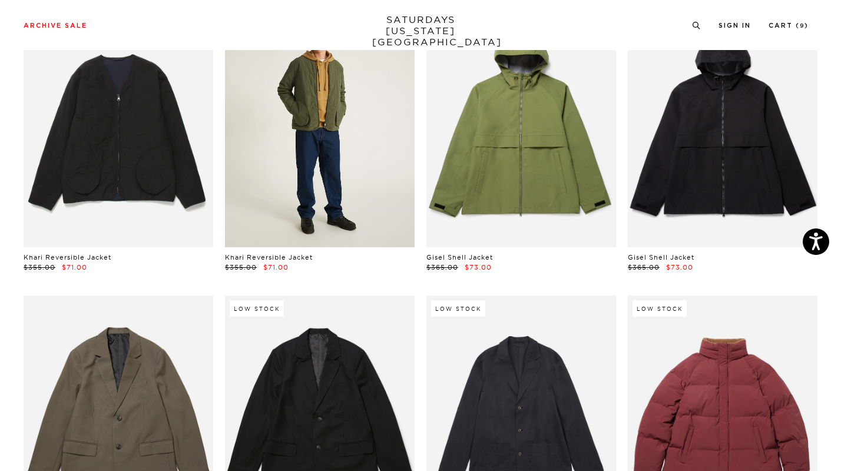
click at [280, 169] on link at bounding box center [320, 129] width 190 height 237
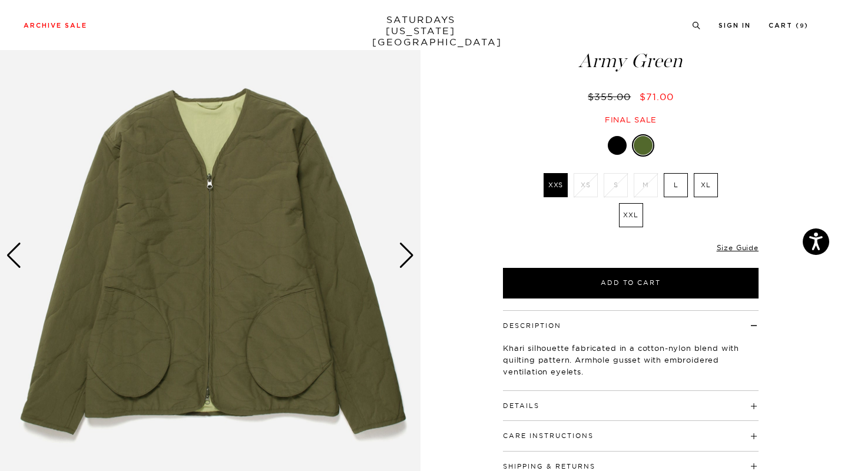
scroll to position [74, 0]
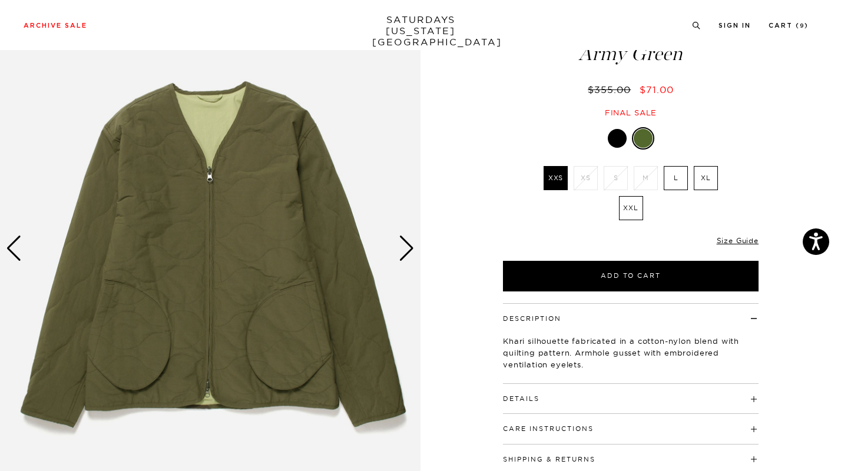
click at [406, 248] on div "Next slide" at bounding box center [407, 248] width 16 height 26
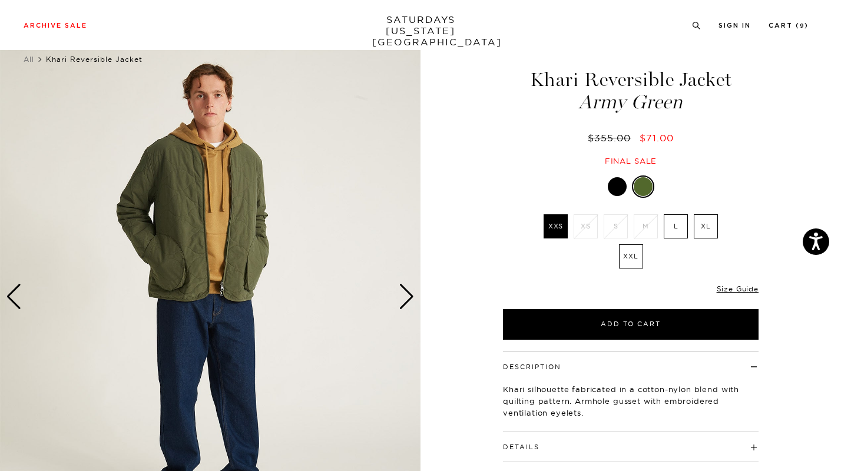
scroll to position [21, 0]
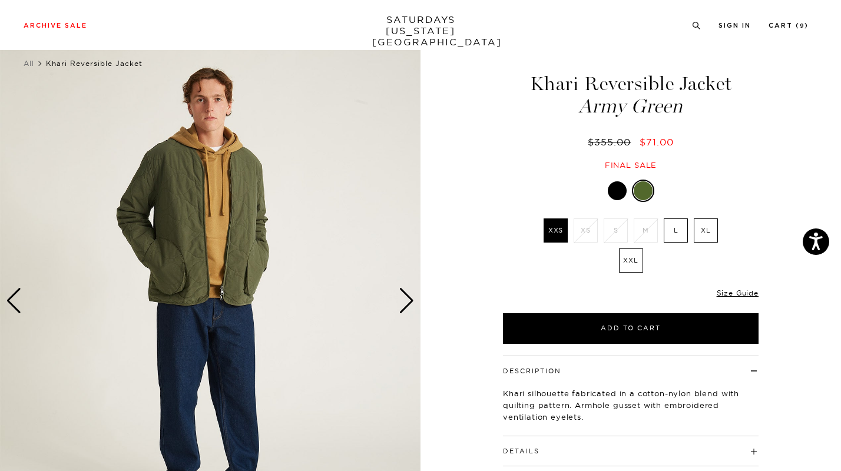
click at [404, 306] on div "Next slide" at bounding box center [407, 301] width 16 height 26
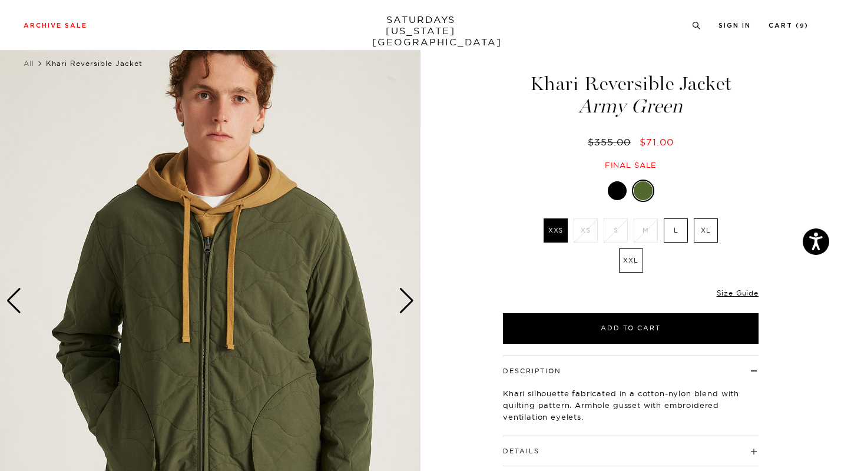
click at [404, 306] on div "Next slide" at bounding box center [407, 301] width 16 height 26
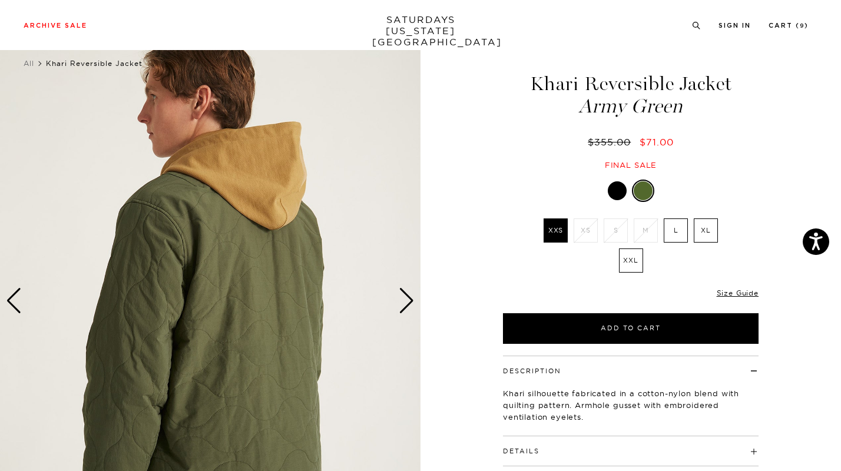
click at [404, 306] on div "Next slide" at bounding box center [407, 301] width 16 height 26
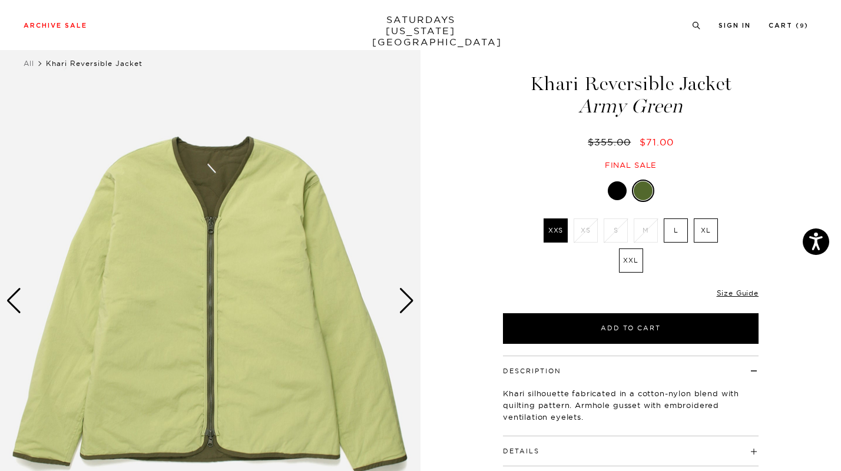
click at [404, 306] on div "Next slide" at bounding box center [407, 301] width 16 height 26
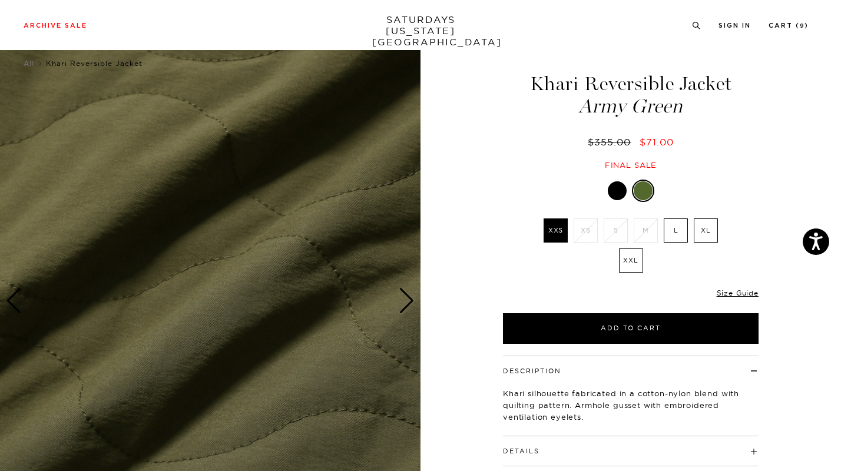
click at [404, 306] on div "Next slide" at bounding box center [407, 301] width 16 height 26
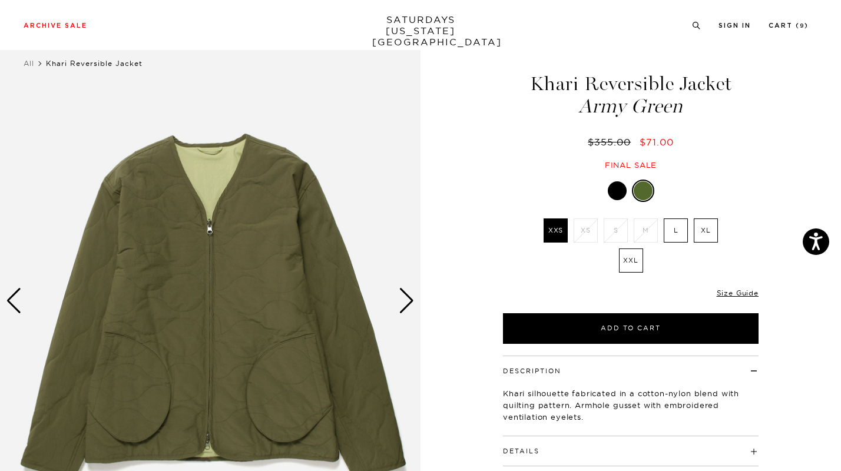
click at [404, 306] on div "Next slide" at bounding box center [407, 301] width 16 height 26
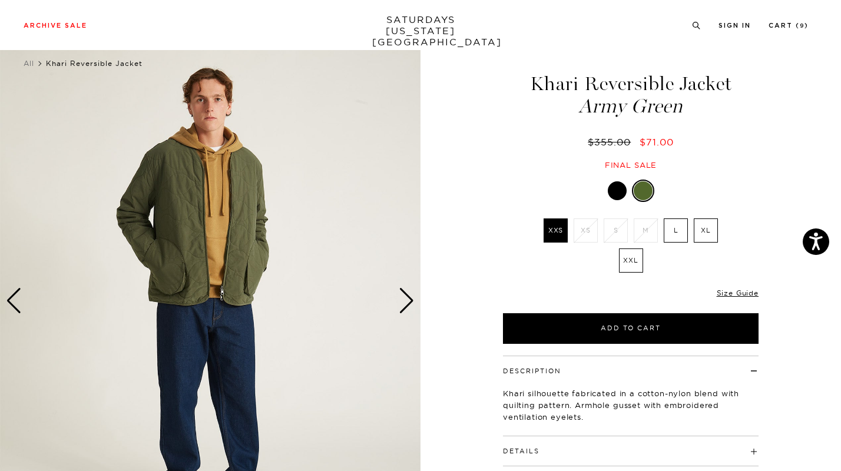
click at [404, 306] on div "Next slide" at bounding box center [407, 301] width 16 height 26
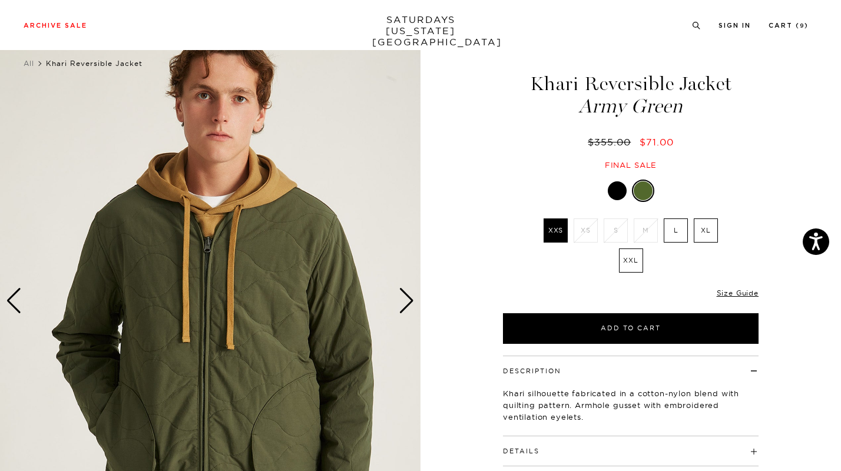
click at [404, 306] on div "Next slide" at bounding box center [407, 301] width 16 height 26
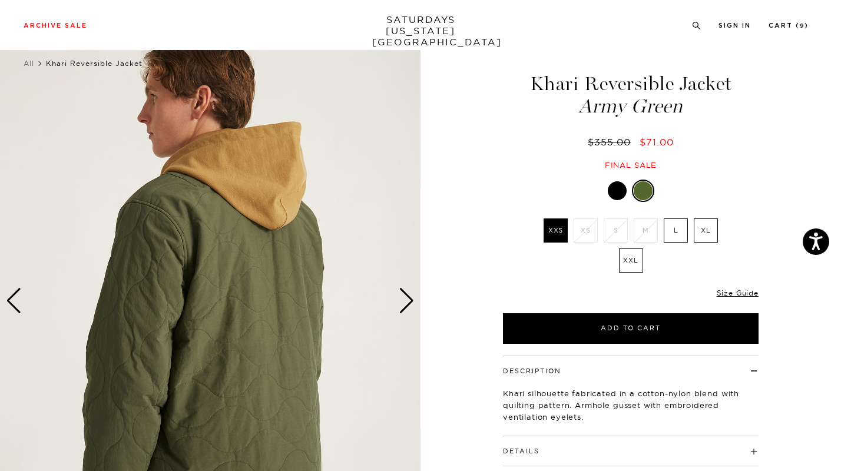
click at [404, 306] on div "Next slide" at bounding box center [407, 301] width 16 height 26
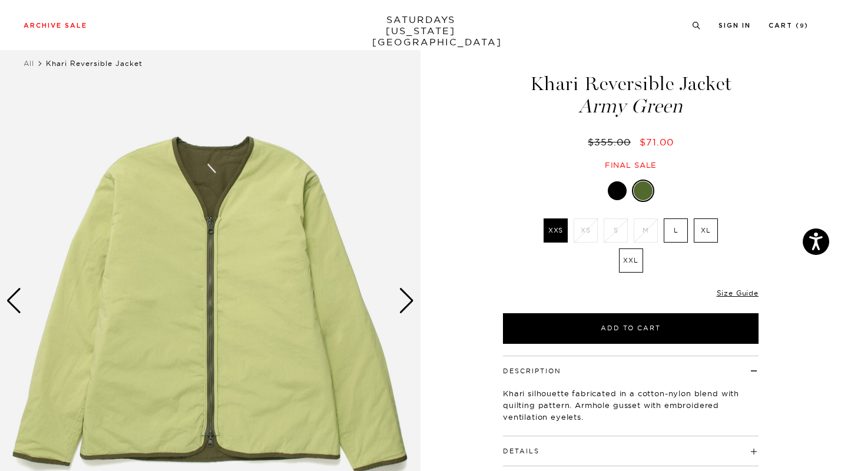
click at [614, 194] on div at bounding box center [617, 190] width 19 height 19
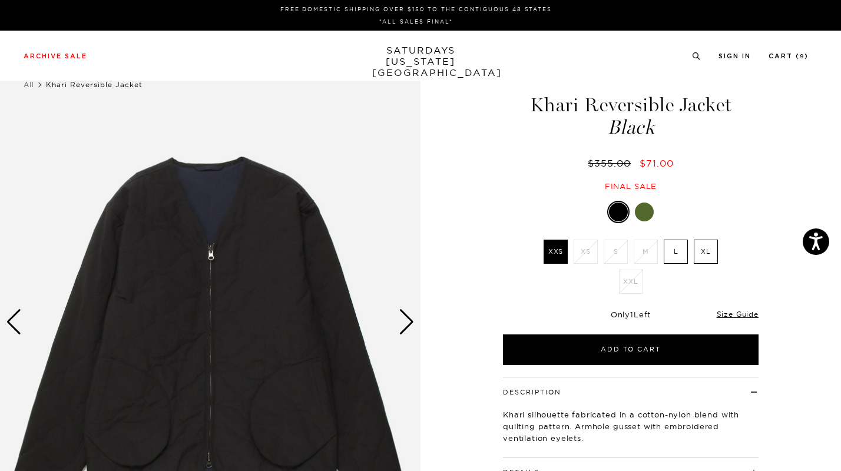
click at [414, 321] on div "Next slide" at bounding box center [407, 322] width 16 height 26
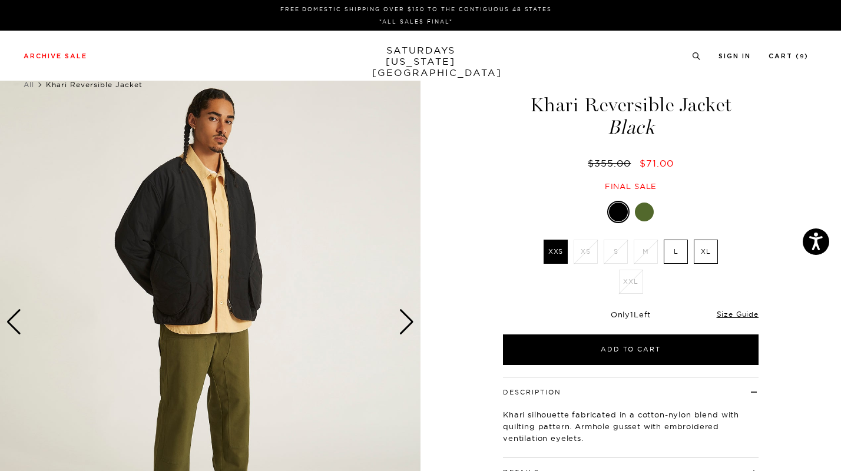
click at [414, 321] on div "Next slide" at bounding box center [407, 322] width 16 height 26
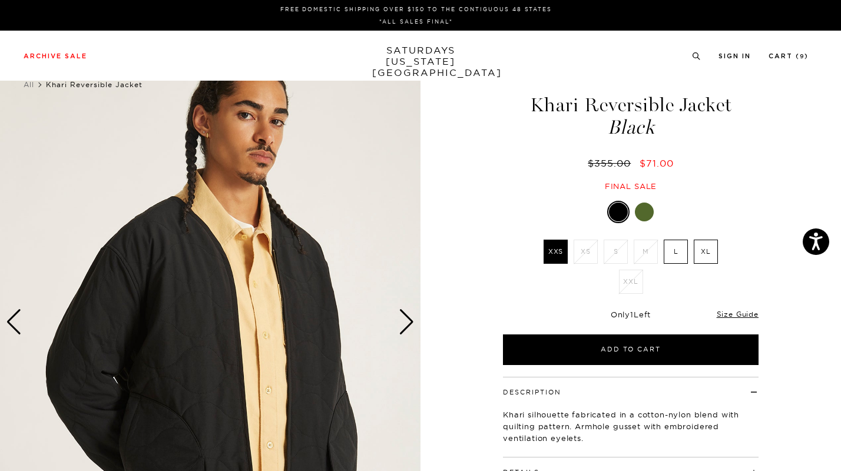
click at [414, 321] on div "Next slide" at bounding box center [407, 322] width 16 height 26
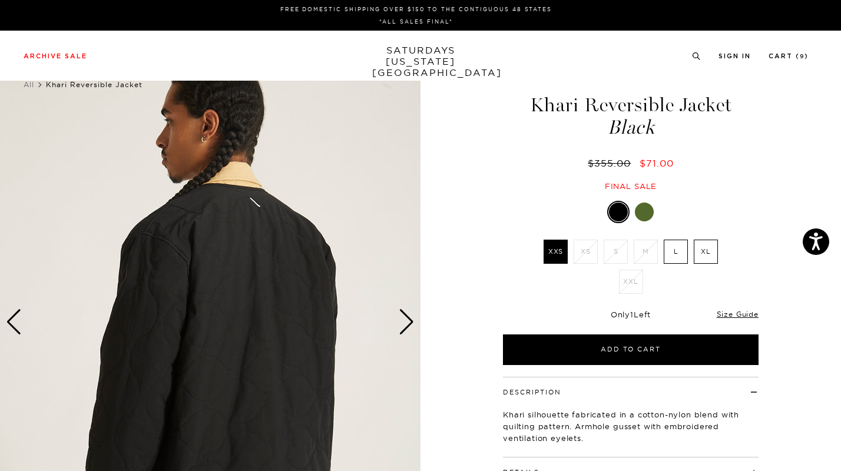
click at [414, 321] on div "Next slide" at bounding box center [407, 322] width 16 height 26
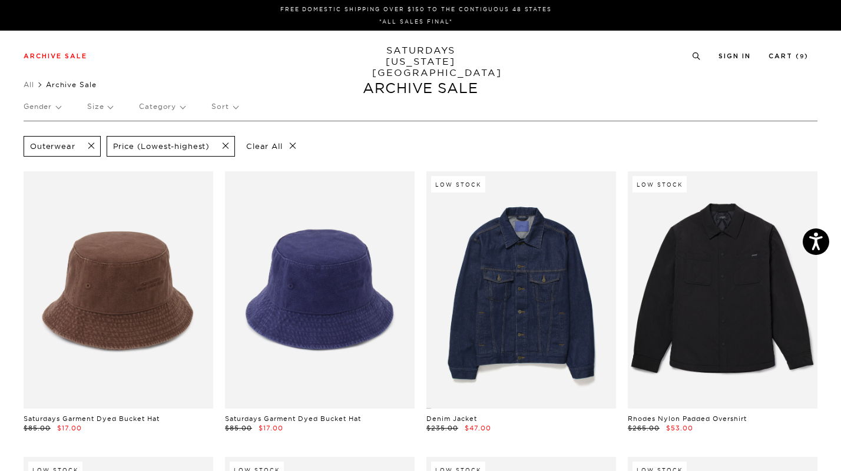
scroll to position [0, 7]
click at [794, 59] on link "Cart ( 9 )" at bounding box center [788, 56] width 40 height 6
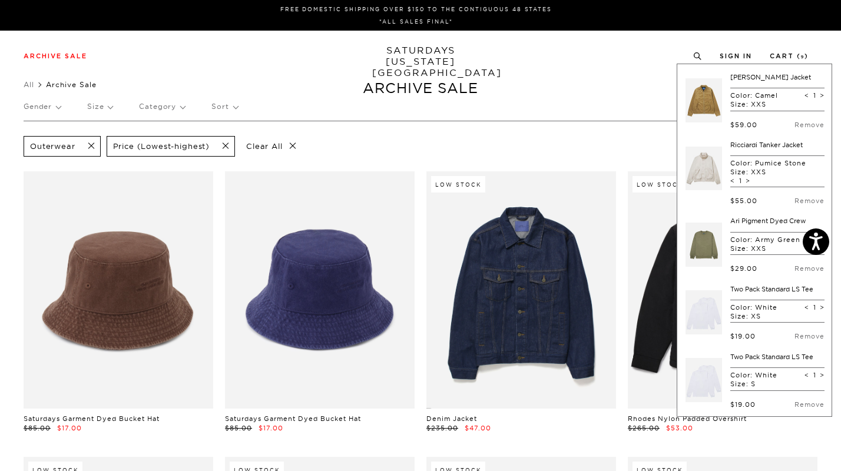
scroll to position [72, 0]
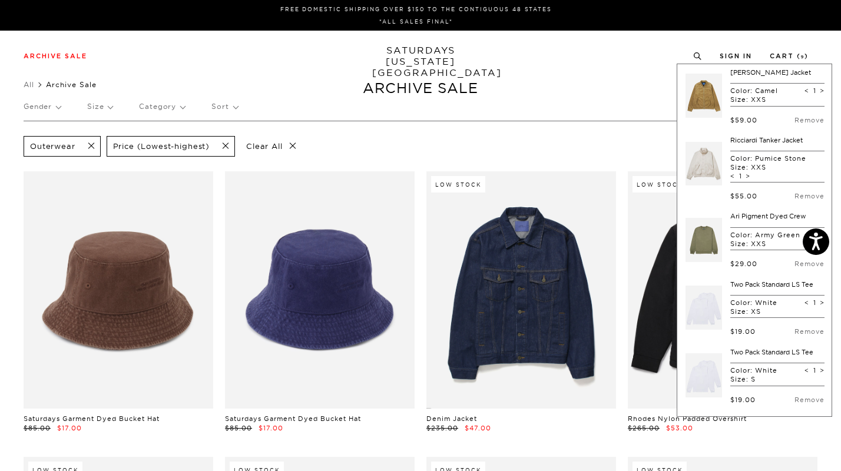
click at [685, 157] on link at bounding box center [703, 163] width 36 height 55
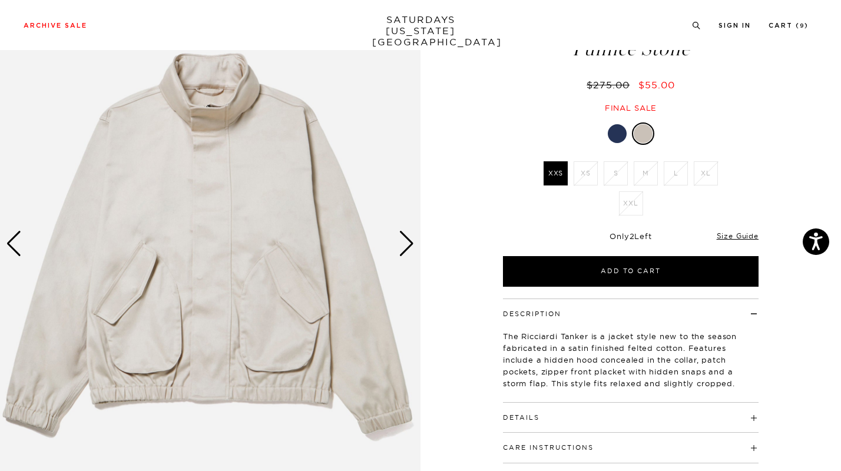
scroll to position [79, 0]
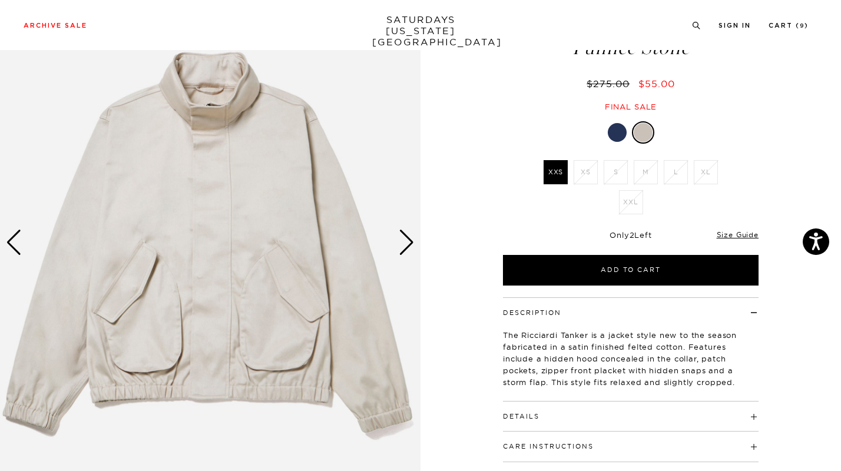
click at [728, 415] on h4 "Details" at bounding box center [630, 410] width 255 height 19
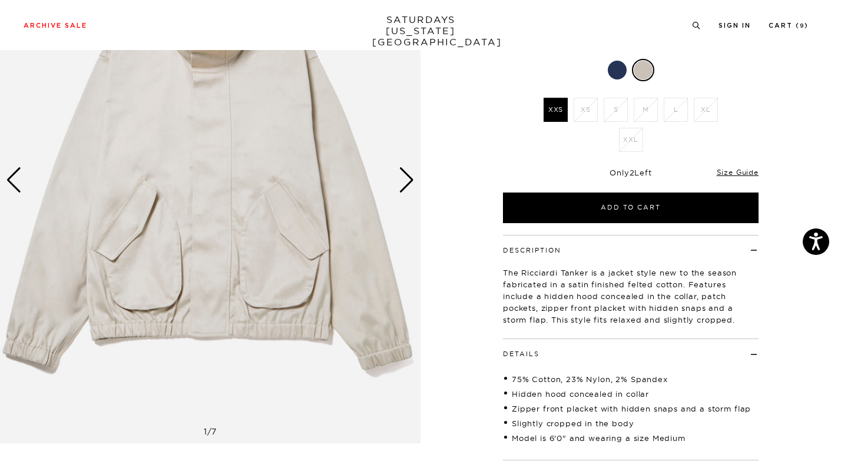
scroll to position [125, 0]
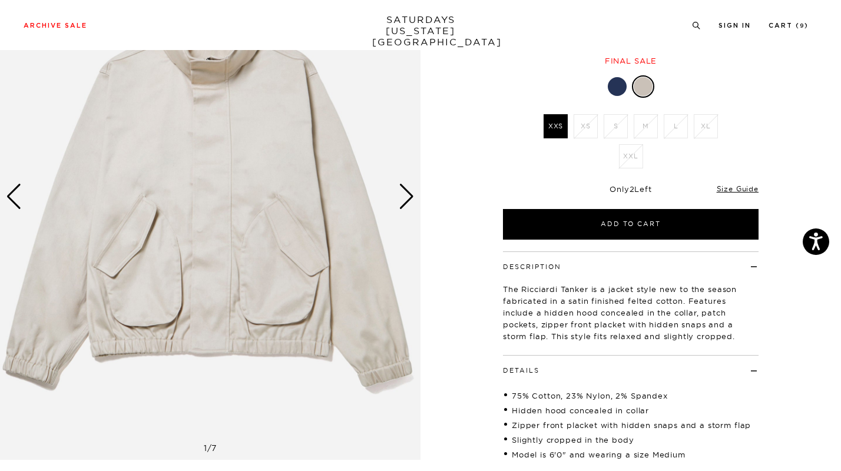
click at [396, 195] on img at bounding box center [210, 197] width 420 height 526
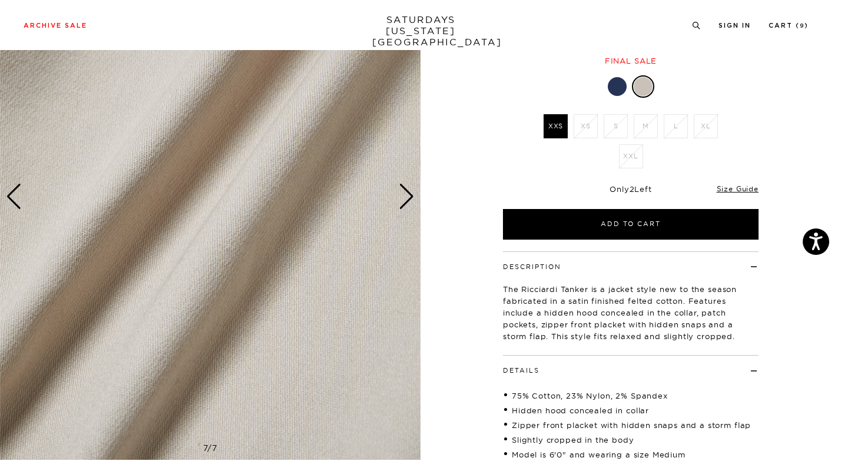
click at [401, 195] on div "Next slide" at bounding box center [407, 197] width 16 height 26
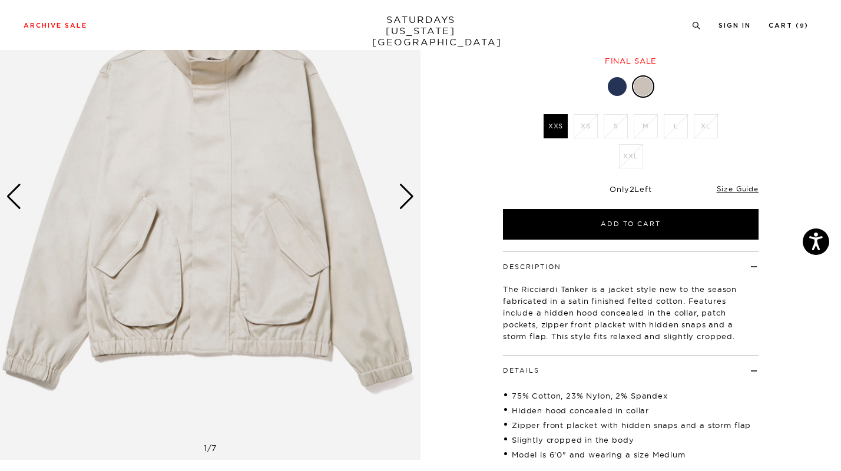
click at [403, 195] on div "Next slide" at bounding box center [407, 197] width 16 height 26
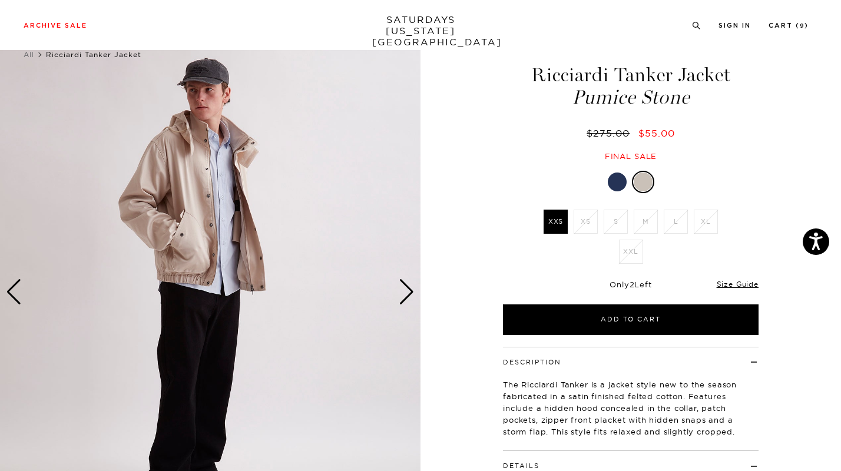
scroll to position [29, 0]
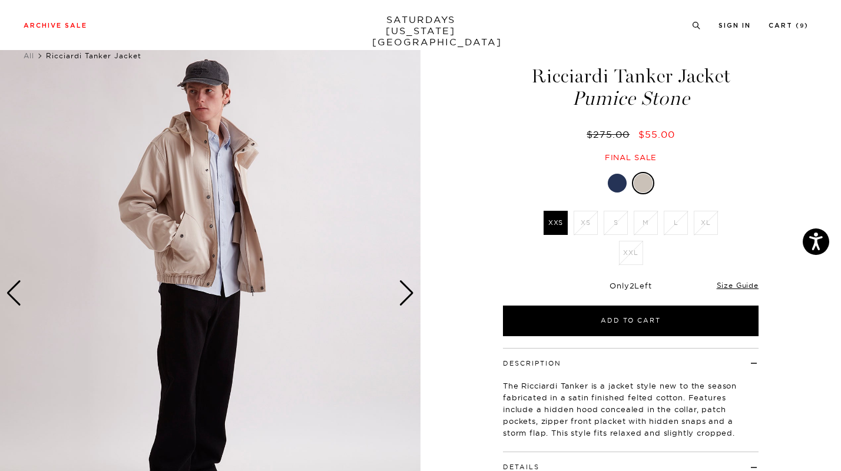
click at [406, 298] on div "Next slide" at bounding box center [407, 293] width 16 height 26
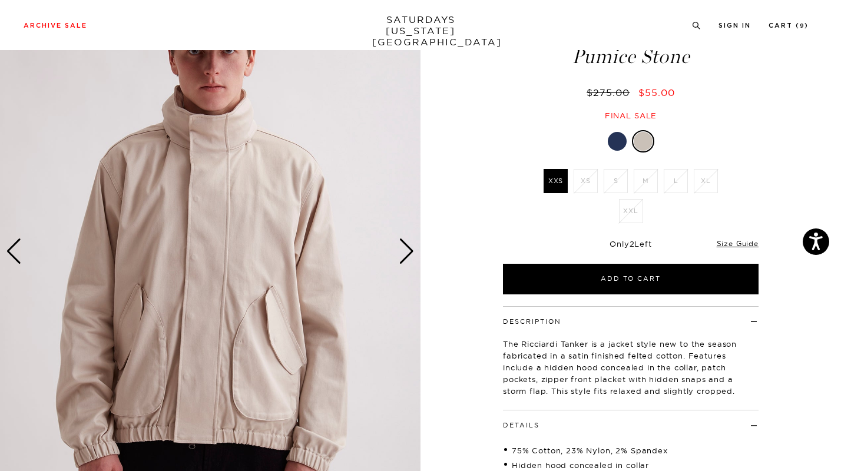
scroll to position [71, 0]
click at [795, 21] on li "Cart ( 9 )" at bounding box center [788, 24] width 40 height 11
click at [791, 26] on link "Cart ( 9 )" at bounding box center [788, 25] width 40 height 6
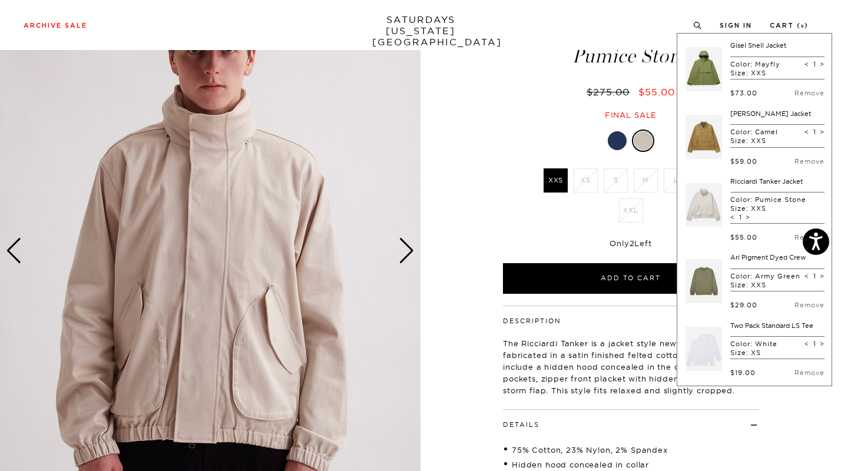
scroll to position [71, 7]
click at [693, 70] on link at bounding box center [703, 68] width 36 height 55
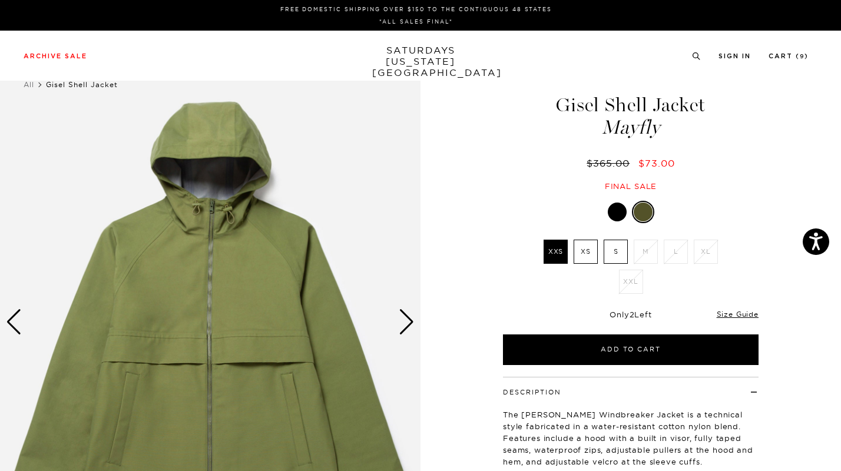
click at [410, 320] on div "Next slide" at bounding box center [407, 322] width 16 height 26
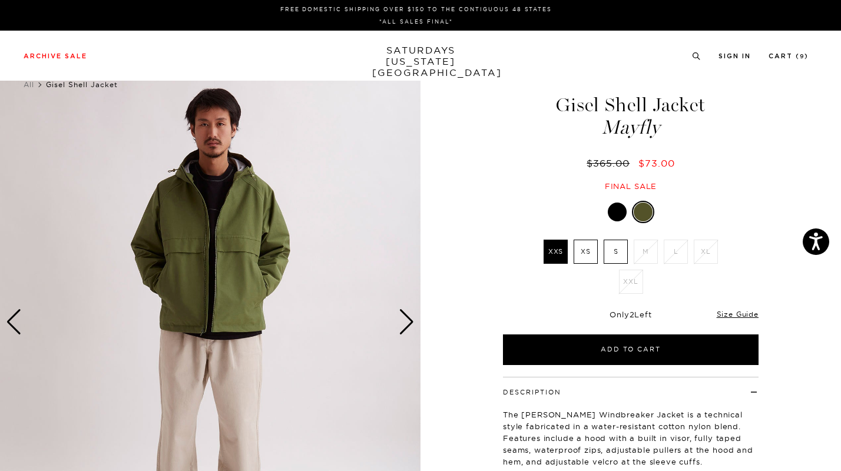
click at [410, 320] on div "Next slide" at bounding box center [407, 322] width 16 height 26
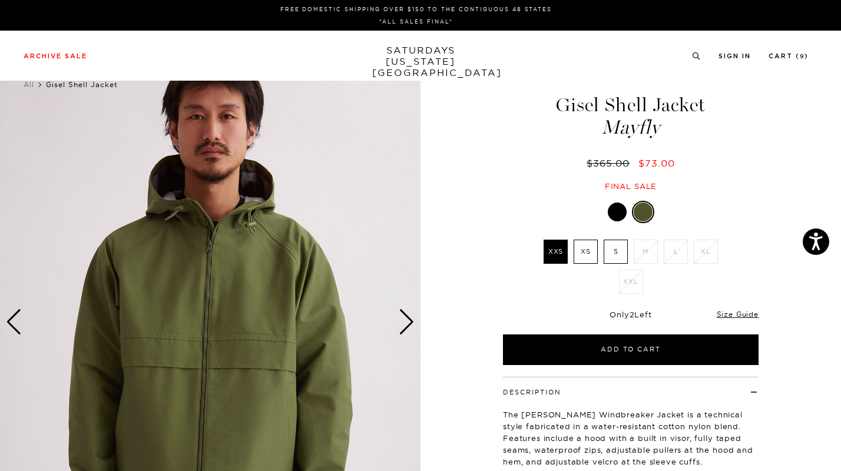
click at [410, 320] on div "Next slide" at bounding box center [407, 322] width 16 height 26
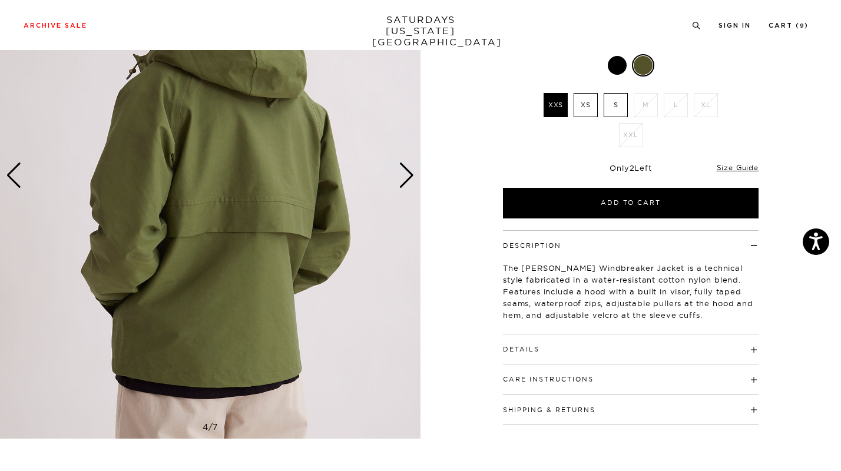
scroll to position [148, 0]
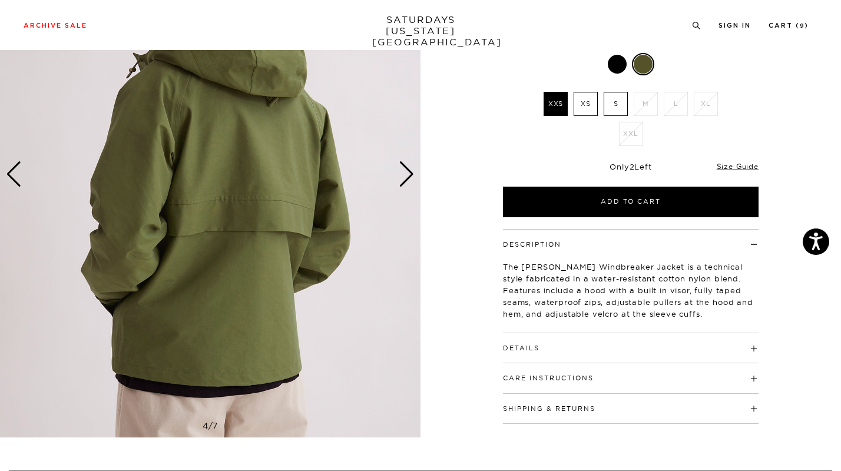
click at [520, 346] on button "Details" at bounding box center [521, 348] width 36 height 6
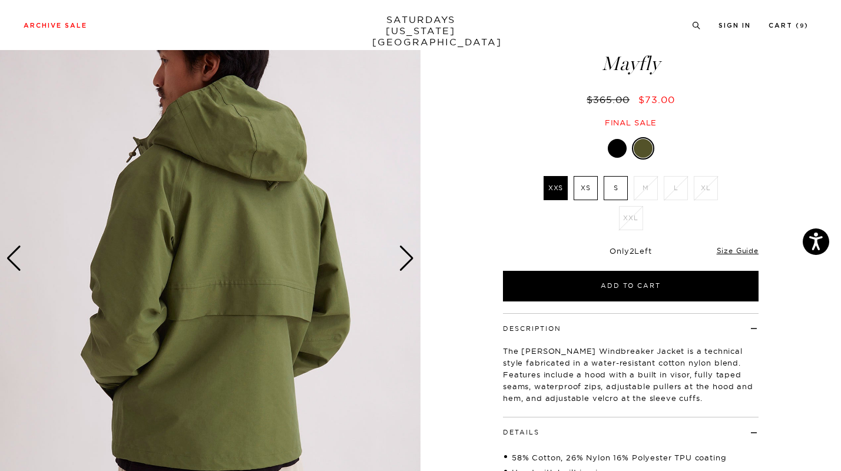
scroll to position [61, 0]
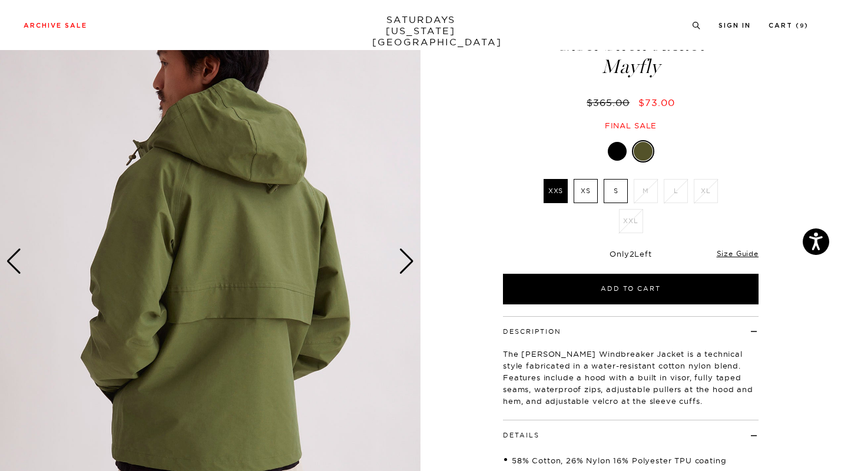
click at [410, 258] on div "Next slide" at bounding box center [407, 261] width 16 height 26
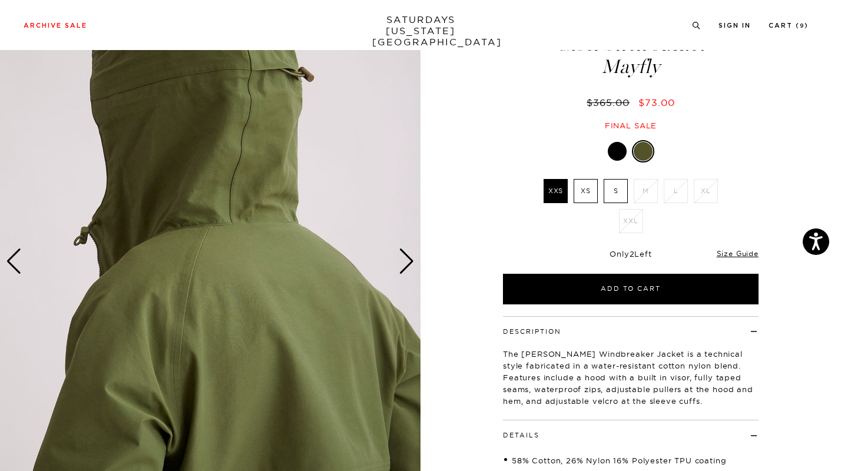
click at [410, 258] on div "Next slide" at bounding box center [407, 261] width 16 height 26
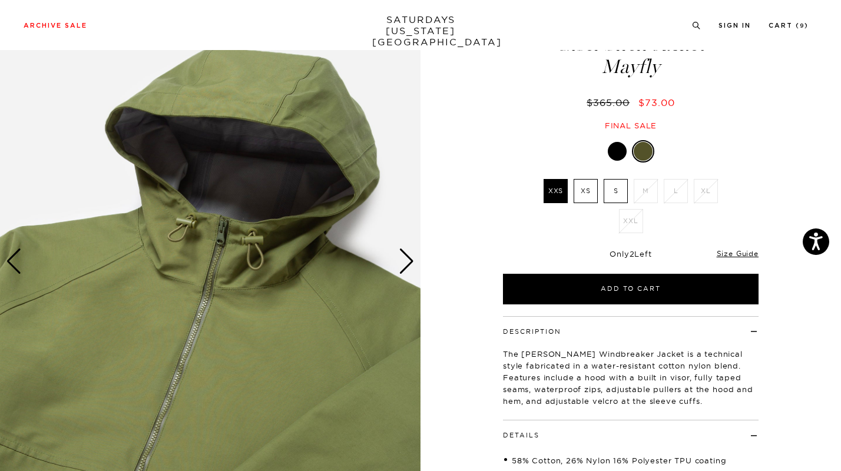
click at [410, 258] on div "Next slide" at bounding box center [407, 261] width 16 height 26
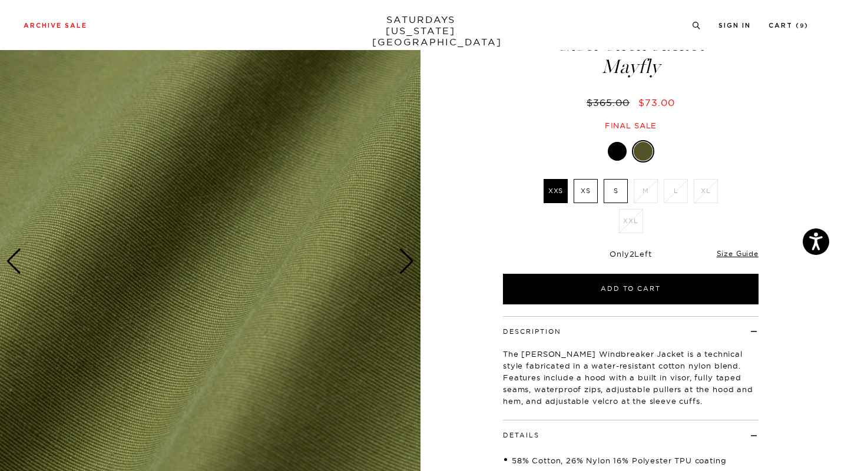
click at [410, 258] on div "Next slide" at bounding box center [407, 261] width 16 height 26
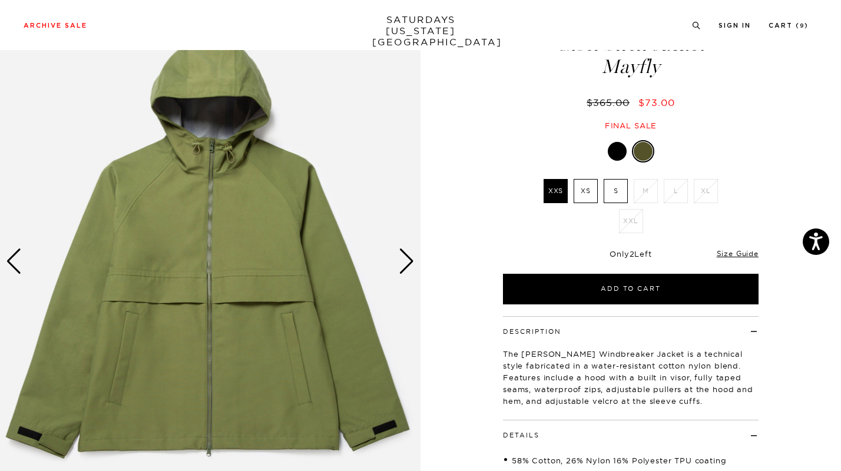
click at [410, 258] on div "Next slide" at bounding box center [407, 261] width 16 height 26
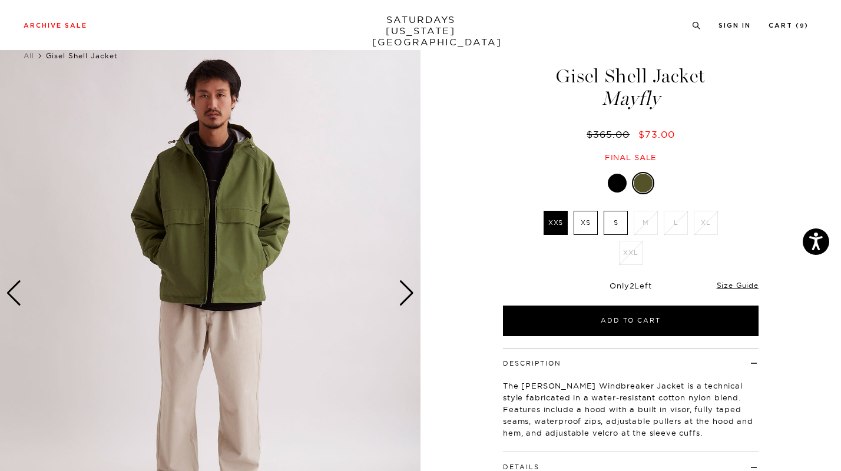
scroll to position [0, 1]
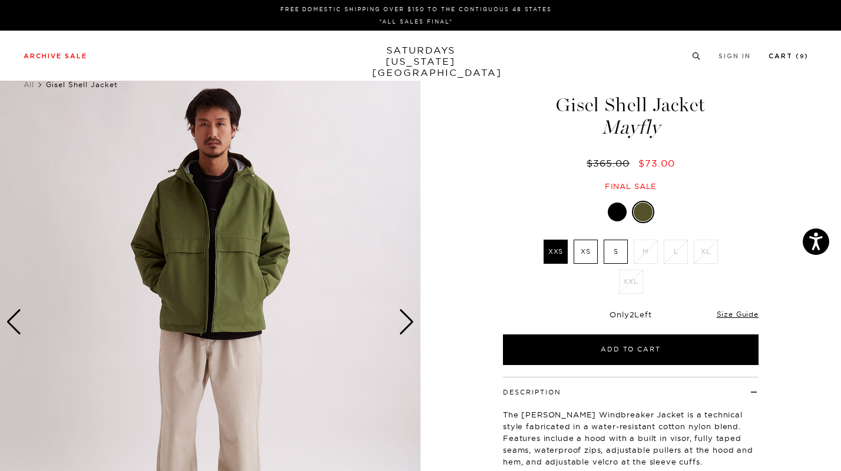
click at [785, 54] on link "Cart ( 9 )" at bounding box center [788, 56] width 40 height 6
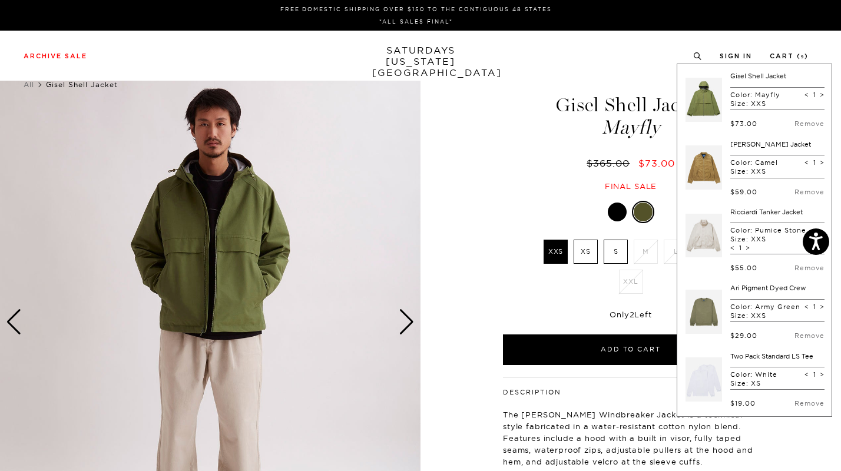
click at [694, 237] on link at bounding box center [703, 235] width 36 height 55
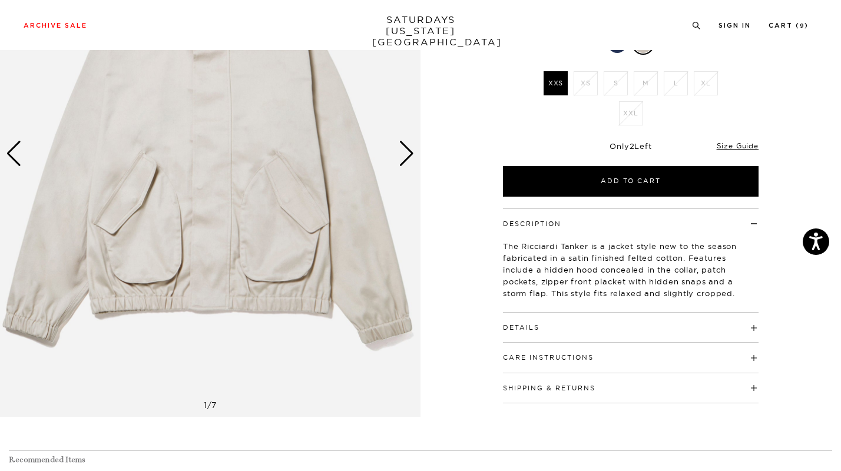
scroll to position [208, 0]
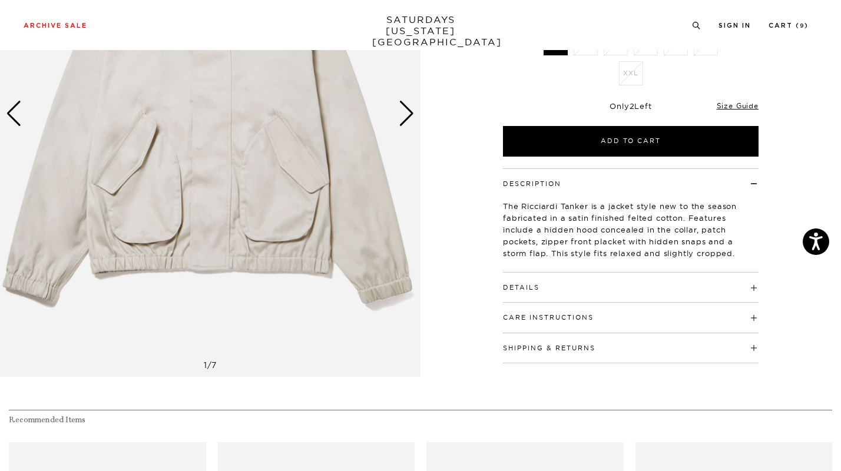
click at [668, 287] on h4 "Details" at bounding box center [630, 282] width 255 height 19
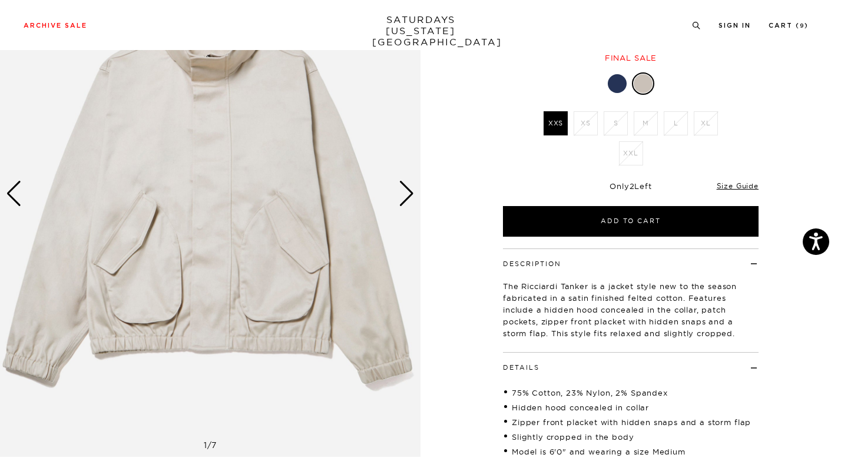
scroll to position [85, 0]
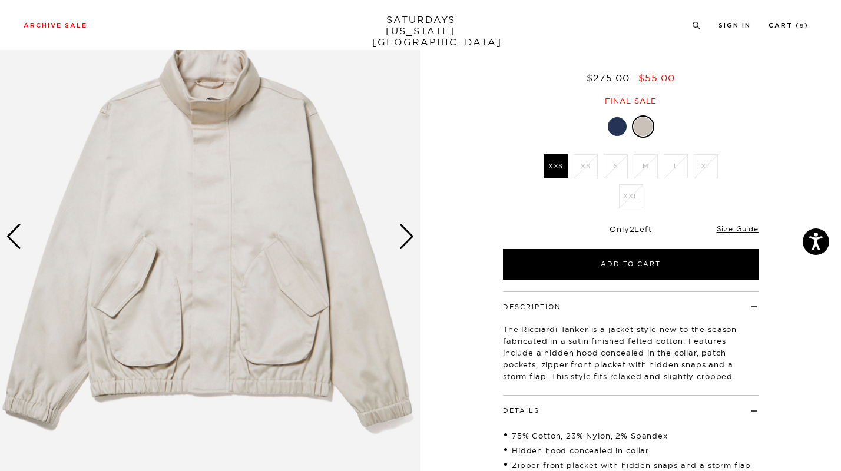
click at [401, 230] on div "Next slide" at bounding box center [407, 237] width 16 height 26
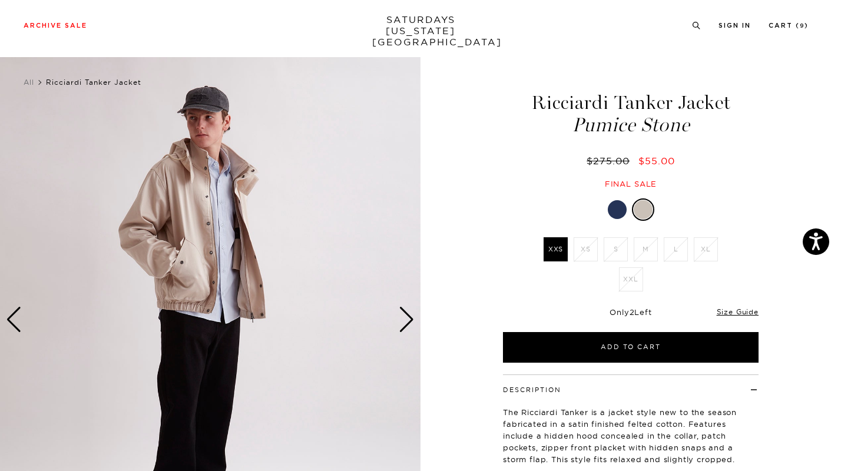
scroll to position [1, 0]
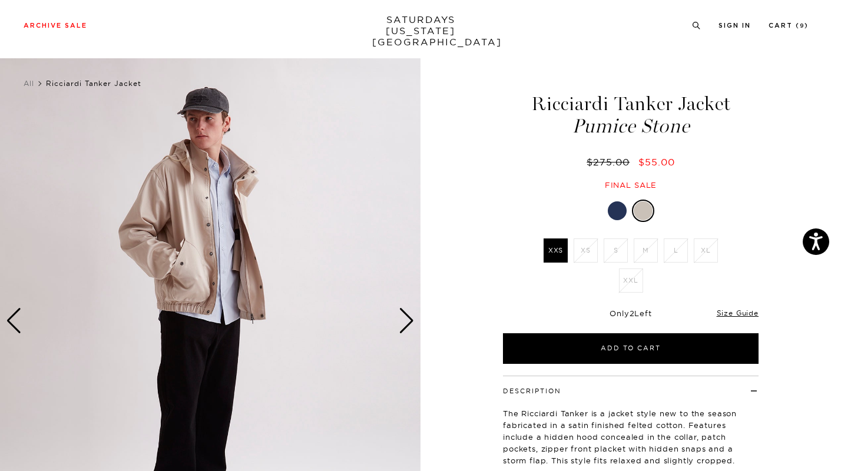
click at [414, 314] on img at bounding box center [210, 321] width 420 height 526
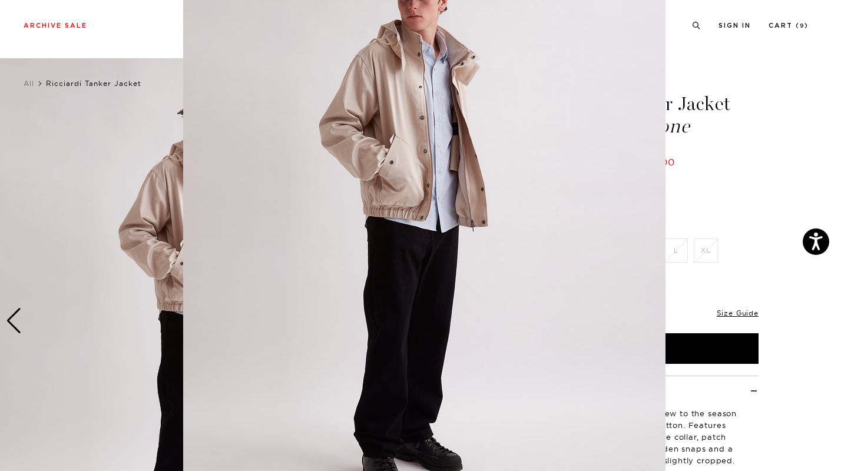
scroll to position [75, 0]
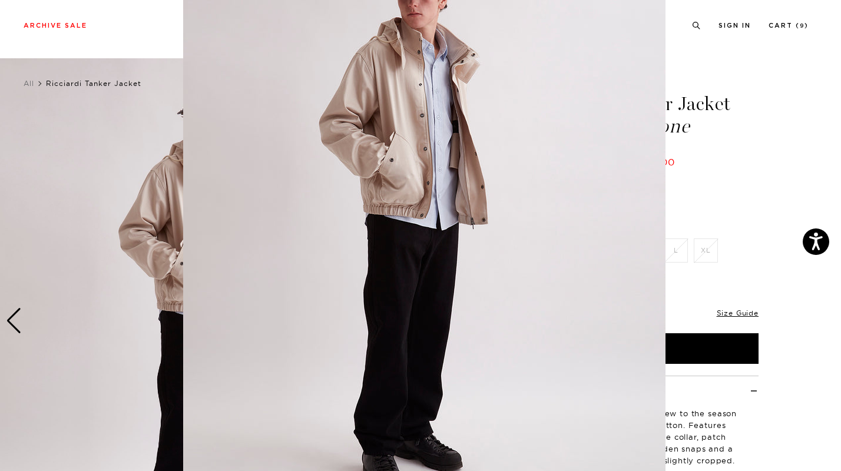
click at [413, 316] on img at bounding box center [424, 226] width 482 height 603
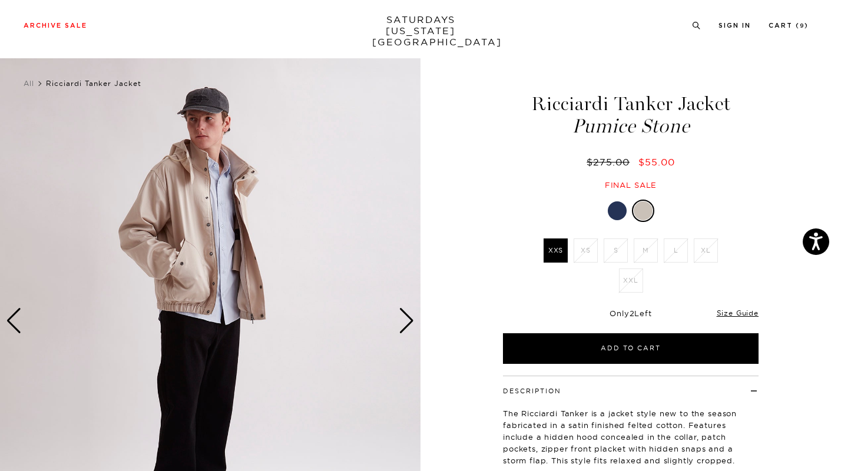
click at [403, 317] on div "Next slide" at bounding box center [407, 321] width 16 height 26
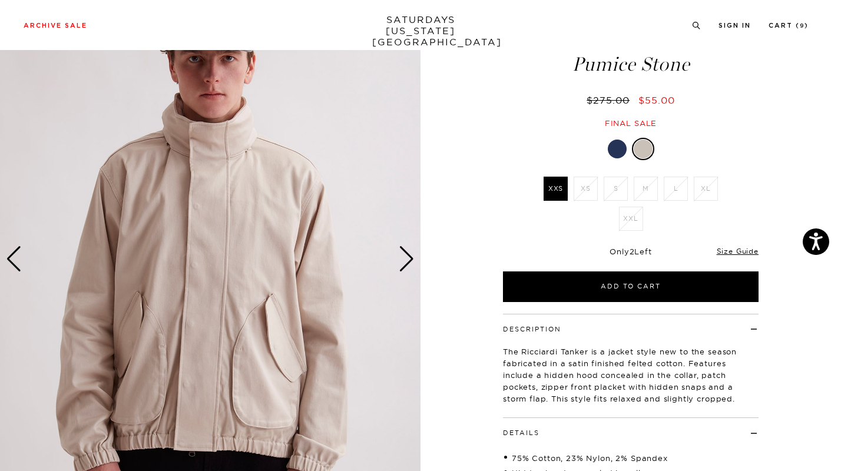
scroll to position [62, 0]
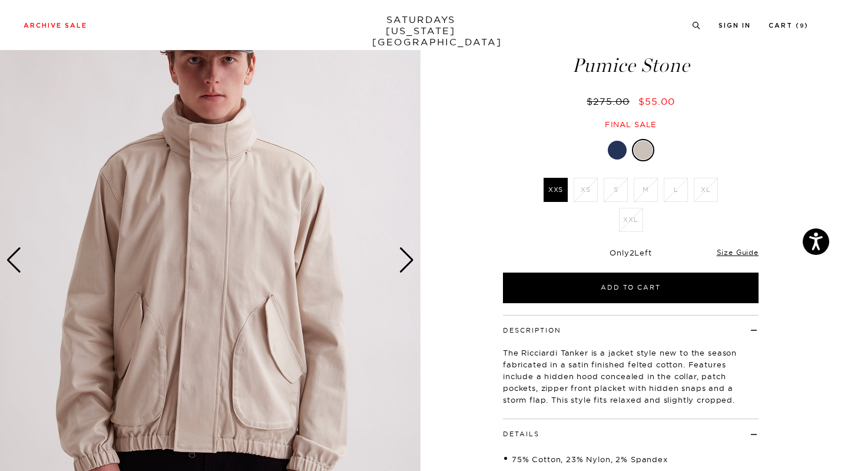
click at [404, 253] on div "Next slide" at bounding box center [407, 260] width 16 height 26
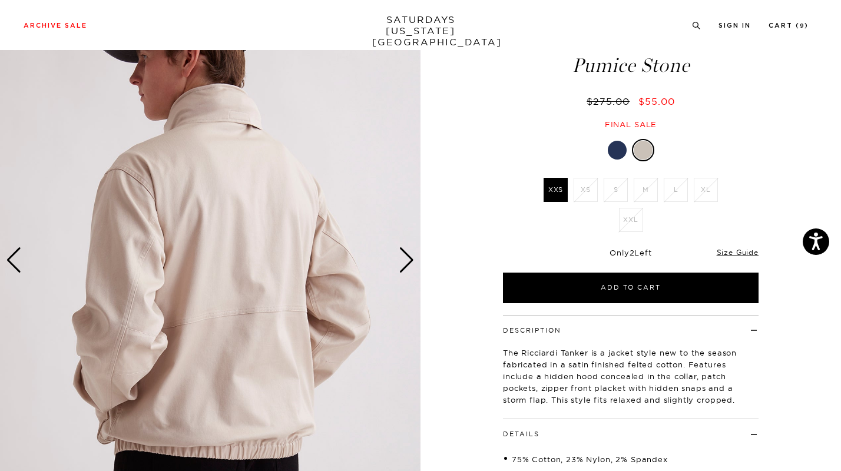
click at [404, 253] on div "Next slide" at bounding box center [407, 260] width 16 height 26
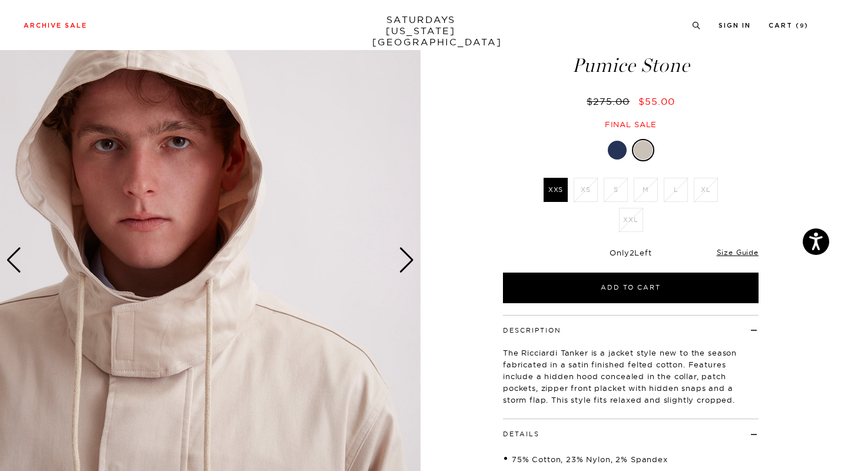
click at [404, 253] on div "Next slide" at bounding box center [407, 260] width 16 height 26
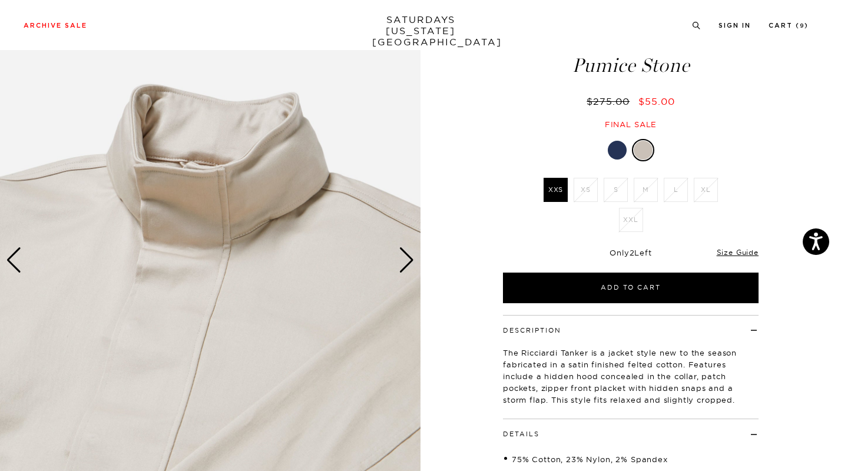
click at [404, 253] on div "Next slide" at bounding box center [407, 260] width 16 height 26
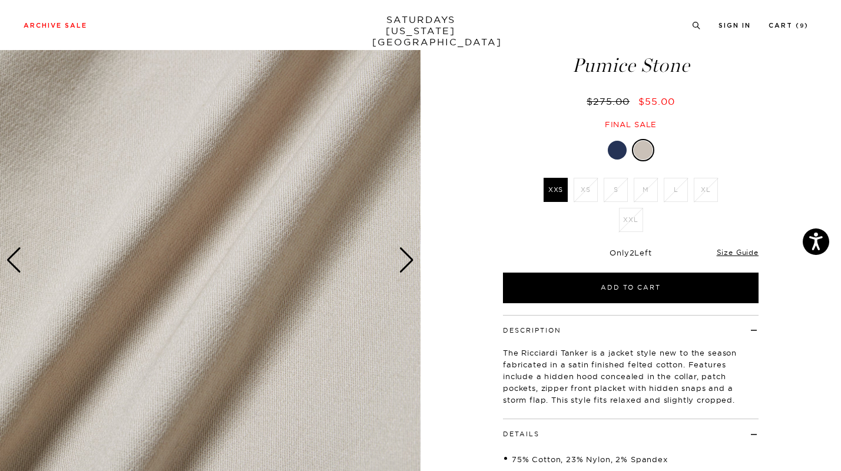
click at [404, 253] on div "Next slide" at bounding box center [407, 260] width 16 height 26
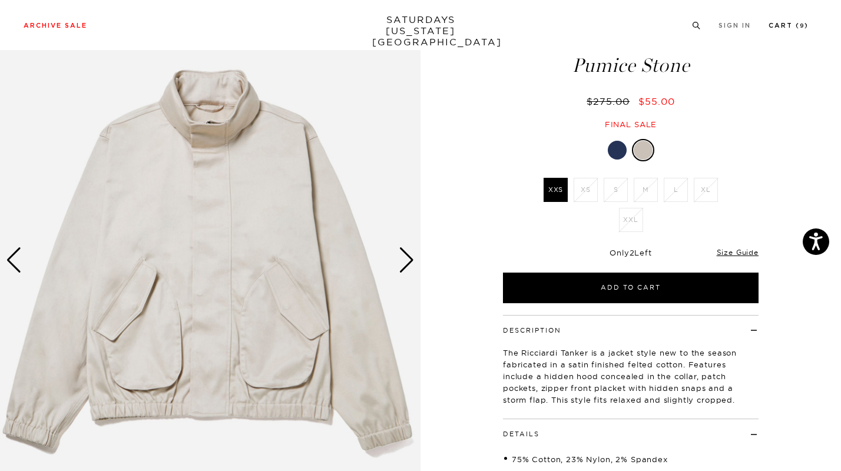
click at [792, 26] on link "Cart ( 9 )" at bounding box center [788, 25] width 40 height 6
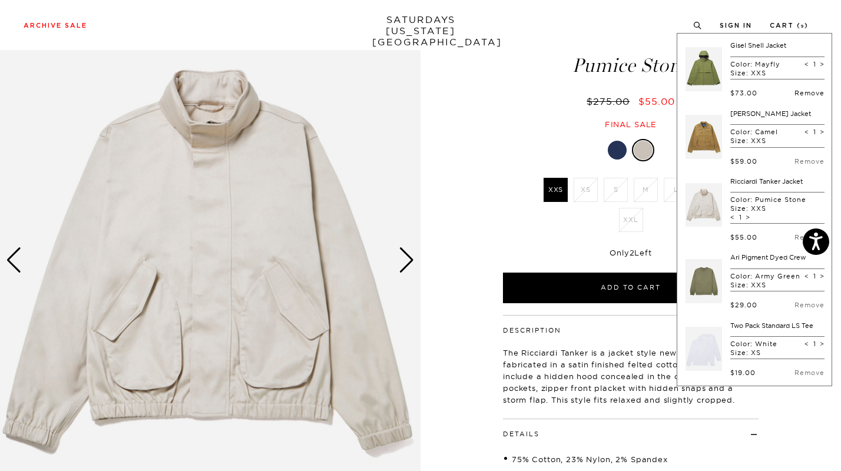
click at [794, 89] on link "Remove" at bounding box center [809, 93] width 30 height 8
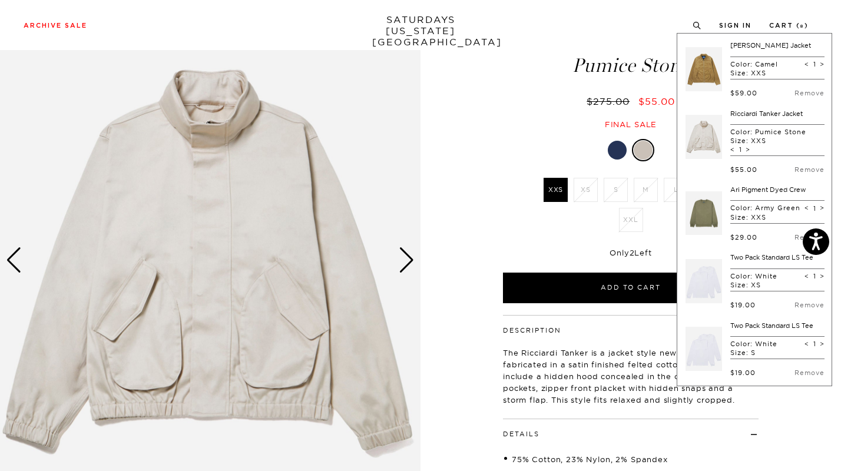
click at [685, 67] on link at bounding box center [703, 68] width 36 height 55
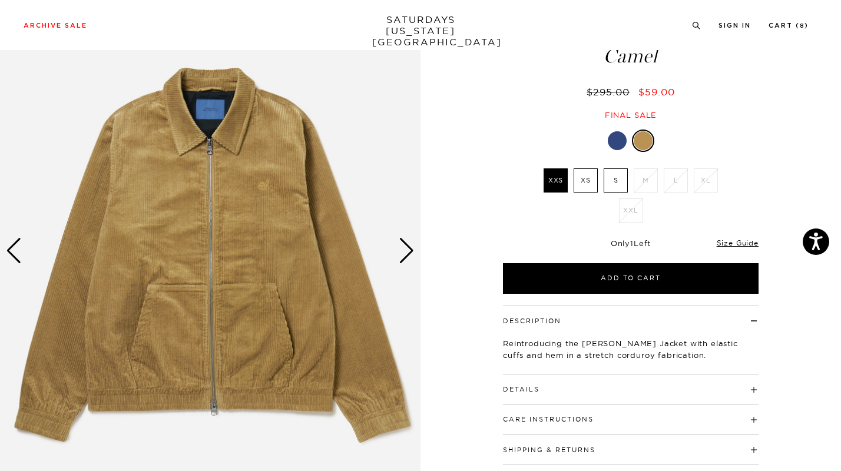
scroll to position [126, 0]
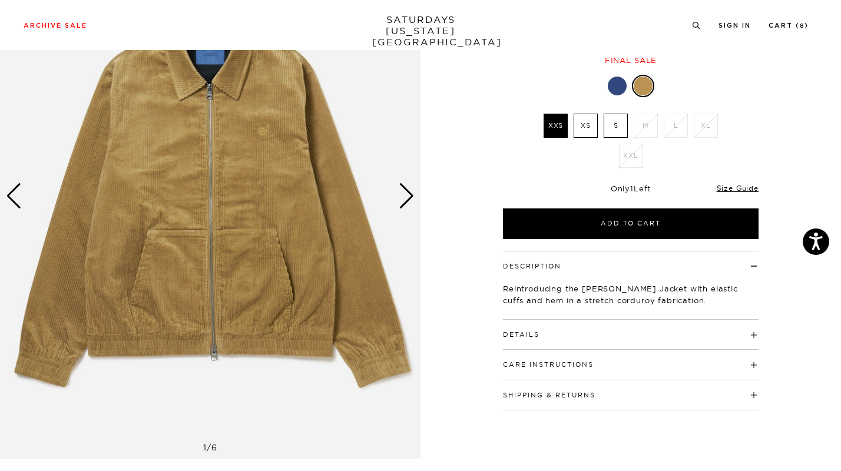
click at [409, 202] on div "Next slide" at bounding box center [407, 196] width 16 height 26
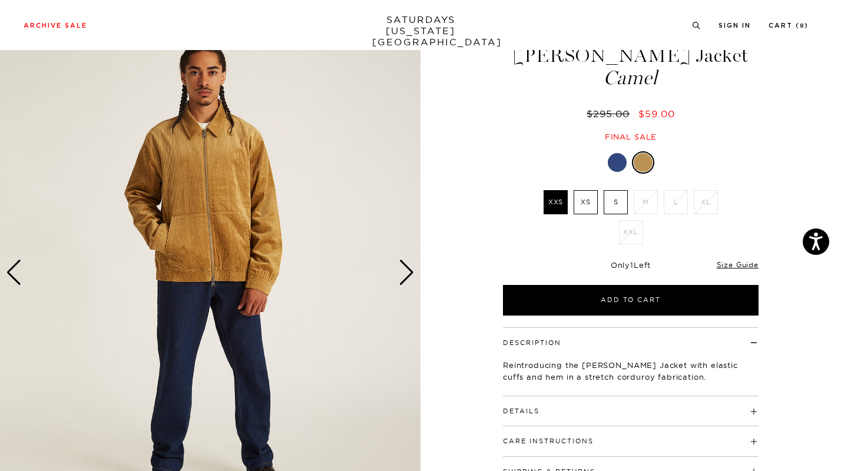
scroll to position [47, 0]
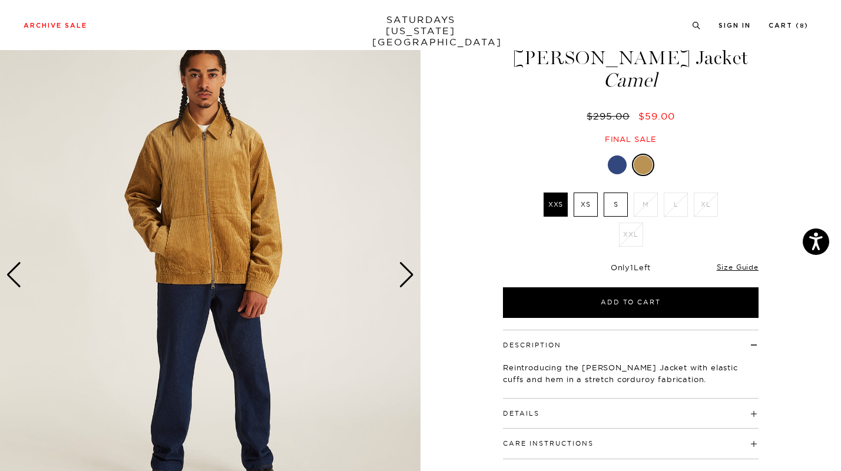
click at [410, 280] on div "Next slide" at bounding box center [407, 275] width 16 height 26
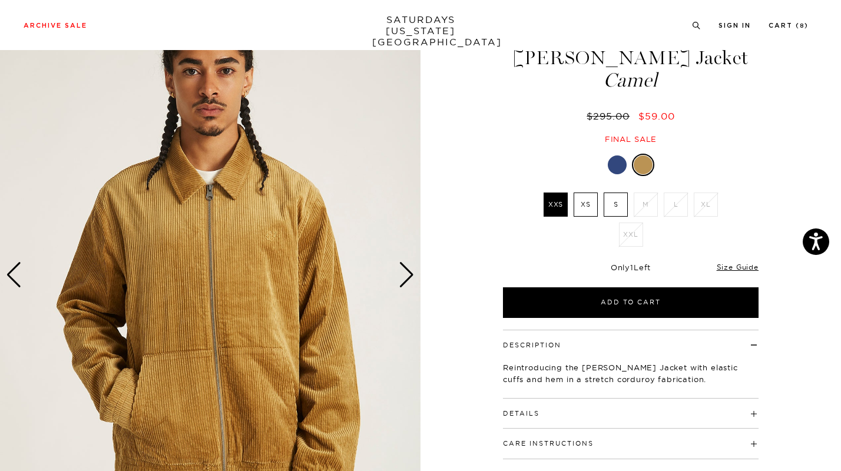
click at [410, 280] on div "Next slide" at bounding box center [407, 275] width 16 height 26
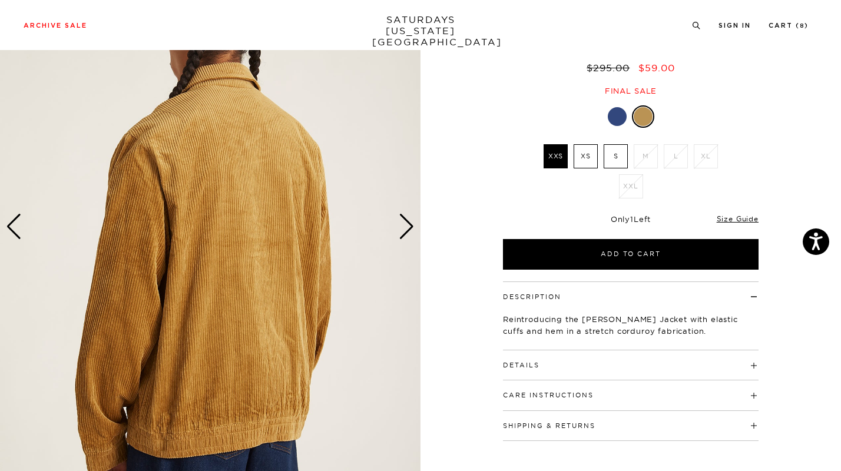
scroll to position [81, 0]
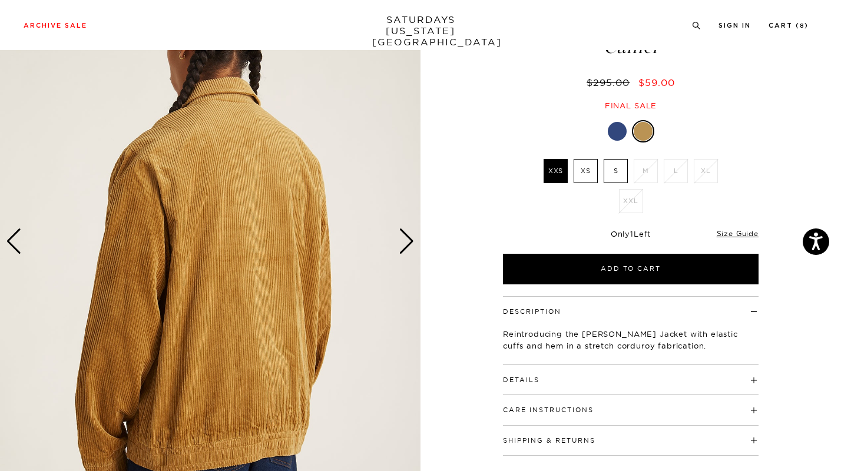
click at [408, 231] on div "Next slide" at bounding box center [407, 241] width 16 height 26
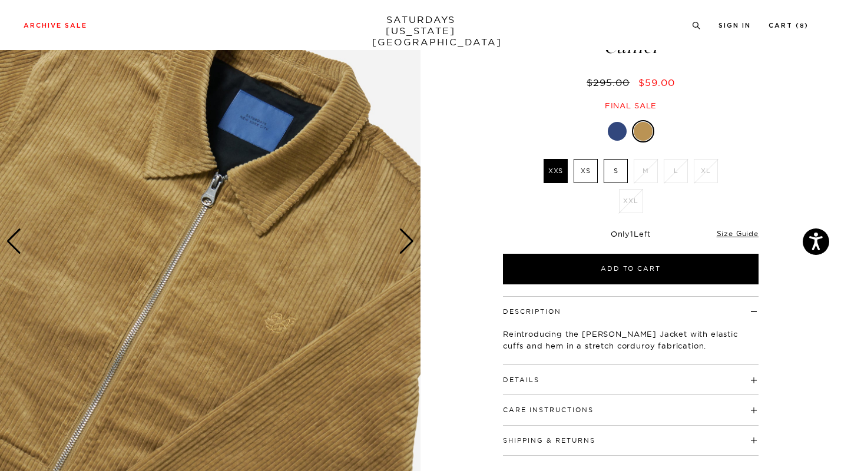
click at [408, 240] on div "Next slide" at bounding box center [407, 241] width 16 height 26
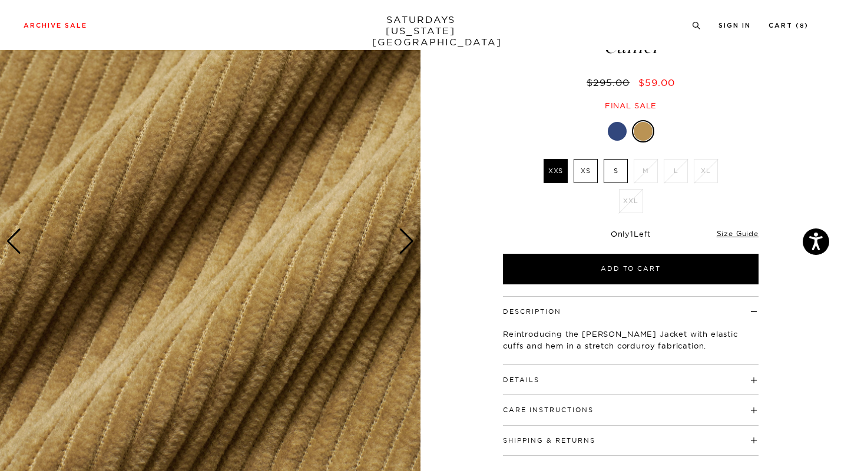
click at [408, 240] on div "Next slide" at bounding box center [407, 241] width 16 height 26
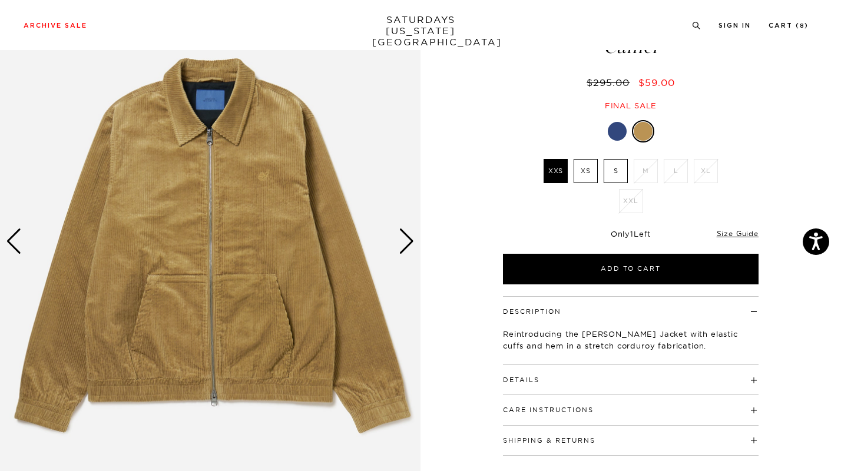
click at [408, 240] on div "Next slide" at bounding box center [407, 241] width 16 height 26
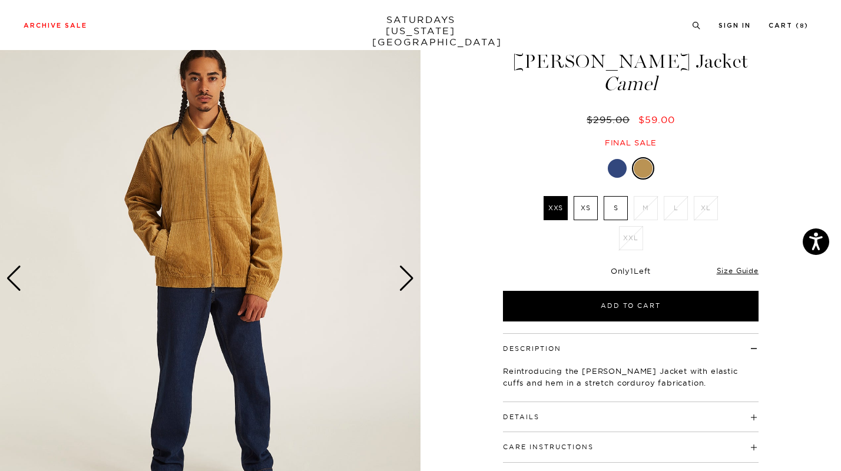
scroll to position [44, 0]
click at [789, 29] on link "Cart ( 8 )" at bounding box center [788, 25] width 40 height 6
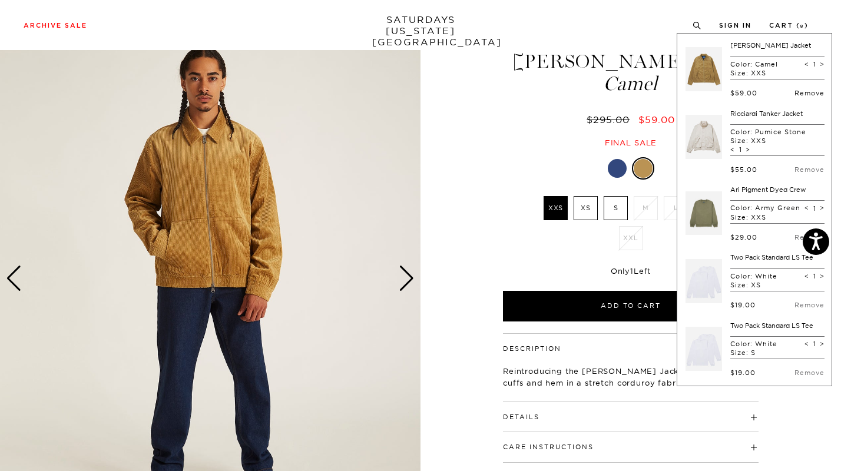
click at [795, 92] on link "Remove" at bounding box center [809, 93] width 30 height 8
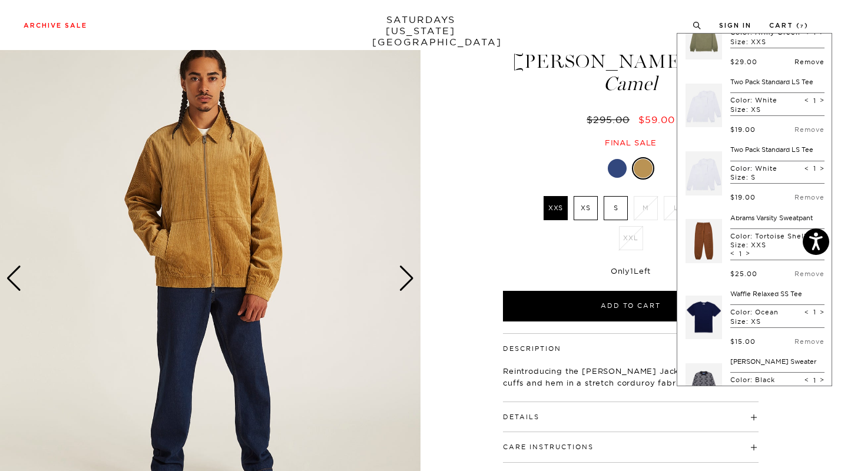
scroll to position [109, 0]
click at [787, 210] on div "Ricciardi Tanker Jacket Color: Pumice Stone Size: XXS < 1 > $55.00 Remove Ari P…" at bounding box center [755, 172] width 140 height 480
click at [794, 200] on link "Remove" at bounding box center [809, 196] width 30 height 8
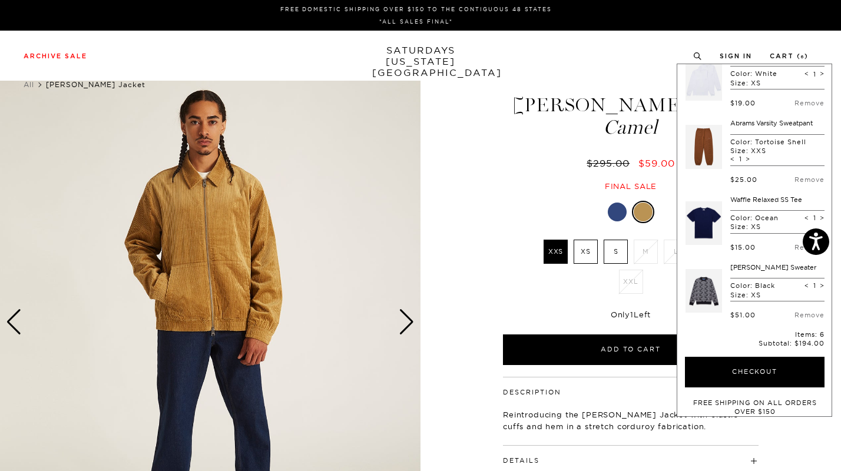
scroll to position [167, 0]
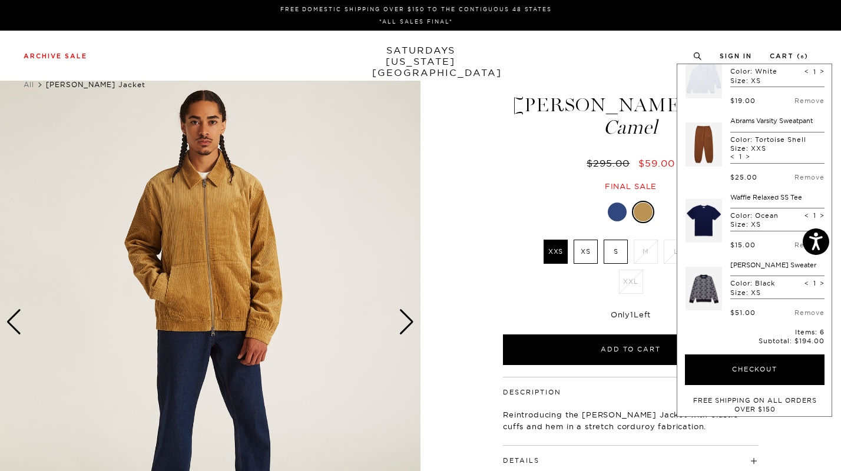
click at [703, 298] on link at bounding box center [703, 288] width 36 height 55
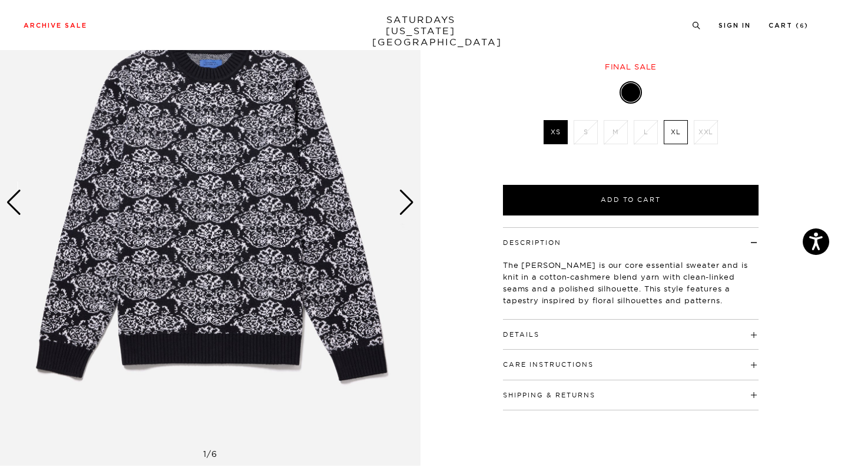
scroll to position [118, 0]
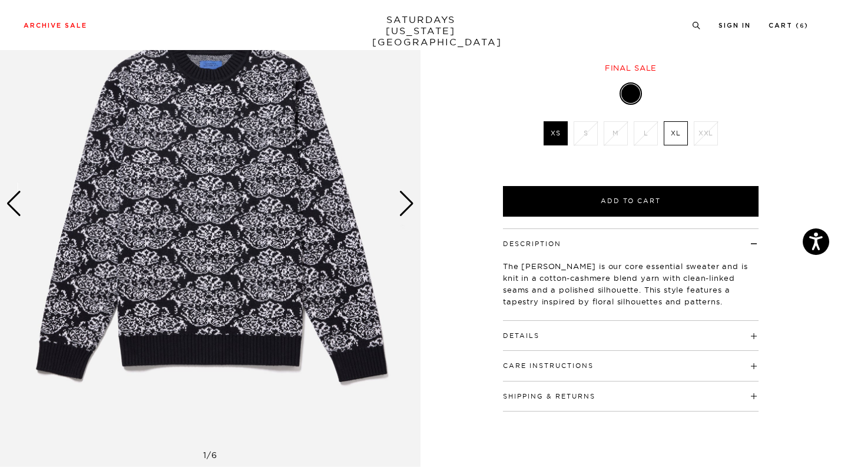
click at [406, 198] on div "Next slide" at bounding box center [407, 204] width 16 height 26
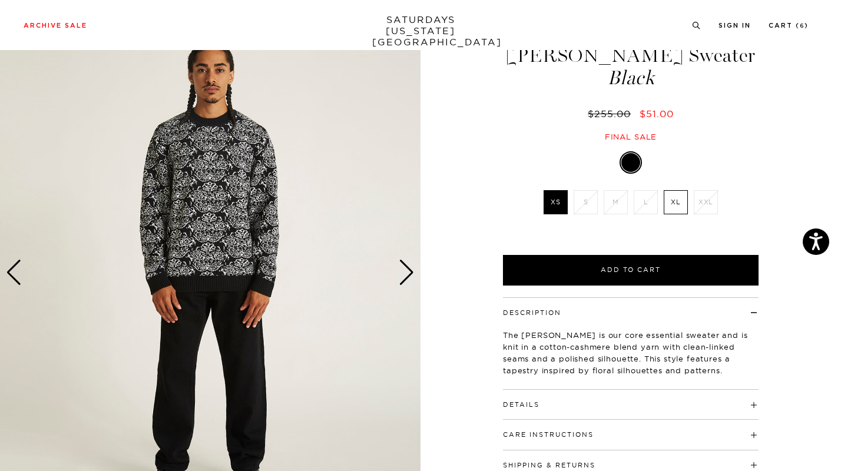
scroll to position [45, 0]
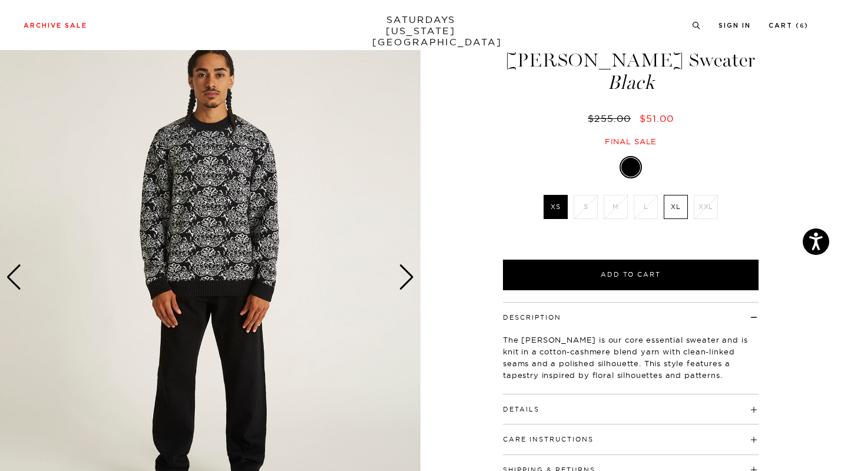
click at [407, 278] on div "Next slide" at bounding box center [407, 277] width 16 height 26
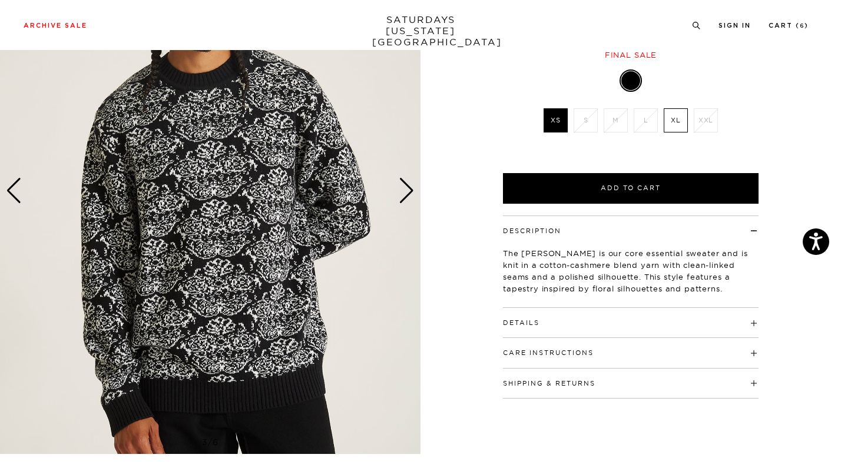
scroll to position [105, 0]
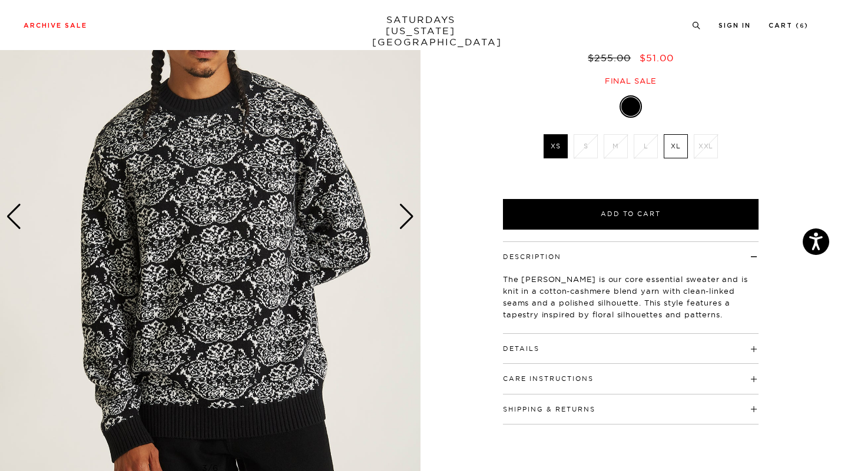
click at [409, 223] on div "Next slide" at bounding box center [407, 217] width 16 height 26
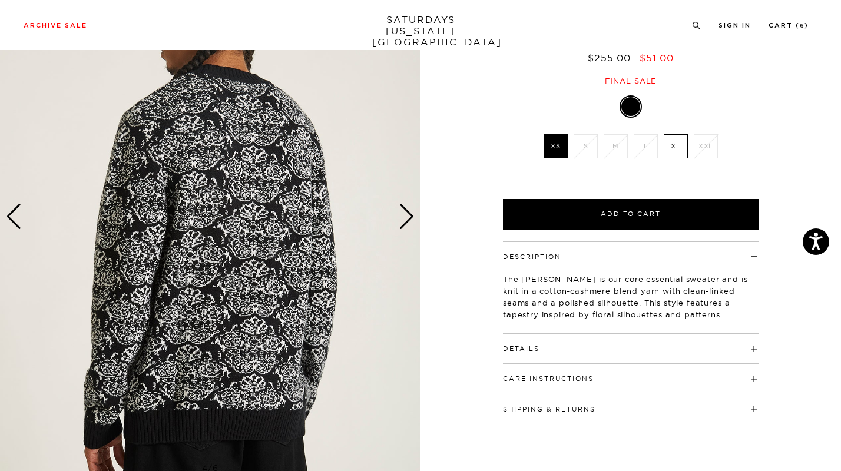
click at [530, 349] on button "Details" at bounding box center [521, 349] width 36 height 6
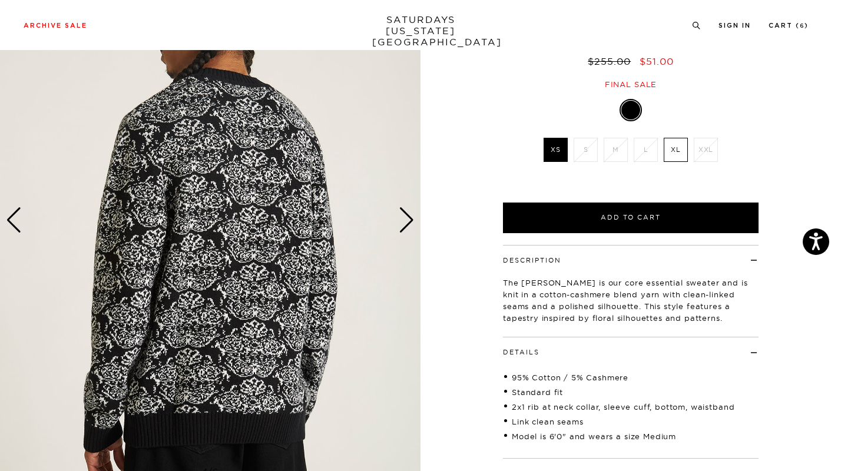
scroll to position [96, 0]
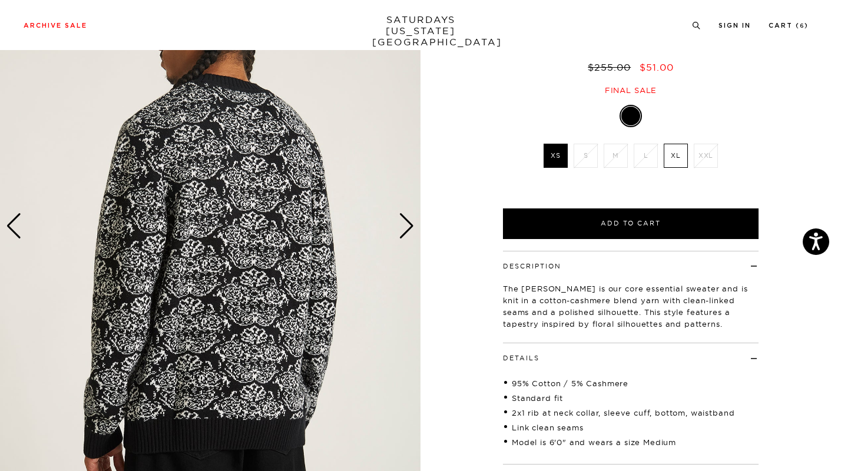
click at [404, 218] on div "Next slide" at bounding box center [407, 226] width 16 height 26
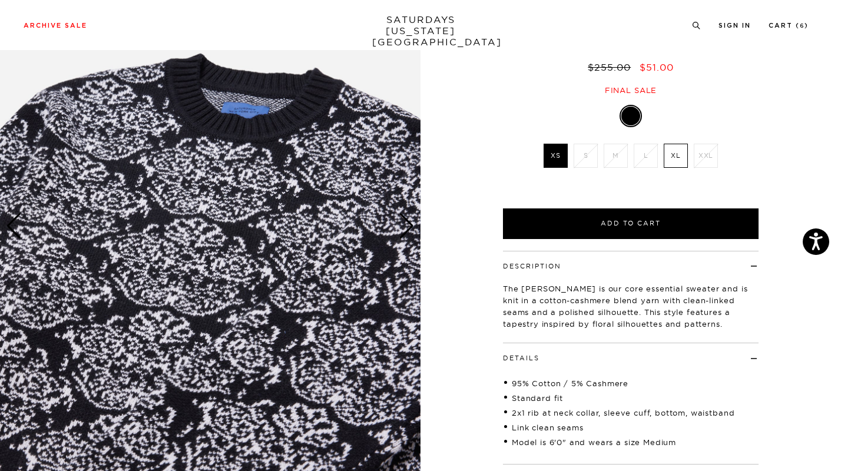
click at [404, 218] on div "Next slide" at bounding box center [407, 226] width 16 height 26
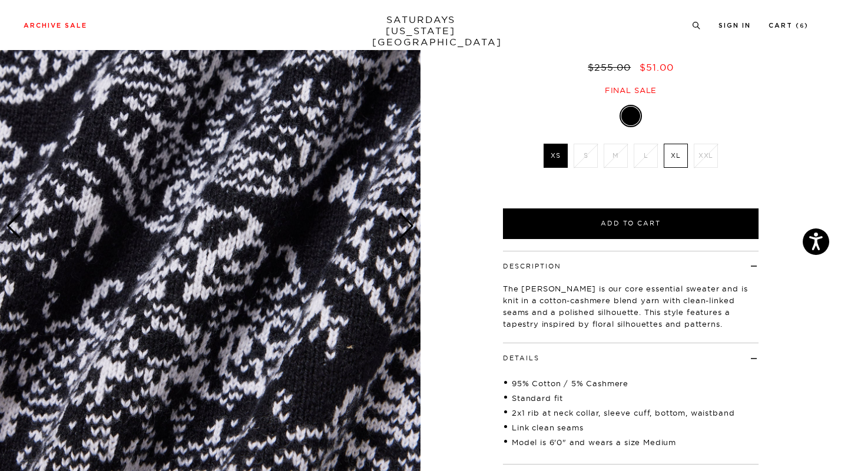
click at [404, 218] on div "Next slide" at bounding box center [407, 226] width 16 height 26
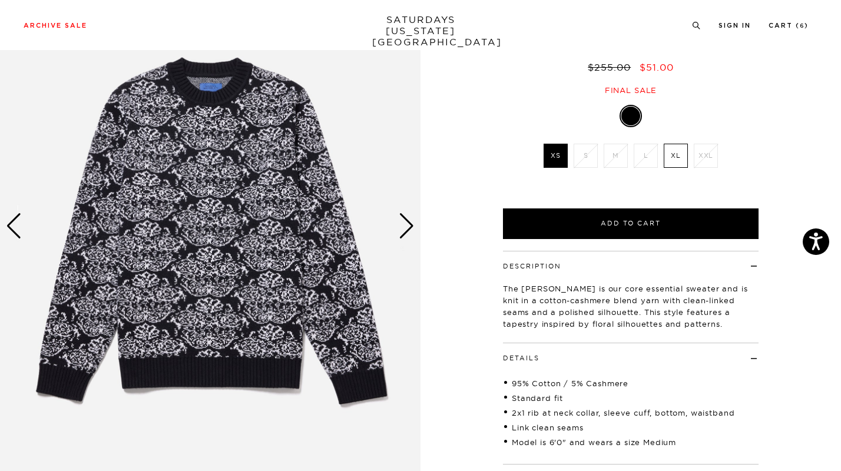
click at [404, 218] on div "Next slide" at bounding box center [407, 226] width 16 height 26
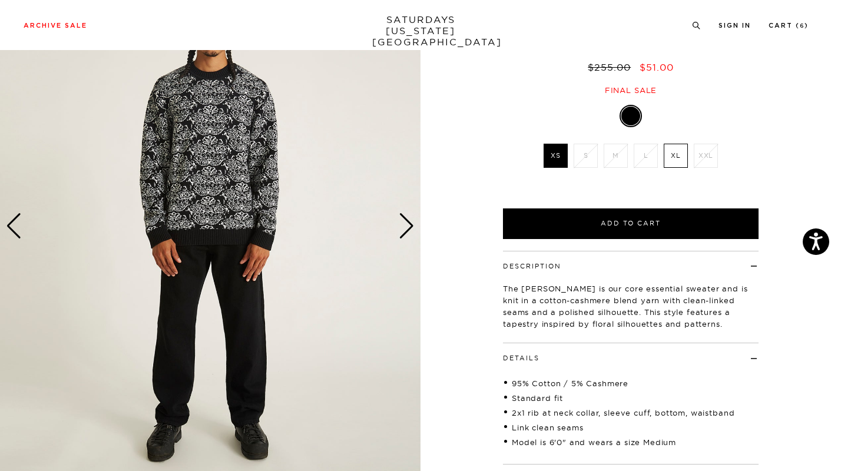
click at [404, 218] on div "Next slide" at bounding box center [407, 226] width 16 height 26
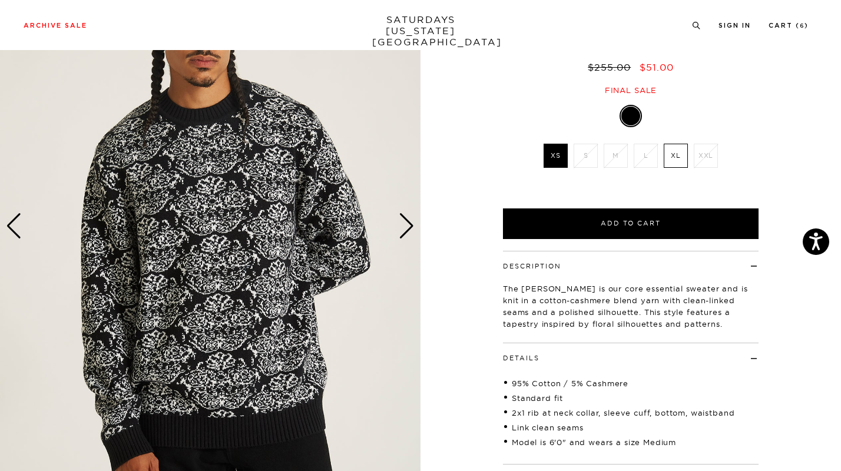
click at [404, 218] on div "Next slide" at bounding box center [407, 226] width 16 height 26
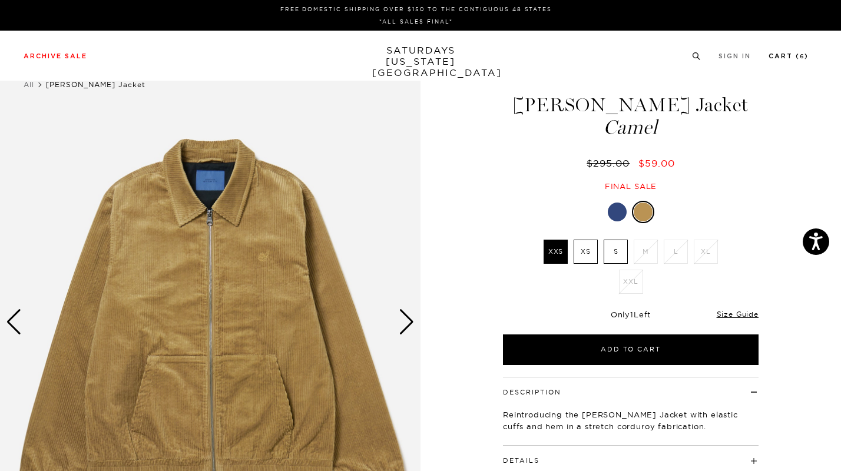
click at [799, 53] on link "Cart ( 6 )" at bounding box center [788, 56] width 40 height 6
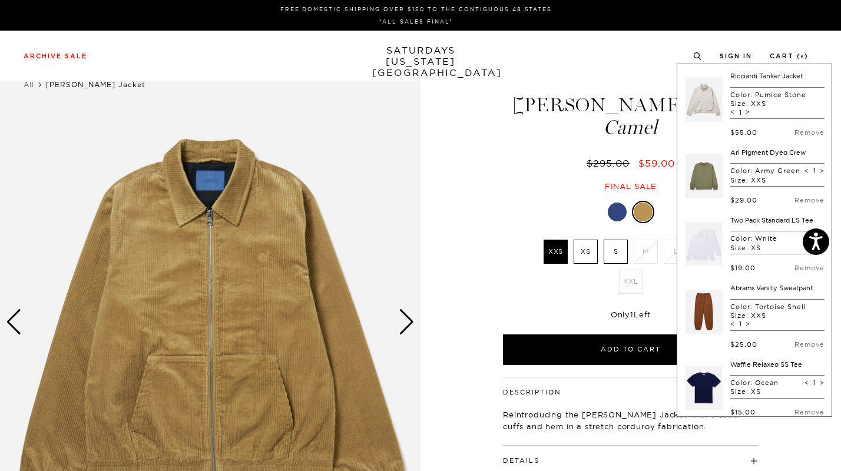
scroll to position [269, 0]
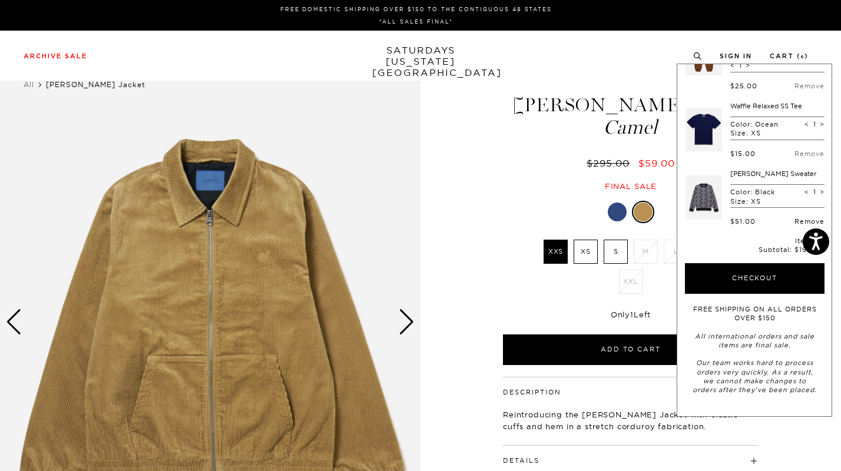
click at [794, 218] on link "Remove" at bounding box center [809, 221] width 30 height 8
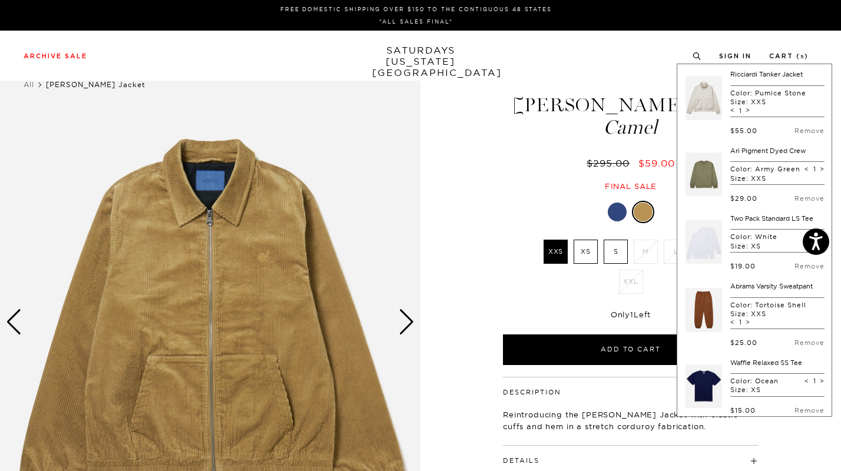
scroll to position [0, 0]
click at [685, 171] on link at bounding box center [703, 175] width 36 height 55
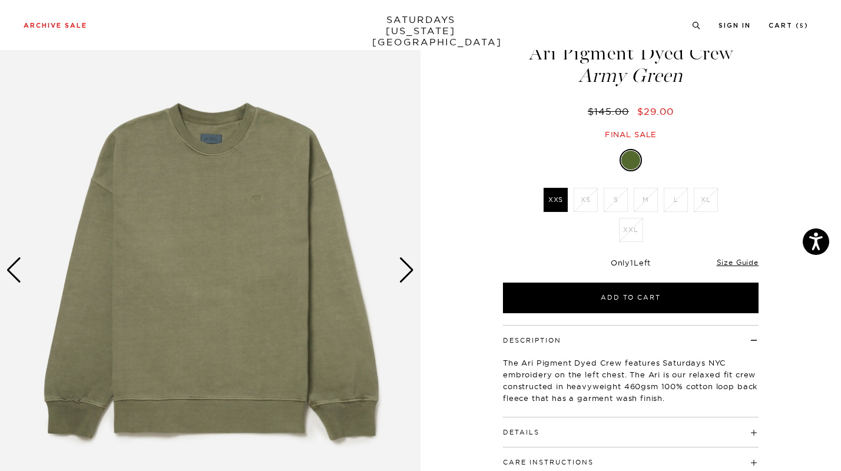
scroll to position [51, 0]
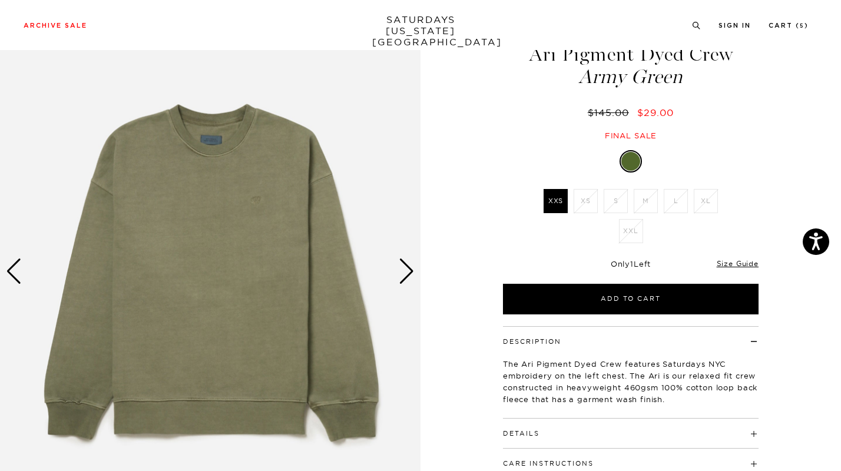
click at [410, 274] on div "Next slide" at bounding box center [407, 271] width 16 height 26
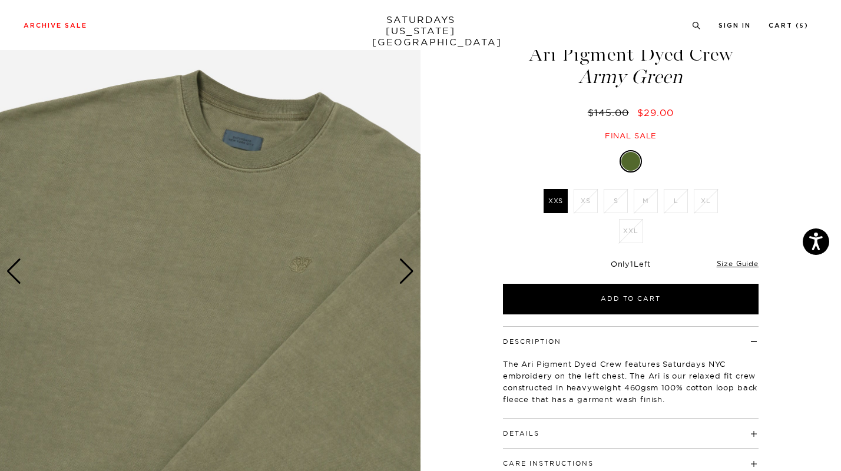
click at [410, 274] on div "Next slide" at bounding box center [407, 271] width 16 height 26
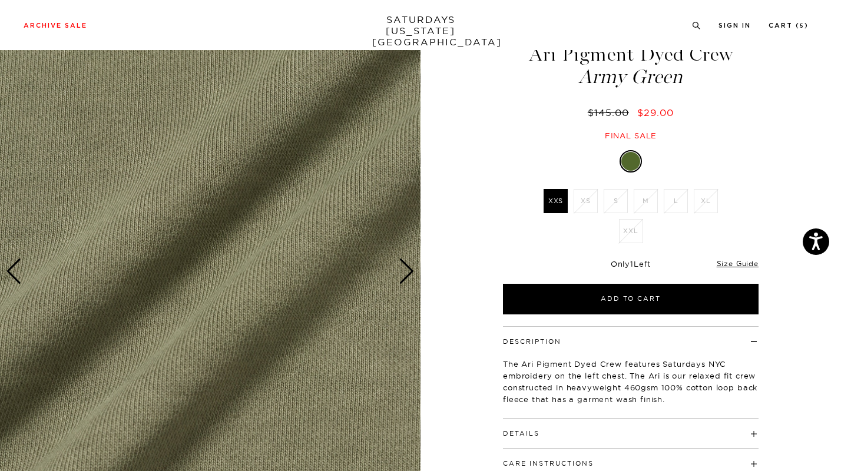
click at [410, 274] on div "Next slide" at bounding box center [407, 271] width 16 height 26
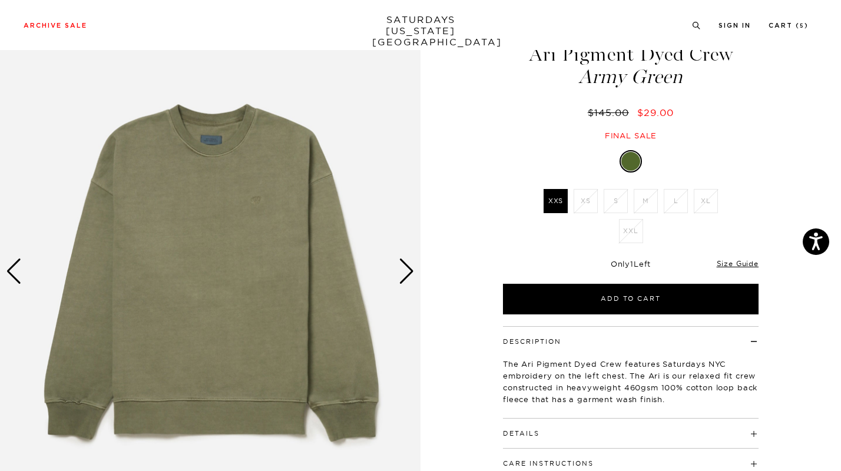
click at [410, 274] on div "Next slide" at bounding box center [407, 271] width 16 height 26
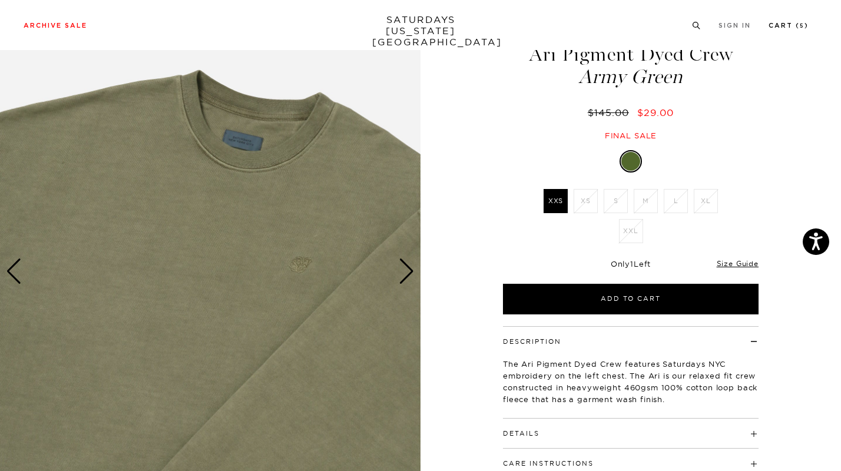
click at [784, 26] on link "Cart ( 5 )" at bounding box center [788, 25] width 40 height 6
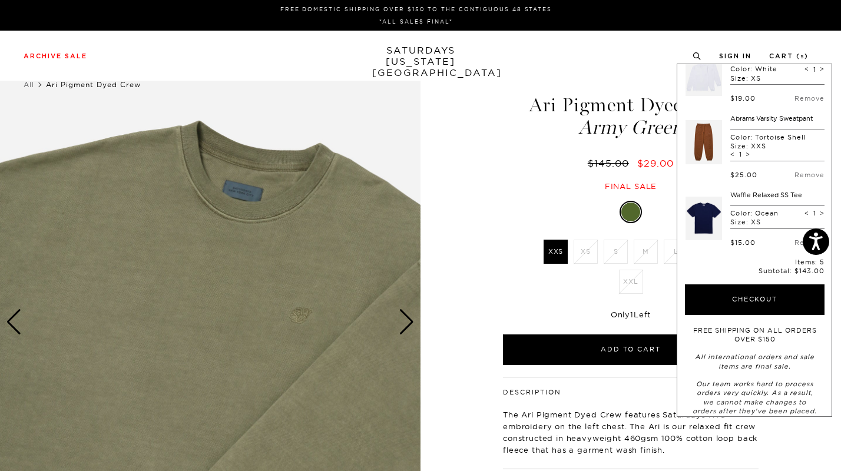
scroll to position [201, 0]
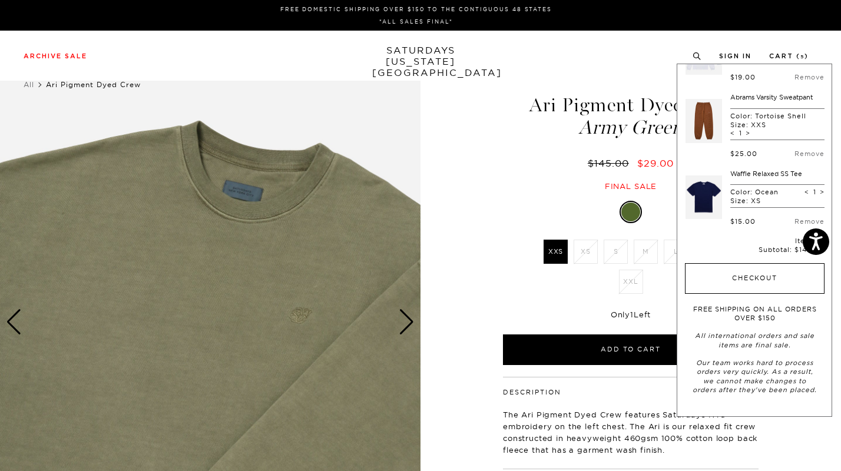
click at [741, 273] on button "Checkout" at bounding box center [755, 278] width 140 height 31
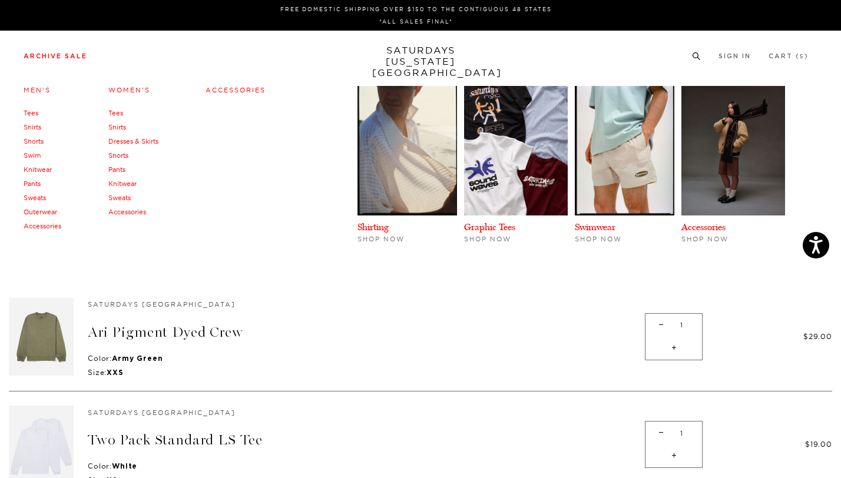
click at [64, 55] on link "Archive Sale" at bounding box center [56, 56] width 64 height 6
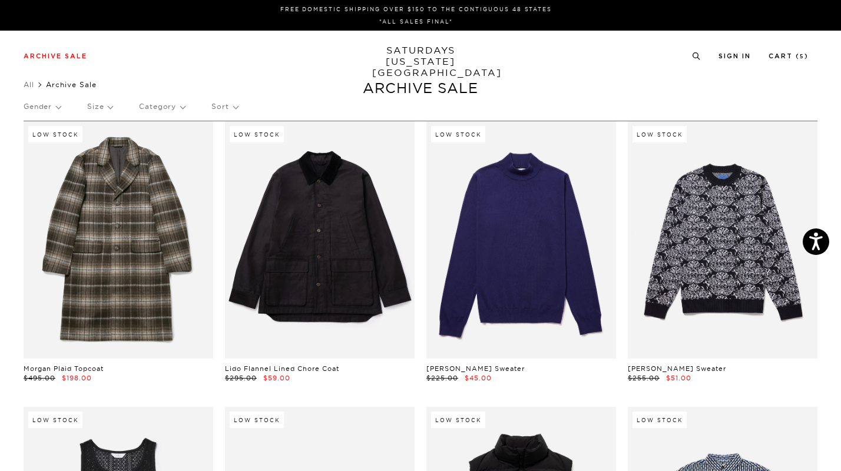
click at [233, 112] on p "Sort" at bounding box center [224, 106] width 26 height 27
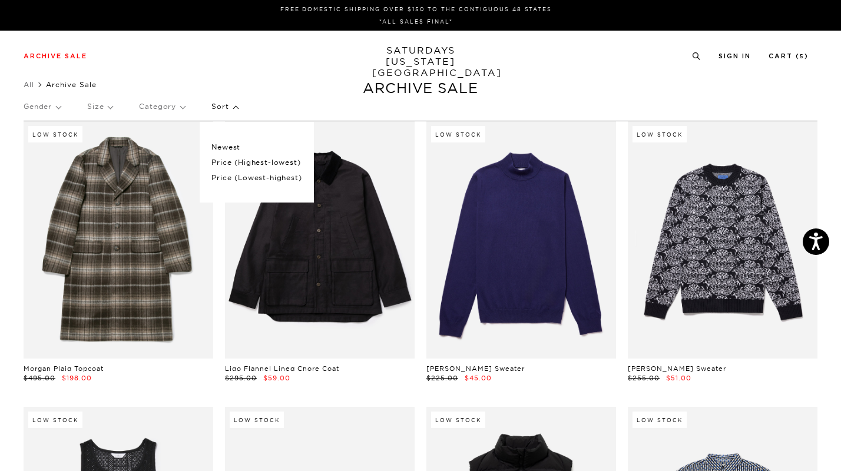
click at [225, 175] on p "Price (Lowest-highest)" at bounding box center [256, 177] width 90 height 15
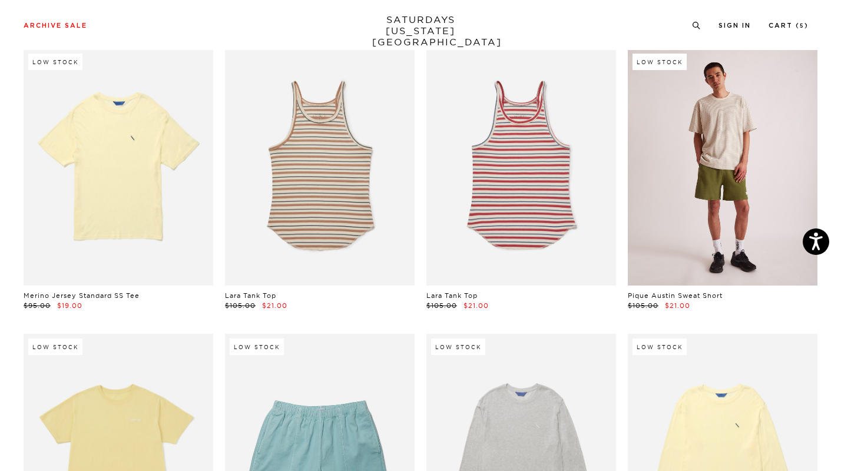
scroll to position [2115, 0]
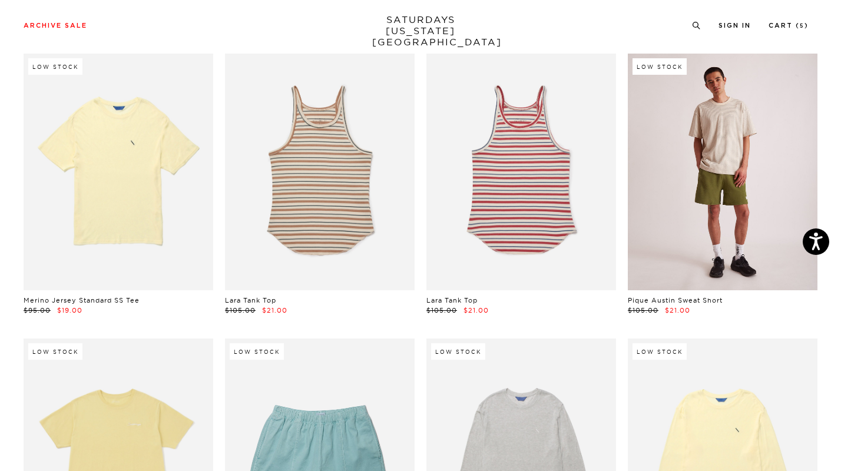
click at [662, 220] on link at bounding box center [723, 172] width 190 height 237
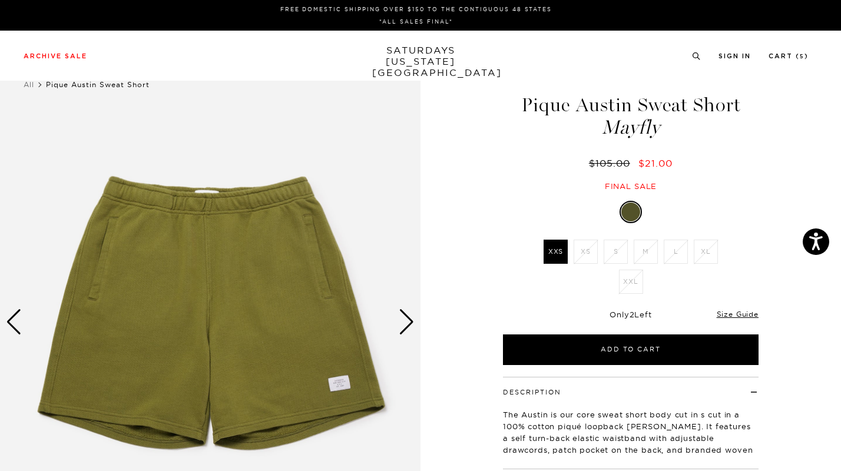
click at [409, 321] on div "Next slide" at bounding box center [407, 322] width 16 height 26
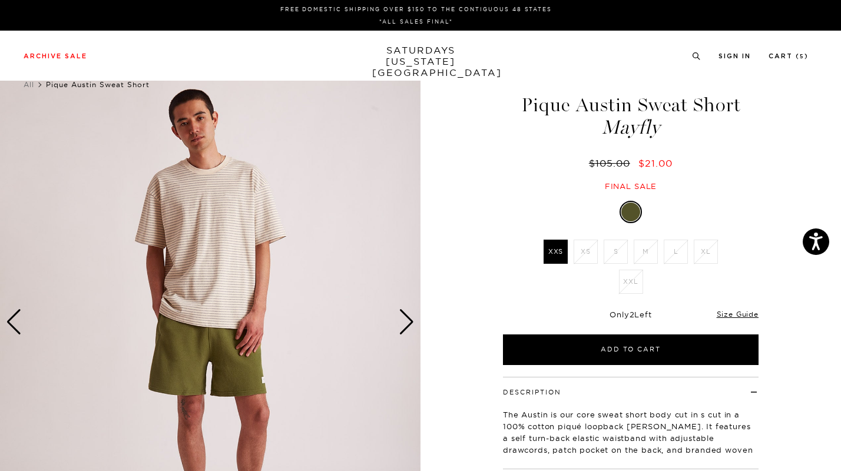
click at [409, 321] on div "Next slide" at bounding box center [407, 322] width 16 height 26
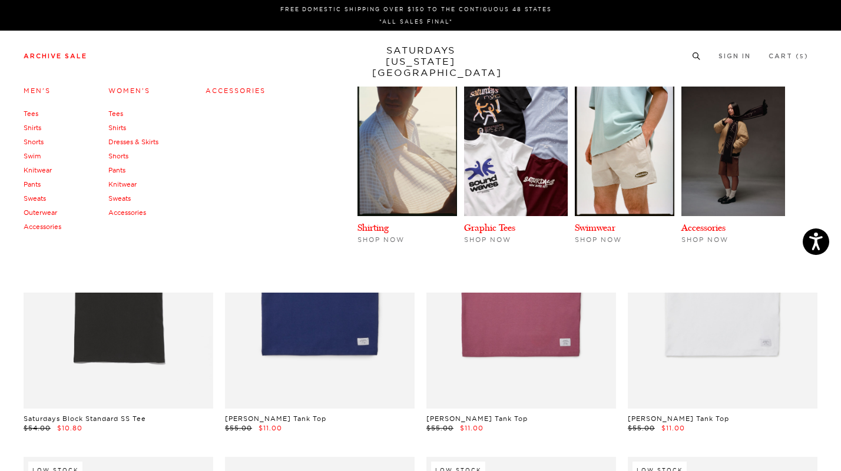
click at [29, 87] on link "Men's" at bounding box center [37, 91] width 27 height 8
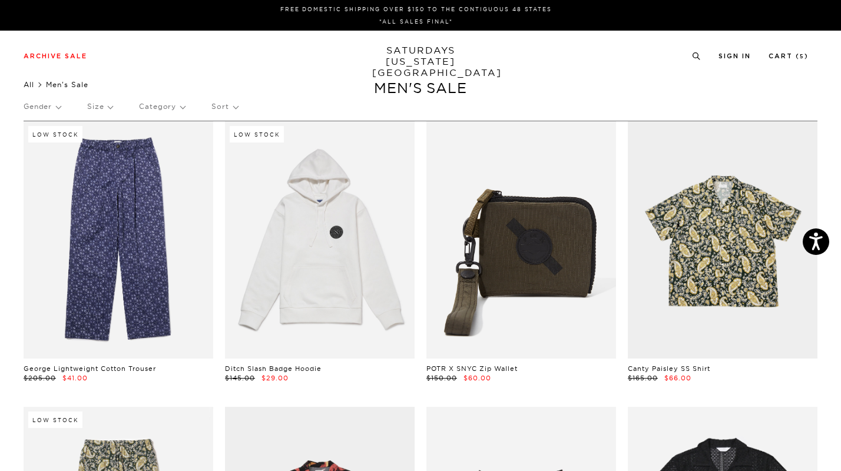
click at [29, 84] on link "All" at bounding box center [29, 84] width 11 height 9
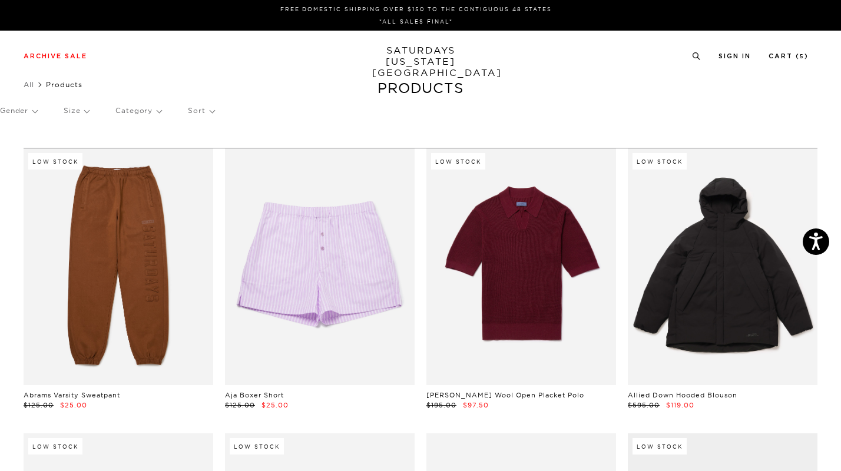
click at [150, 114] on p "Category" at bounding box center [138, 110] width 46 height 27
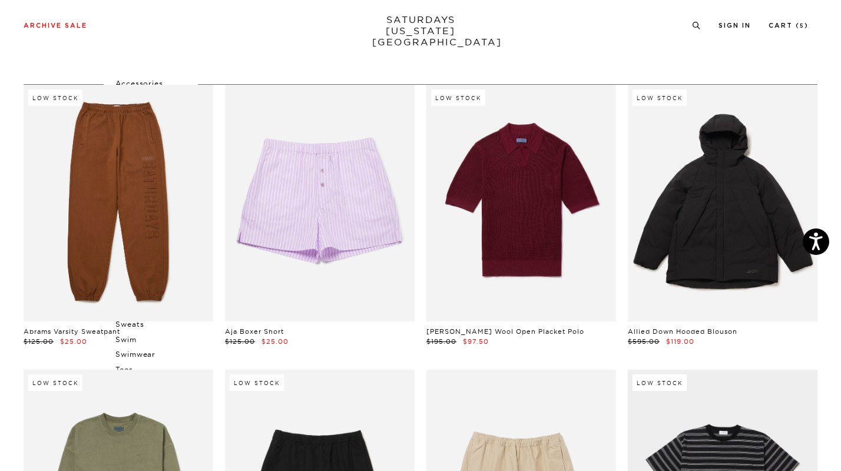
scroll to position [72, 0]
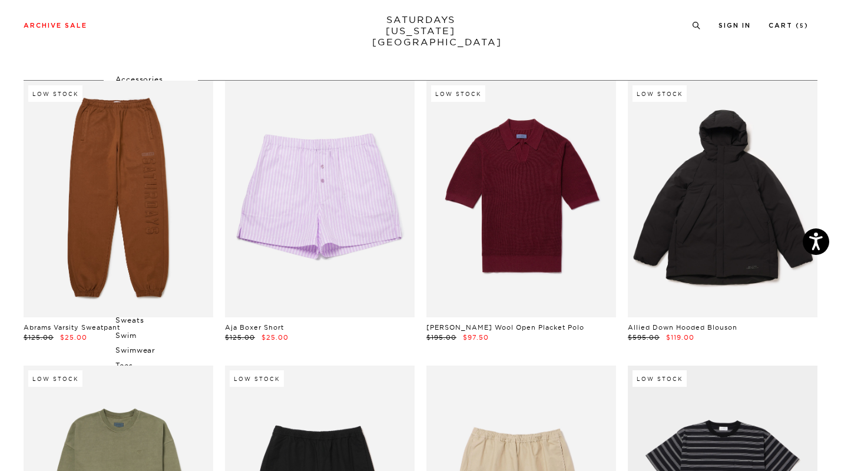
click at [141, 74] on p "Accessories" at bounding box center [150, 79] width 71 height 15
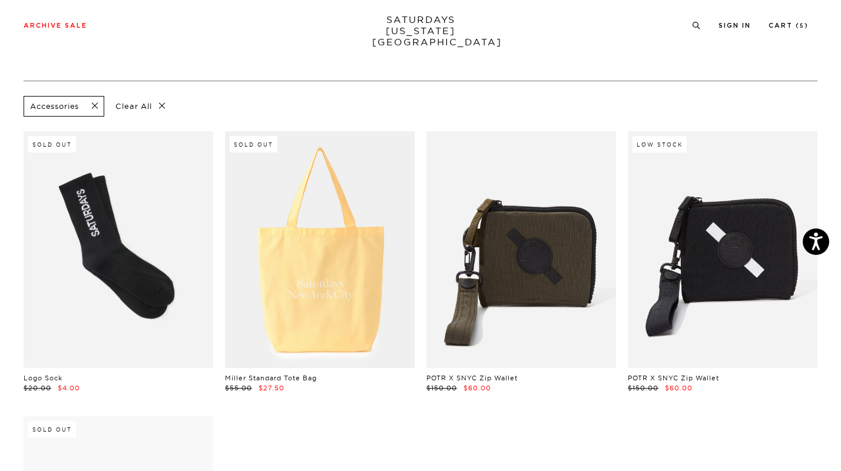
scroll to position [69, 0]
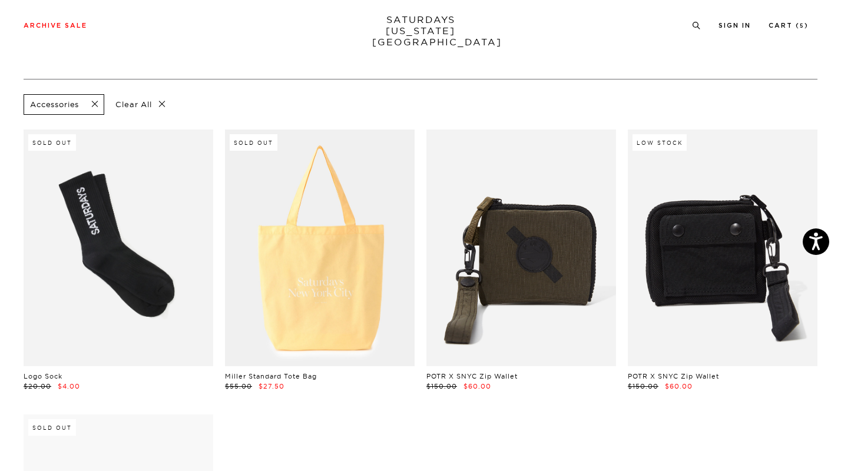
click at [697, 289] on link at bounding box center [723, 248] width 190 height 237
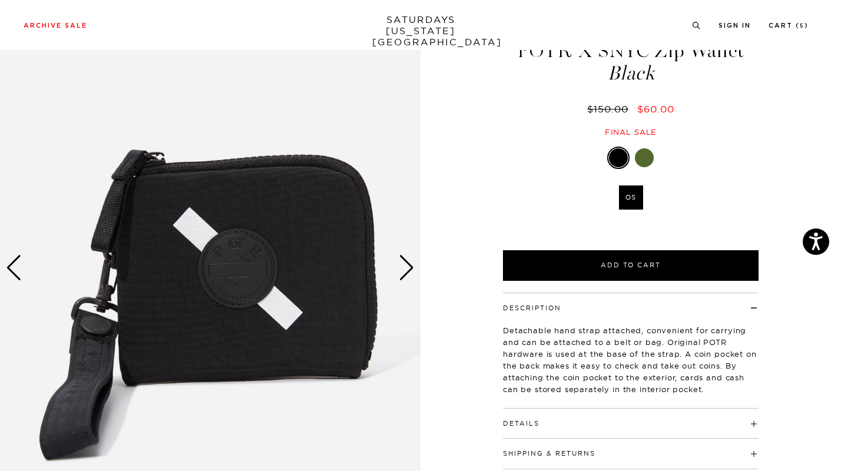
scroll to position [55, 0]
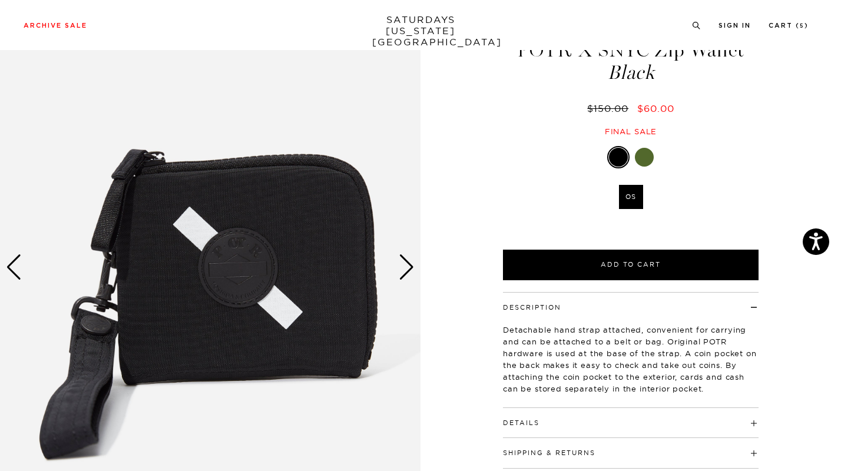
click at [408, 262] on div "Next slide" at bounding box center [407, 267] width 16 height 26
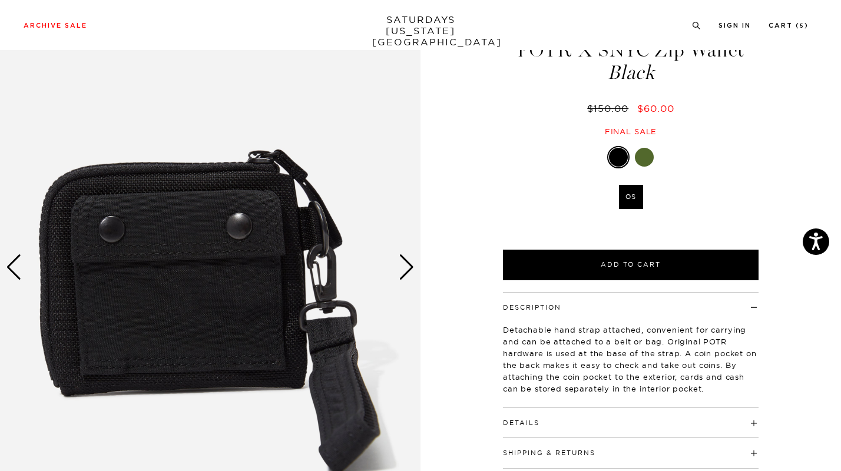
click at [408, 262] on div "Next slide" at bounding box center [407, 267] width 16 height 26
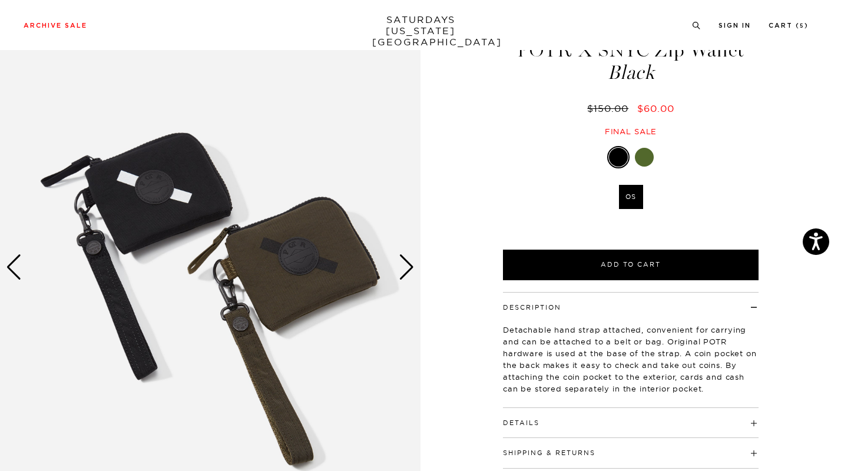
click at [408, 262] on div "Next slide" at bounding box center [407, 267] width 16 height 26
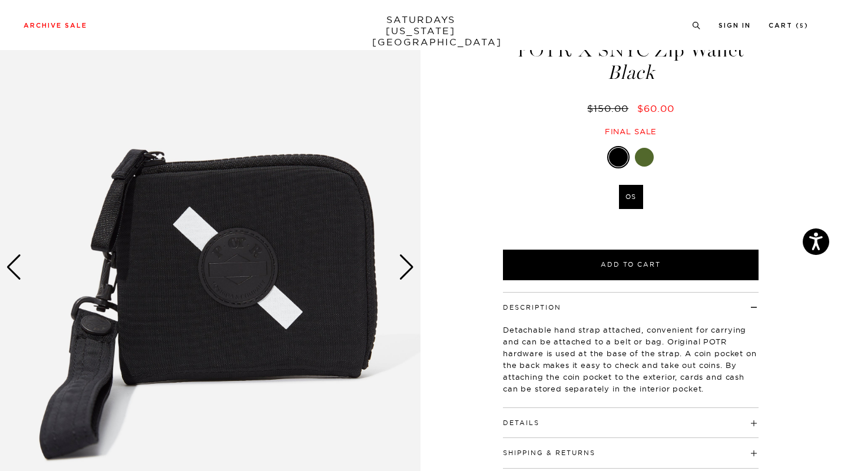
click at [408, 262] on div "Next slide" at bounding box center [407, 267] width 16 height 26
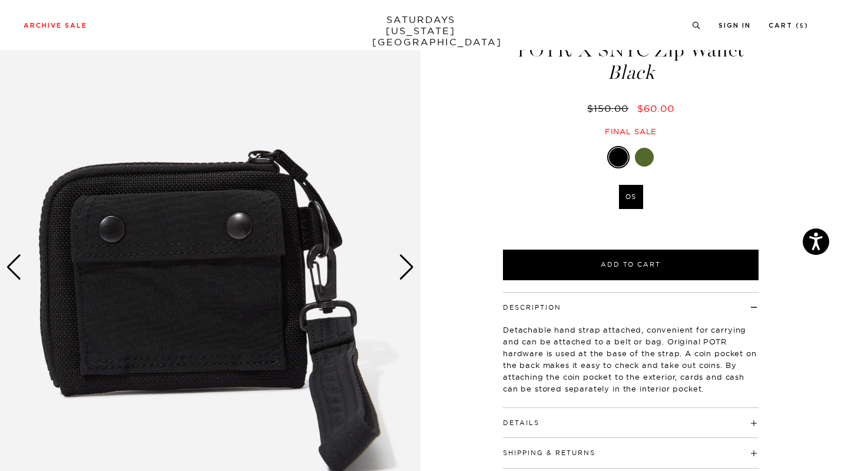
click at [408, 262] on div "Next slide" at bounding box center [407, 267] width 16 height 26
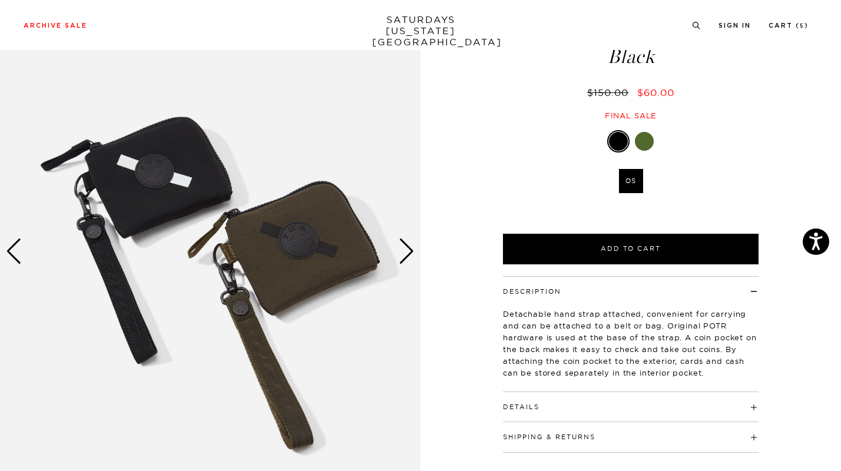
scroll to position [75, 0]
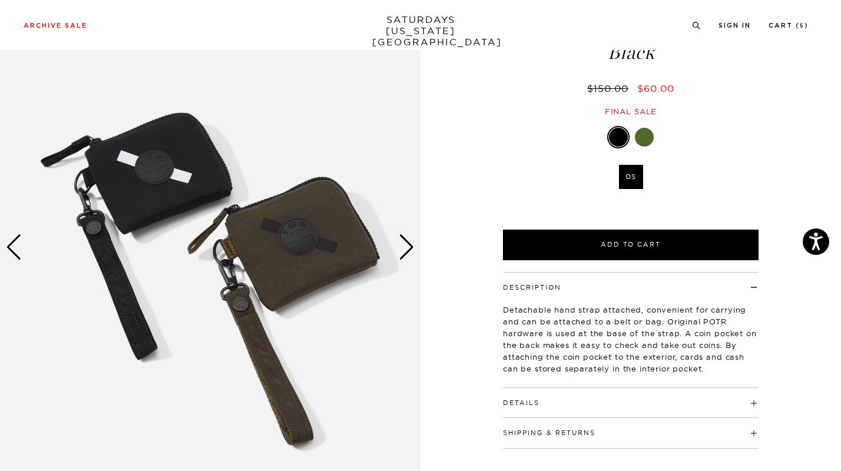
click at [594, 401] on h4 "Details" at bounding box center [630, 397] width 255 height 19
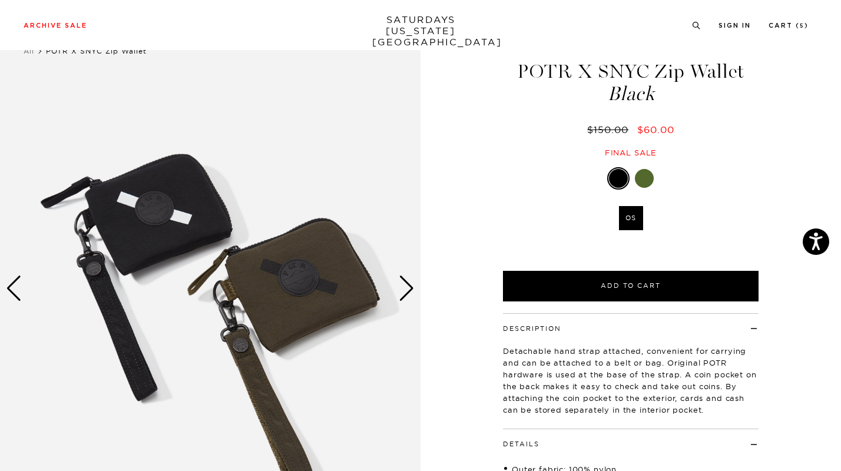
scroll to position [0, 0]
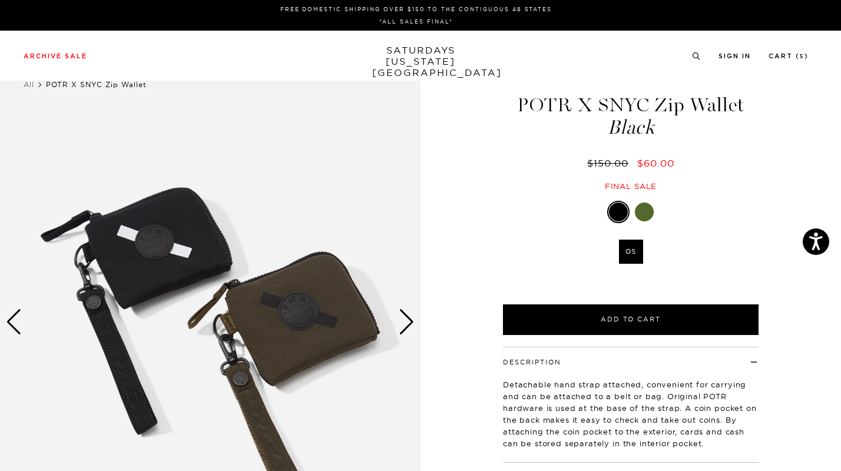
click at [409, 322] on div "Next slide" at bounding box center [407, 322] width 16 height 26
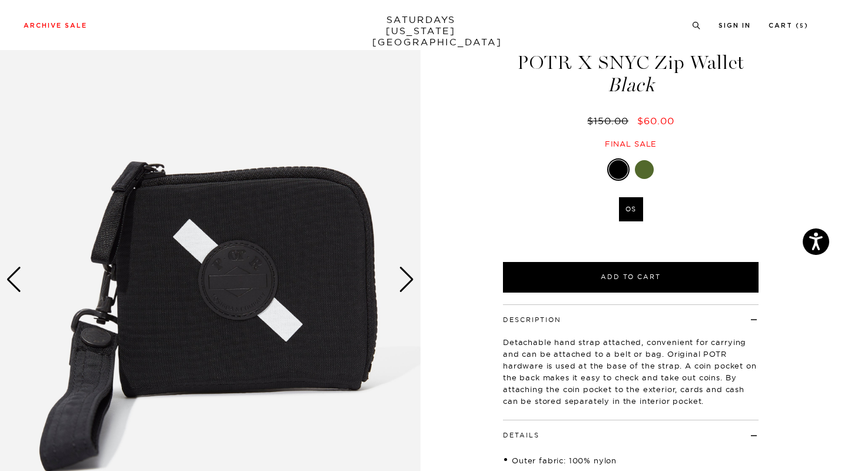
scroll to position [45, 0]
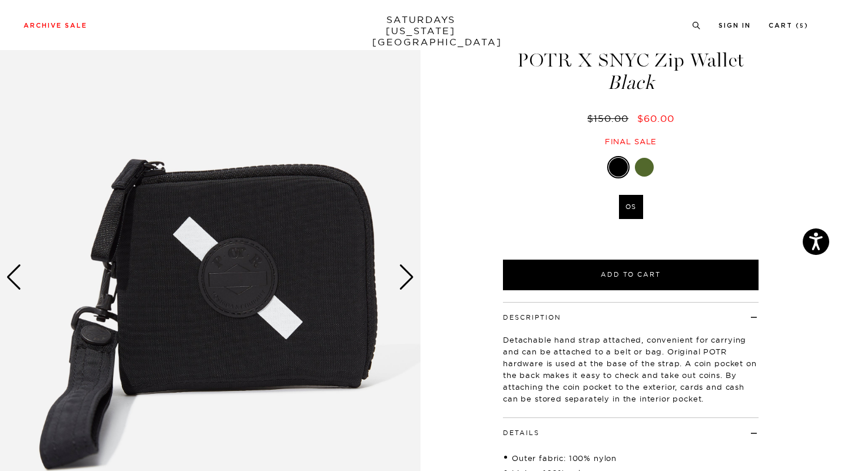
click at [411, 278] on div "Next slide" at bounding box center [407, 277] width 16 height 26
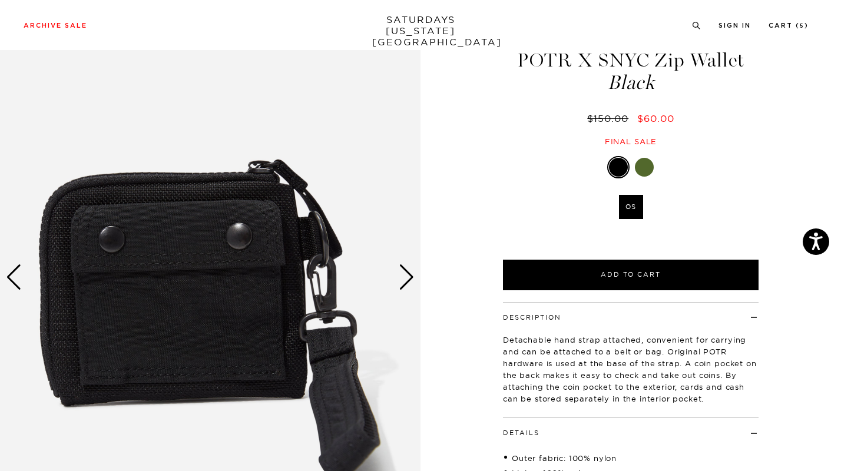
click at [411, 278] on div "Next slide" at bounding box center [407, 277] width 16 height 26
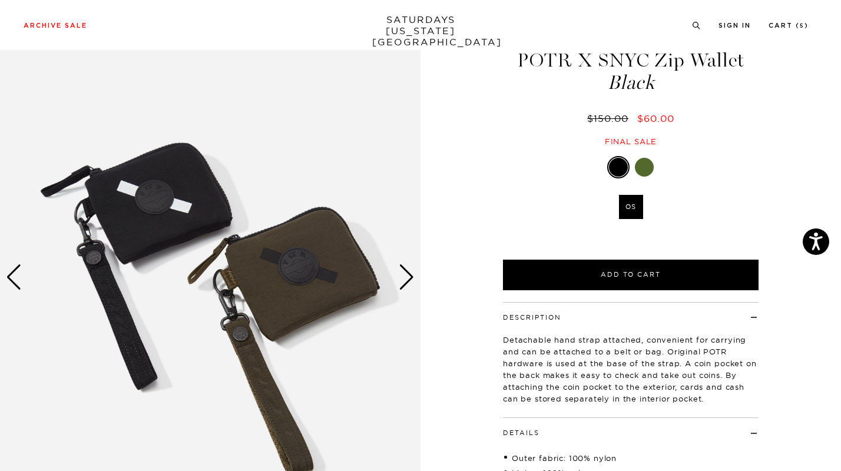
click at [639, 170] on div at bounding box center [644, 167] width 19 height 19
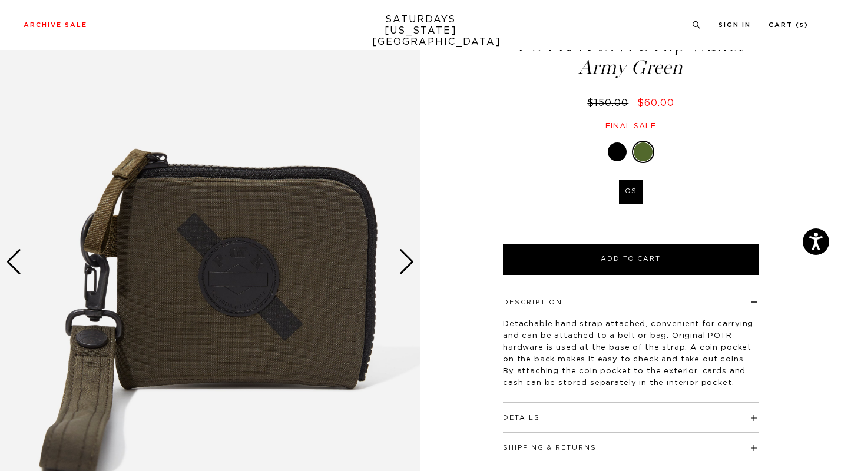
scroll to position [71, 0]
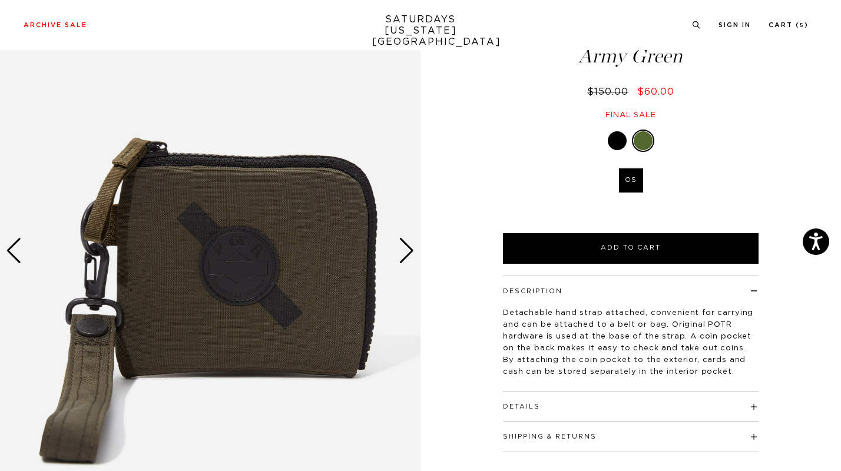
click at [406, 250] on div "Next slide" at bounding box center [407, 251] width 16 height 26
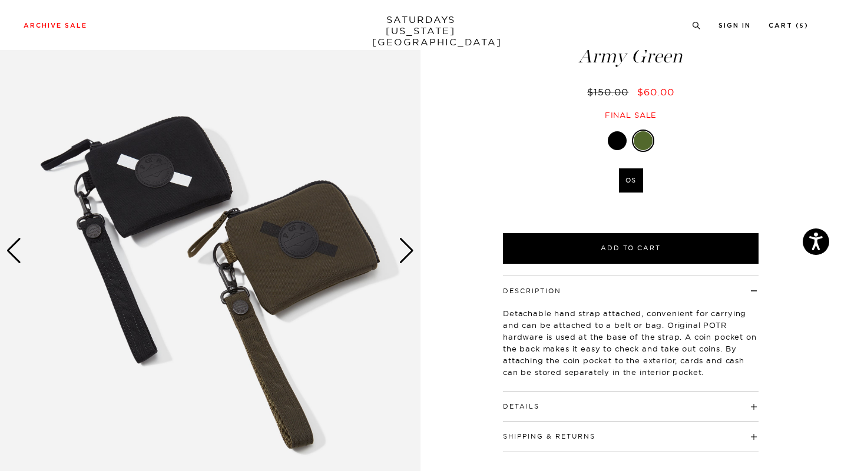
click at [617, 139] on div at bounding box center [617, 140] width 19 height 19
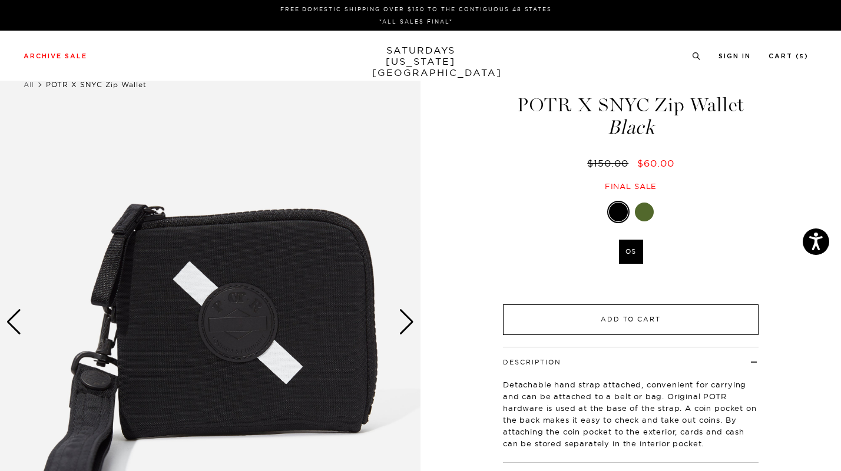
click at [561, 319] on button "Add to Cart" at bounding box center [630, 319] width 255 height 31
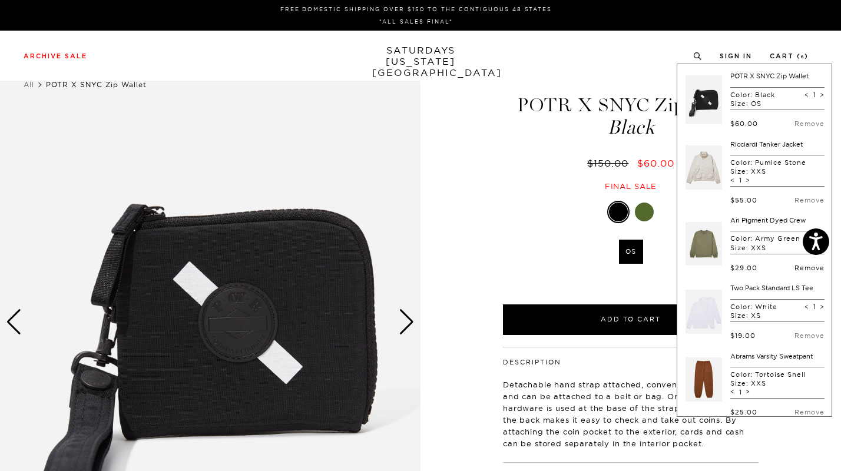
click at [794, 272] on link "Remove" at bounding box center [809, 268] width 30 height 8
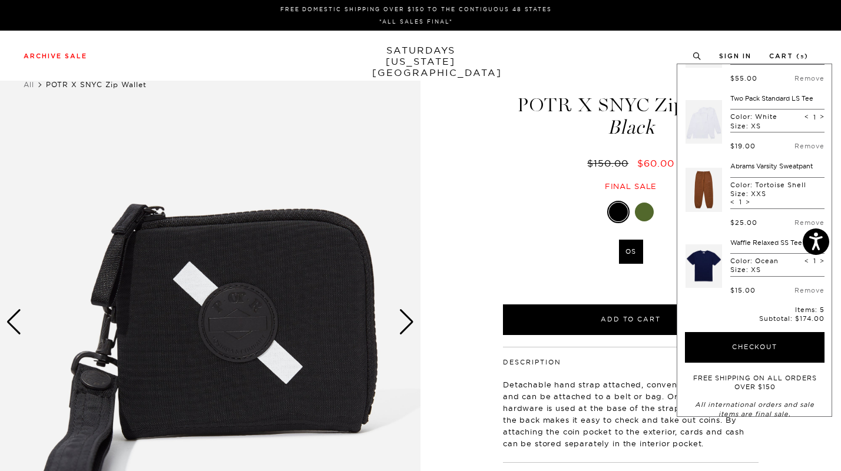
scroll to position [124, 0]
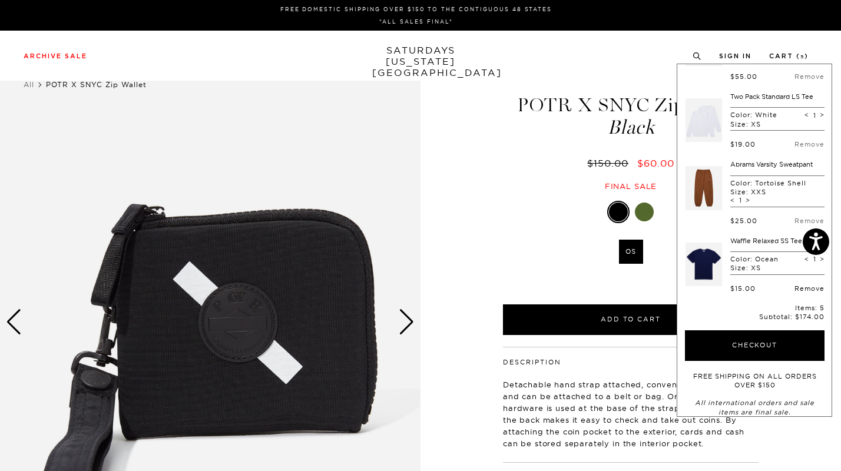
click at [794, 290] on link "Remove" at bounding box center [809, 288] width 30 height 8
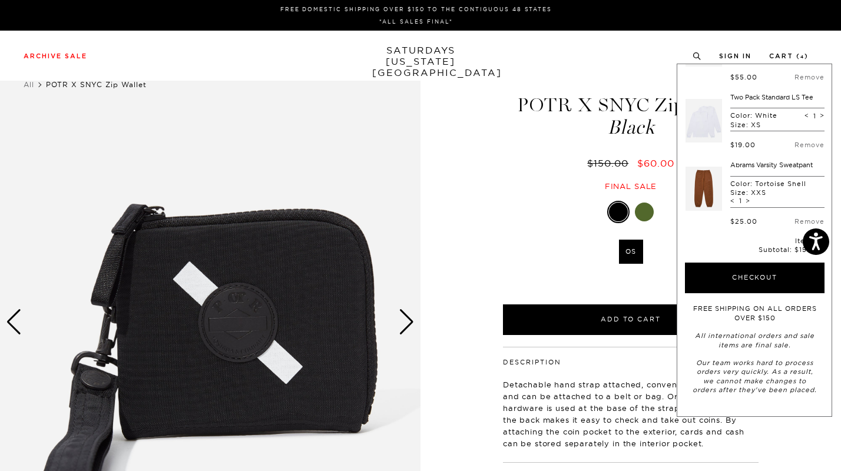
scroll to position [0, 0]
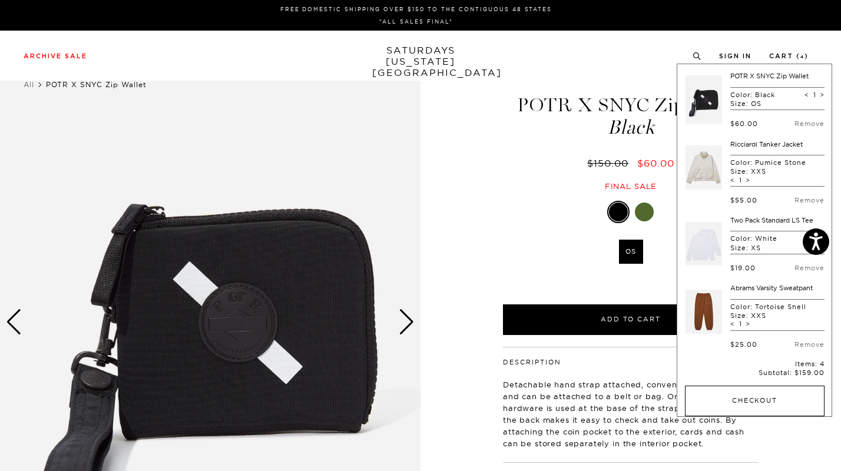
click at [726, 399] on button "Checkout" at bounding box center [755, 401] width 140 height 31
